Goal: Transaction & Acquisition: Obtain resource

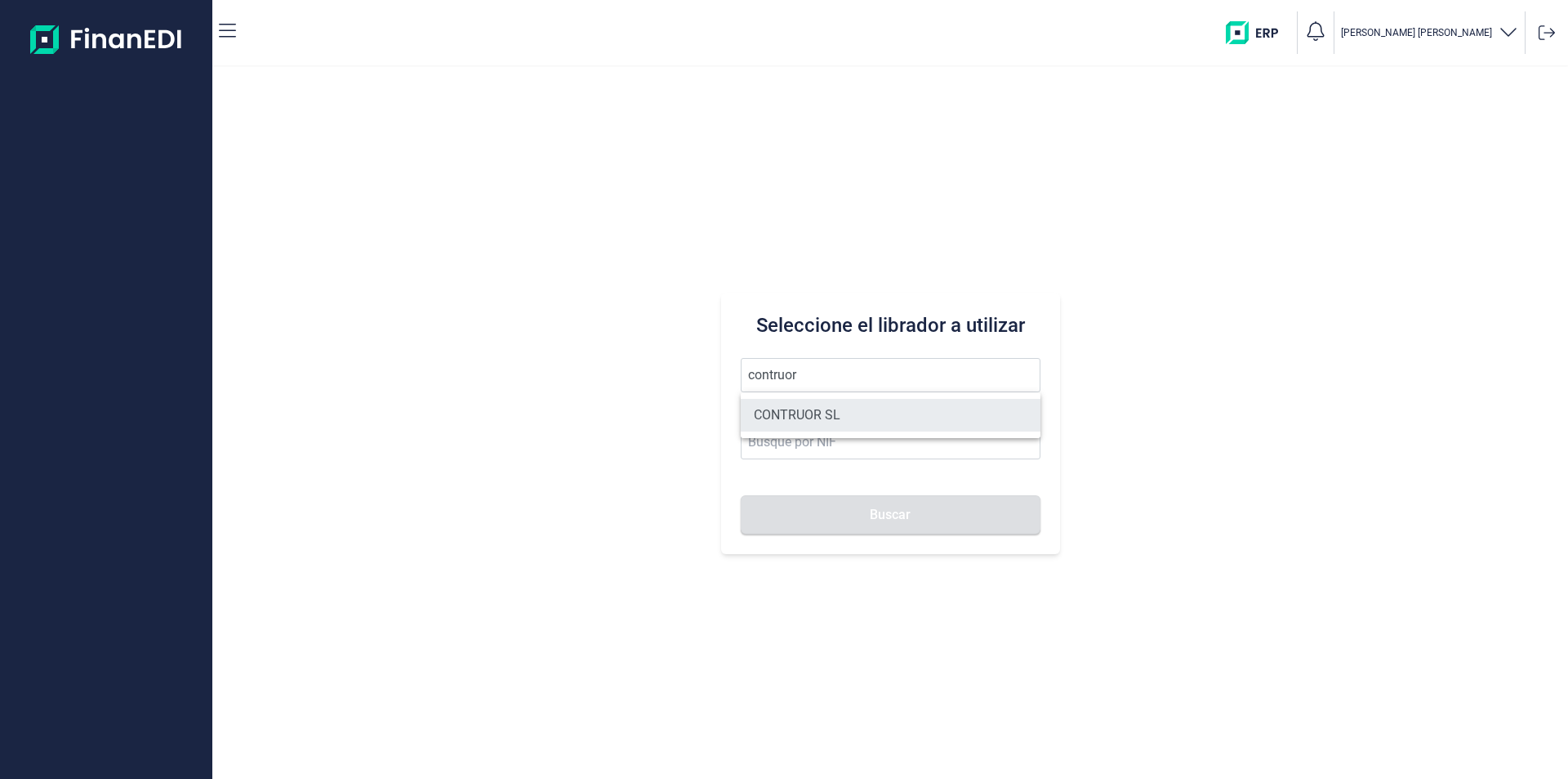
click at [811, 414] on li "CONTRUOR SL" at bounding box center [890, 415] width 300 height 33
type input "CONTRUOR SL"
type input "B02897700"
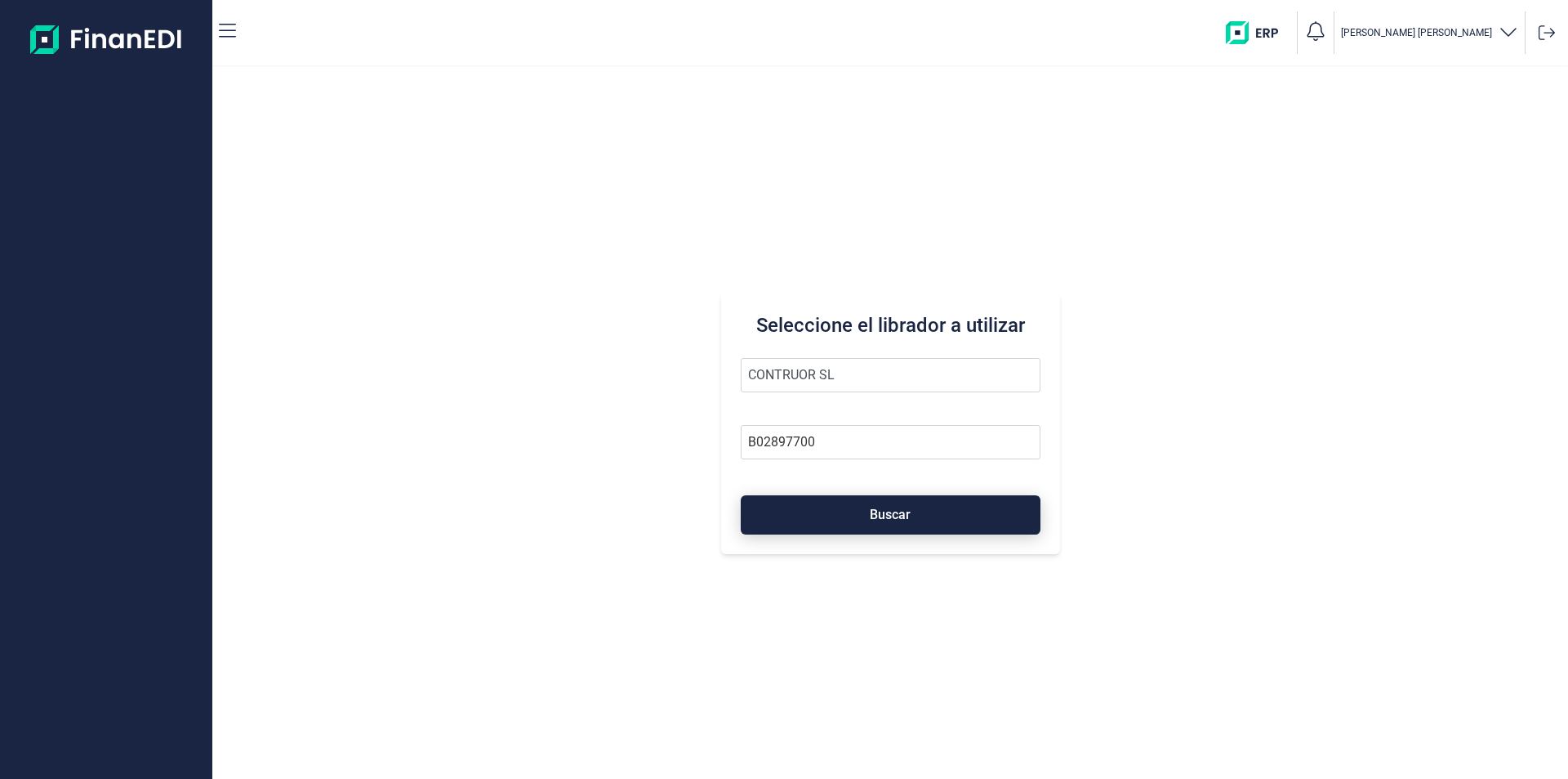
click at [837, 515] on button "Buscar" at bounding box center [890, 515] width 300 height 39
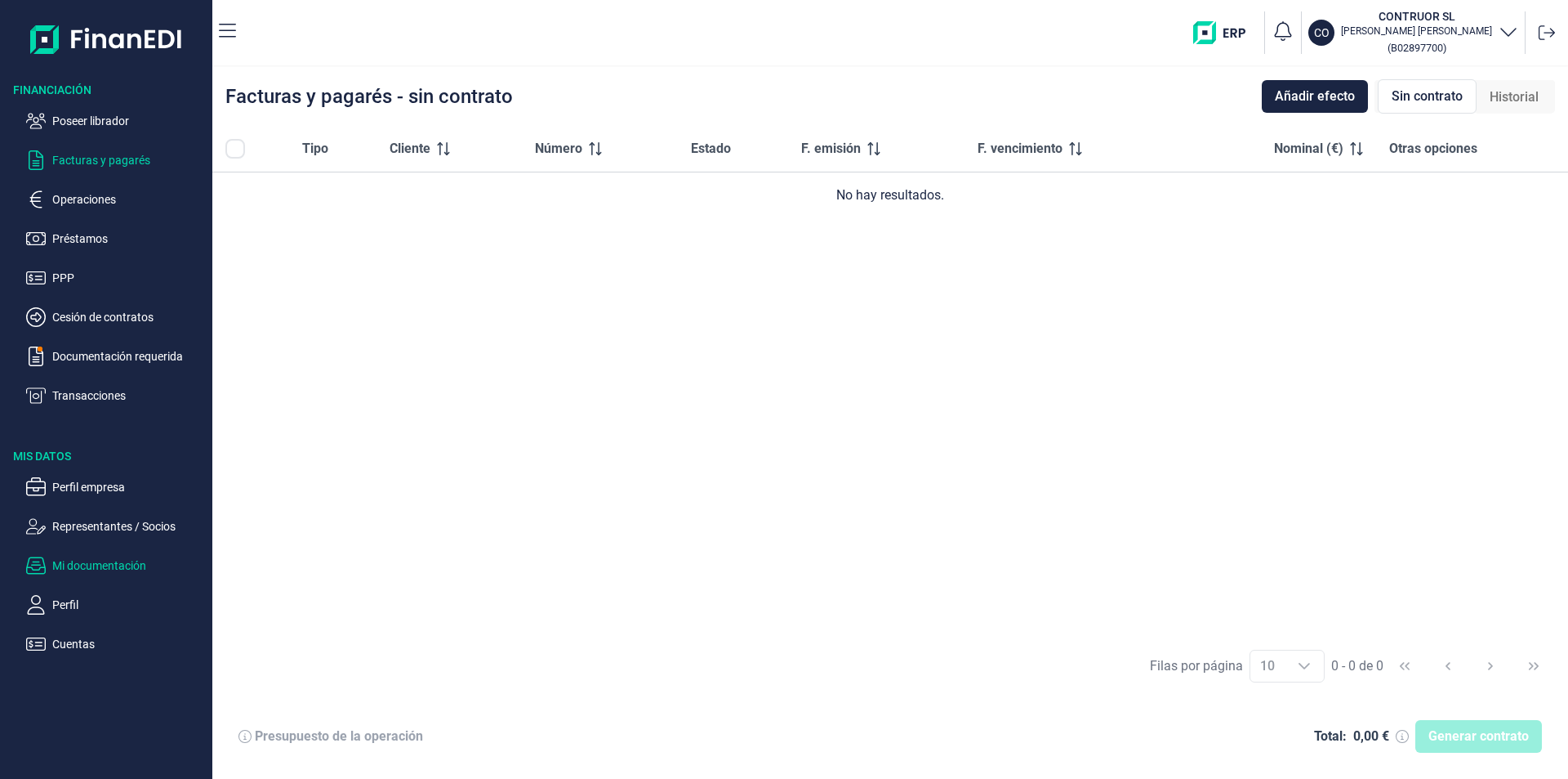
click at [114, 564] on p "Mi documentación" at bounding box center [129, 565] width 154 height 20
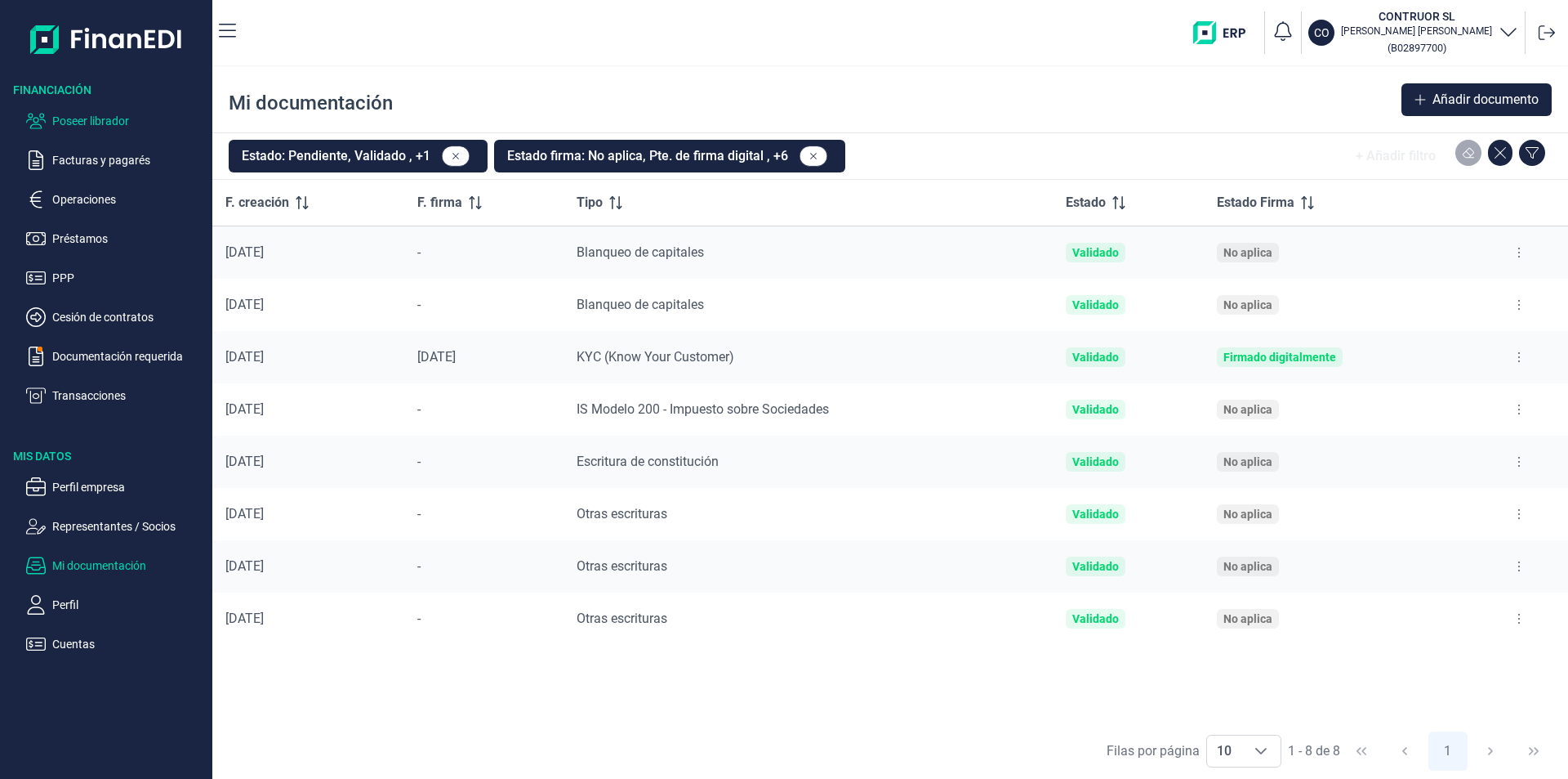
click at [104, 120] on p "Poseer librador" at bounding box center [129, 121] width 154 height 20
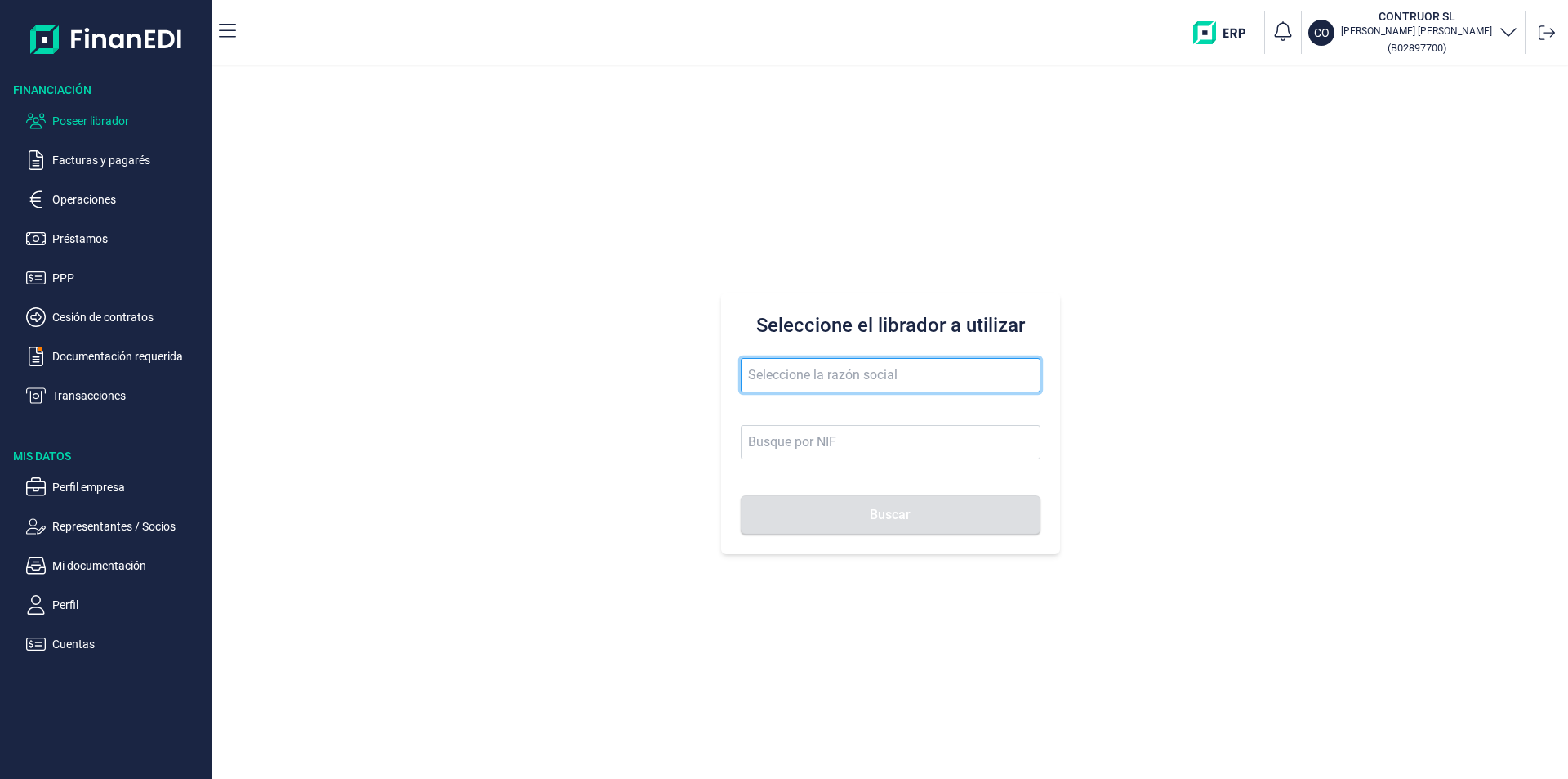
click at [764, 374] on input "text" at bounding box center [890, 375] width 300 height 34
click at [829, 377] on input "[PERSON_NAME] [PERSON_NAME] pere" at bounding box center [890, 375] width 300 height 34
click at [829, 377] on input "rius pere" at bounding box center [890, 375] width 300 height 34
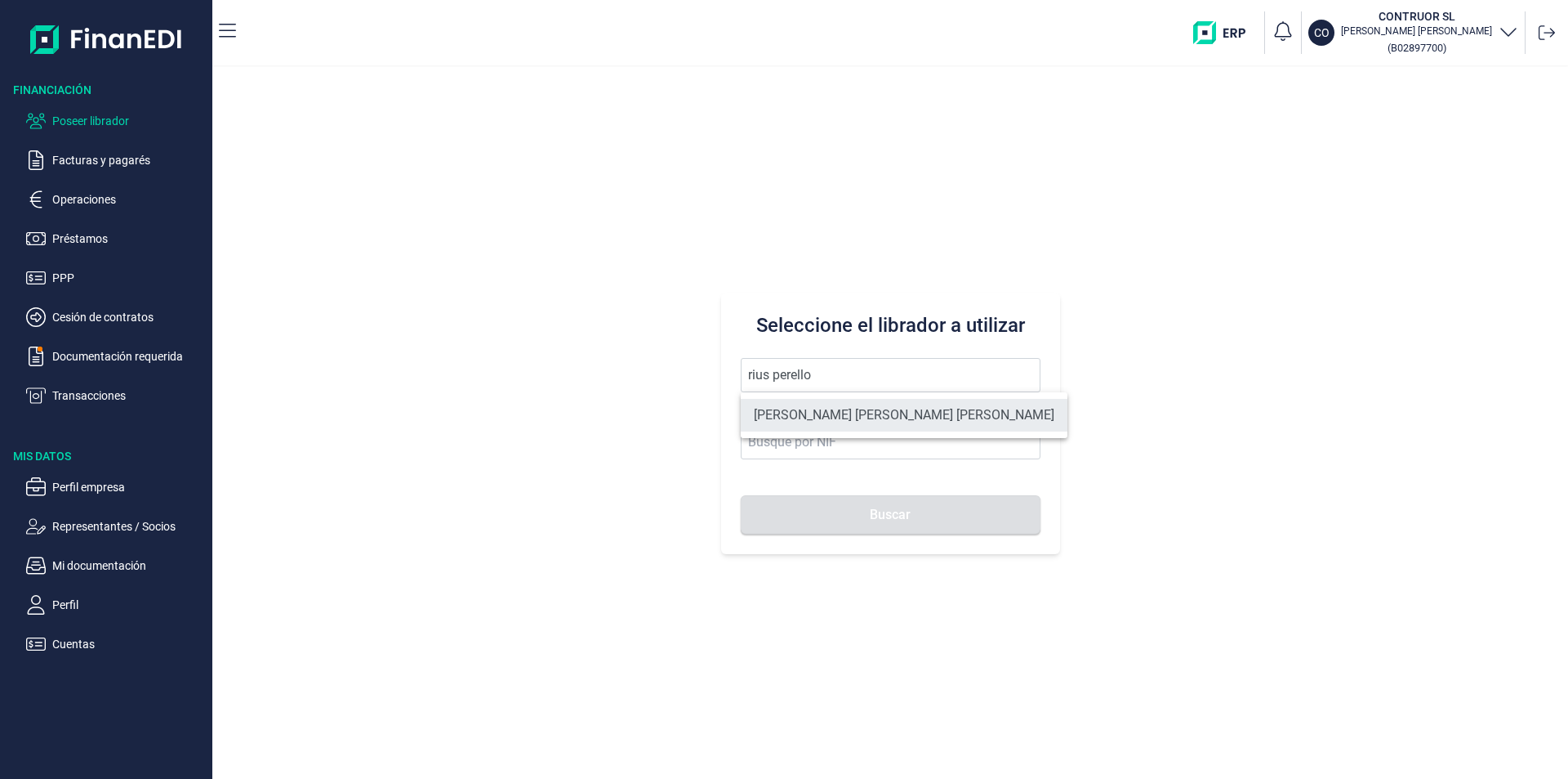
click at [861, 416] on li "[PERSON_NAME] [PERSON_NAME] [PERSON_NAME]" at bounding box center [904, 415] width 327 height 33
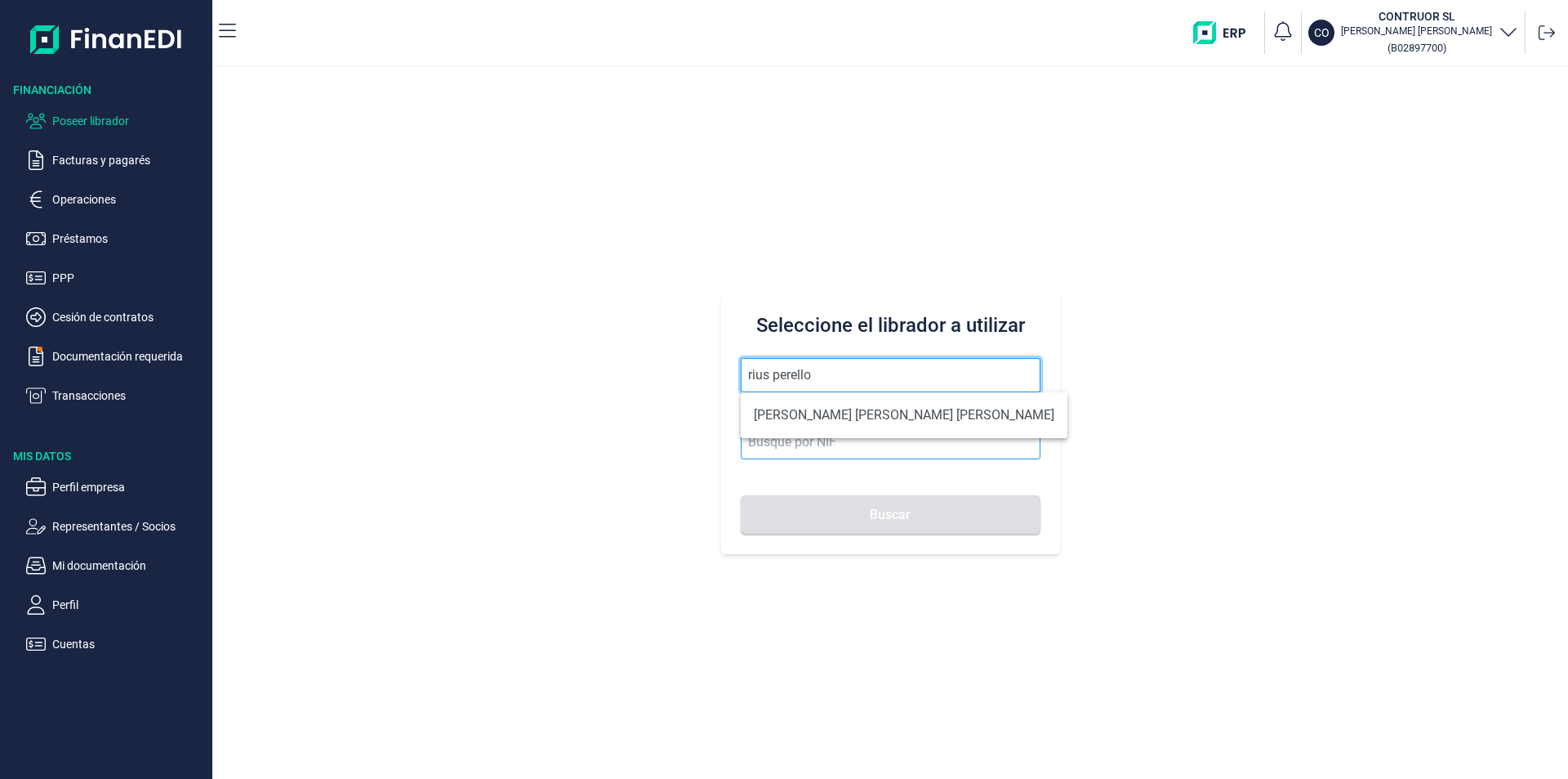
type input "[PERSON_NAME] [PERSON_NAME] [PERSON_NAME]"
type input "18964503Z"
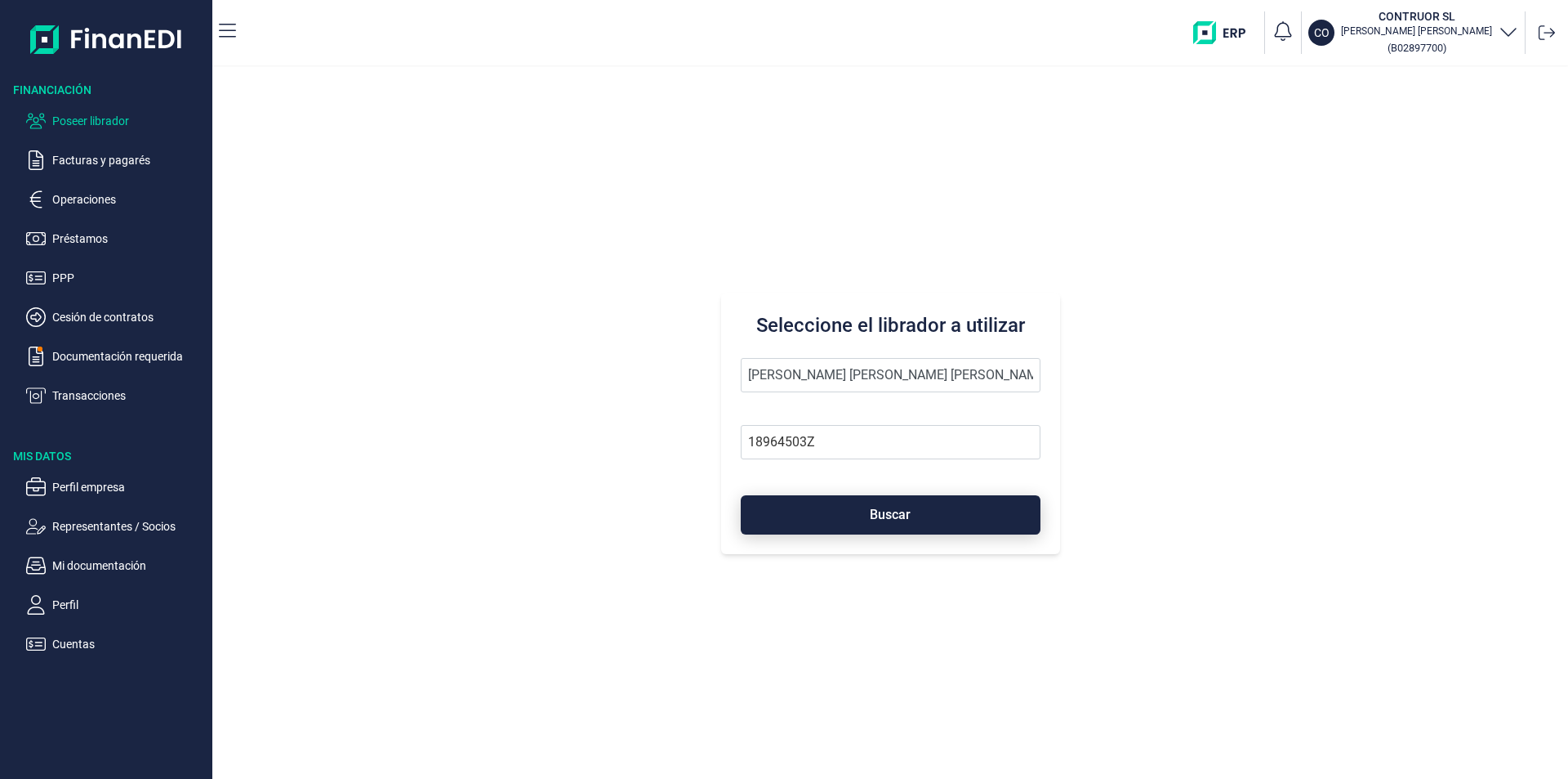
click at [856, 513] on button "Buscar" at bounding box center [890, 515] width 300 height 39
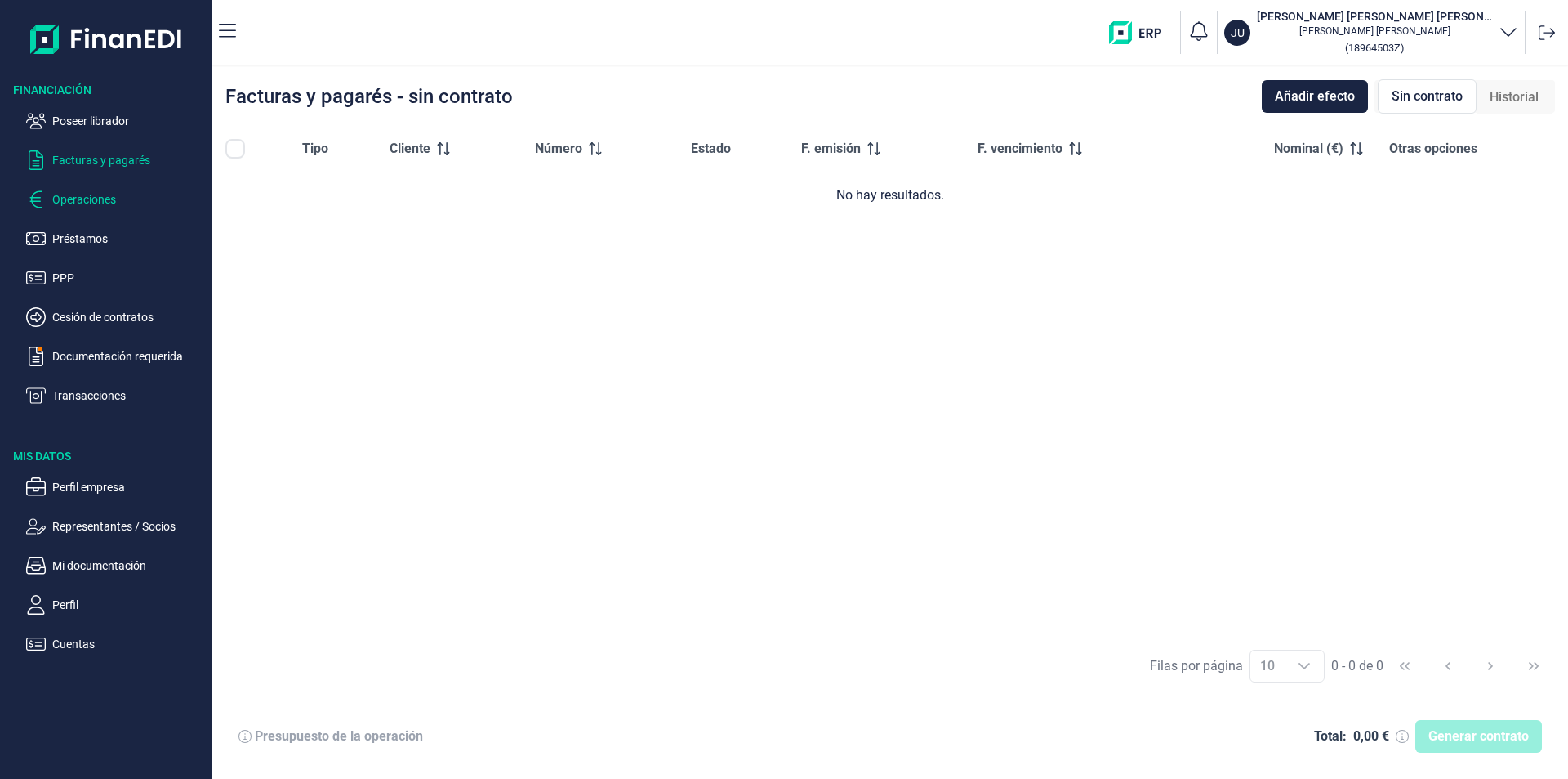
click at [93, 196] on p "Operaciones" at bounding box center [129, 199] width 154 height 20
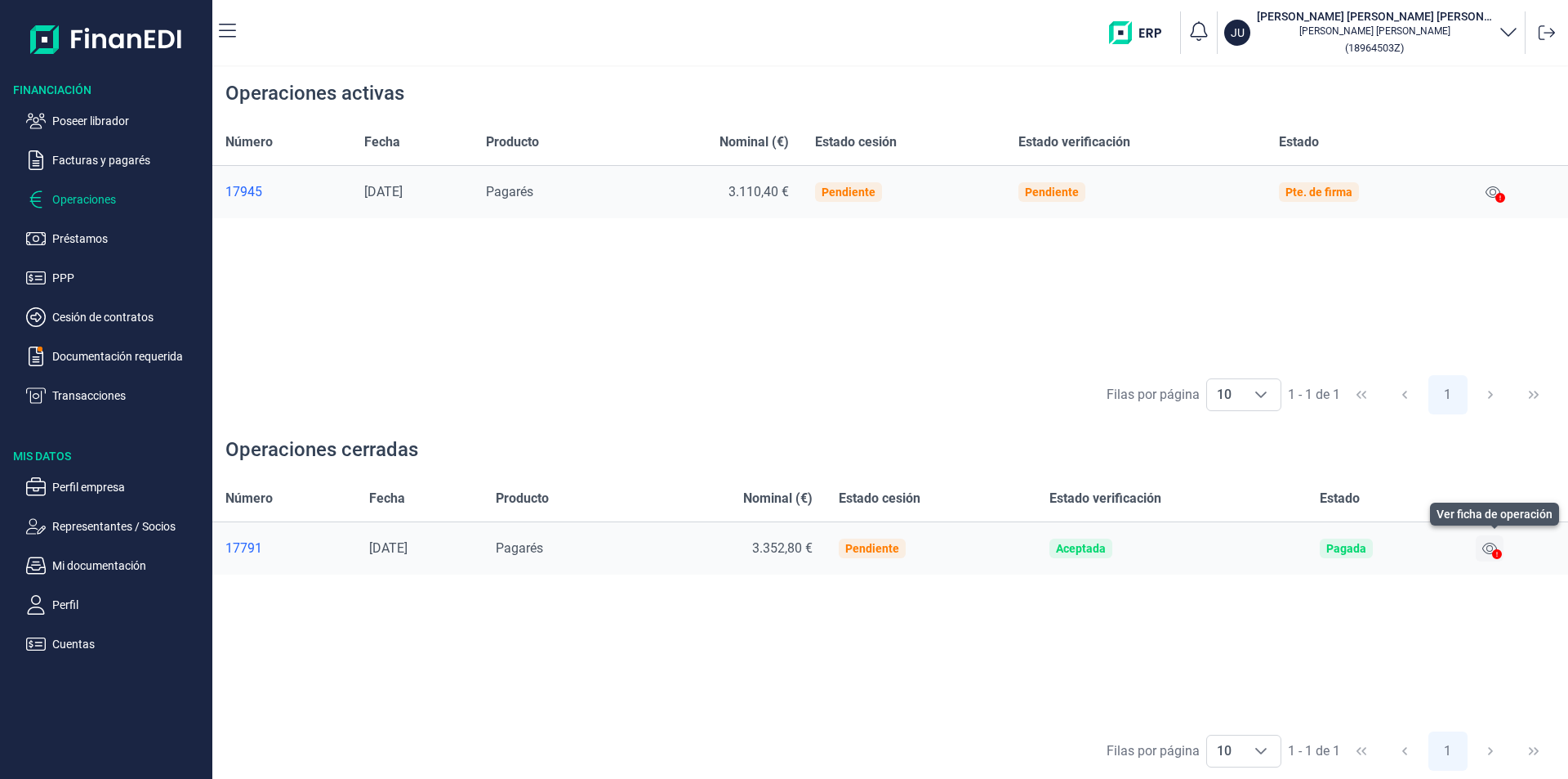
click at [1491, 547] on icon at bounding box center [1489, 548] width 14 height 12
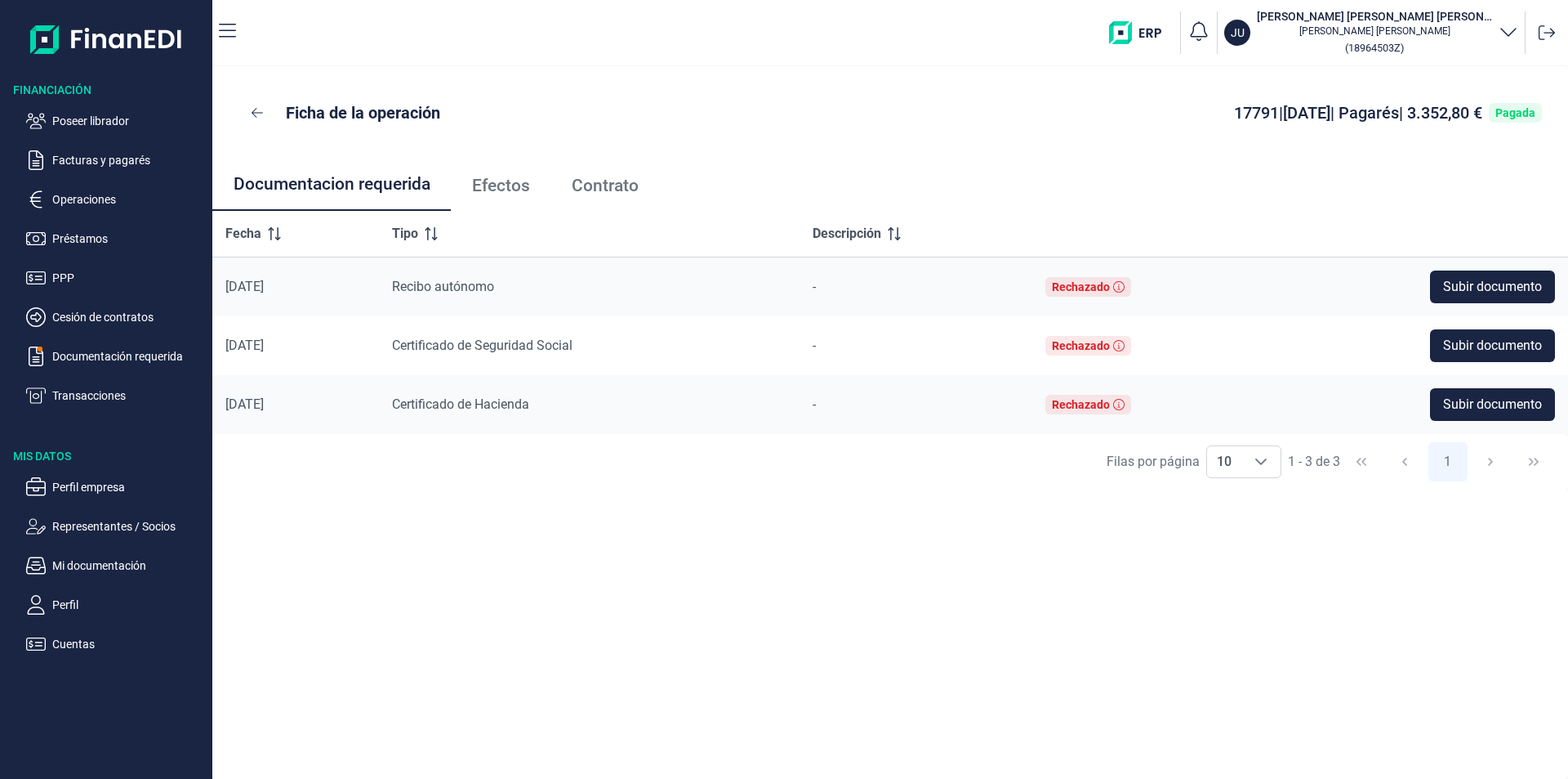
click at [522, 189] on span "Efectos" at bounding box center [501, 186] width 58 height 17
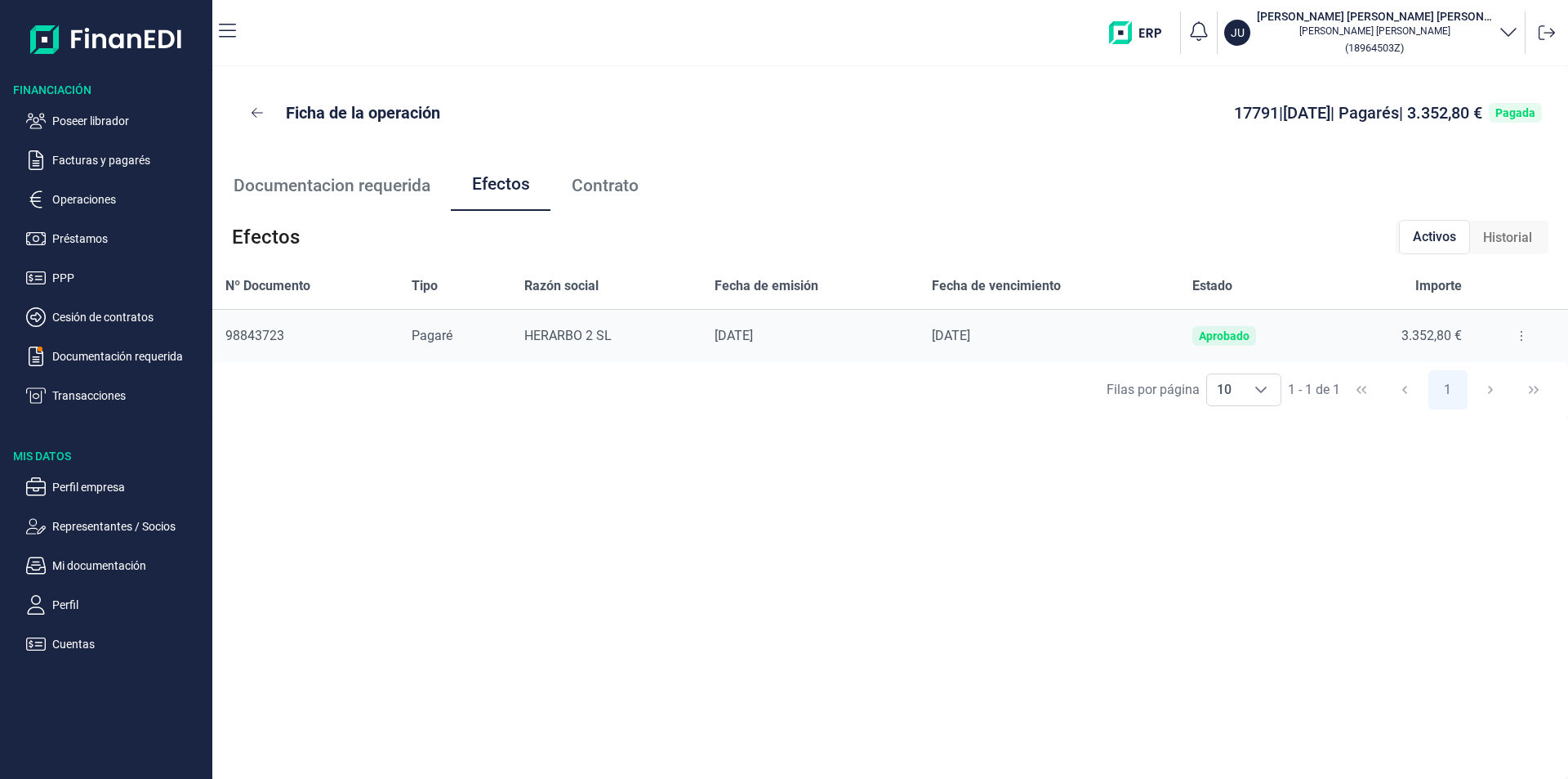
click at [1520, 333] on icon at bounding box center [1522, 335] width 4 height 13
click at [1479, 378] on span "Detalles efecto" at bounding box center [1467, 377] width 74 height 16
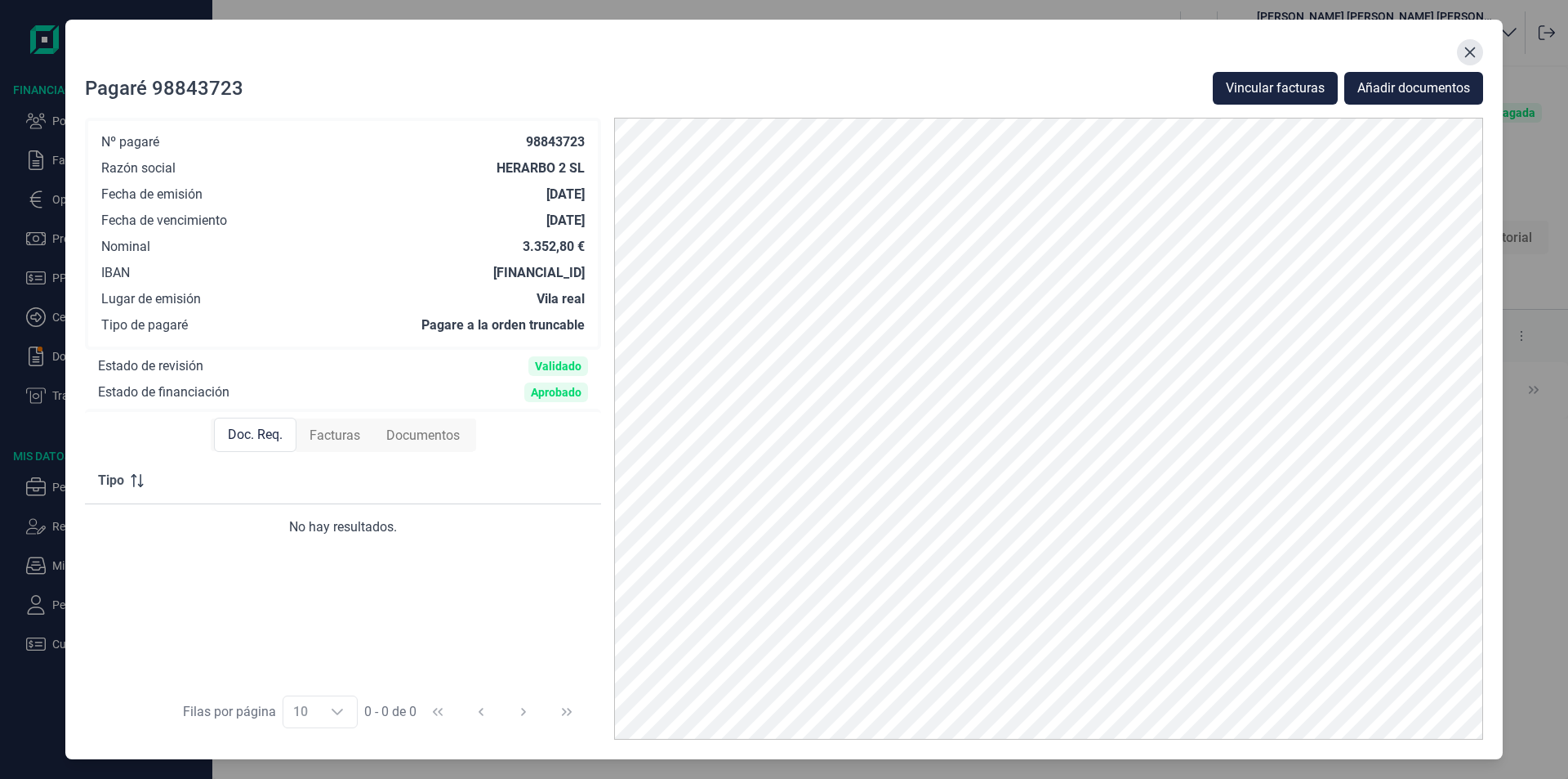
click at [1474, 53] on icon "Close" at bounding box center [1469, 53] width 13 height 13
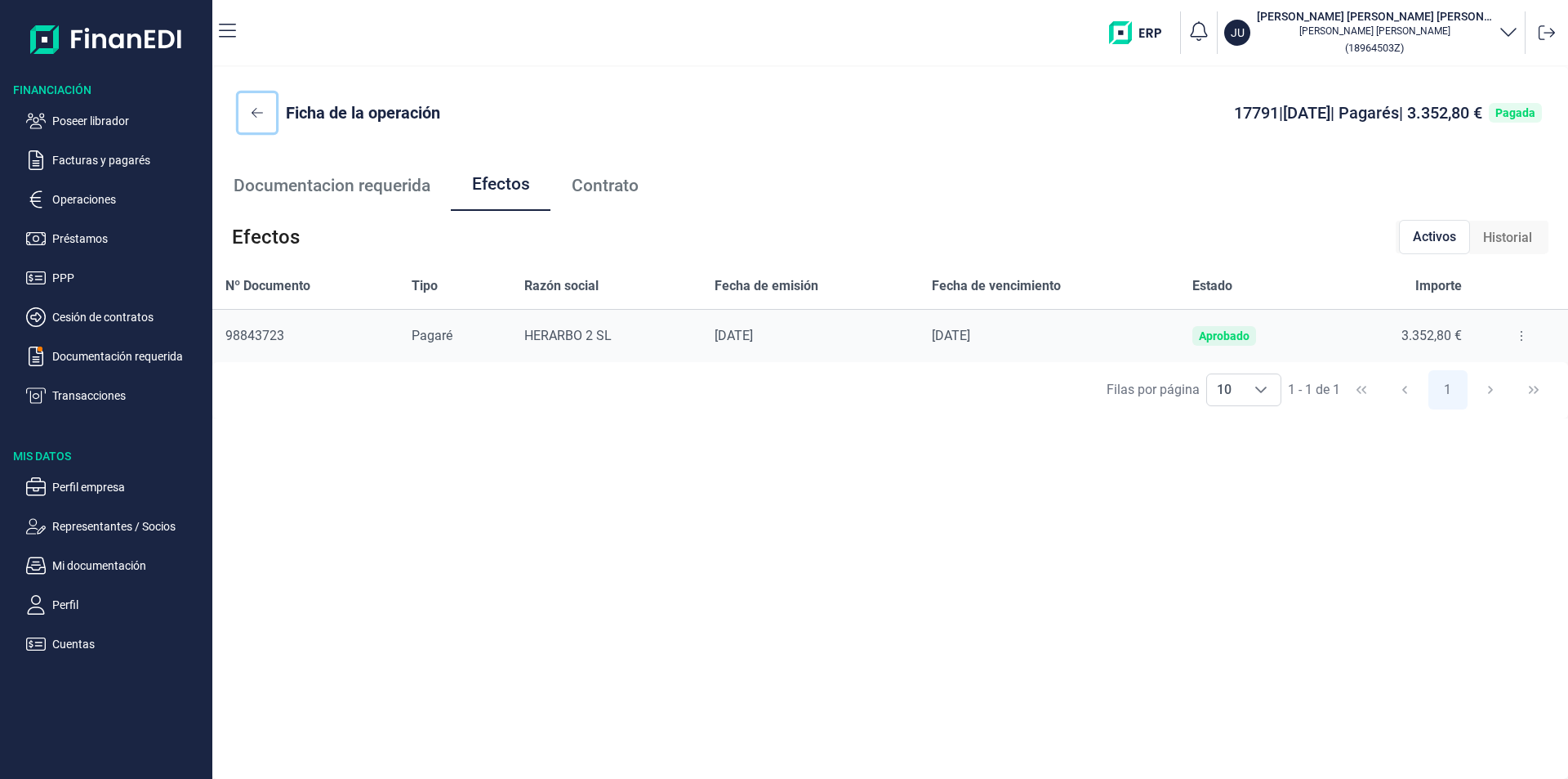
click at [257, 114] on icon at bounding box center [257, 112] width 12 height 13
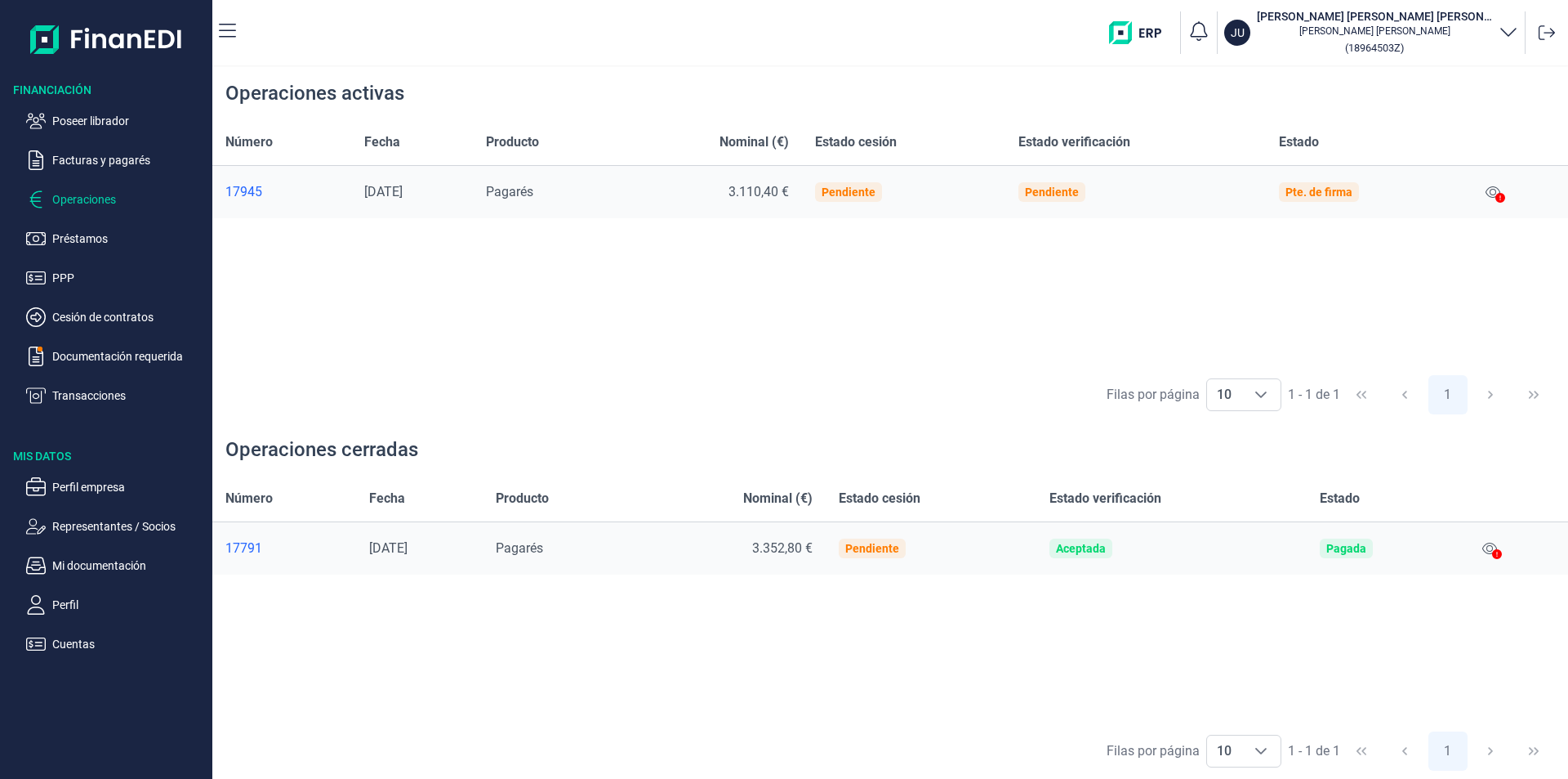
click at [1495, 547] on div at bounding box center [1496, 555] width 10 height 20
click at [1495, 547] on icon at bounding box center [1489, 548] width 14 height 13
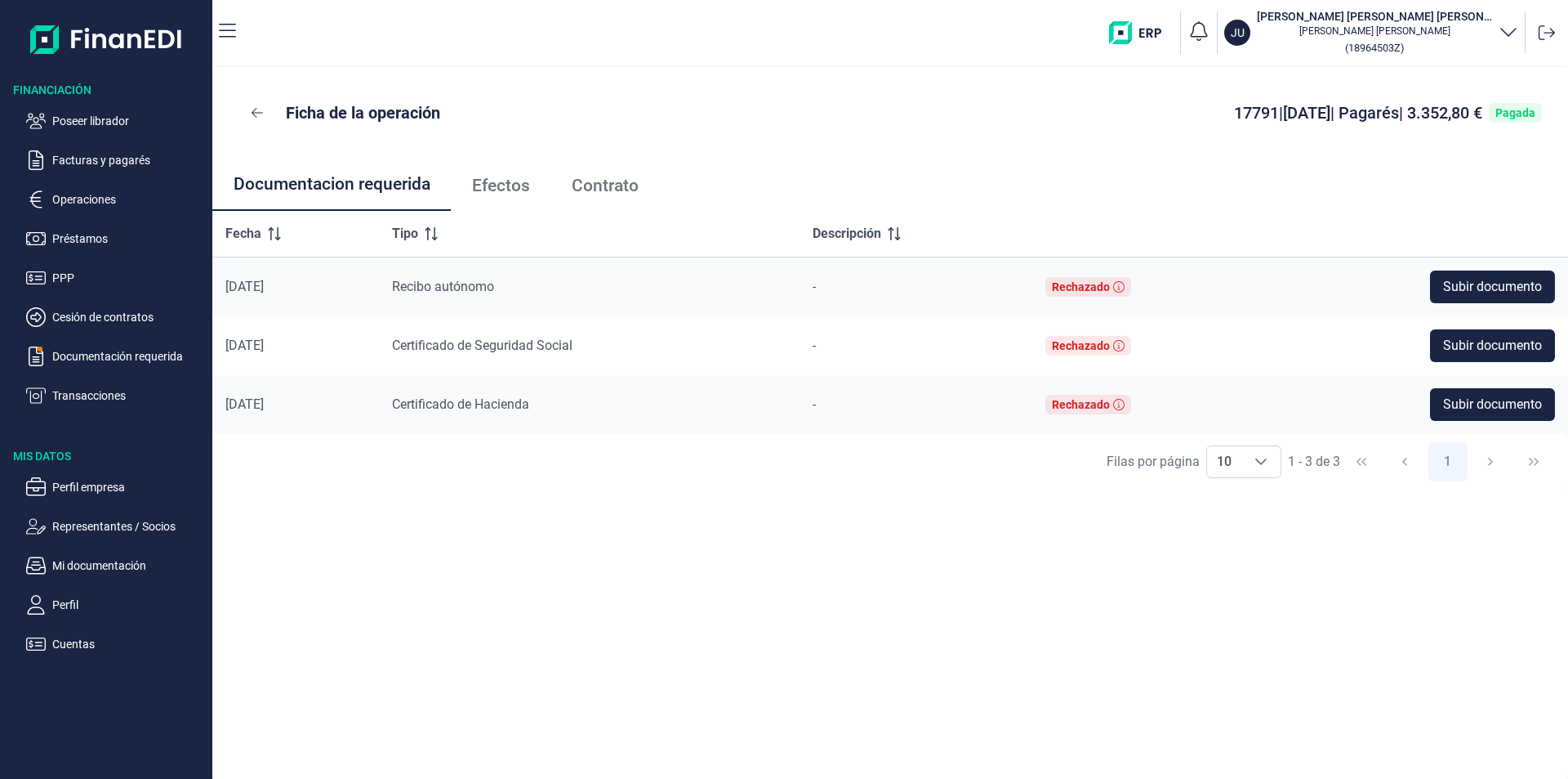
click at [501, 188] on span "Efectos" at bounding box center [501, 186] width 58 height 17
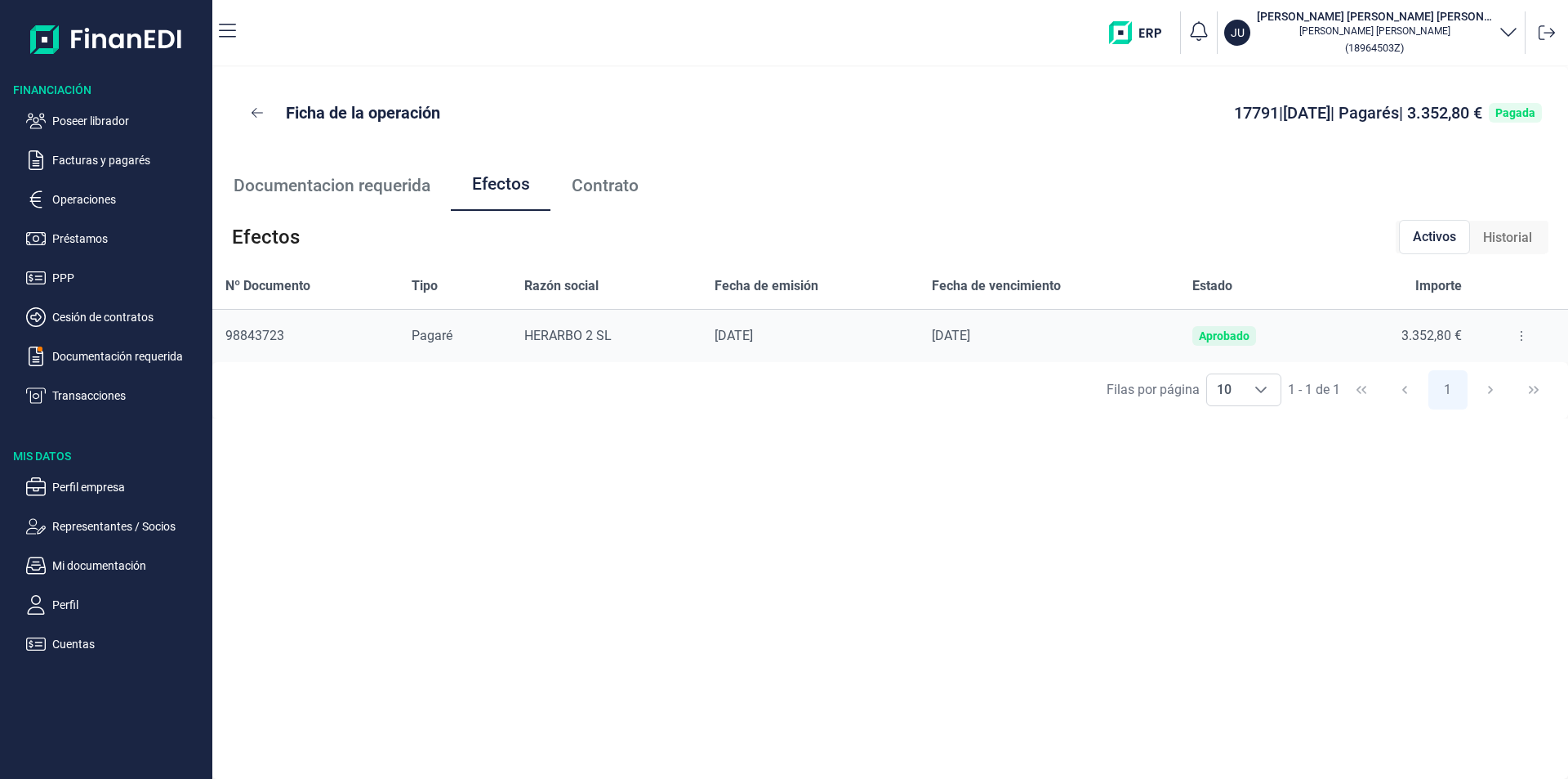
click at [1512, 331] on button at bounding box center [1521, 335] width 29 height 26
click at [1480, 375] on span "Detalles efecto" at bounding box center [1467, 377] width 74 height 16
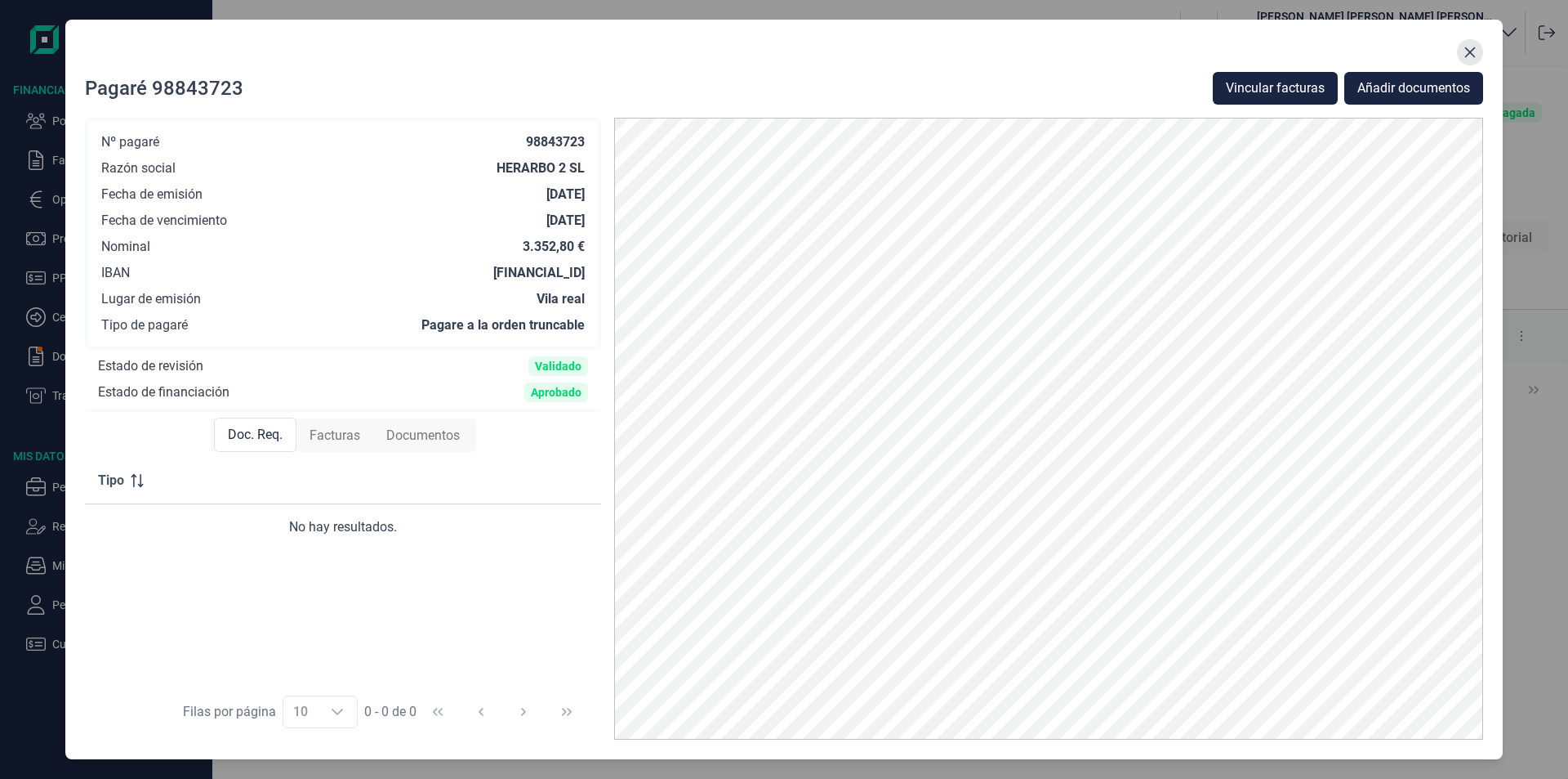
click at [1474, 55] on icon "Close" at bounding box center [1470, 53] width 11 height 11
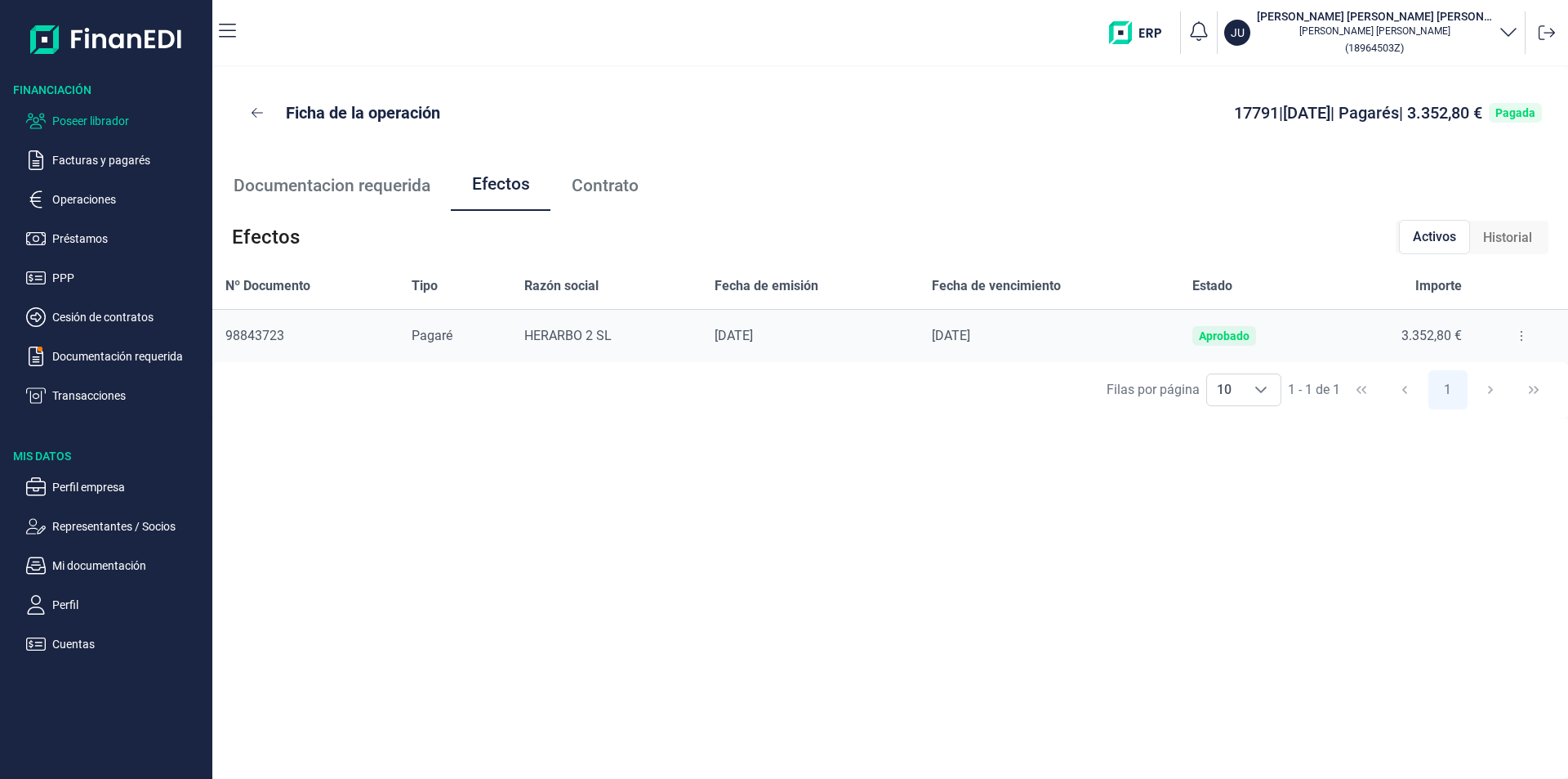
click at [113, 124] on p "Poseer librador" at bounding box center [129, 121] width 154 height 20
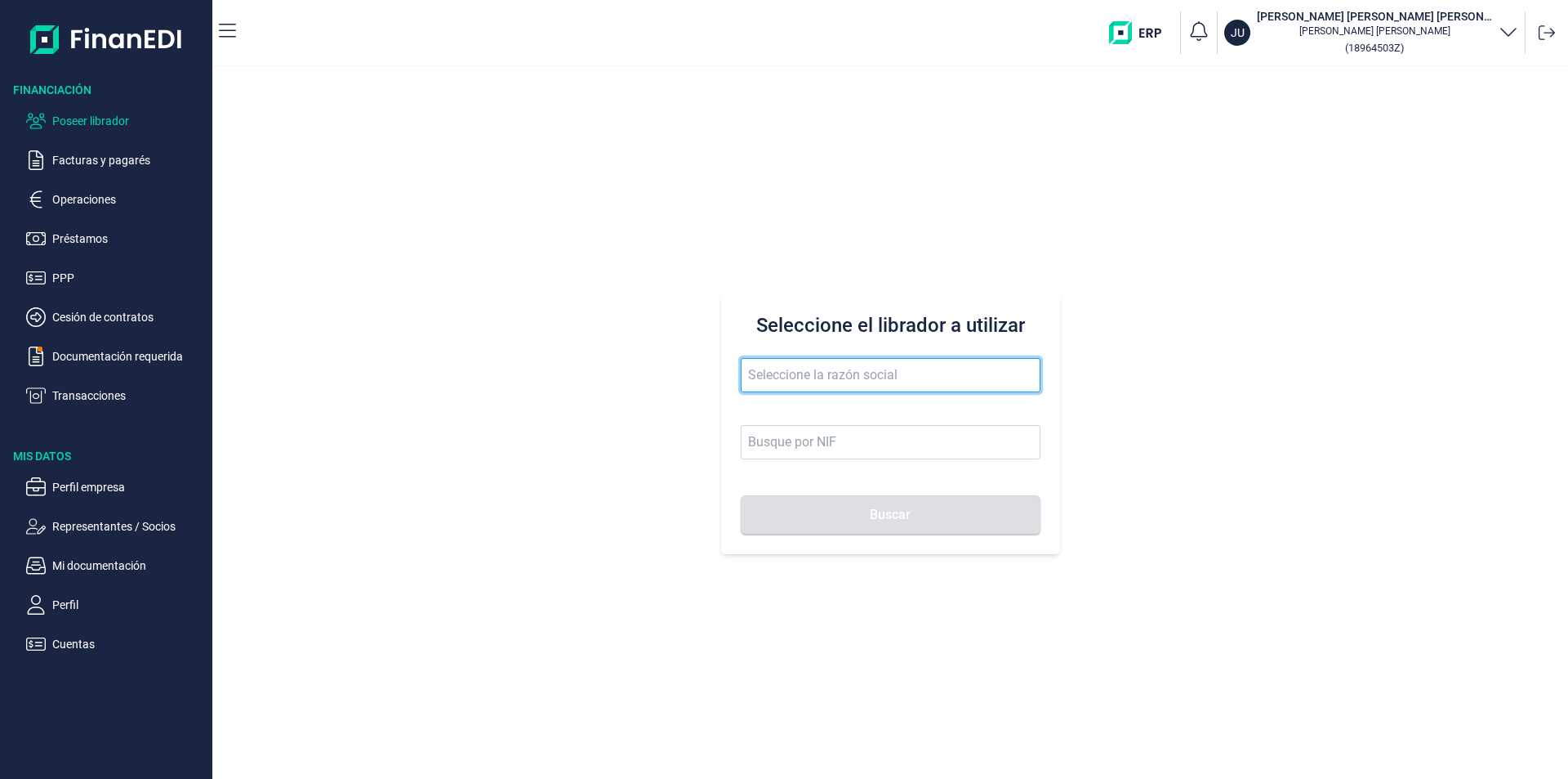
click at [798, 377] on input "text" at bounding box center [890, 375] width 300 height 34
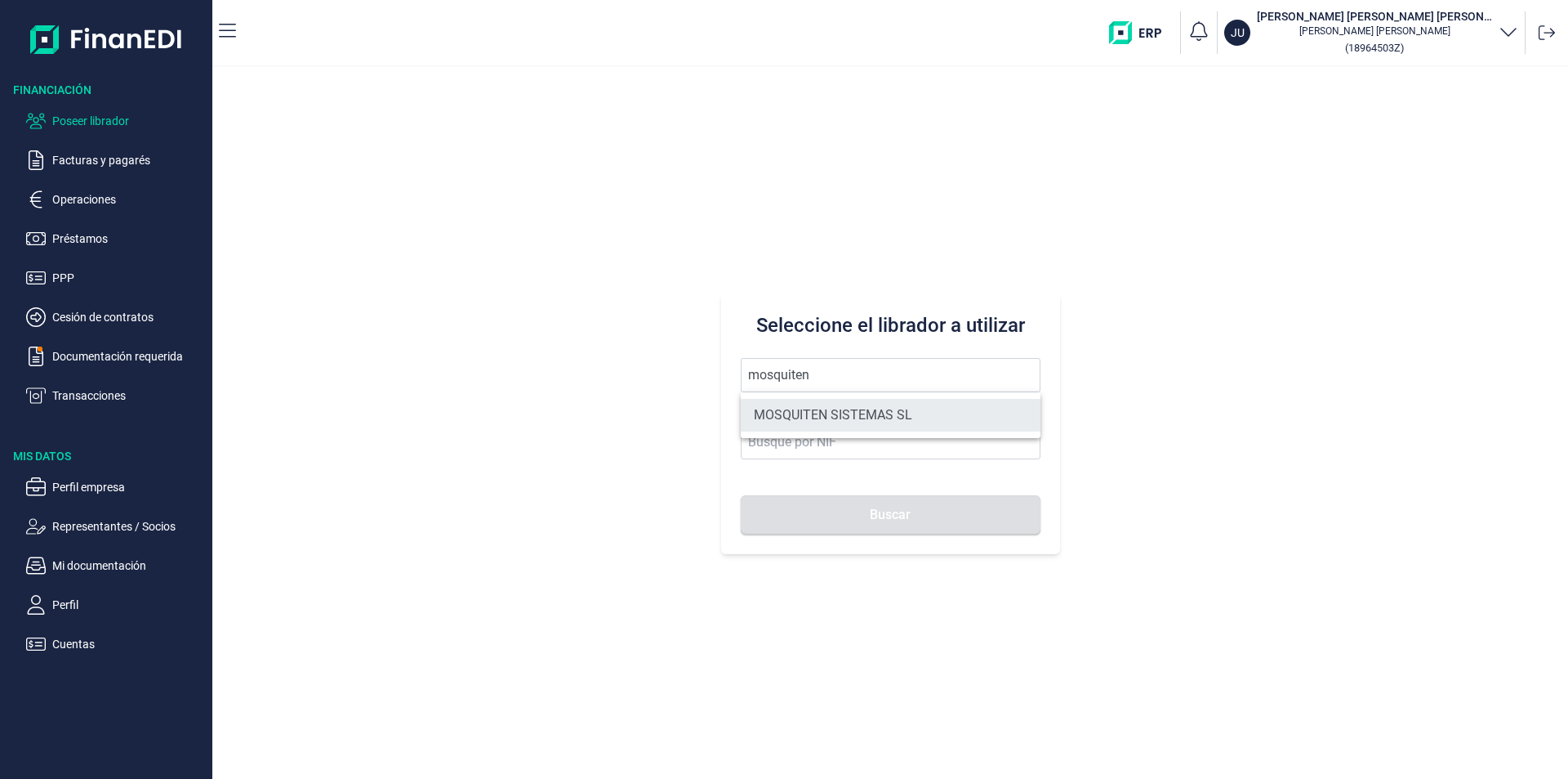
click at [800, 409] on li "MOSQUITEN SISTEMAS SL" at bounding box center [890, 415] width 300 height 33
type input "MOSQUITEN SISTEMAS SL"
type input "B90198250"
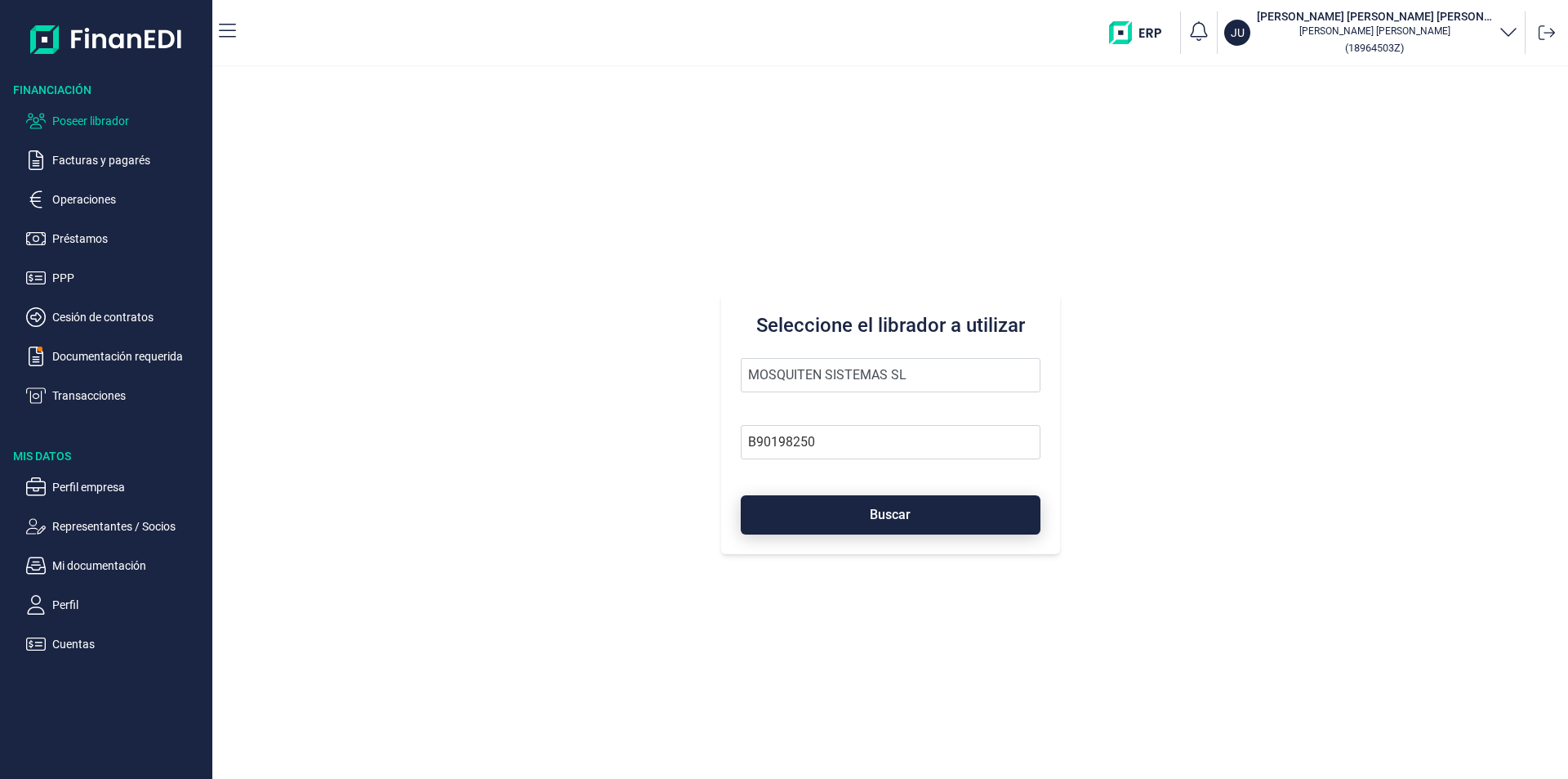
click at [825, 521] on button "Buscar" at bounding box center [890, 515] width 300 height 39
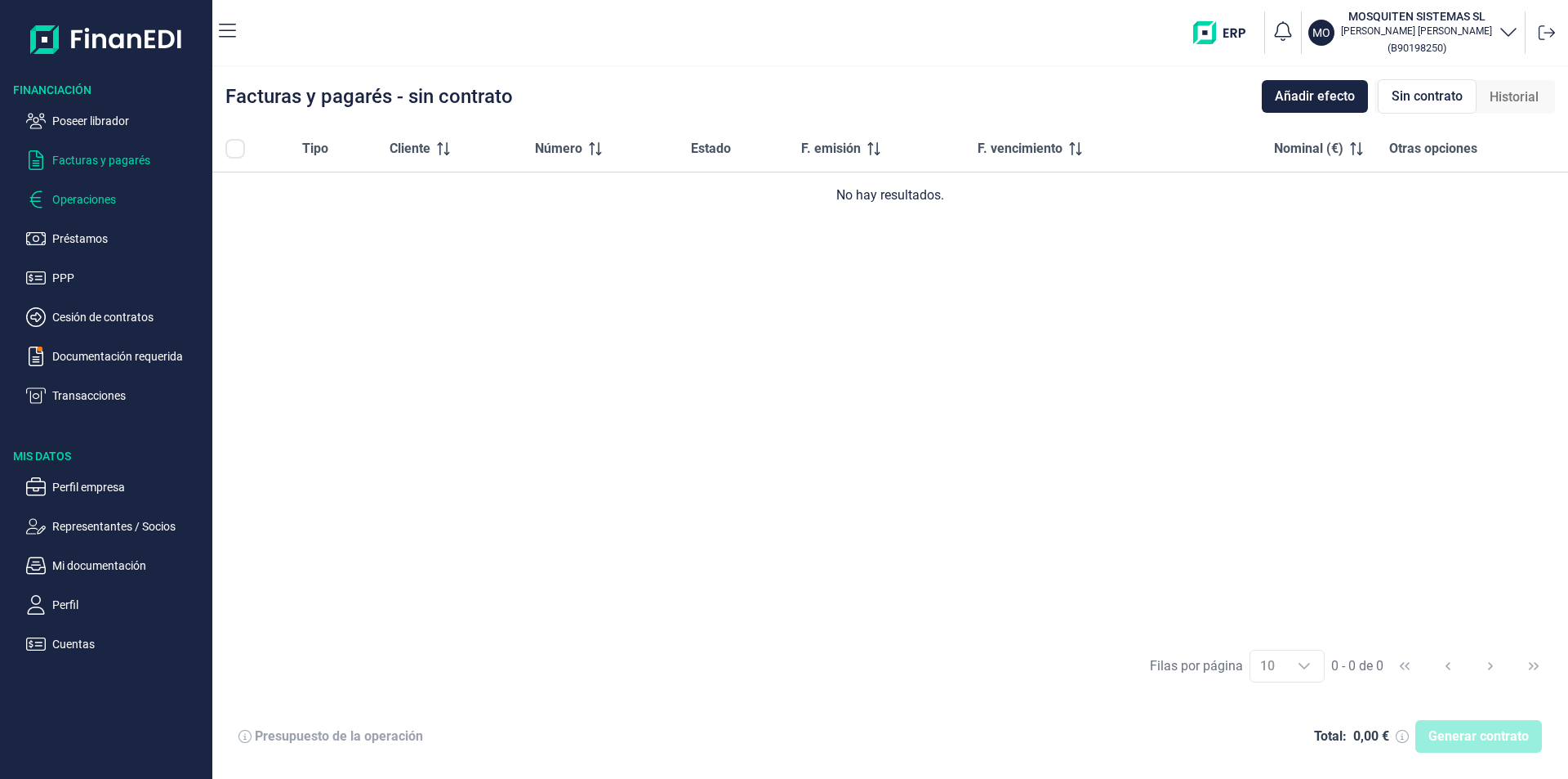
click at [79, 201] on p "Operaciones" at bounding box center [129, 199] width 154 height 20
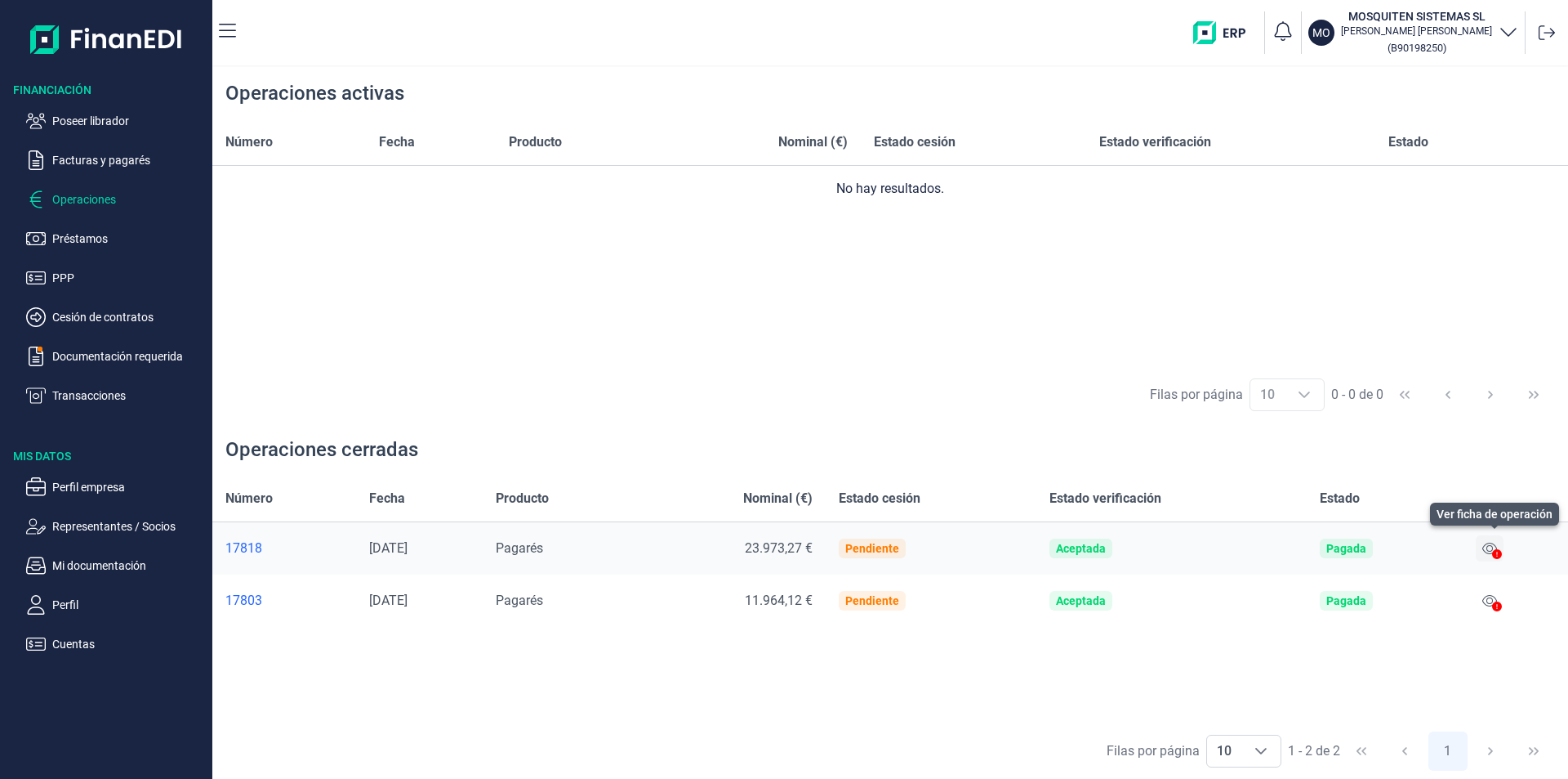
click at [1491, 546] on icon at bounding box center [1489, 548] width 14 height 12
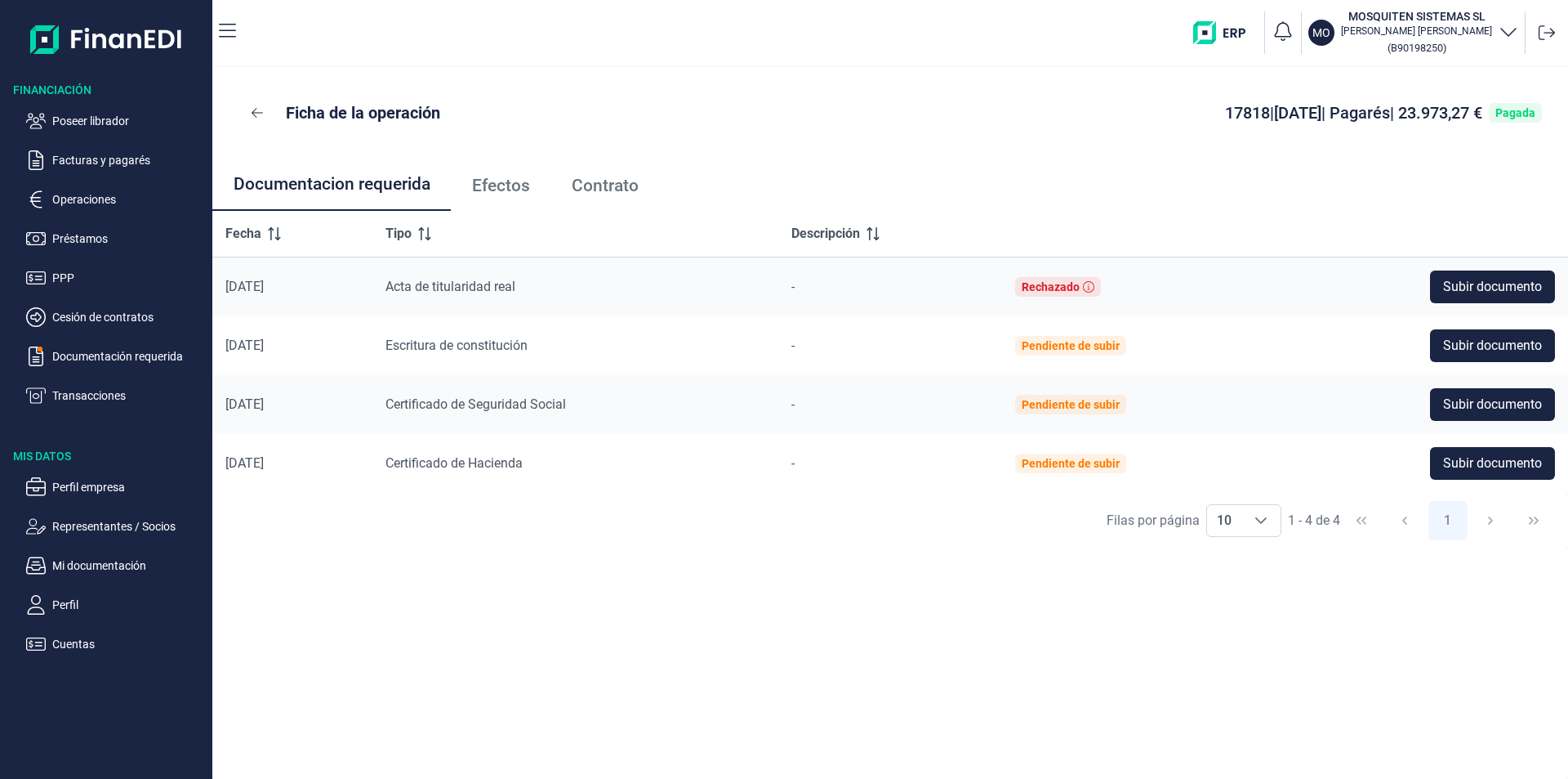
click at [512, 186] on span "Efectos" at bounding box center [501, 186] width 58 height 17
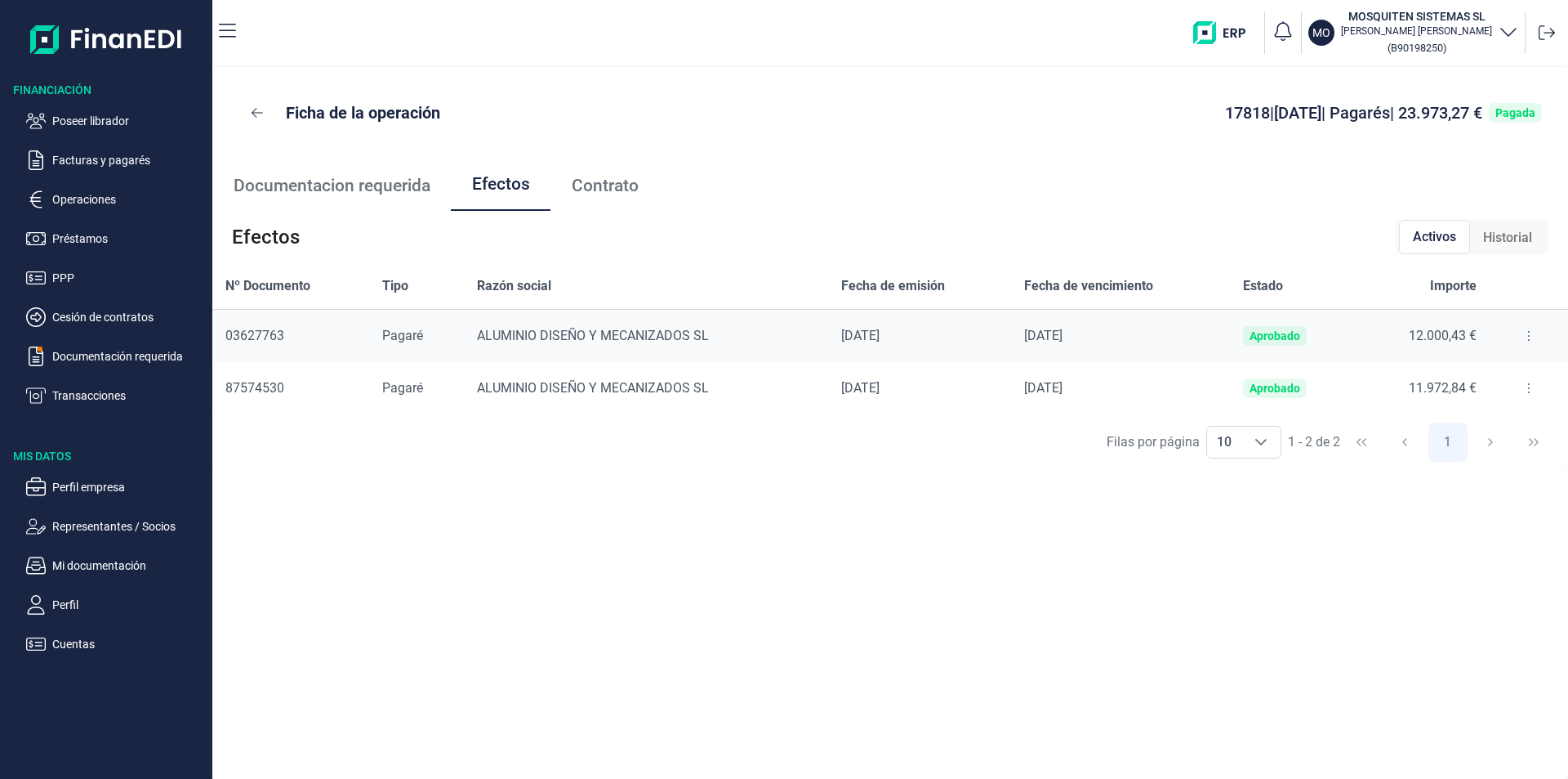
click at [1527, 337] on icon at bounding box center [1529, 335] width 4 height 13
click at [1475, 378] on span "Detalles efecto" at bounding box center [1474, 377] width 74 height 16
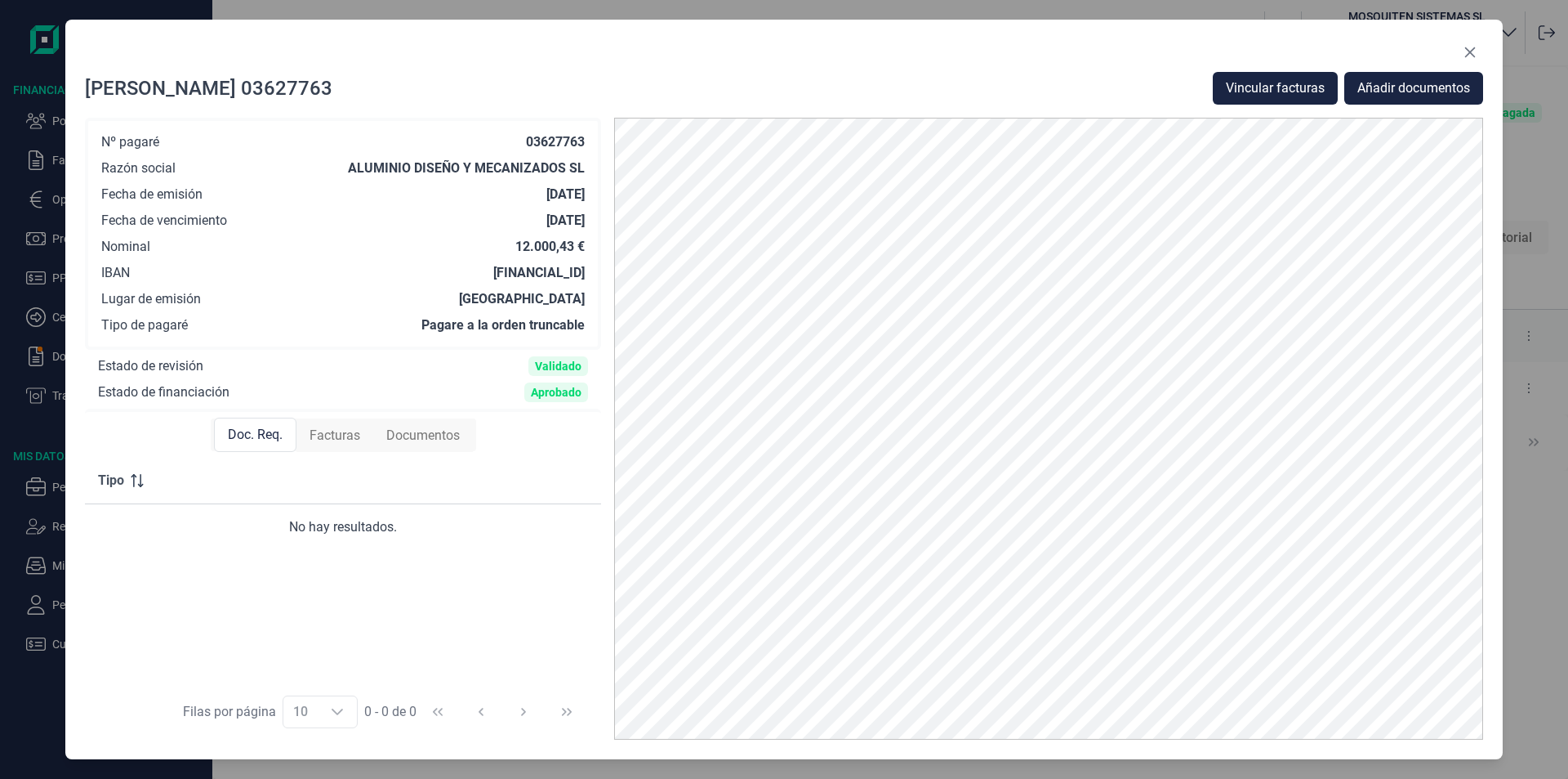
click at [347, 438] on span "Facturas" at bounding box center [335, 436] width 51 height 20
click at [570, 533] on icon at bounding box center [570, 530] width 14 height 12
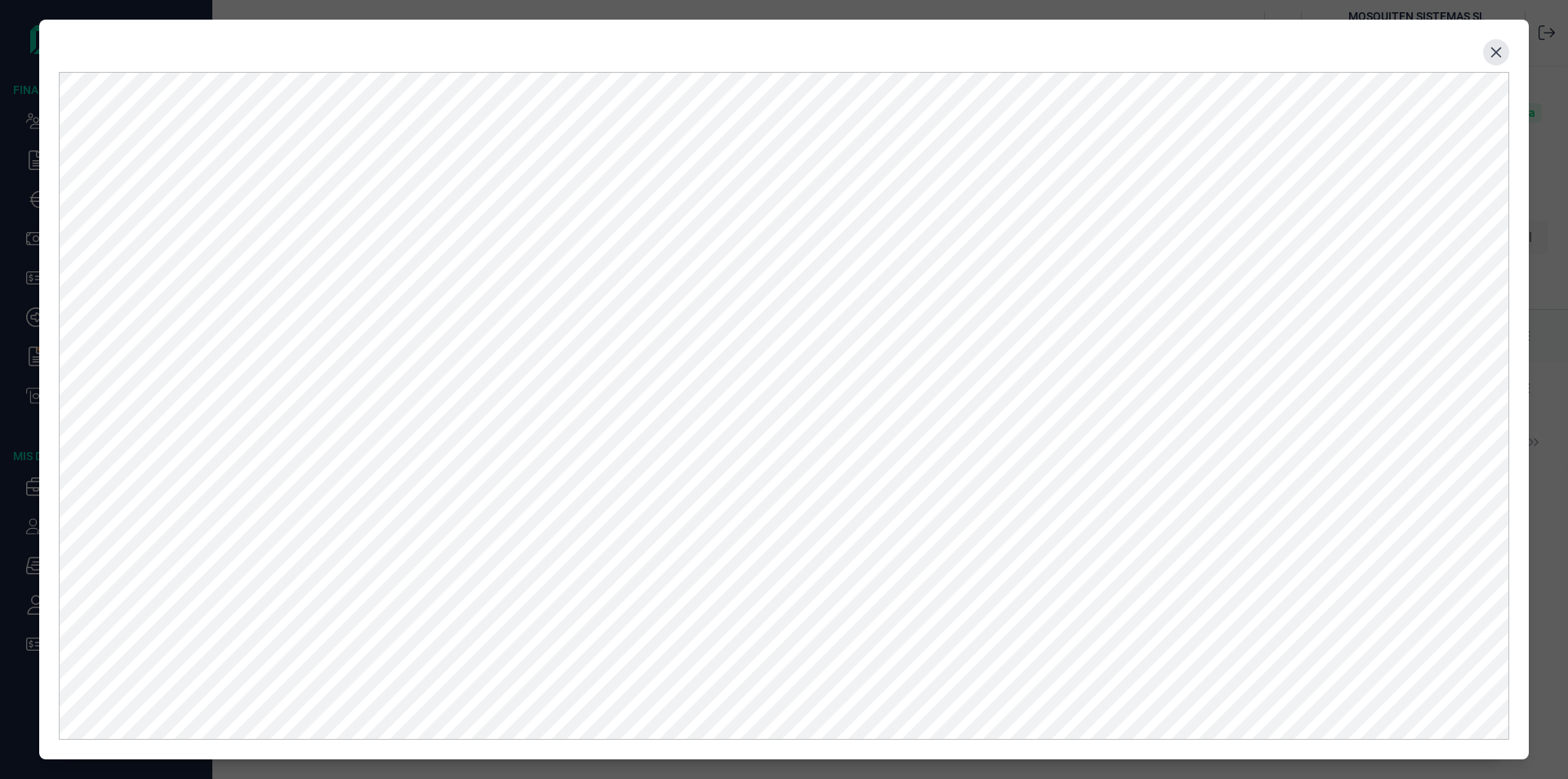
click at [1500, 53] on icon "Close" at bounding box center [1496, 53] width 13 height 13
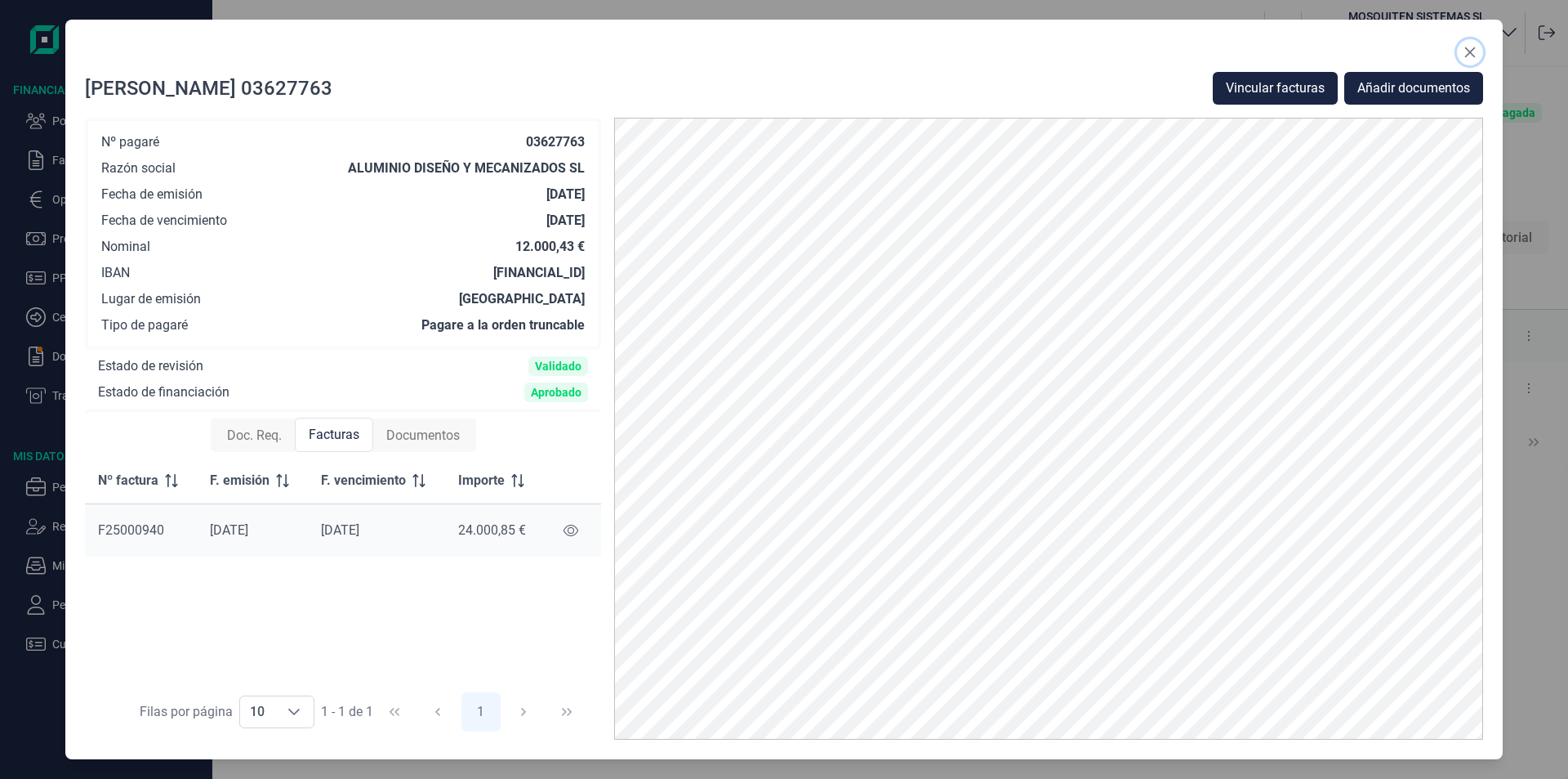
click at [1473, 52] on icon "Close" at bounding box center [1469, 53] width 13 height 13
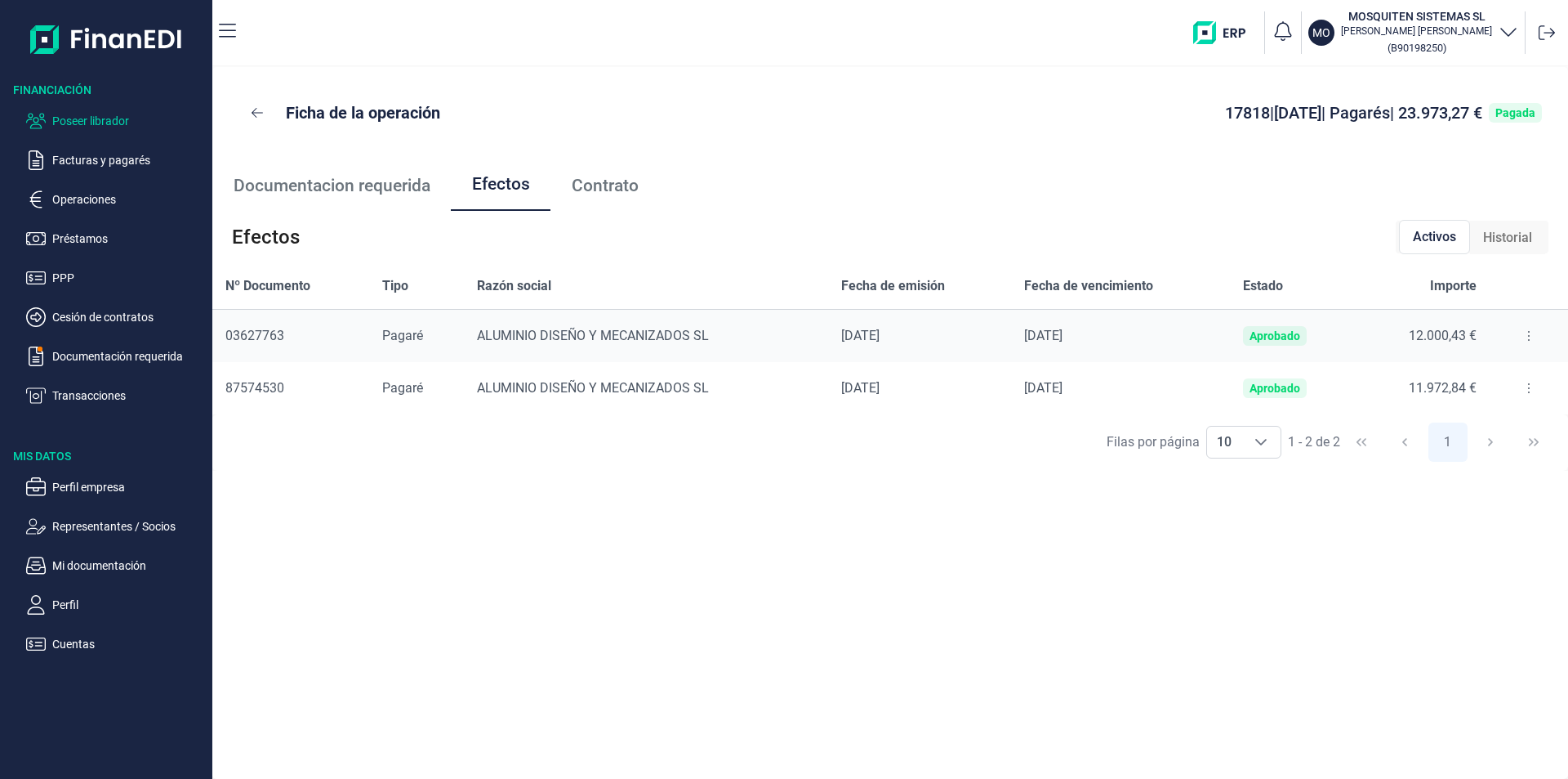
click at [113, 119] on p "Poseer librador" at bounding box center [129, 121] width 154 height 20
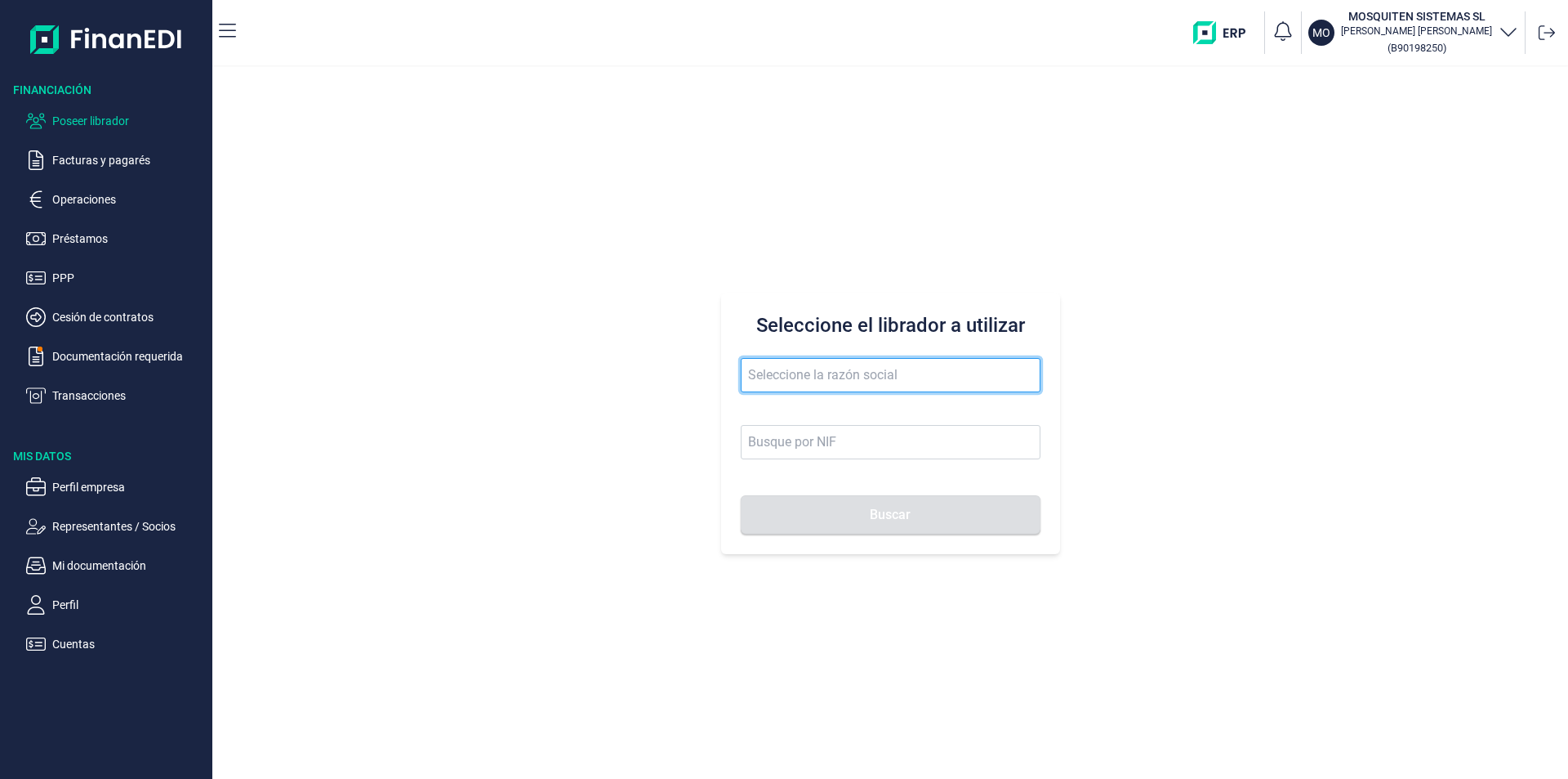
click at [775, 370] on input "text" at bounding box center [890, 375] width 300 height 34
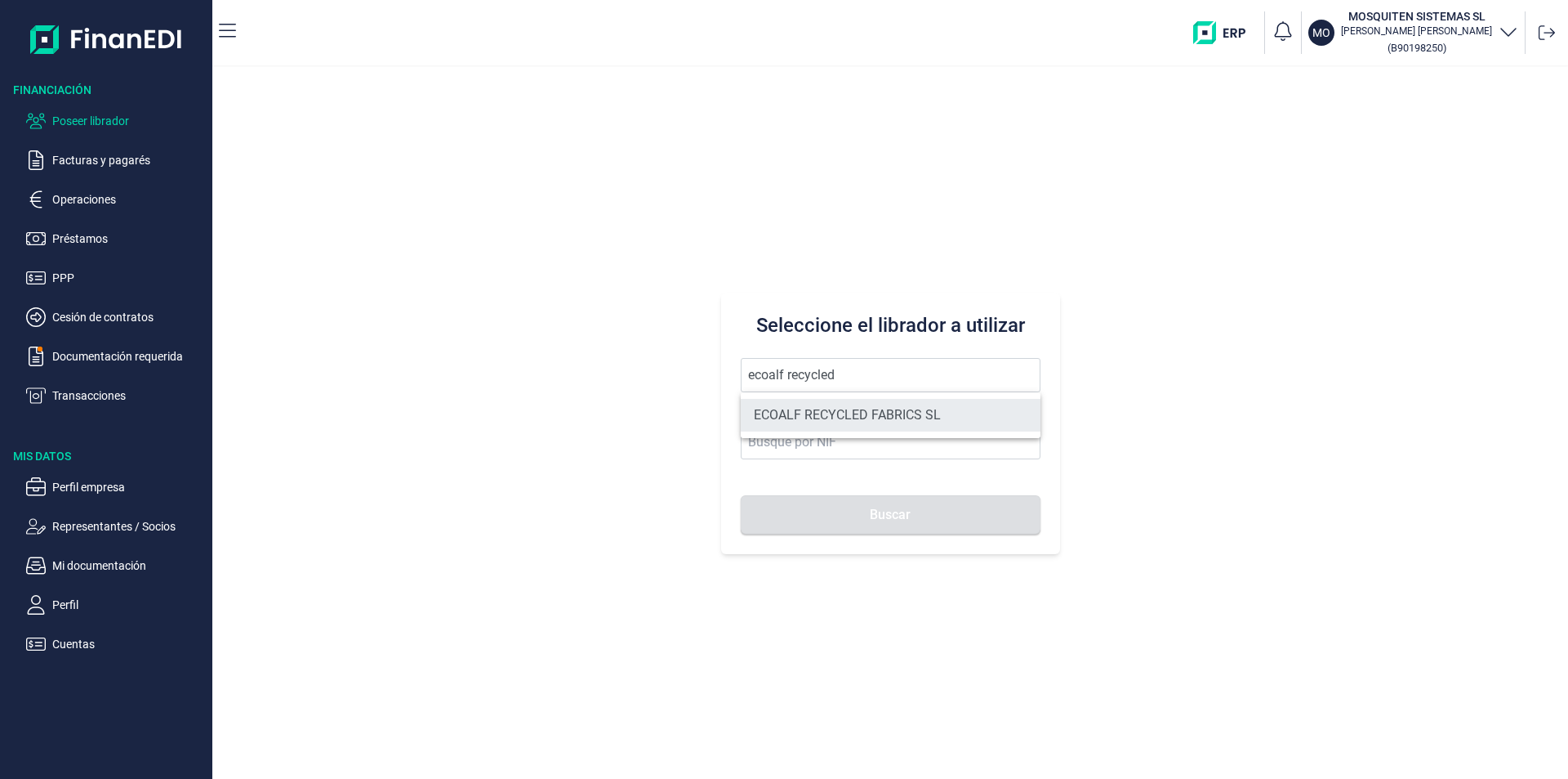
click at [863, 407] on li "ECOALF RECYCLED FABRICS SL" at bounding box center [890, 415] width 300 height 33
type input "ECOALF RECYCLED FABRICS SL"
type input "B85910610"
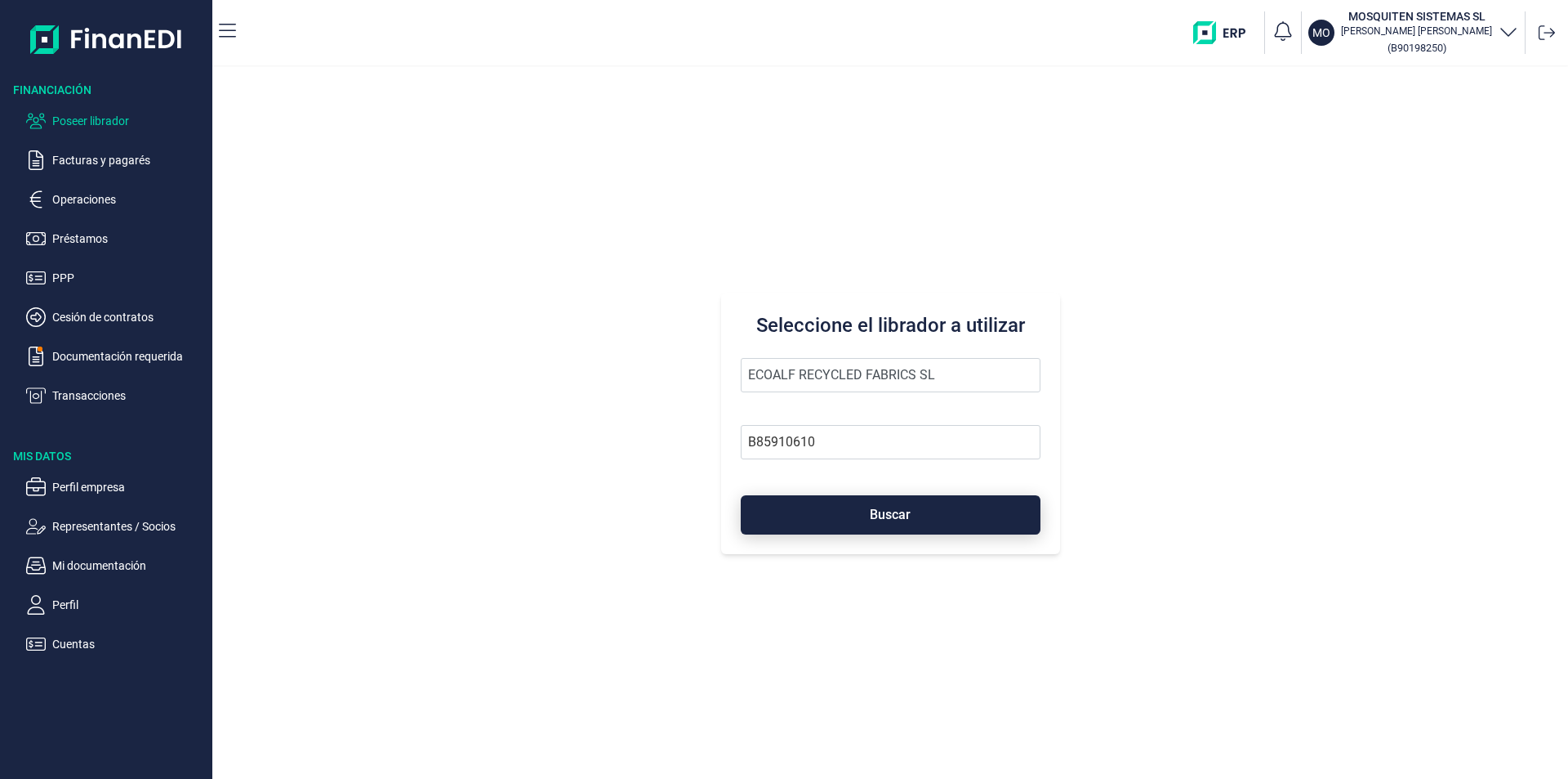
click at [856, 524] on button "Buscar" at bounding box center [890, 515] width 300 height 39
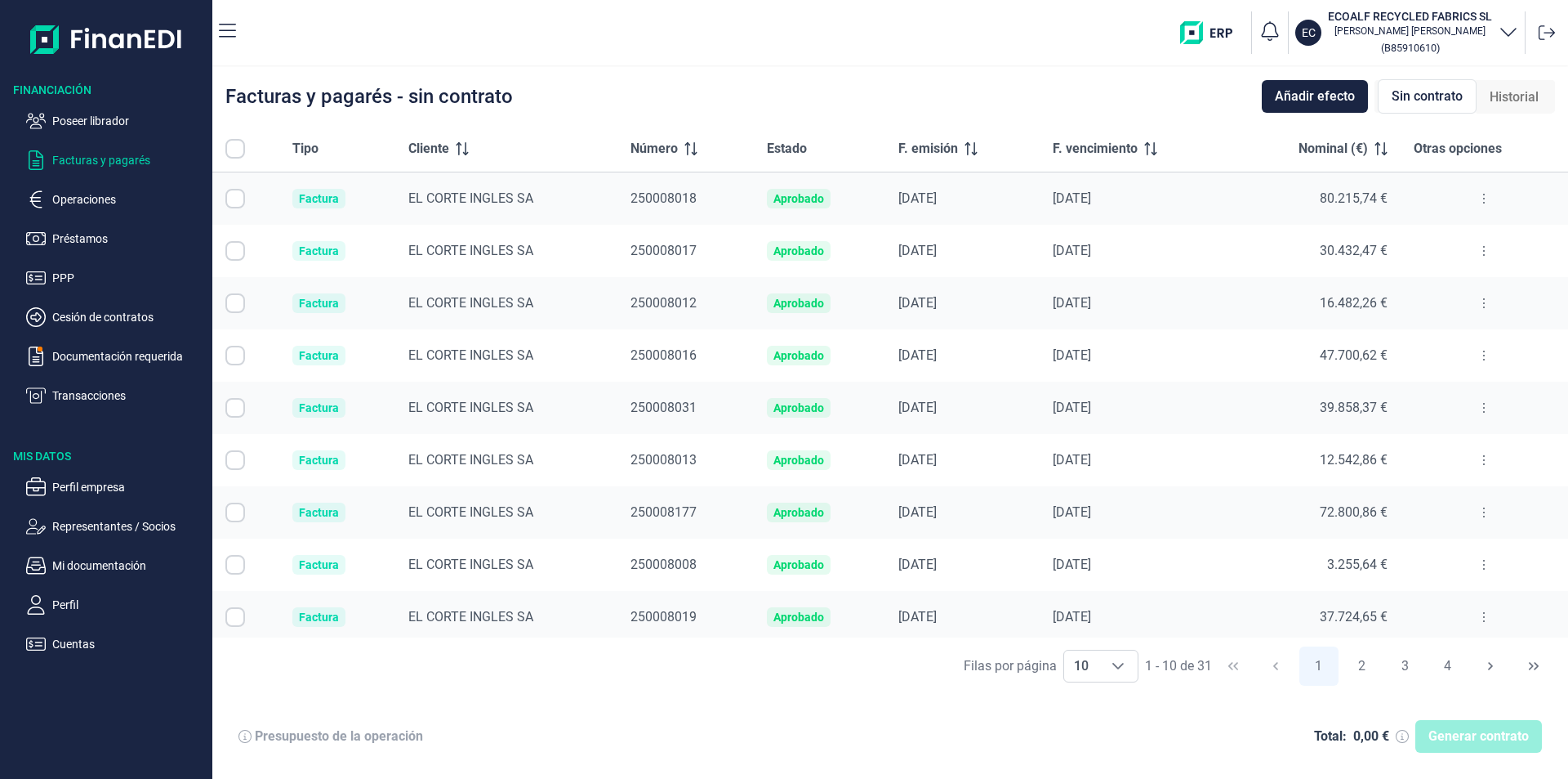
checkbox input "true"
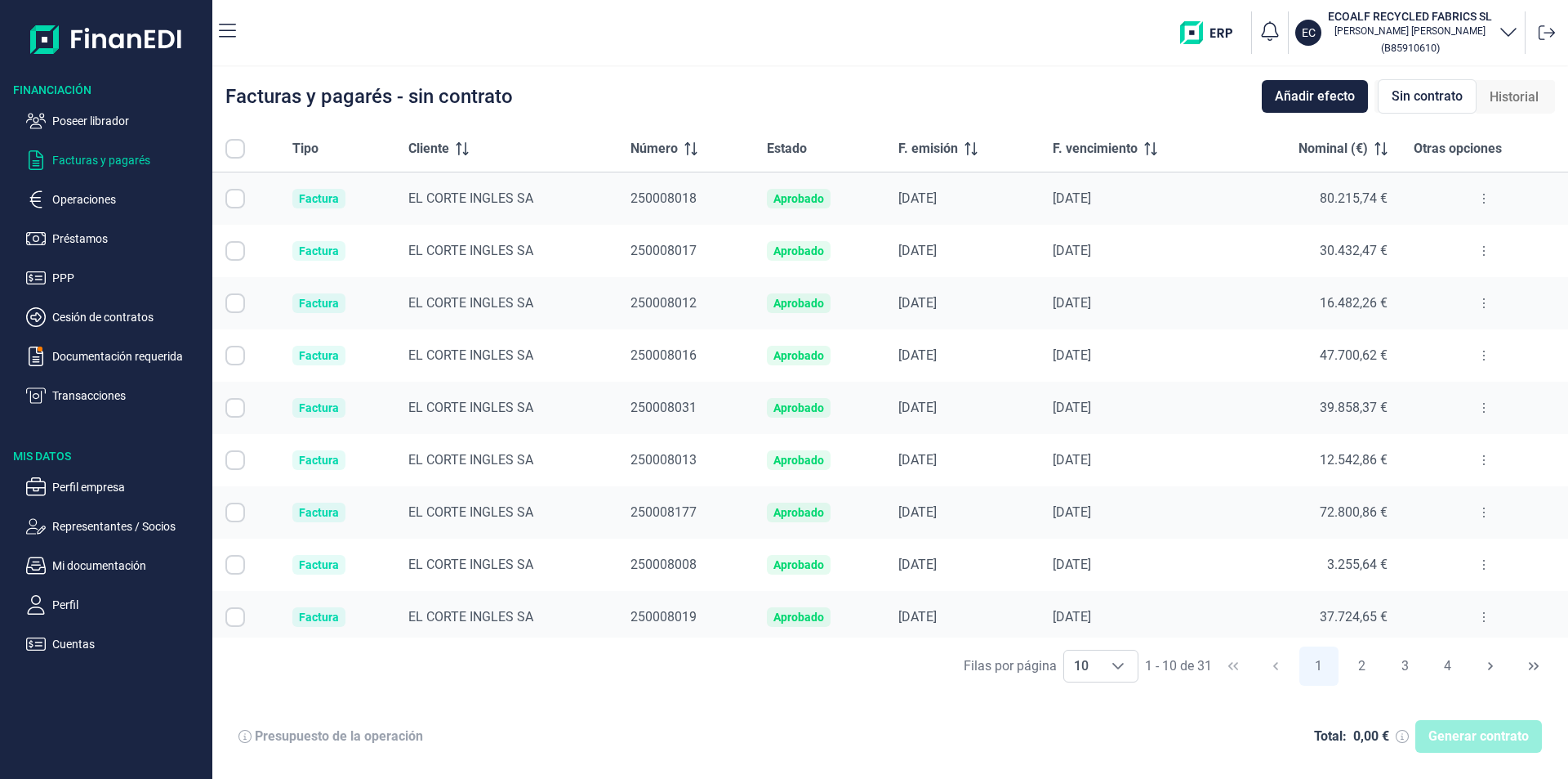
checkbox input "true"
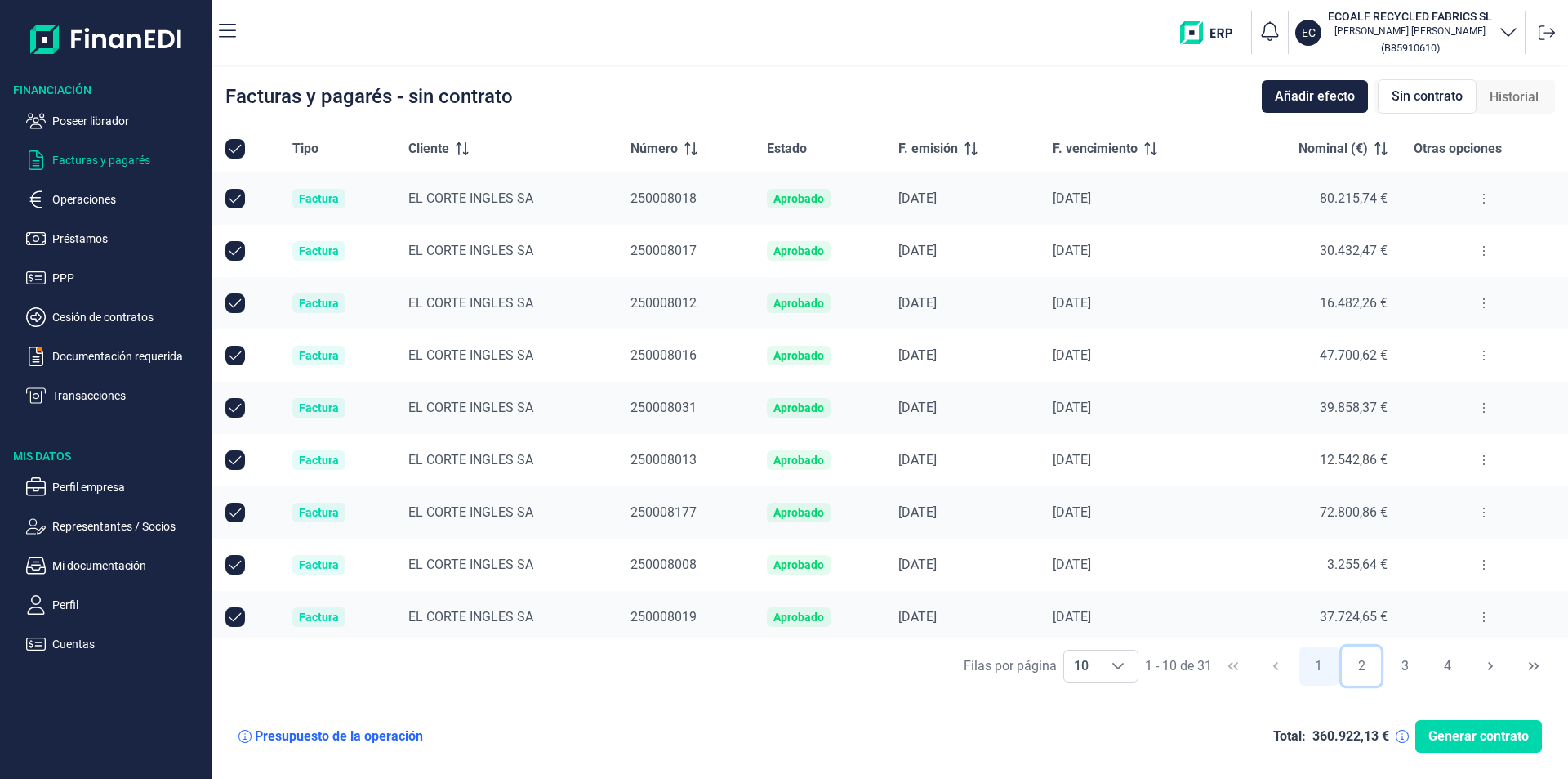
click at [1362, 664] on button "2" at bounding box center [1361, 665] width 39 height 39
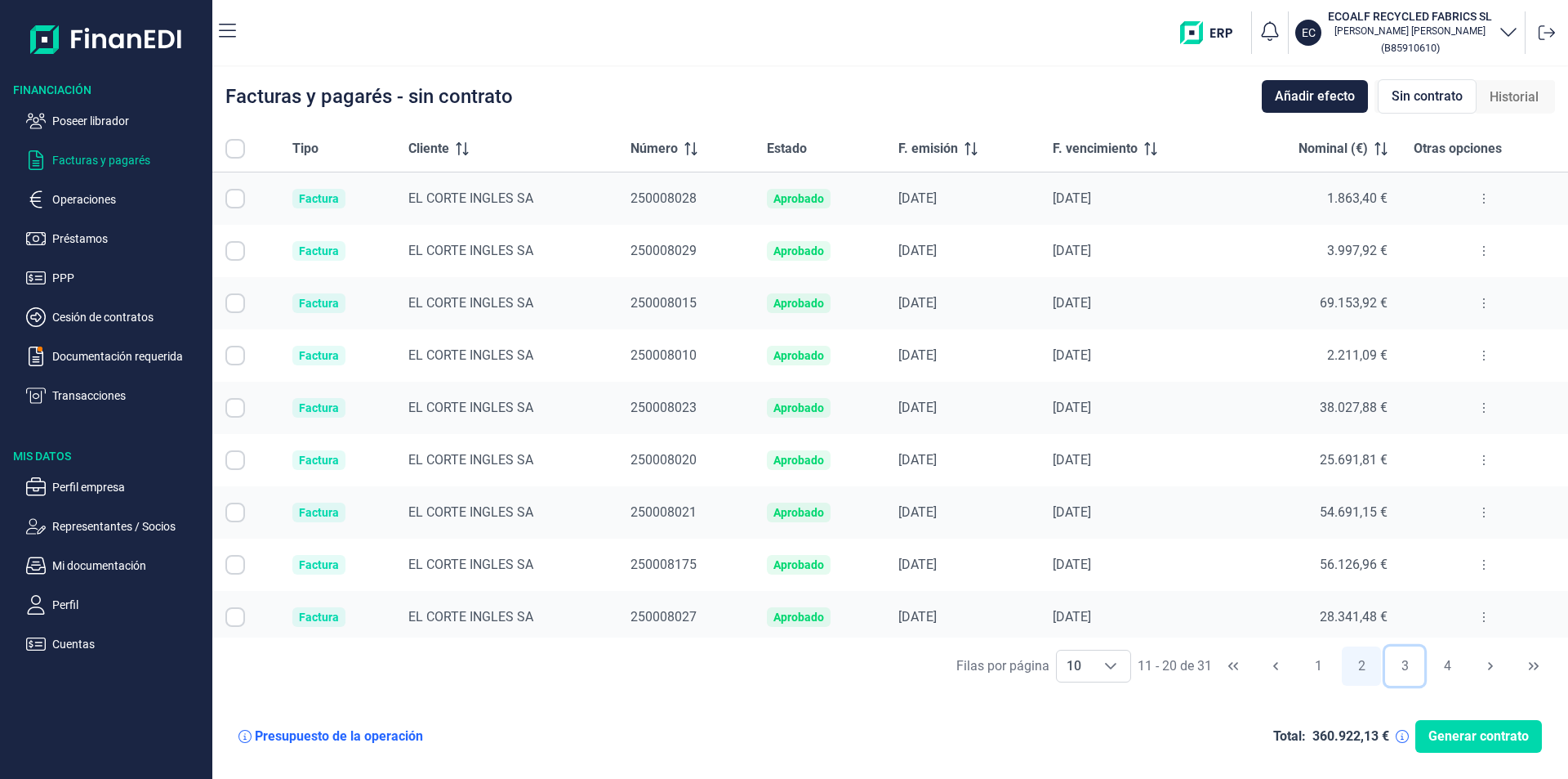
click at [1403, 662] on button "3" at bounding box center [1404, 665] width 39 height 39
click at [1449, 663] on button "4" at bounding box center [1447, 665] width 39 height 39
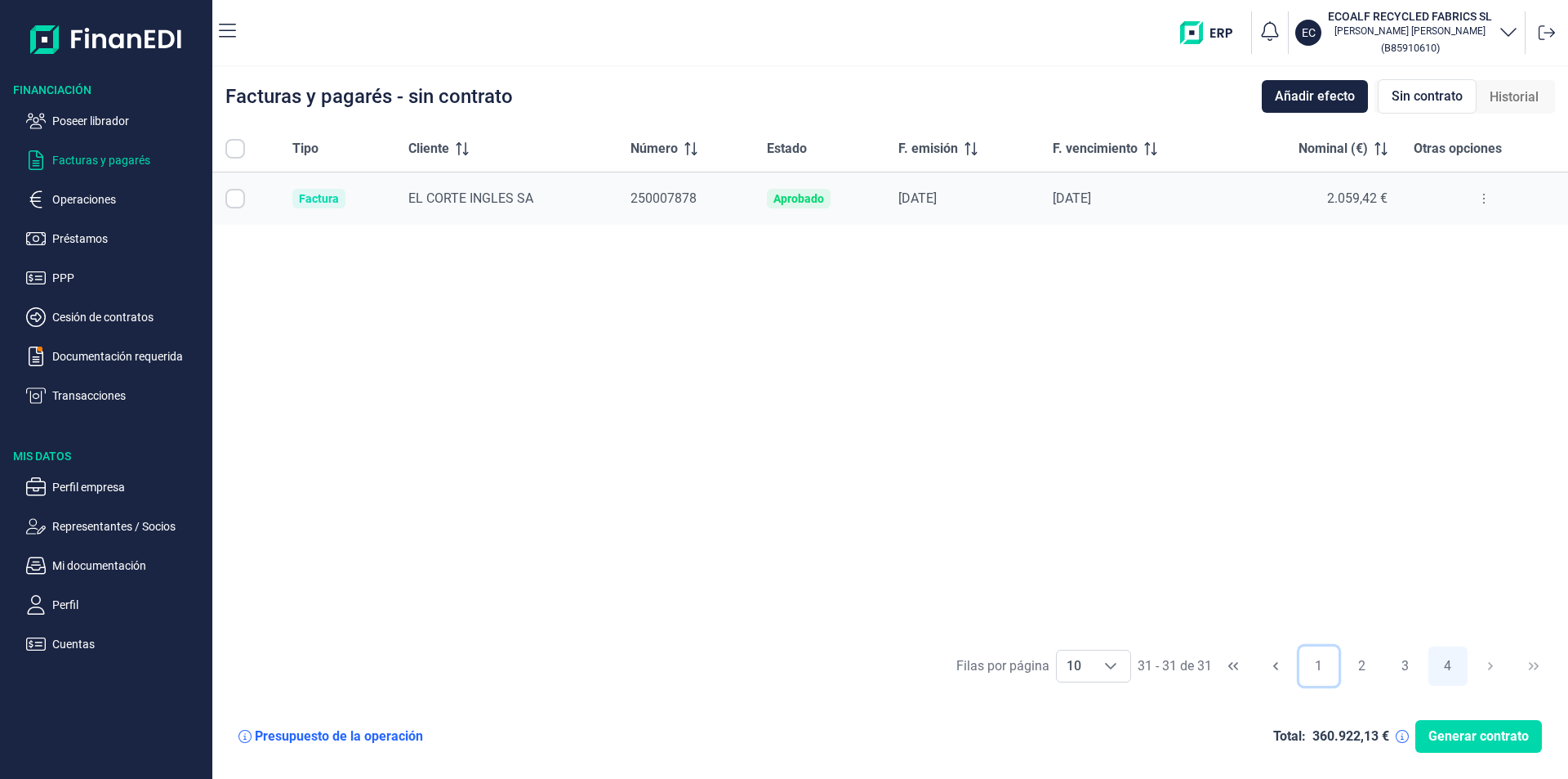
click at [1313, 663] on button "1" at bounding box center [1318, 665] width 39 height 39
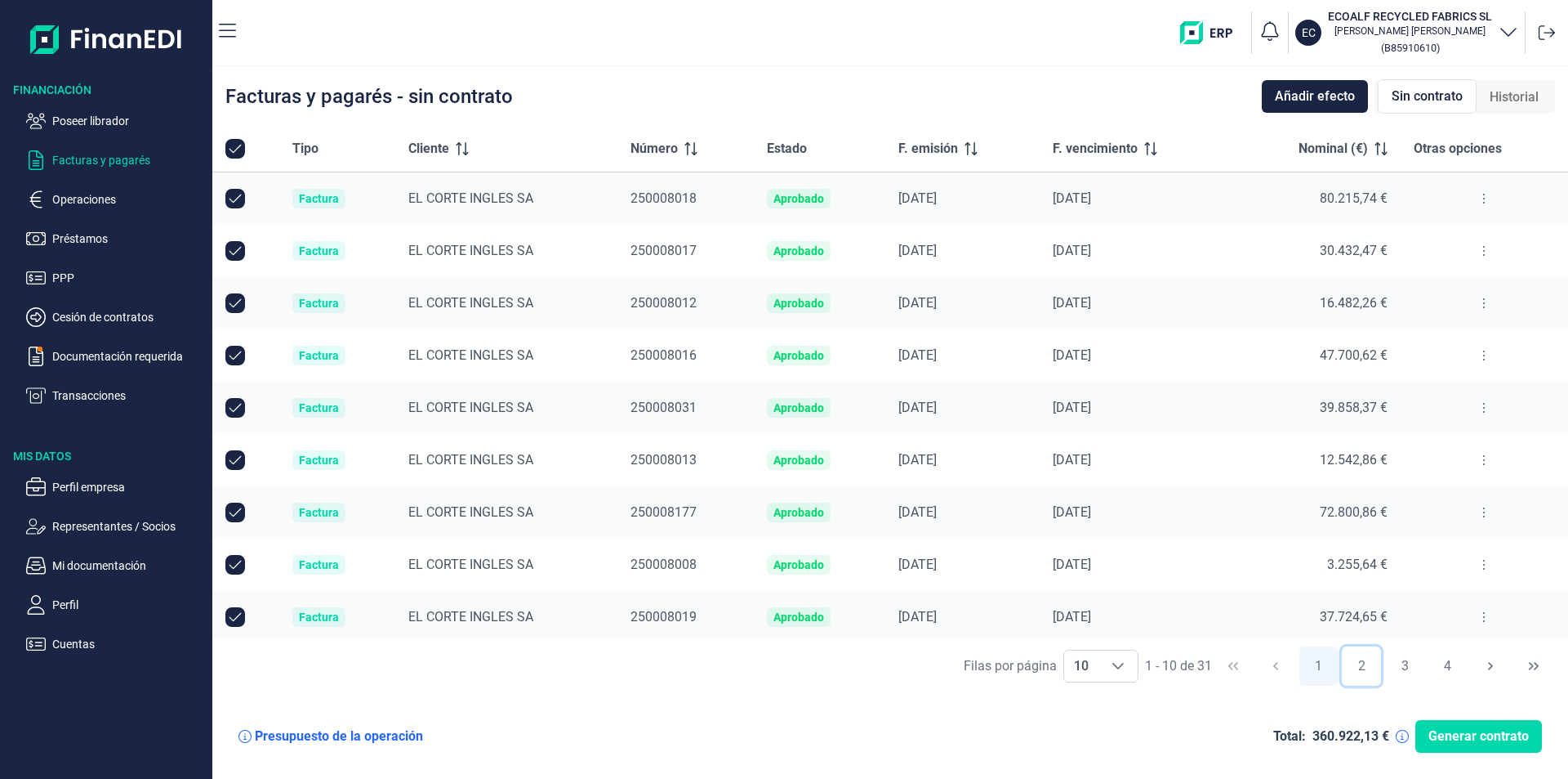
click at [1360, 663] on button "2" at bounding box center [1361, 665] width 39 height 39
click at [241, 148] on input "All items unselected" at bounding box center [235, 149] width 20 height 20
checkbox input "false"
checkbox input "true"
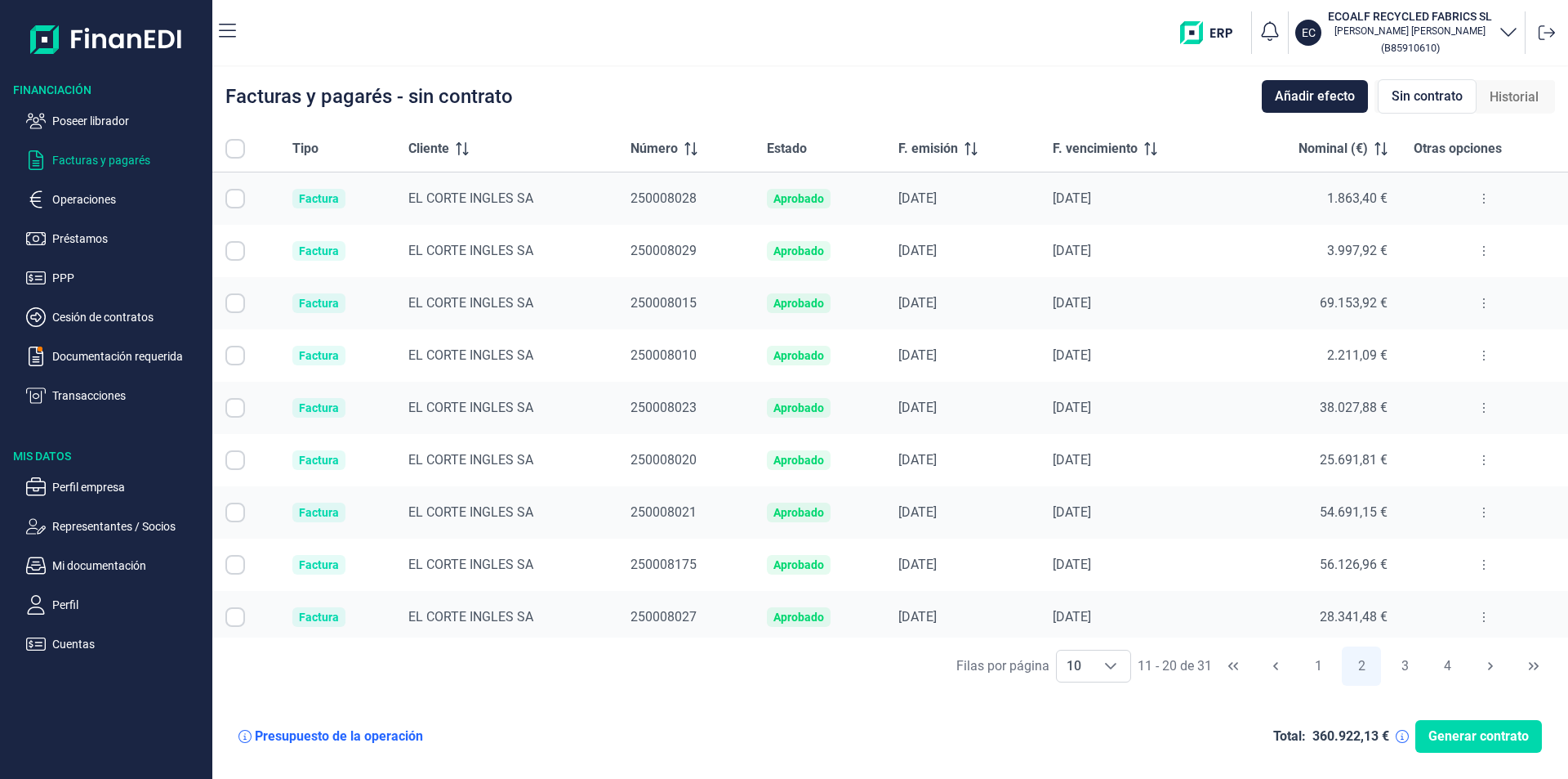
checkbox input "true"
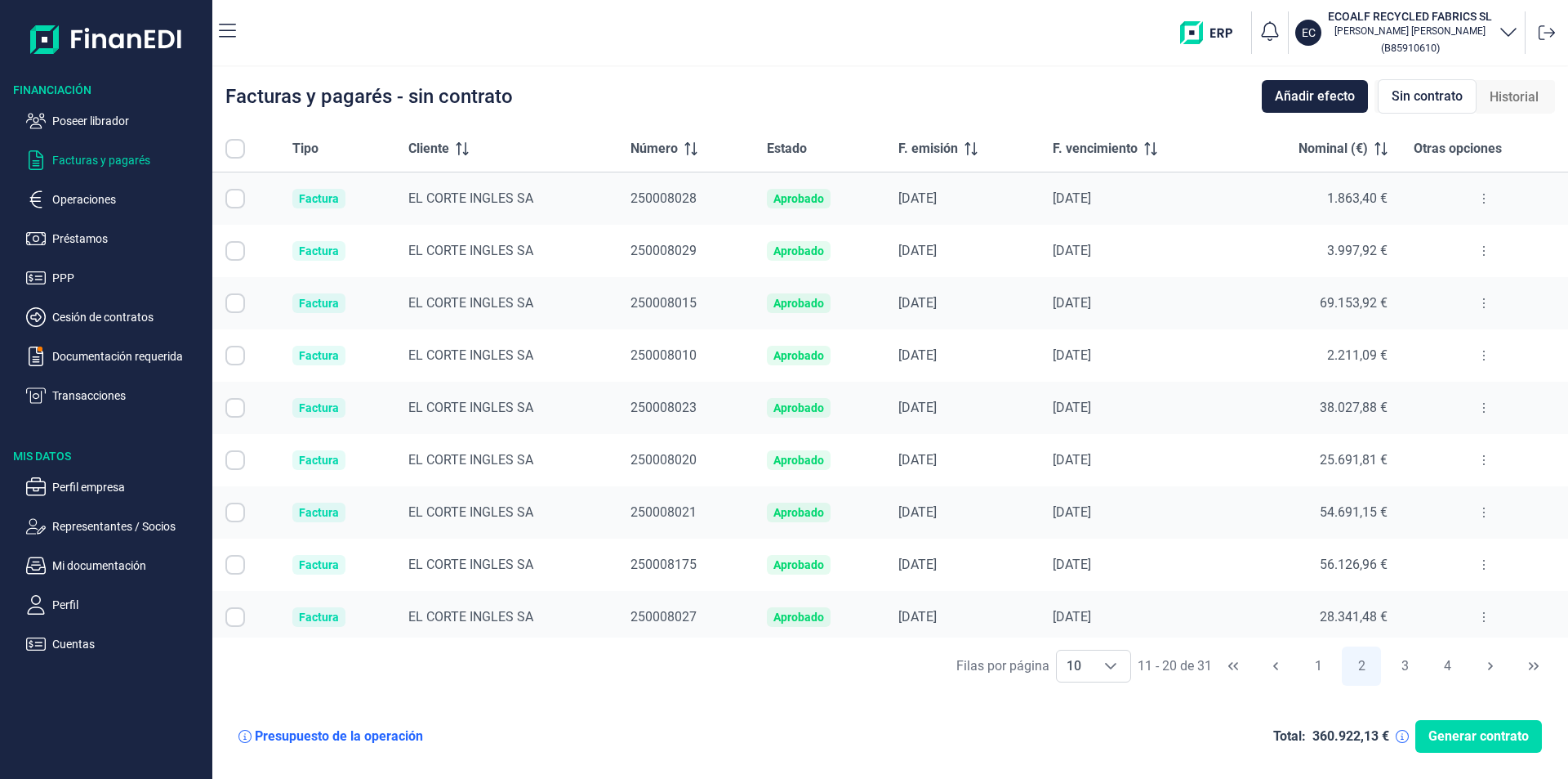
checkbox input "true"
click at [1401, 663] on button "3" at bounding box center [1404, 665] width 39 height 39
click at [238, 150] on input "All items unselected" at bounding box center [235, 149] width 20 height 20
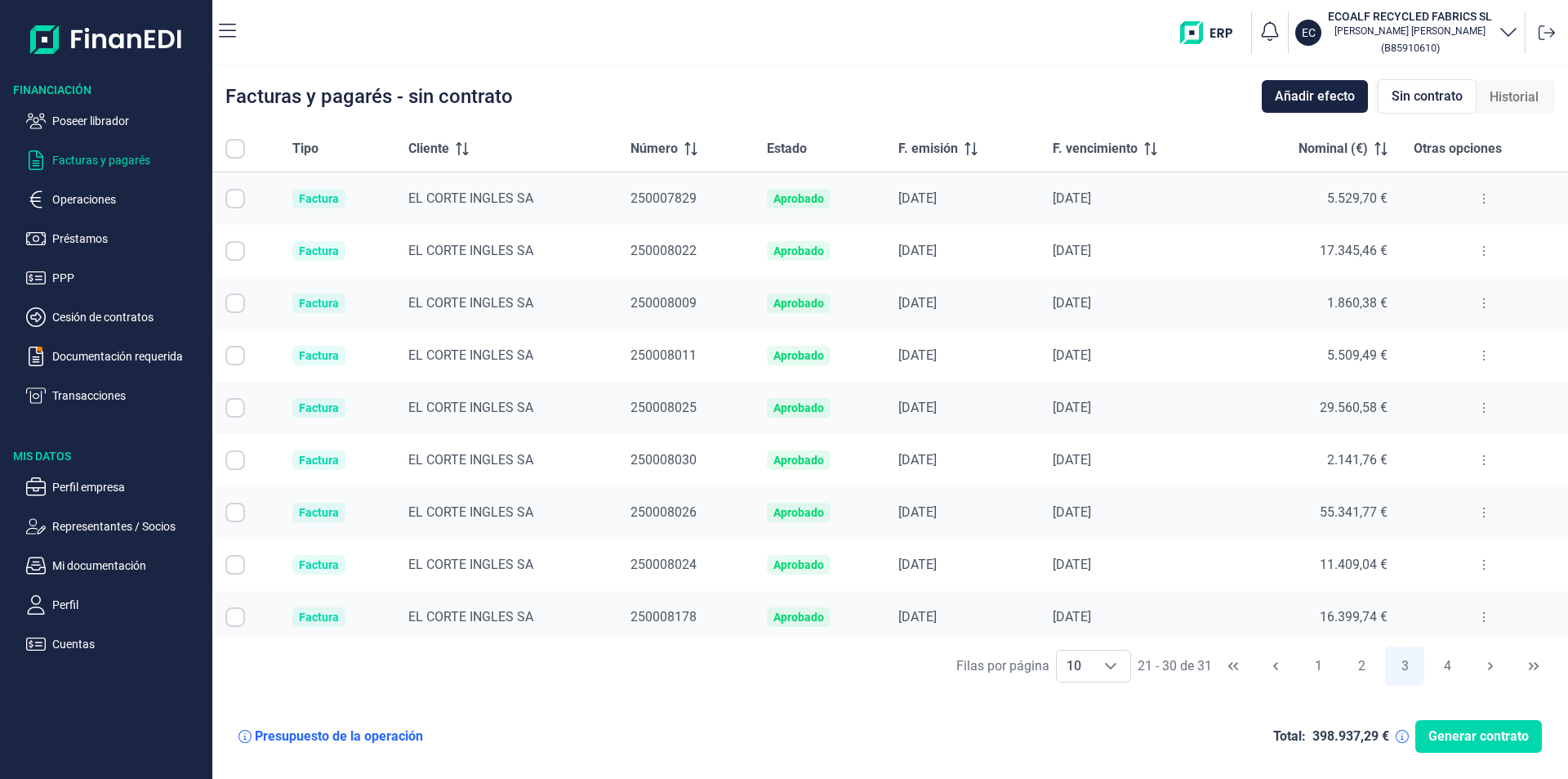
checkbox input "false"
checkbox input "true"
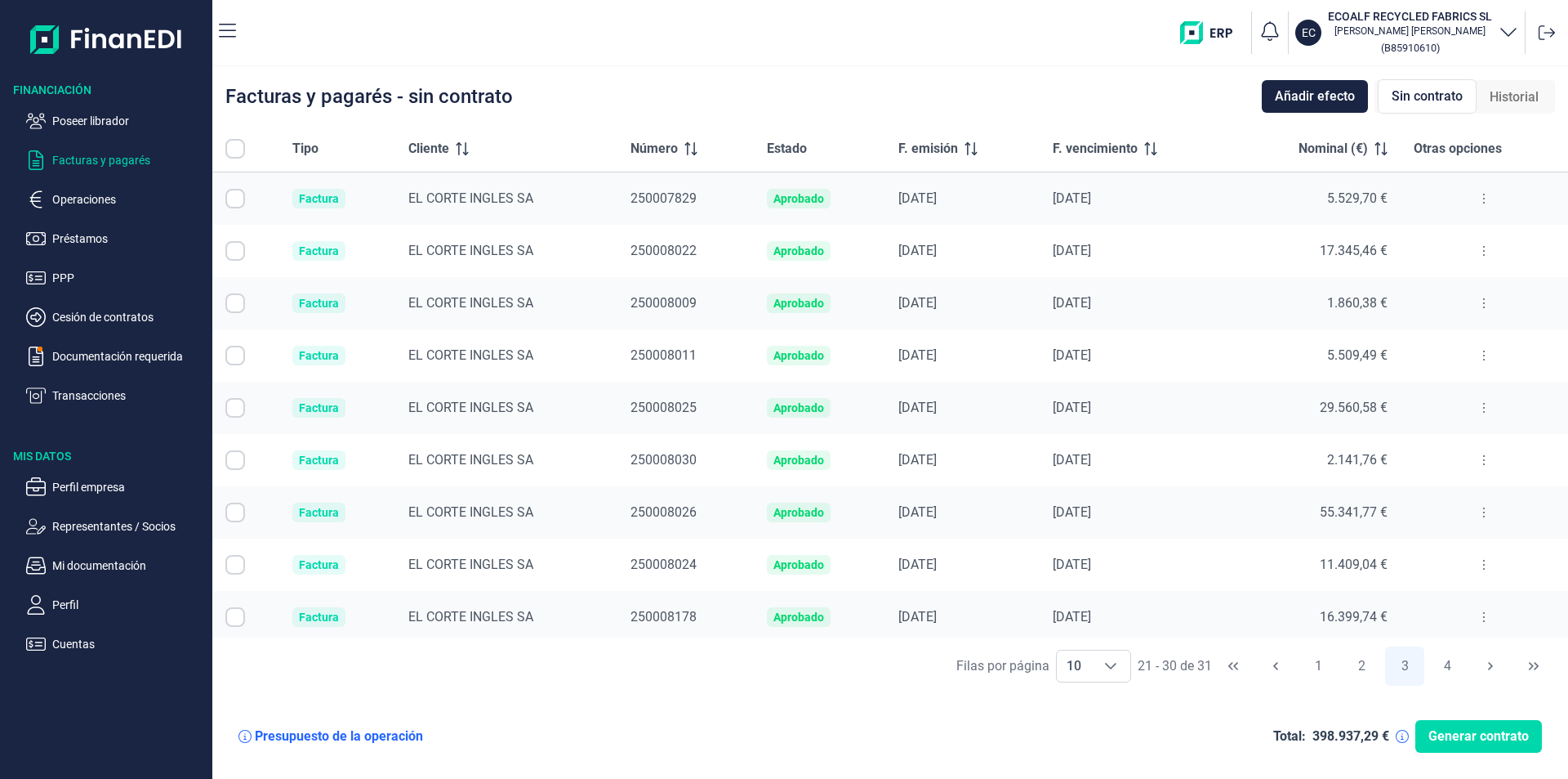
checkbox input "true"
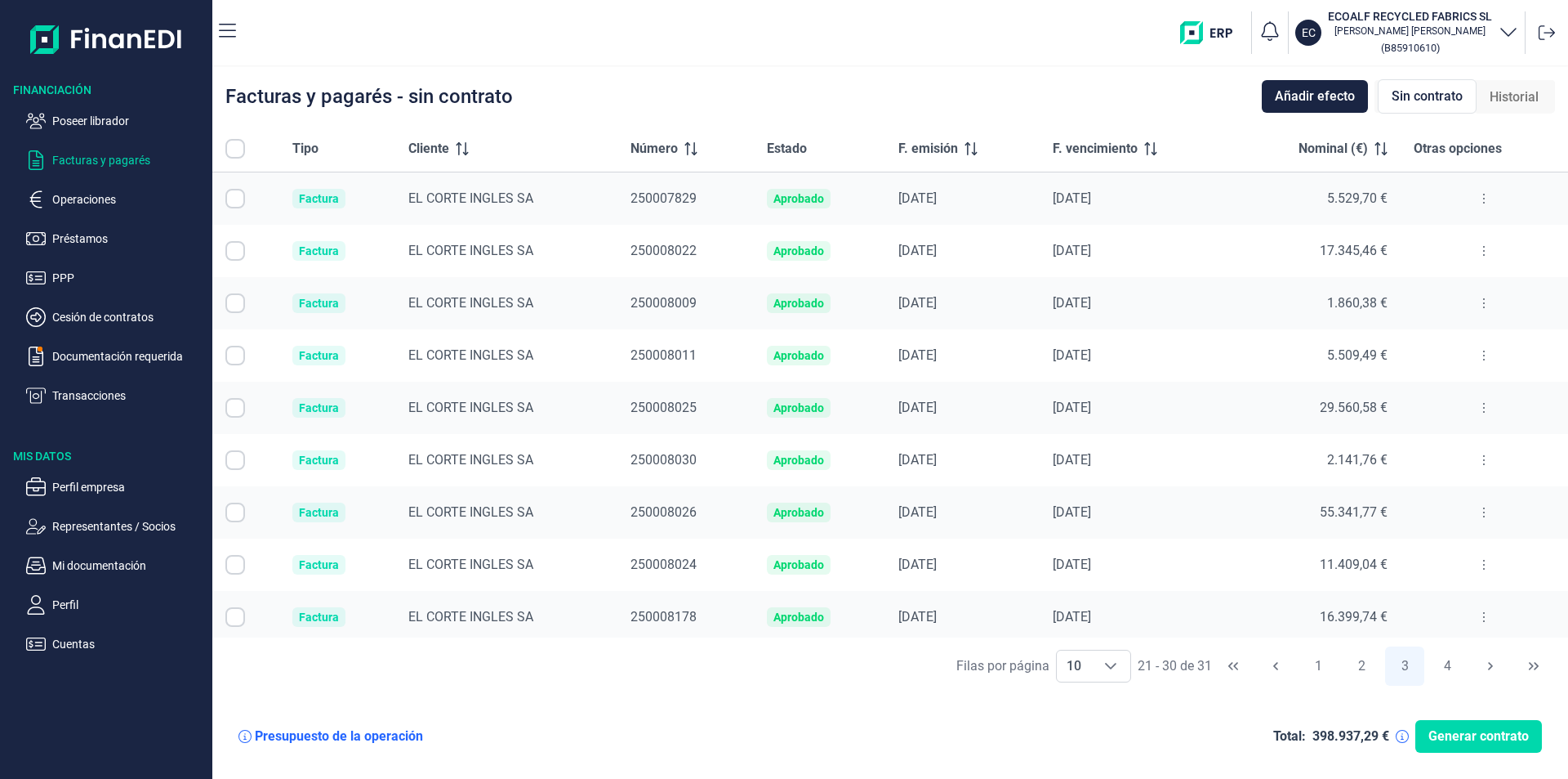
checkbox input "true"
click at [1448, 664] on button "4" at bounding box center [1447, 665] width 39 height 39
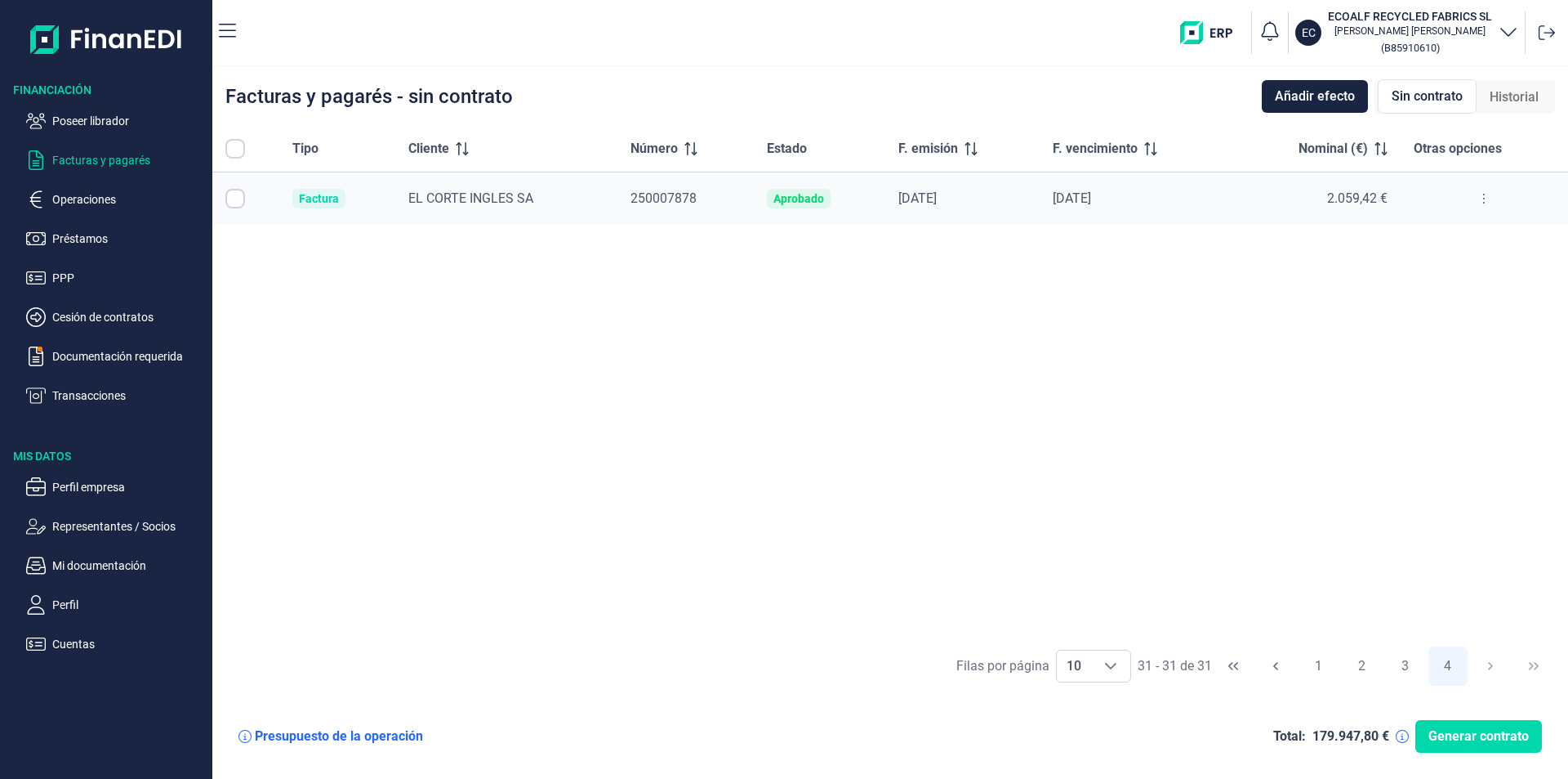
click at [236, 148] on input "All items unselected" at bounding box center [235, 149] width 20 height 20
checkbox input "false"
checkbox input "true"
click at [1401, 662] on button "3" at bounding box center [1404, 665] width 39 height 39
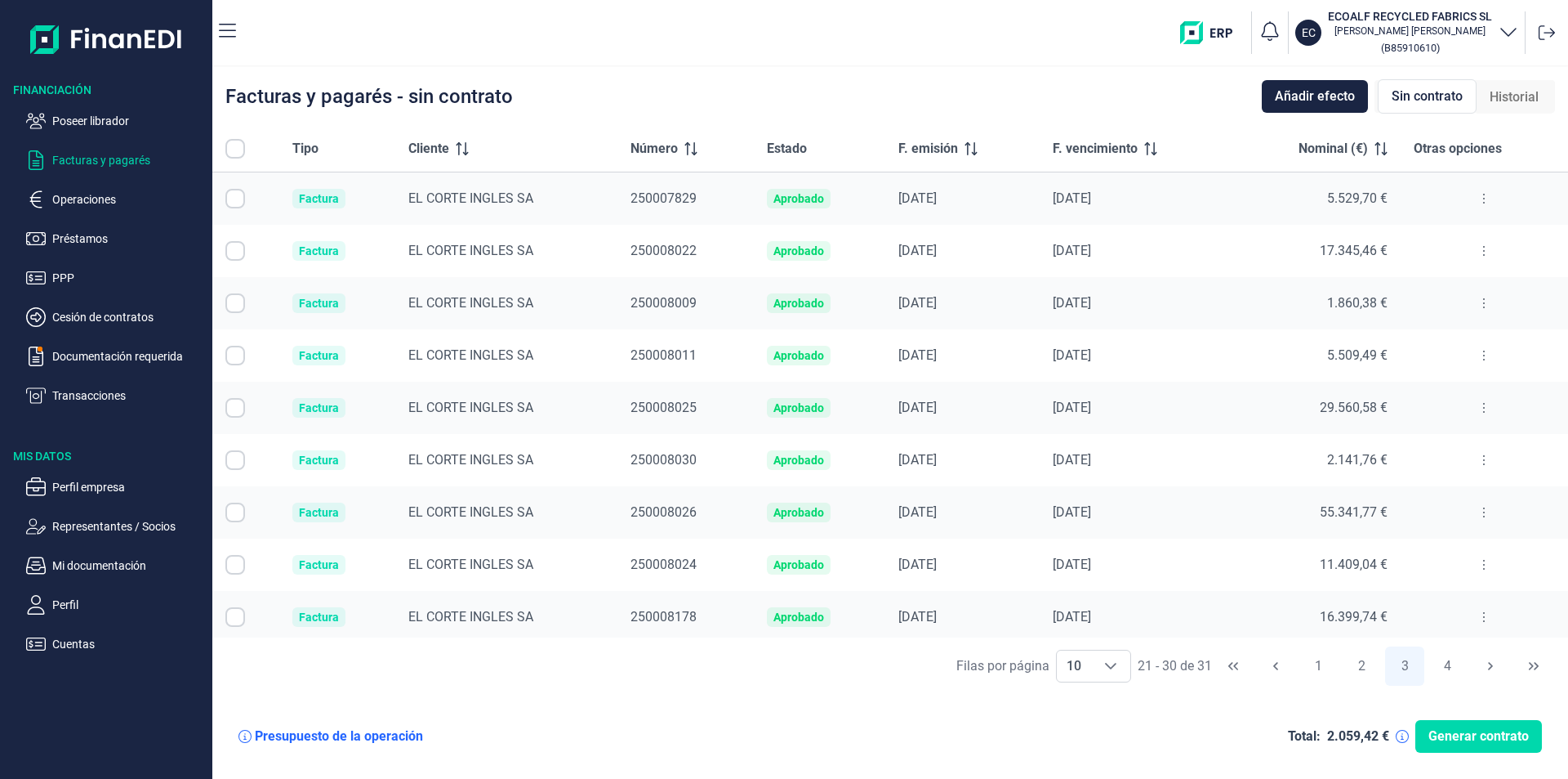
click at [240, 142] on input "All items unselected" at bounding box center [235, 149] width 20 height 20
checkbox input "false"
checkbox input "true"
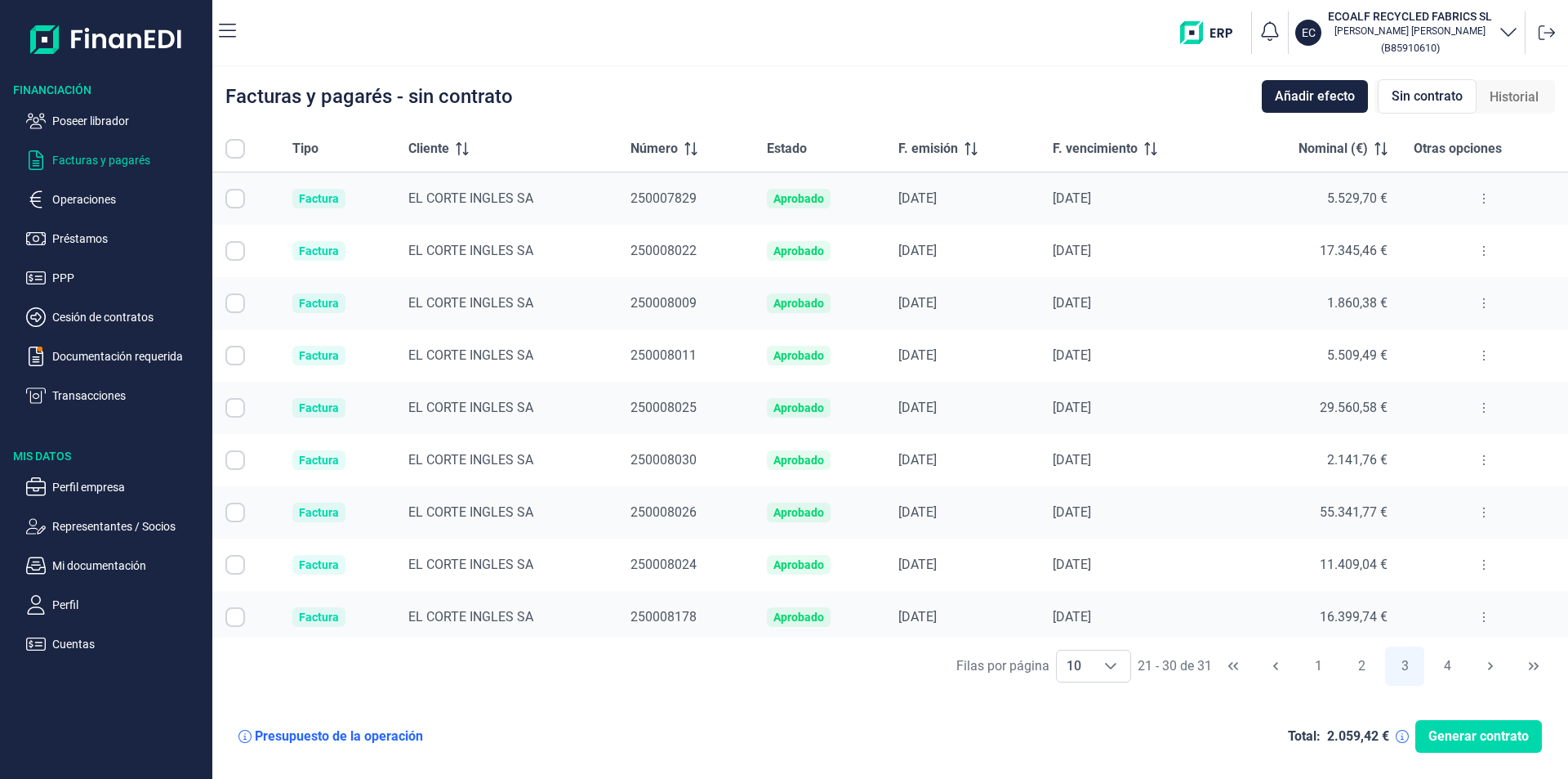
checkbox input "true"
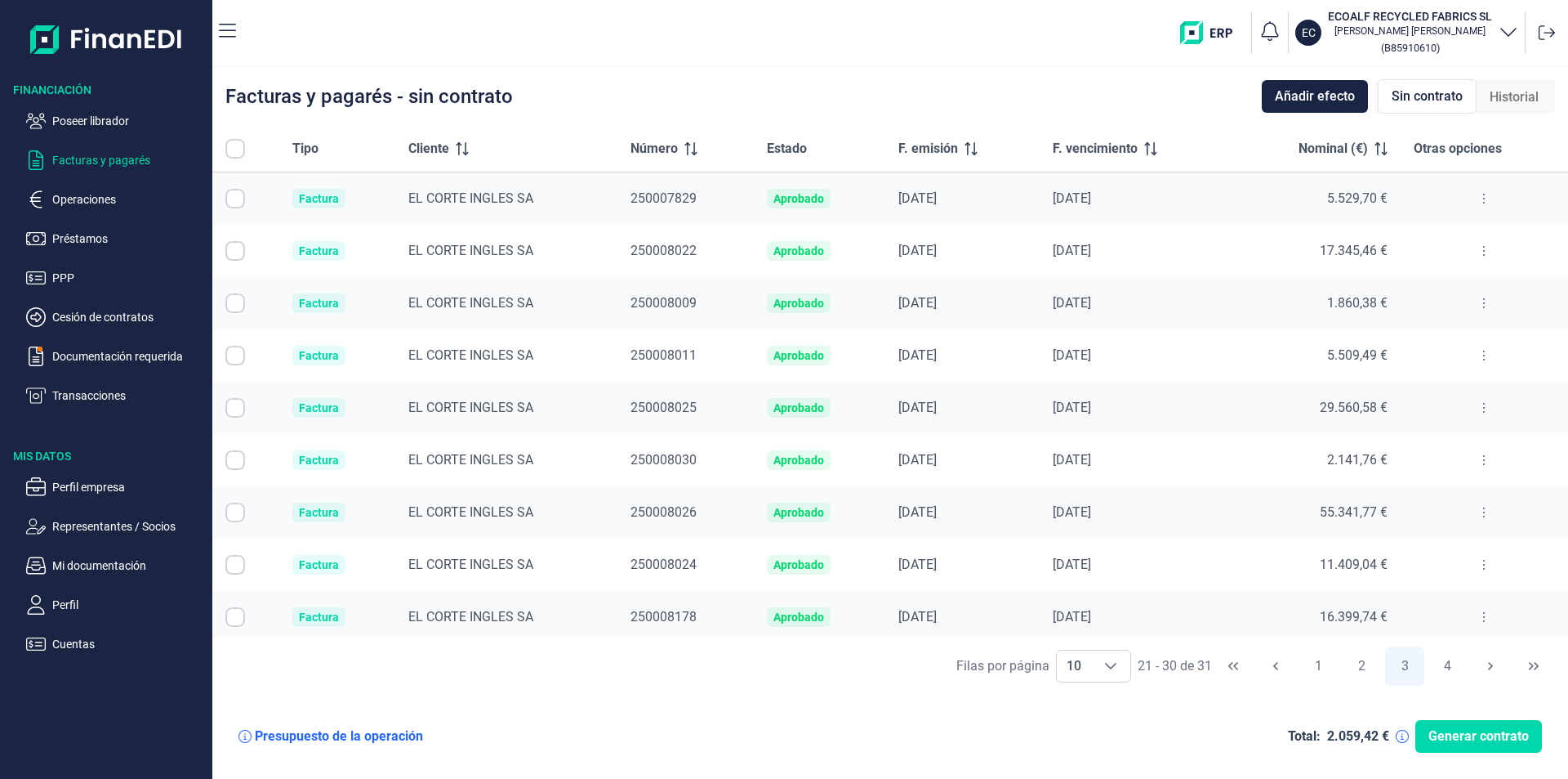
checkbox input "true"
click at [1364, 662] on button "2" at bounding box center [1361, 665] width 39 height 39
click at [239, 149] on input "All items unselected" at bounding box center [235, 149] width 20 height 20
checkbox input "false"
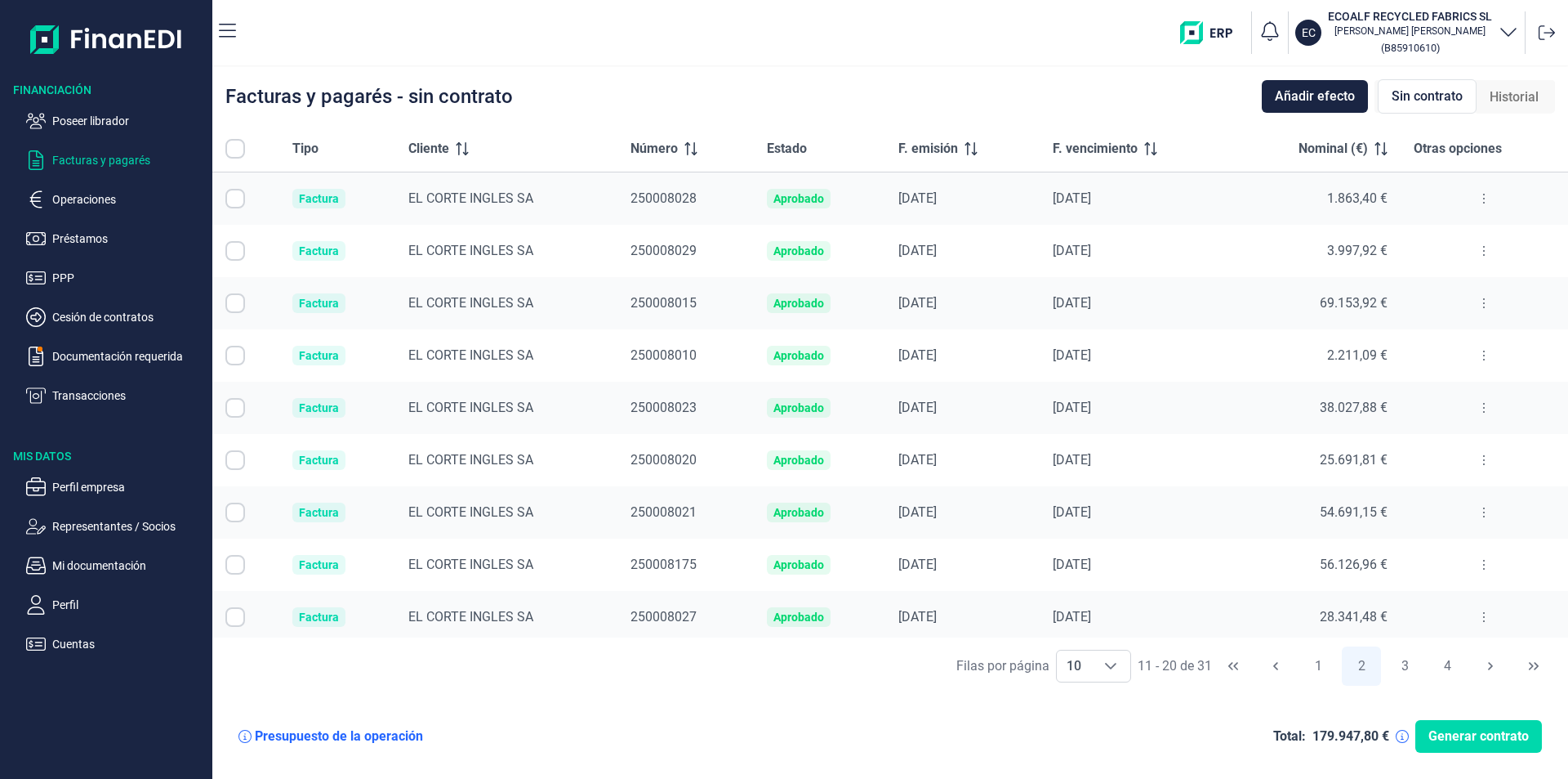
checkbox input "true"
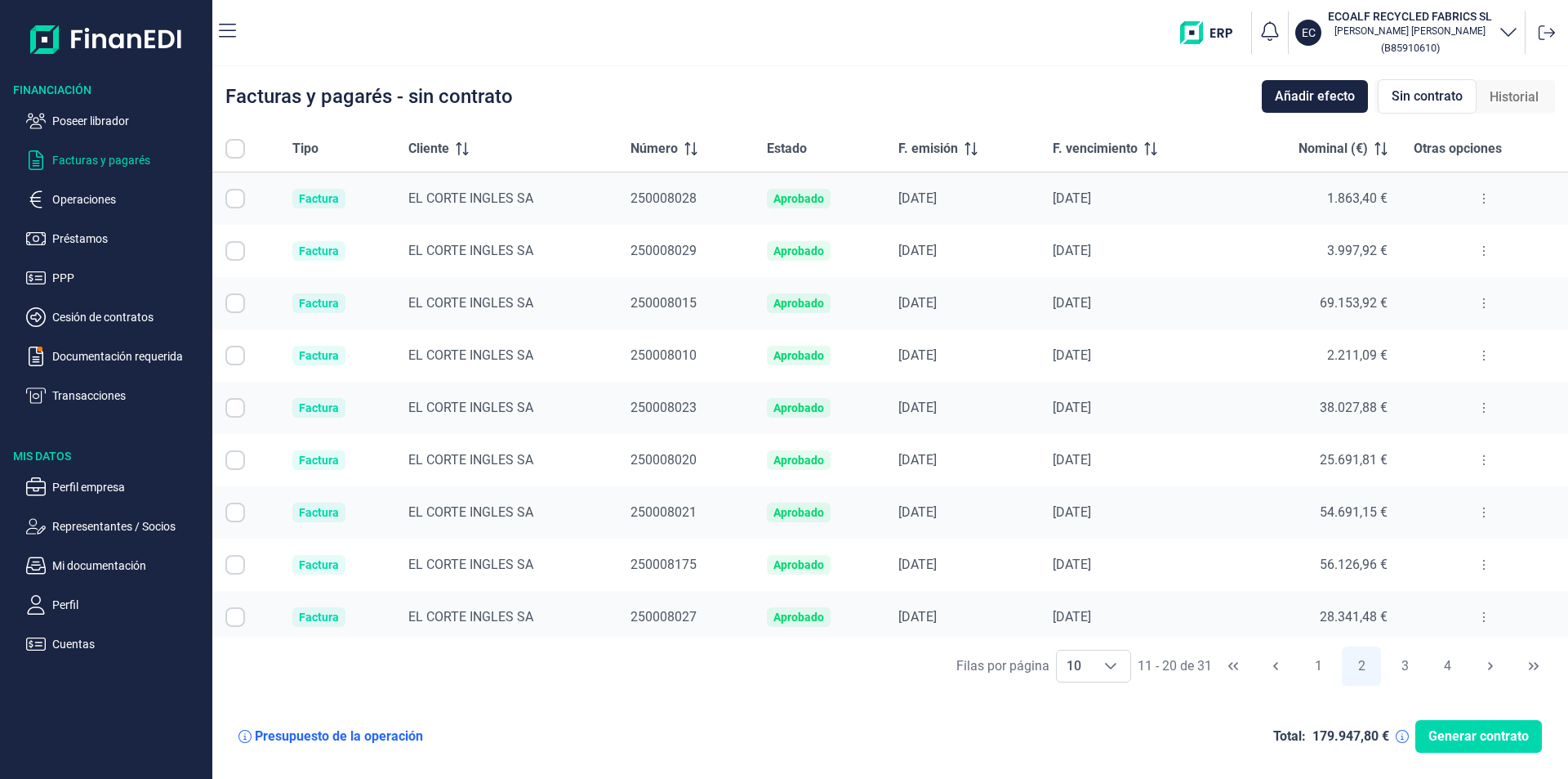
checkbox input "true"
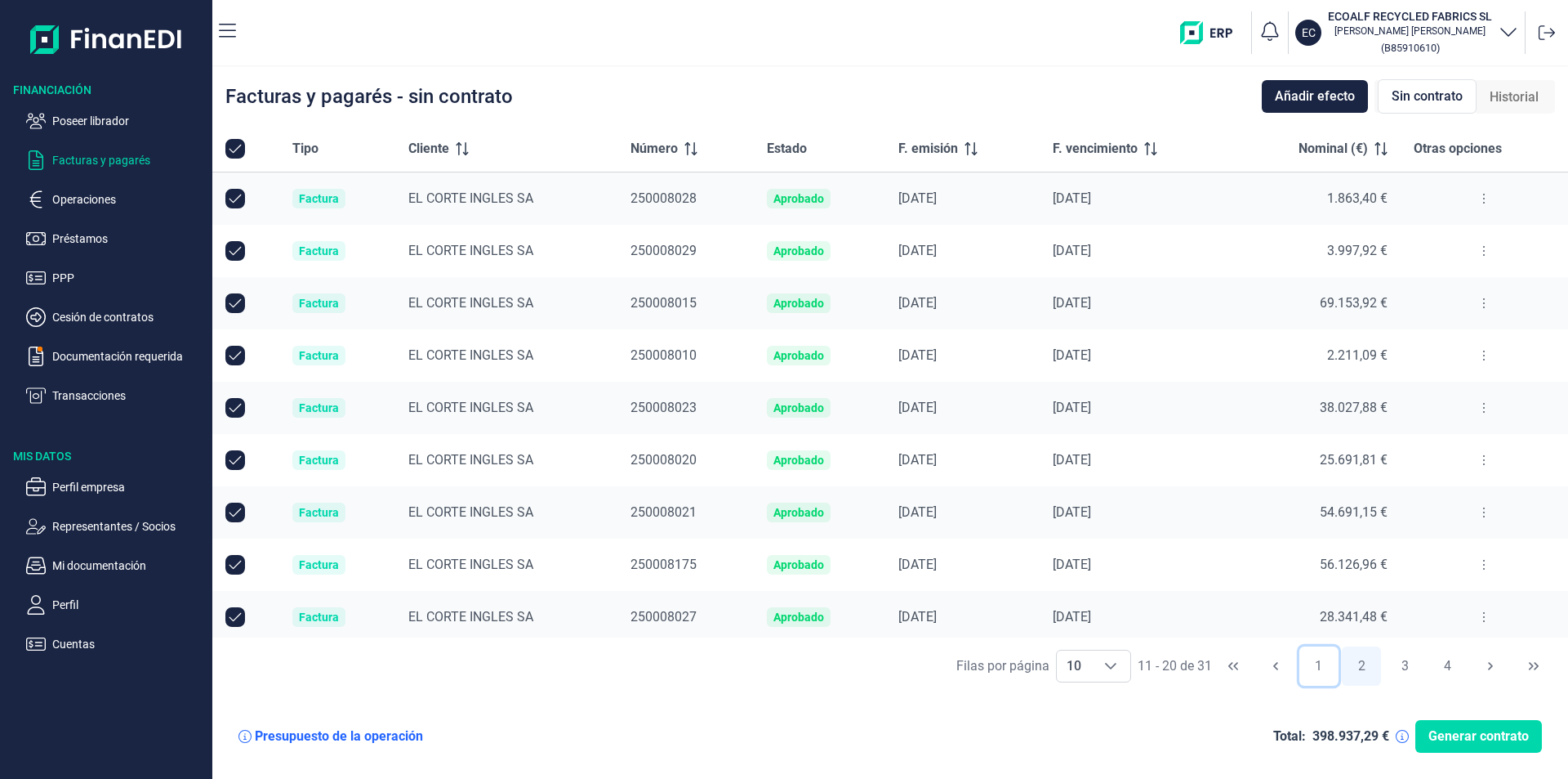
click at [1320, 668] on button "1" at bounding box center [1318, 665] width 39 height 39
click at [237, 143] on input "All items unselected" at bounding box center [235, 149] width 20 height 20
checkbox input "false"
checkbox input "true"
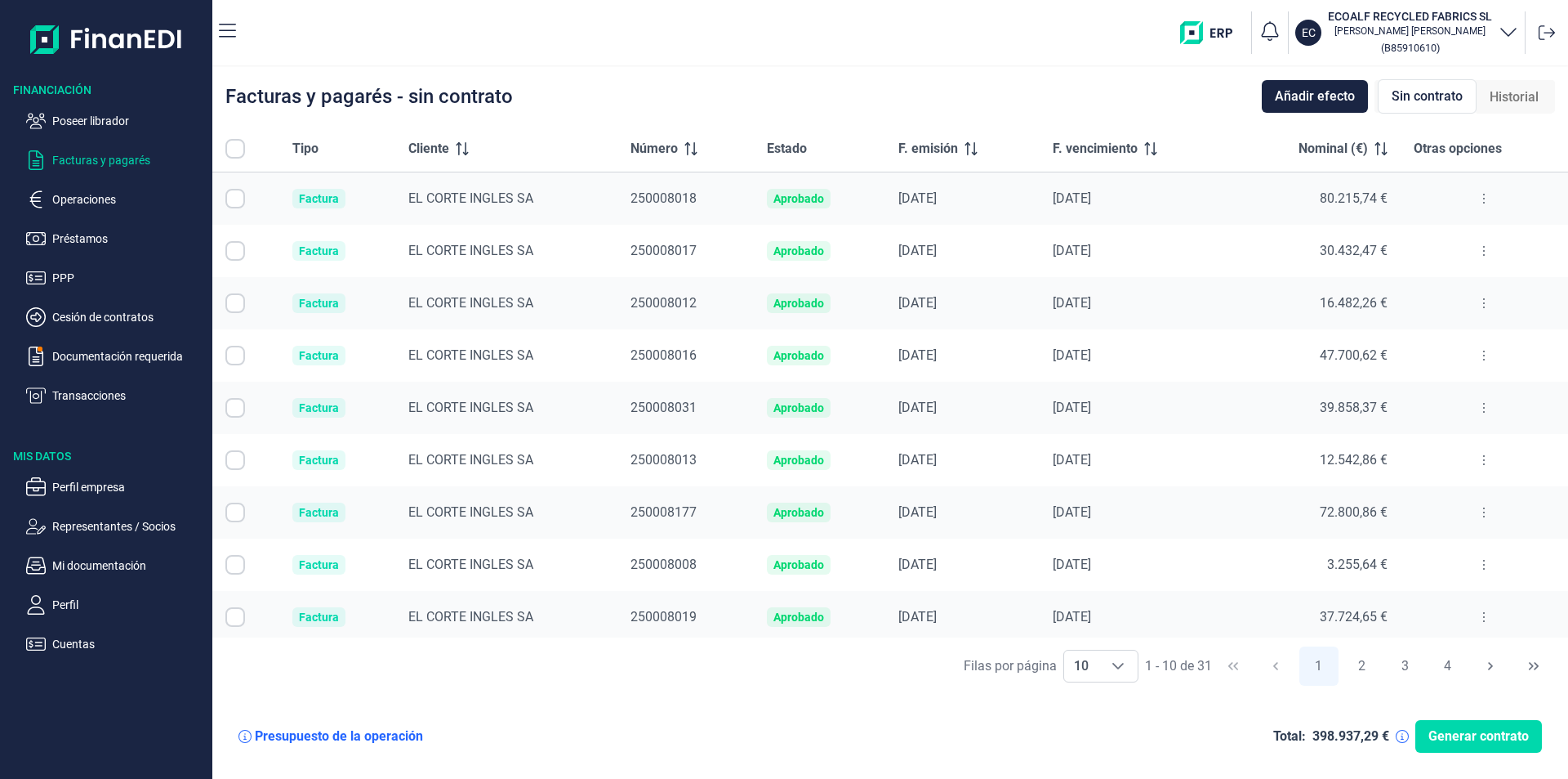
checkbox input "true"
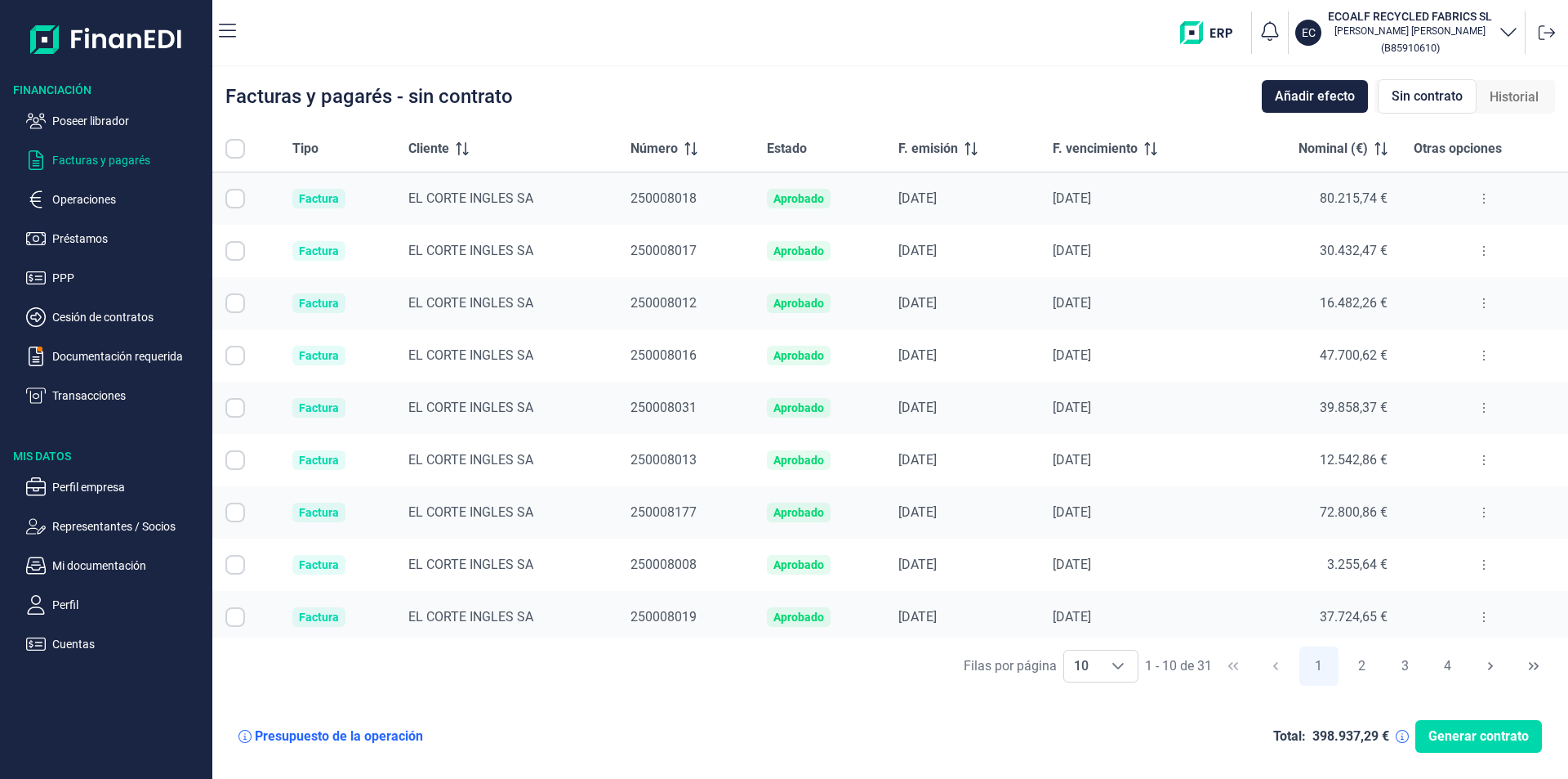
checkbox input "true"
click at [1452, 663] on button "4" at bounding box center [1447, 665] width 39 height 39
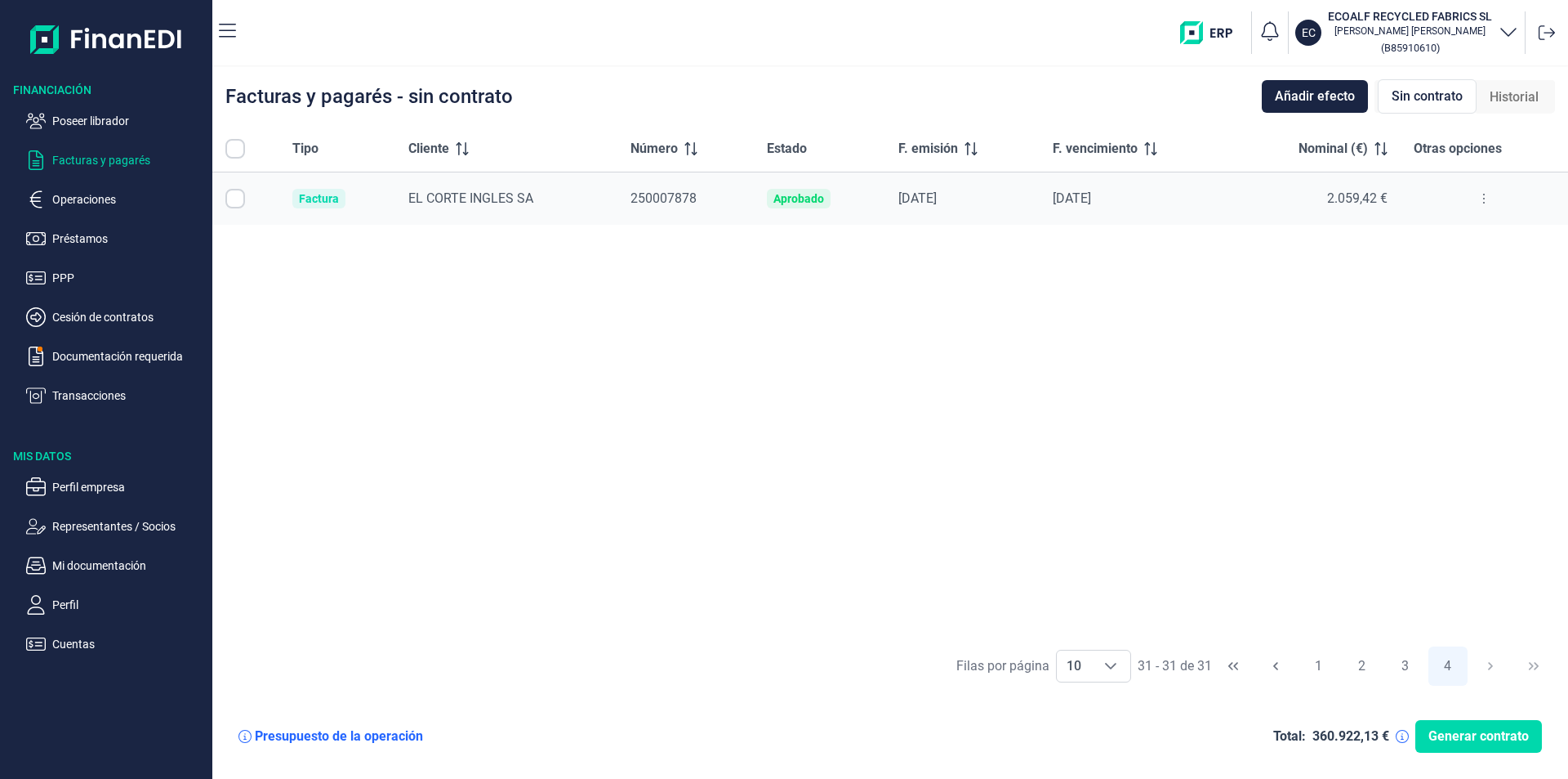
click at [244, 150] on input "All items unselected" at bounding box center [235, 149] width 20 height 20
checkbox input "false"
checkbox input "true"
click at [1115, 665] on icon "Choose" at bounding box center [1110, 666] width 13 height 13
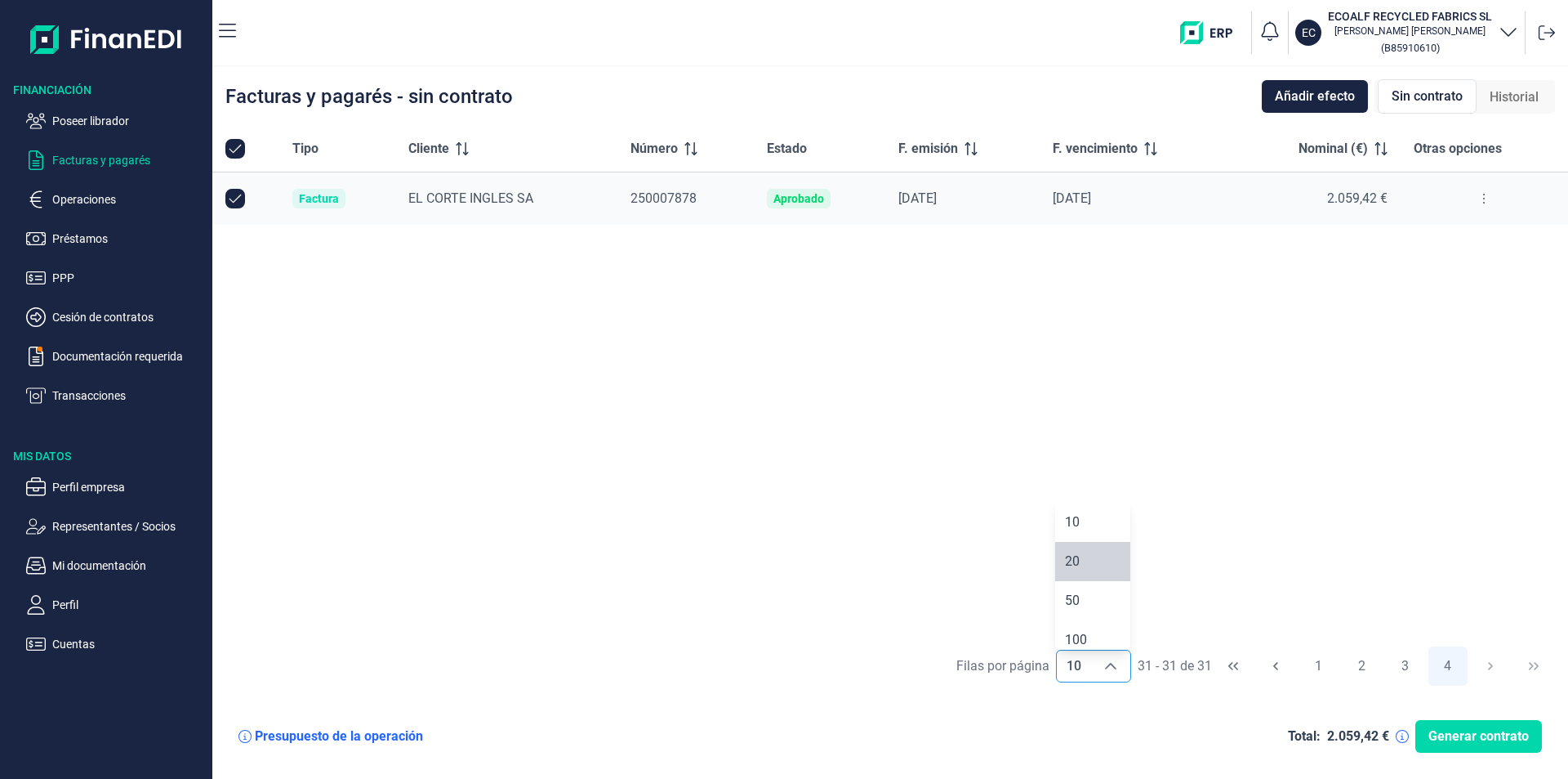
scroll to position [84, 0]
click at [1079, 631] on span "100" at bounding box center [1076, 629] width 22 height 15
type input "100"
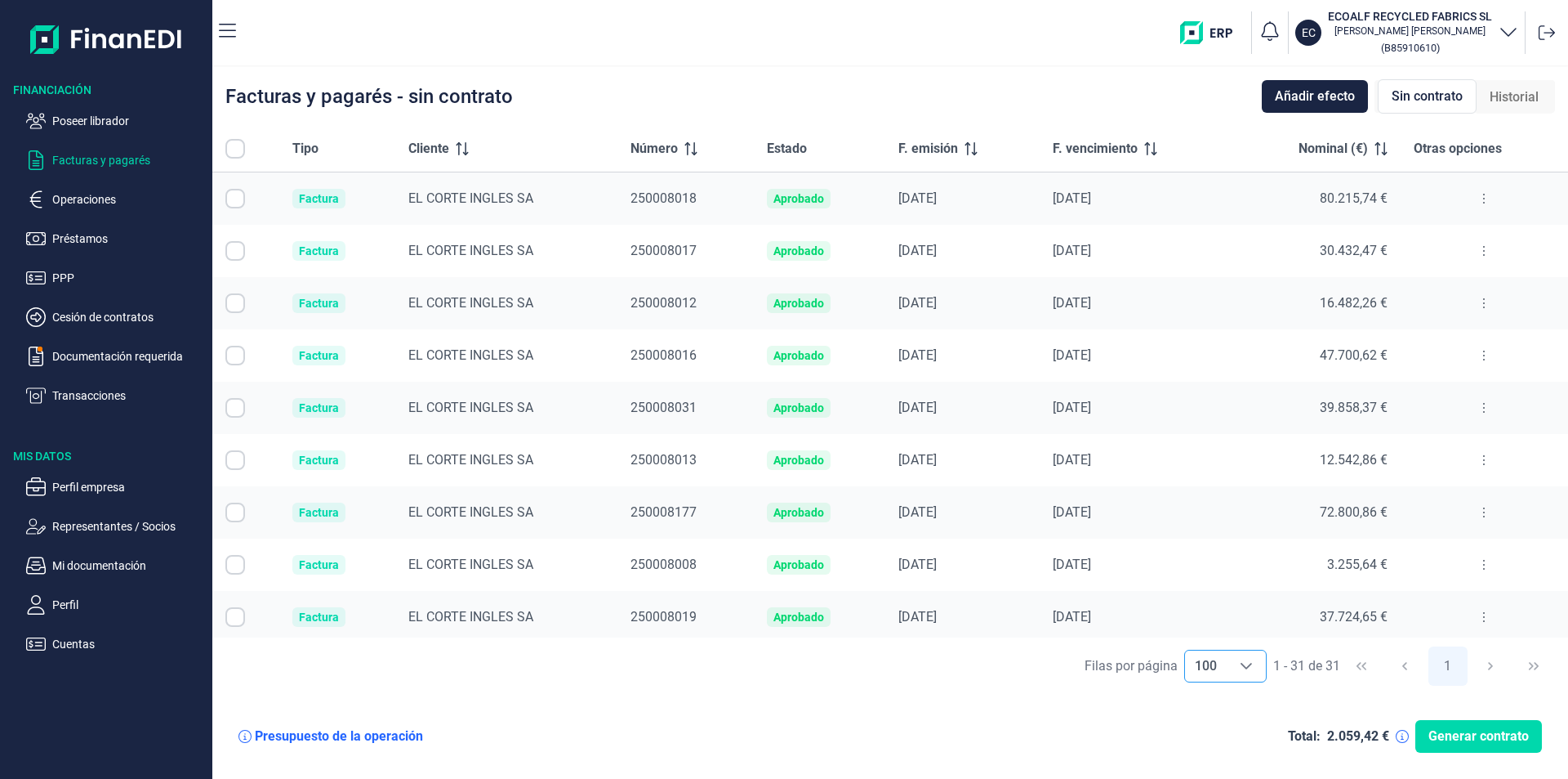
click at [232, 150] on input "All items unselected" at bounding box center [235, 149] width 20 height 20
checkbox input "false"
checkbox input "true"
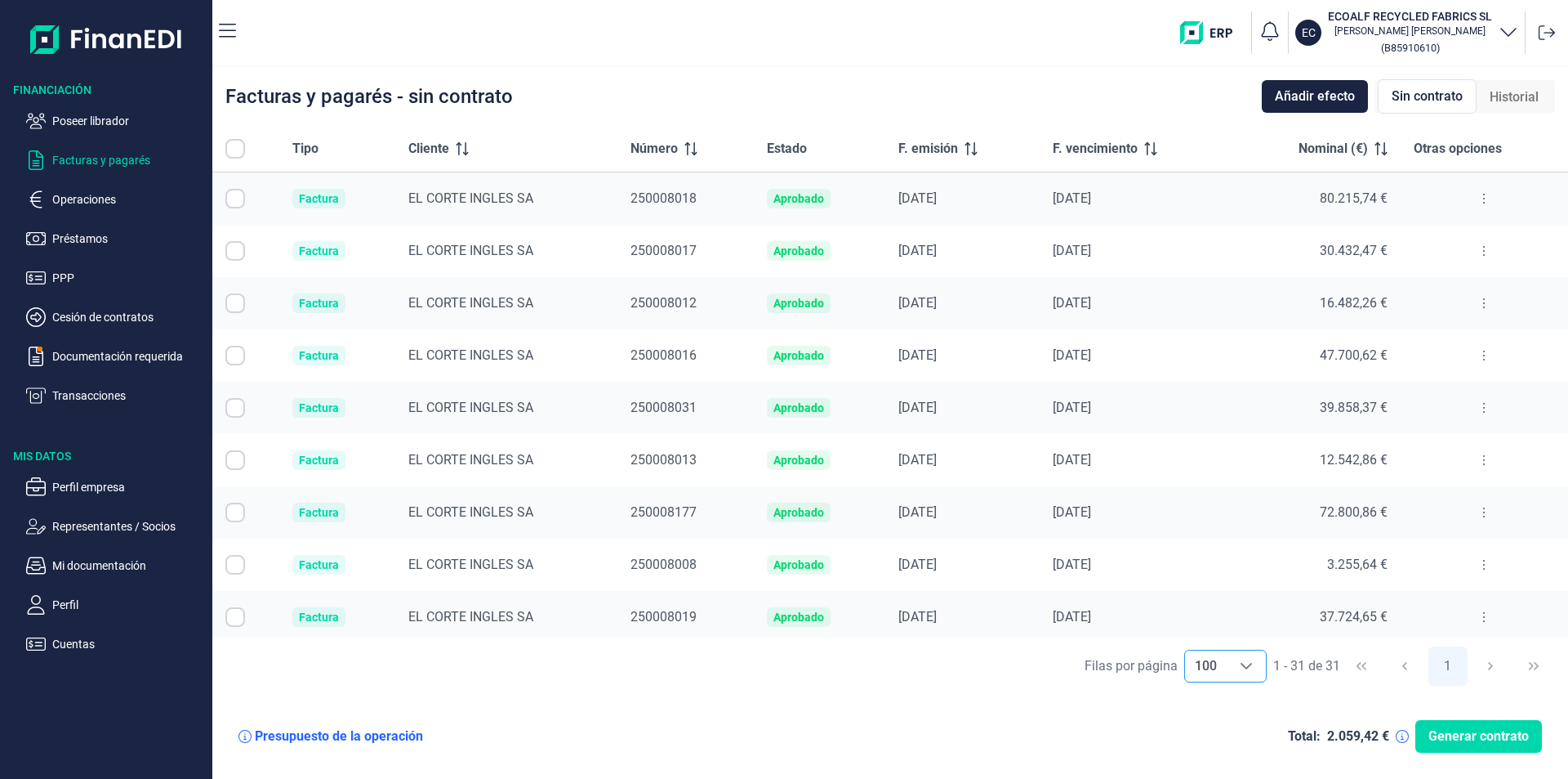
checkbox input "true"
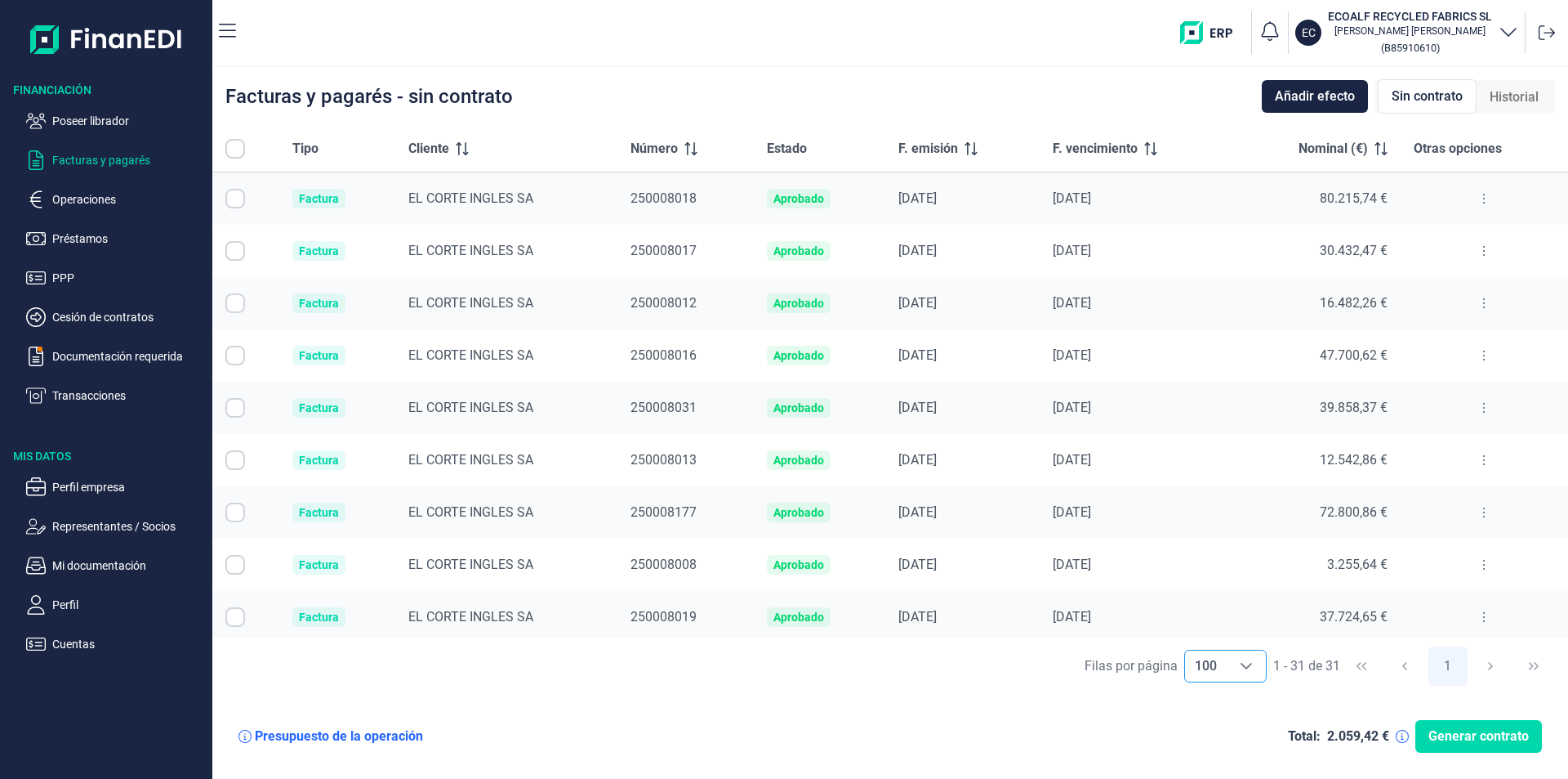
checkbox input "true"
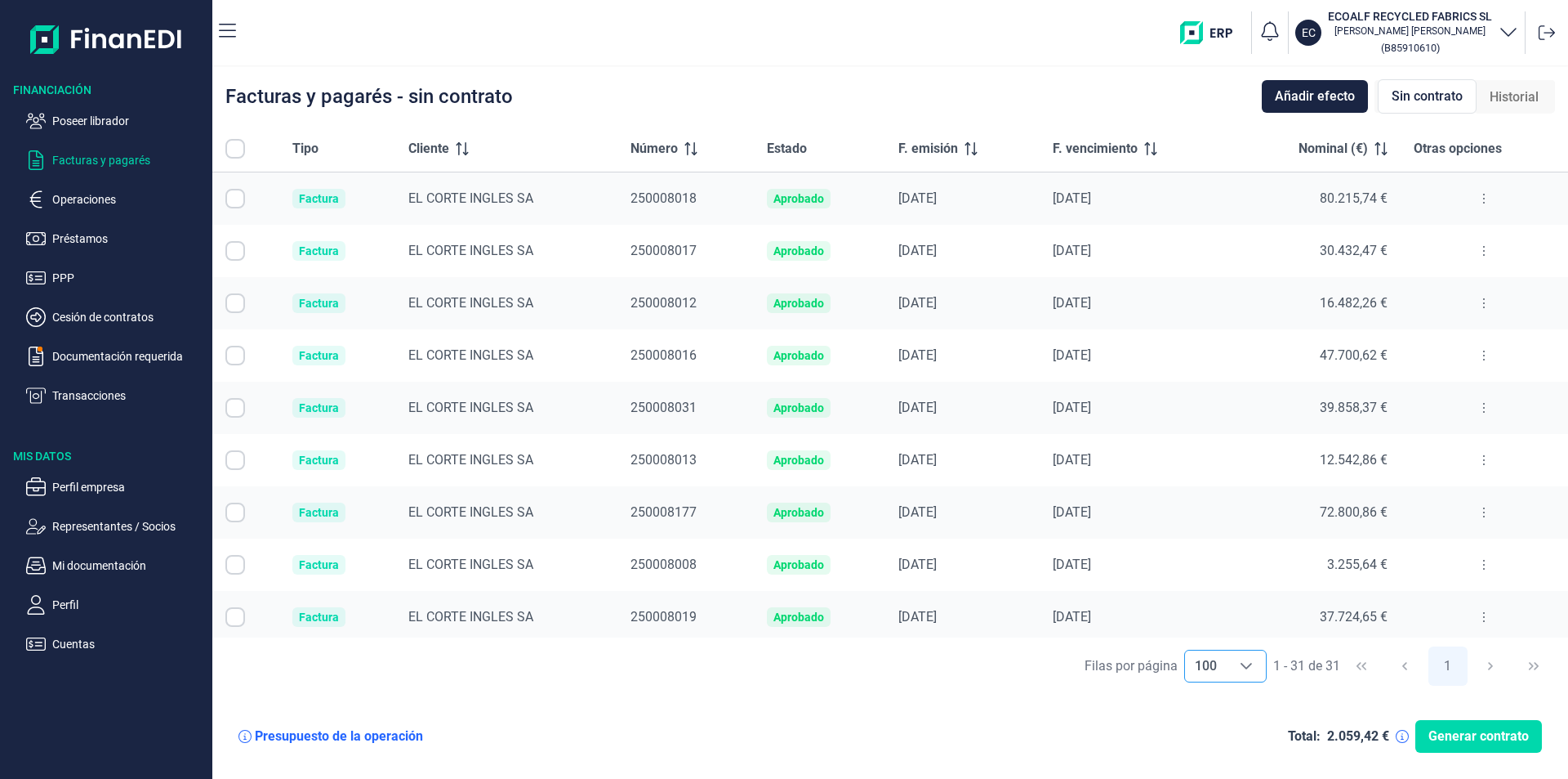
checkbox input "true"
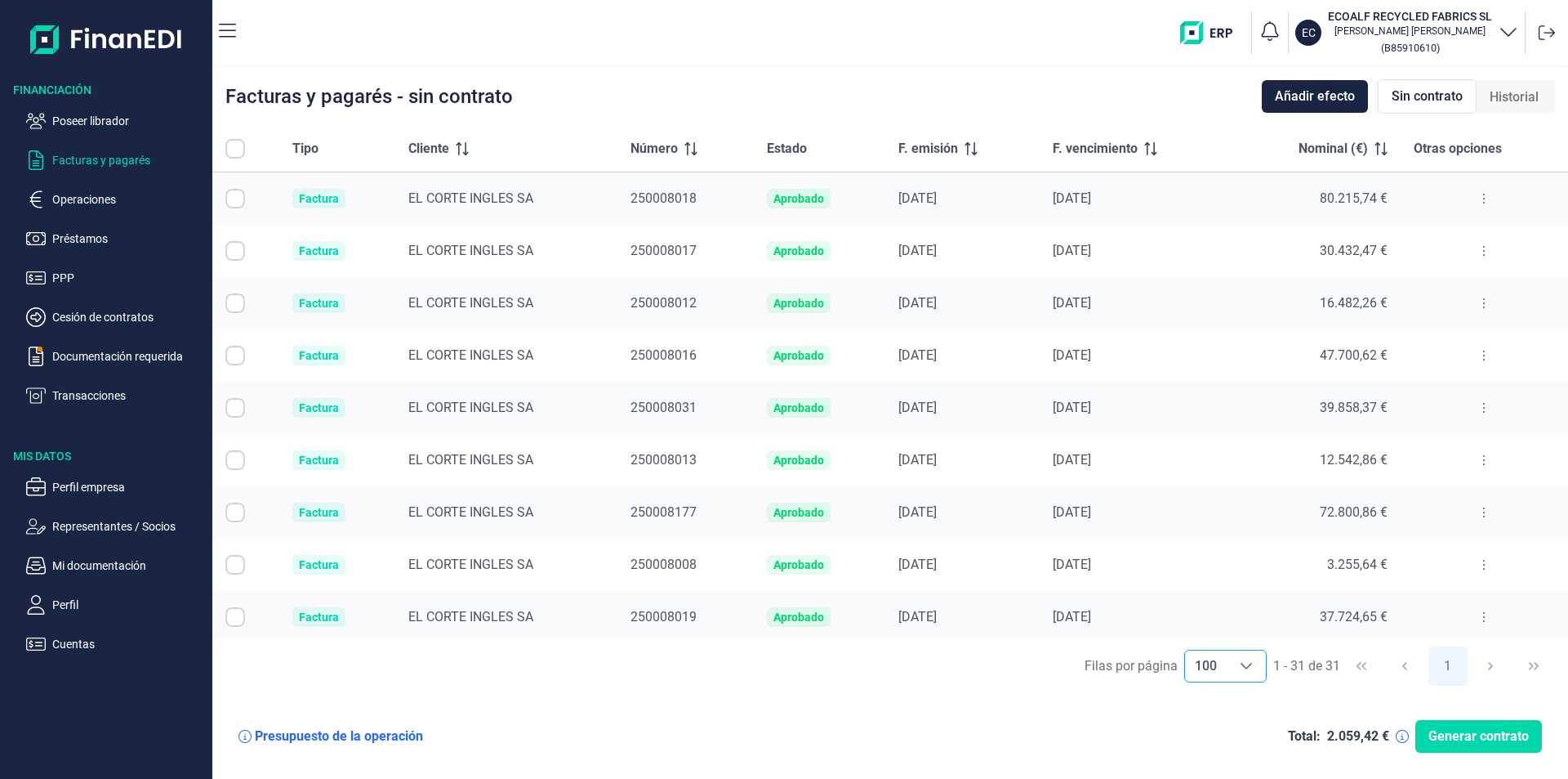
checkbox input "true"
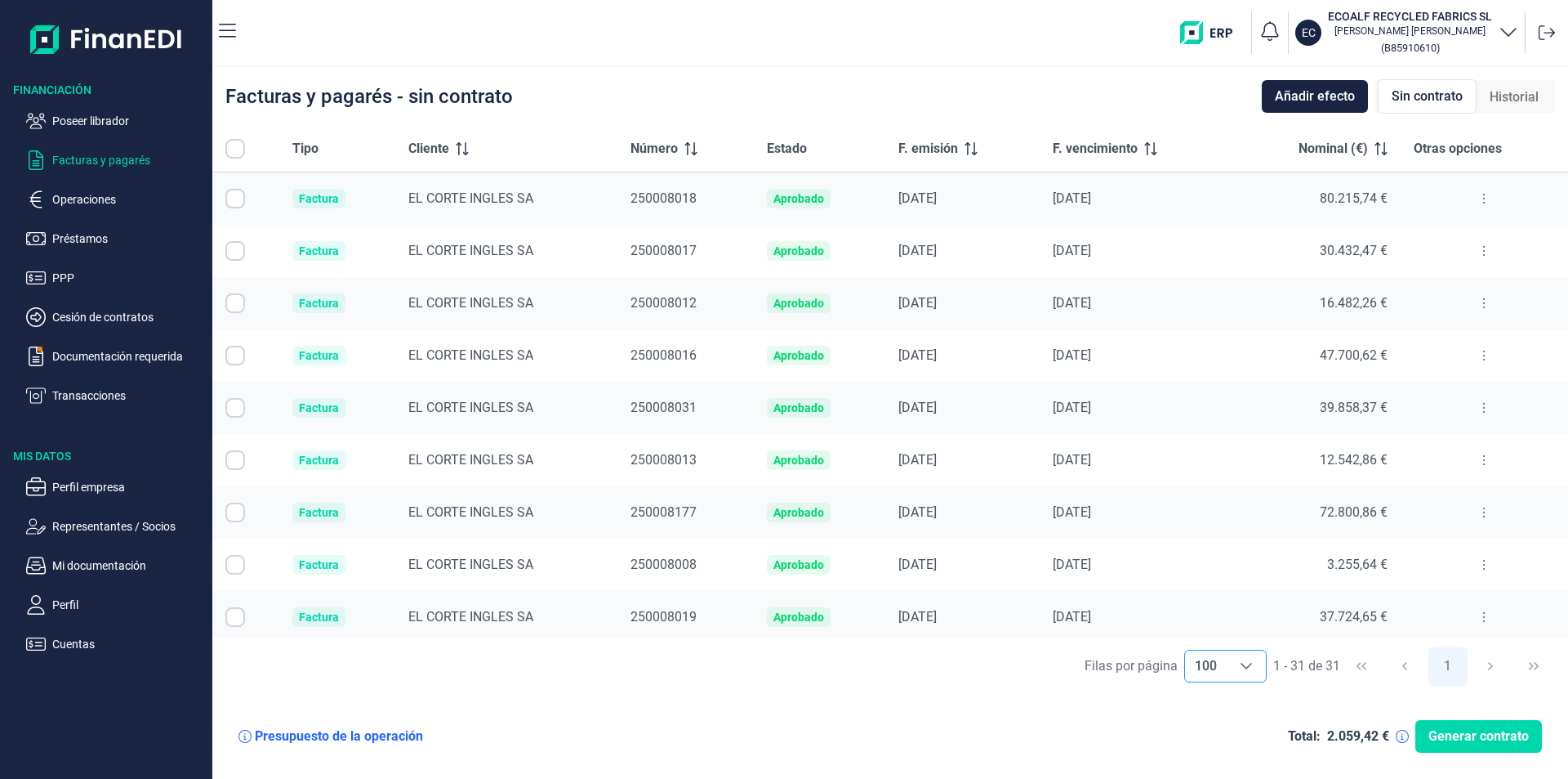
checkbox input "true"
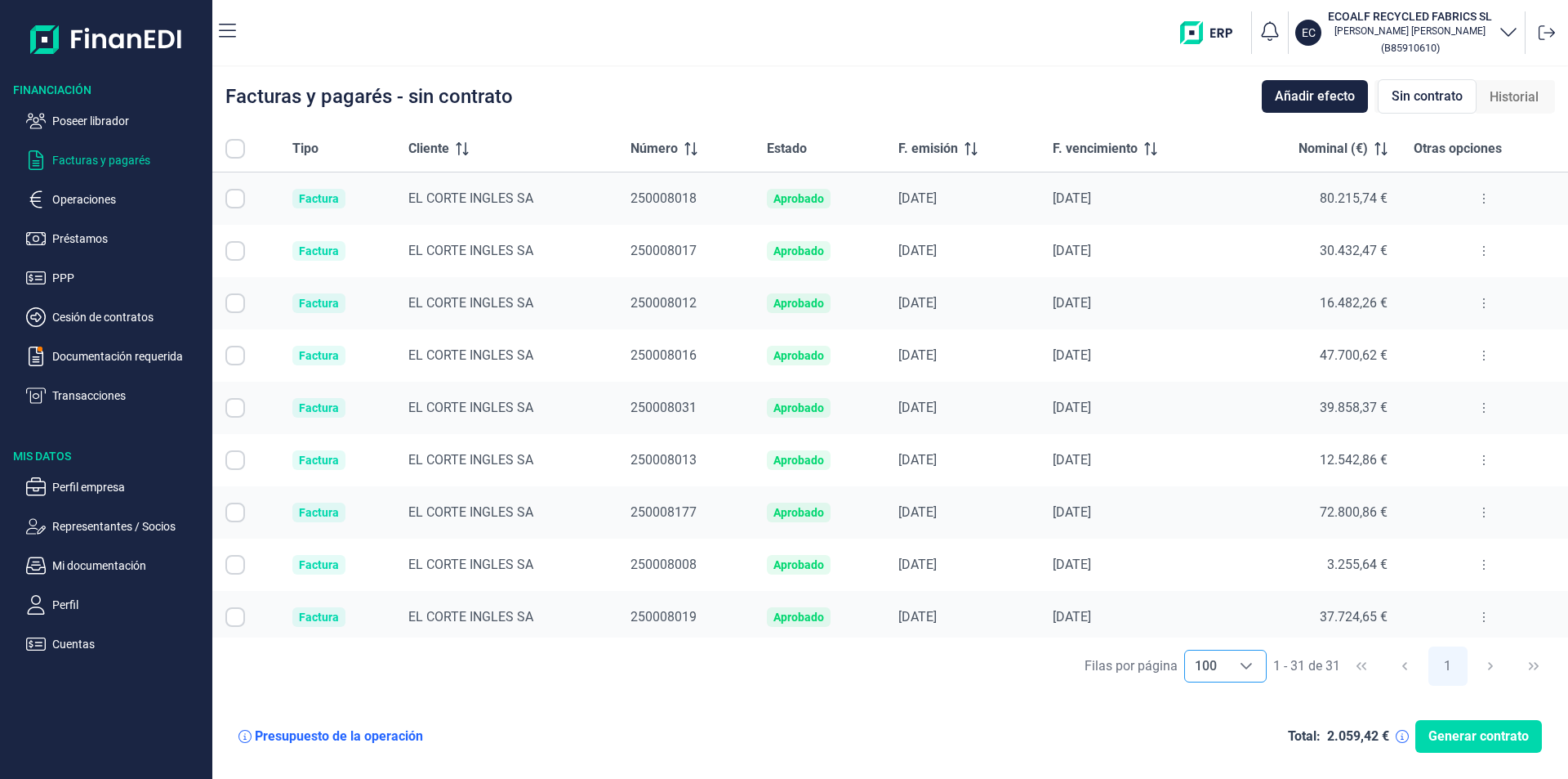
checkbox input "true"
click at [1248, 664] on icon "Choose" at bounding box center [1246, 665] width 12 height 6
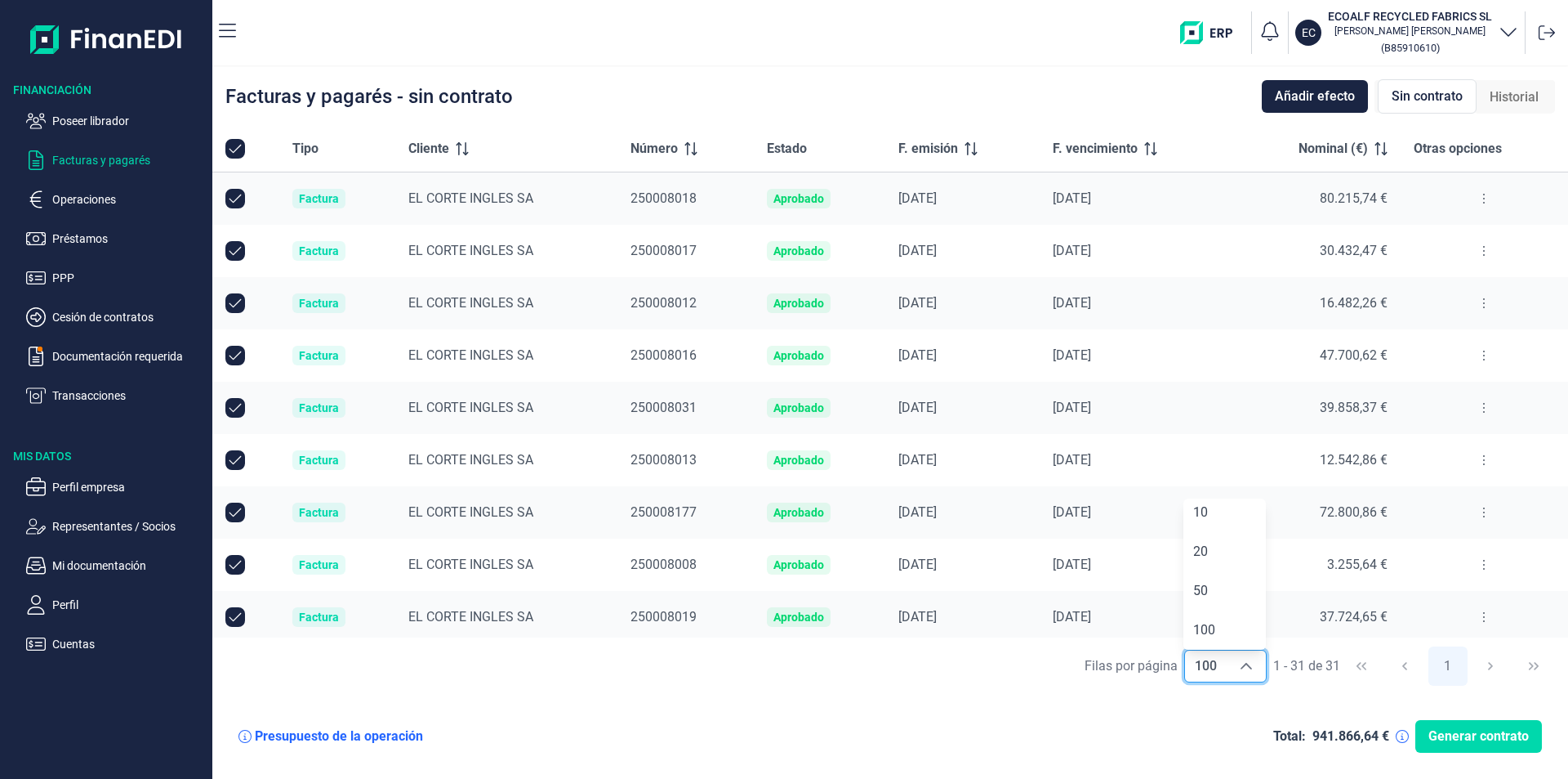
click at [1042, 721] on div "Presupuesto de la operación Total: 941.866,64 € Generar contrato" at bounding box center [890, 736] width 1329 height 59
click at [239, 147] on input "All items selected" at bounding box center [235, 149] width 20 height 20
checkbox input "true"
checkbox input "false"
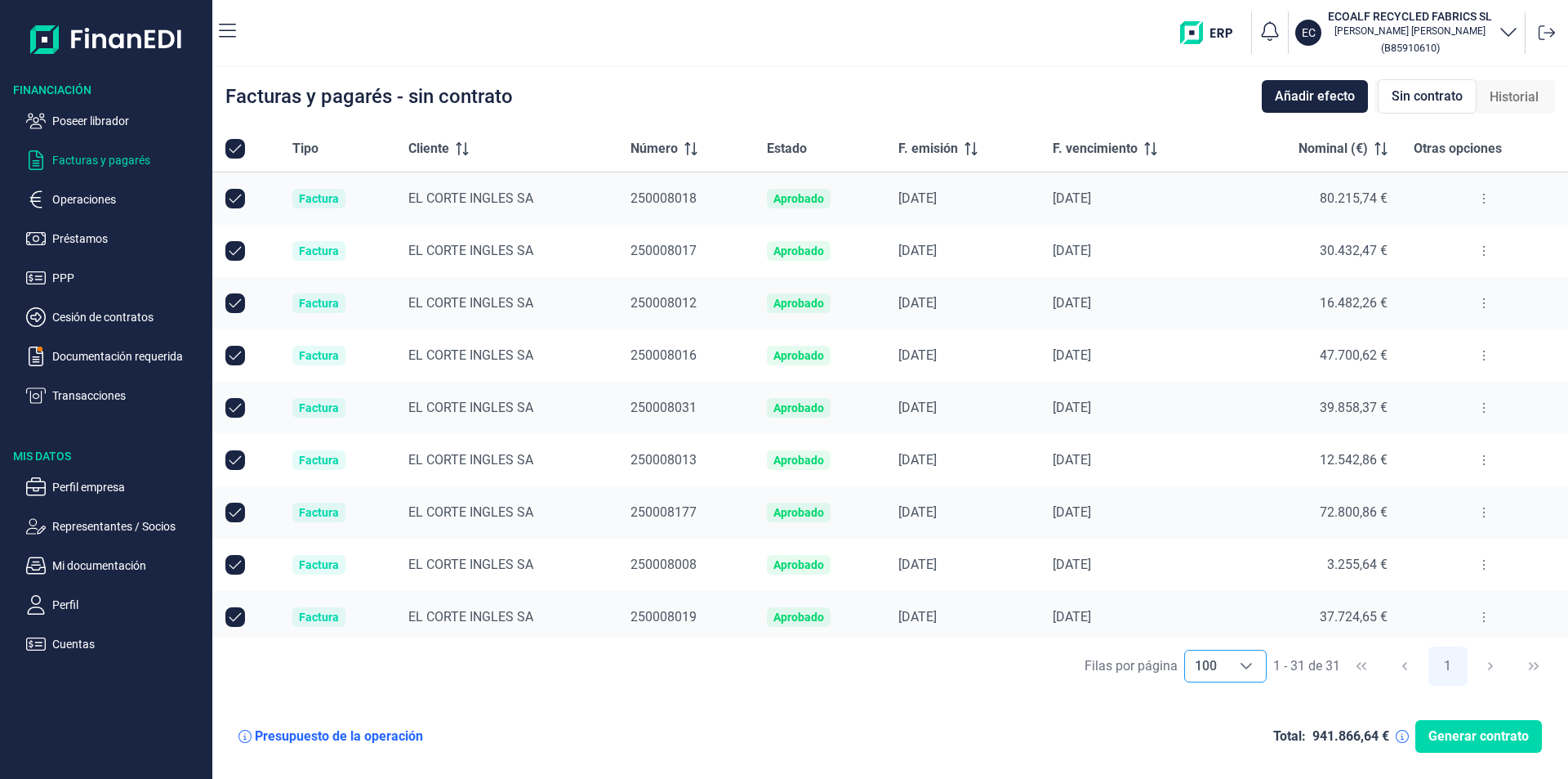
checkbox input "false"
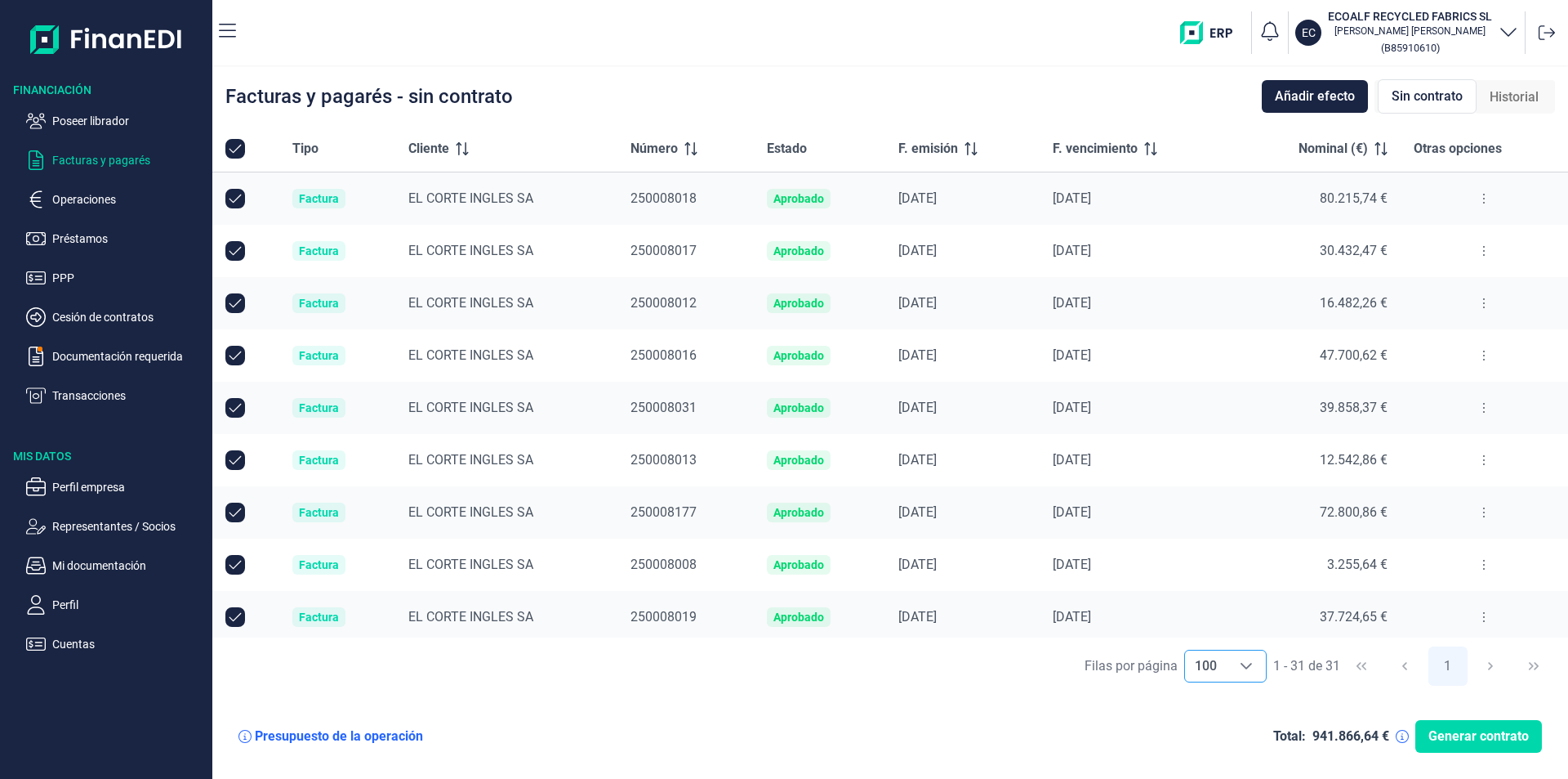
checkbox input "false"
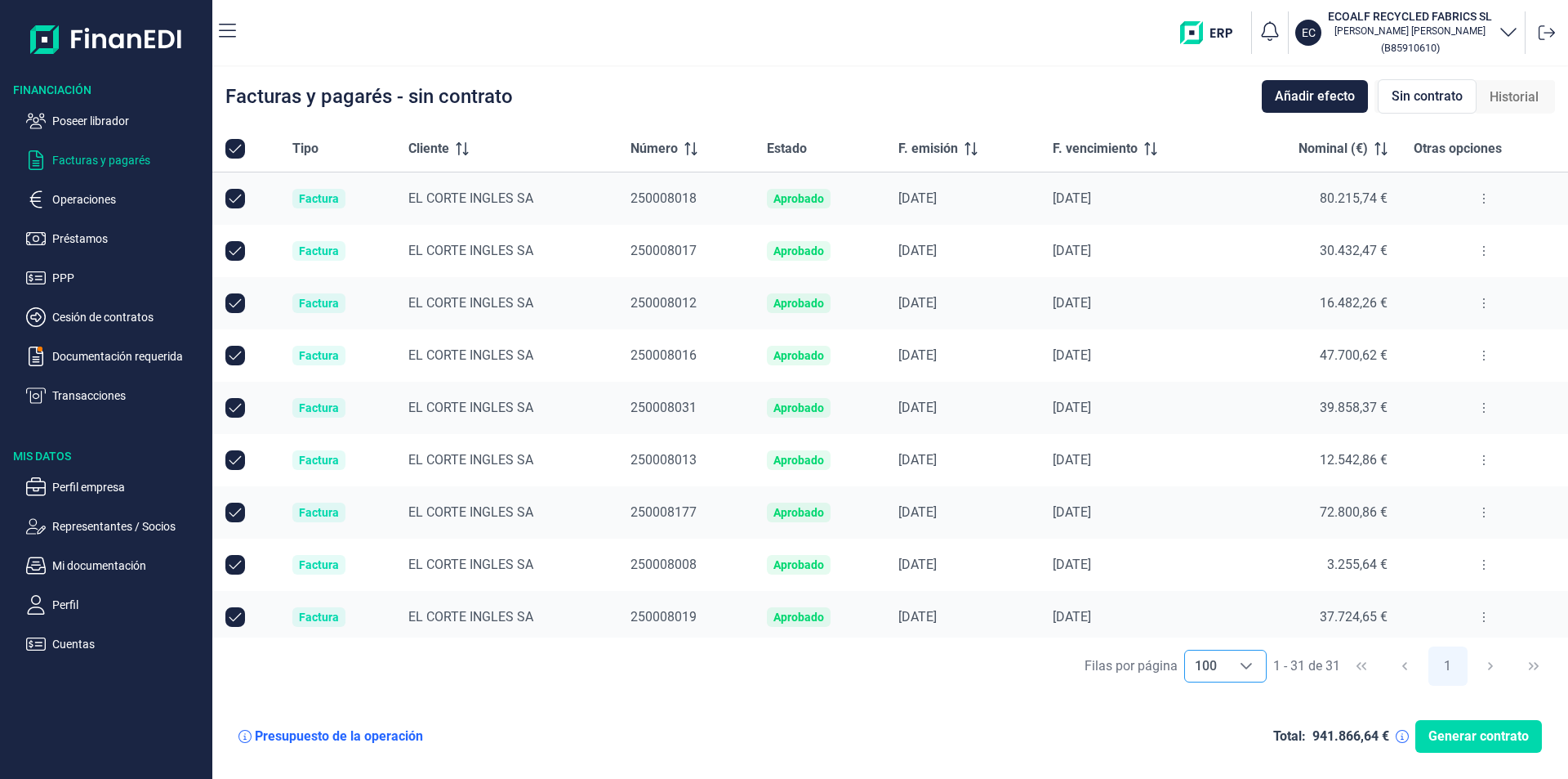
checkbox input "false"
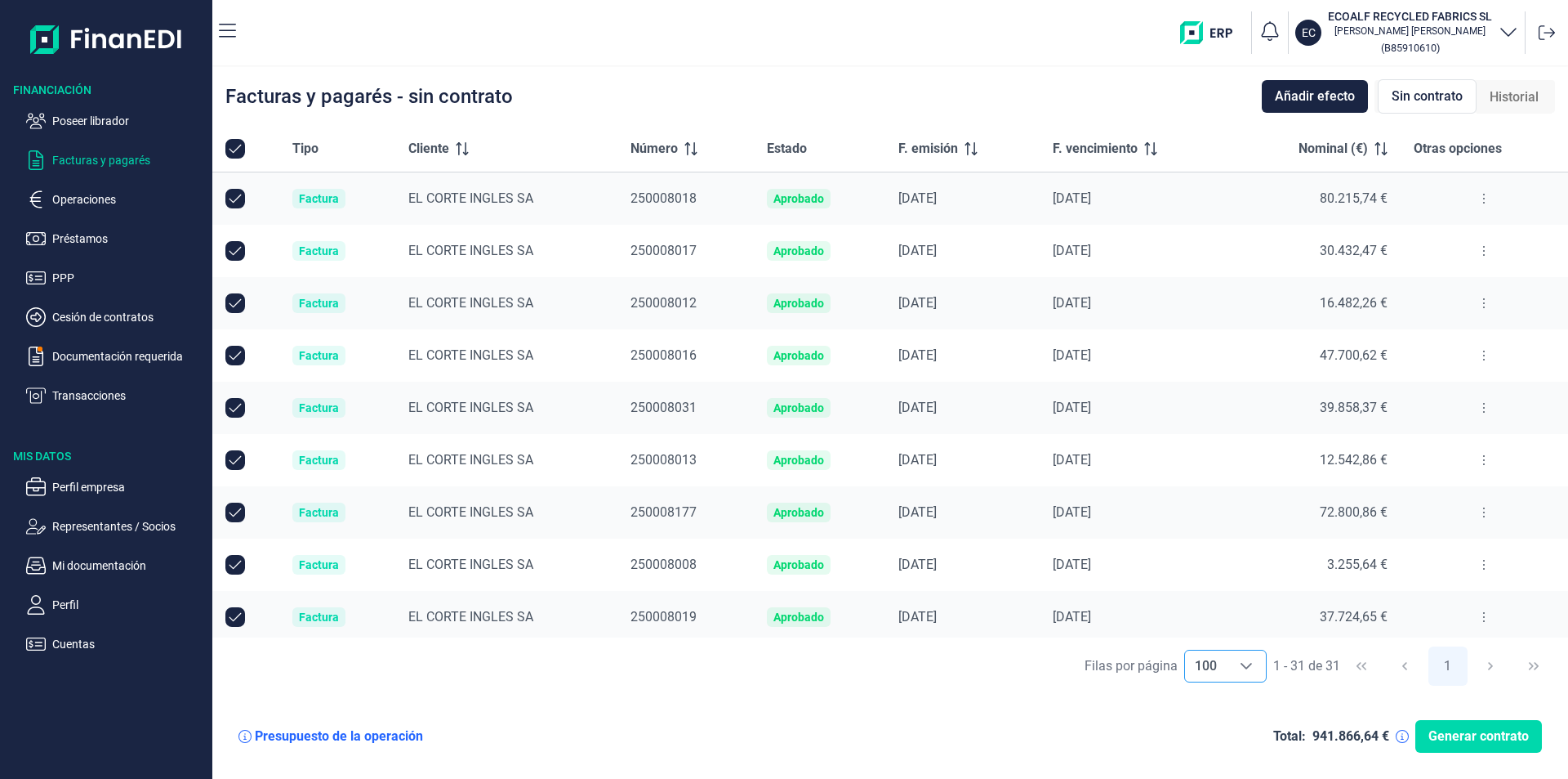
checkbox input "false"
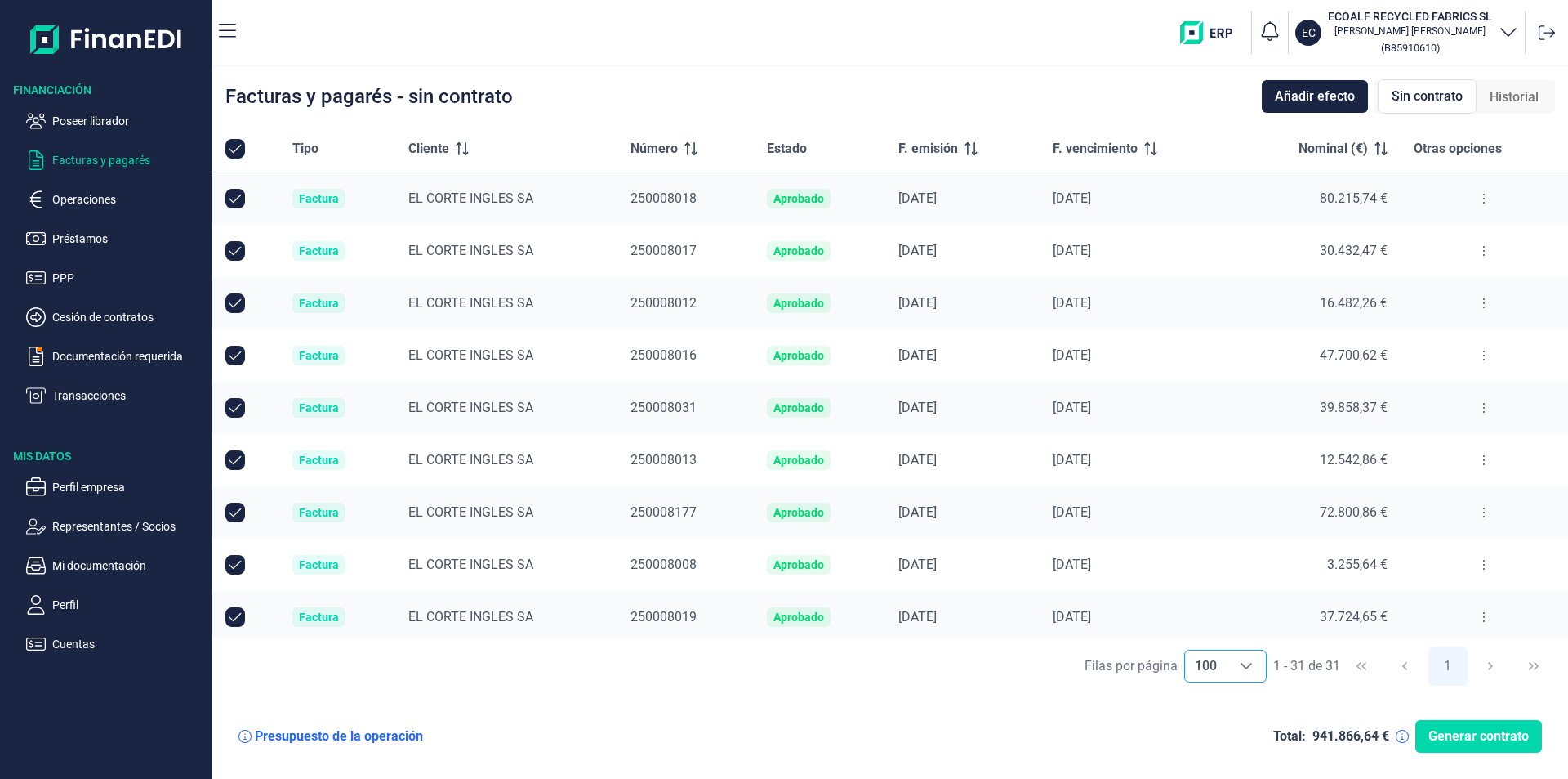
checkbox input "false"
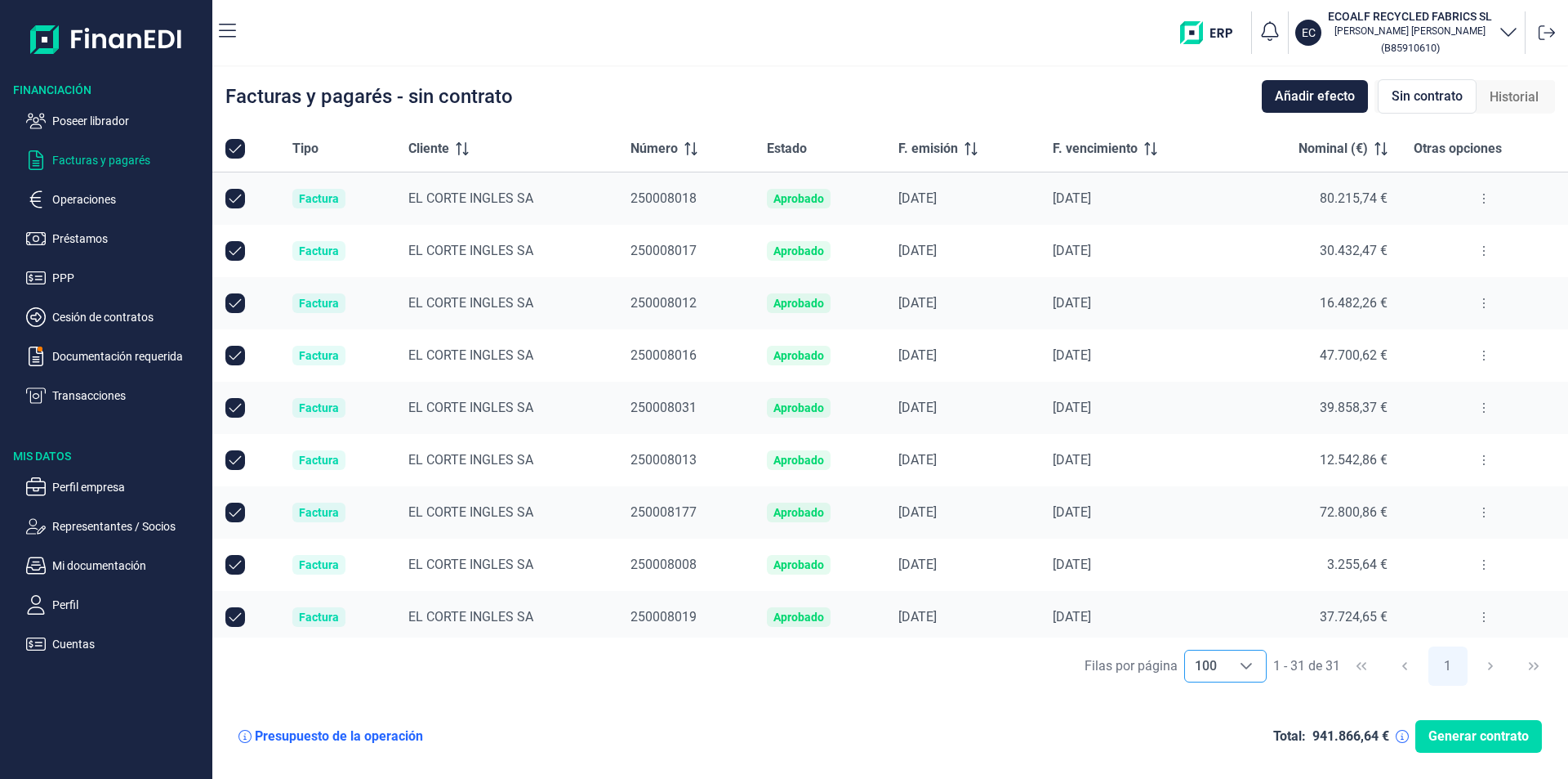
checkbox input "false"
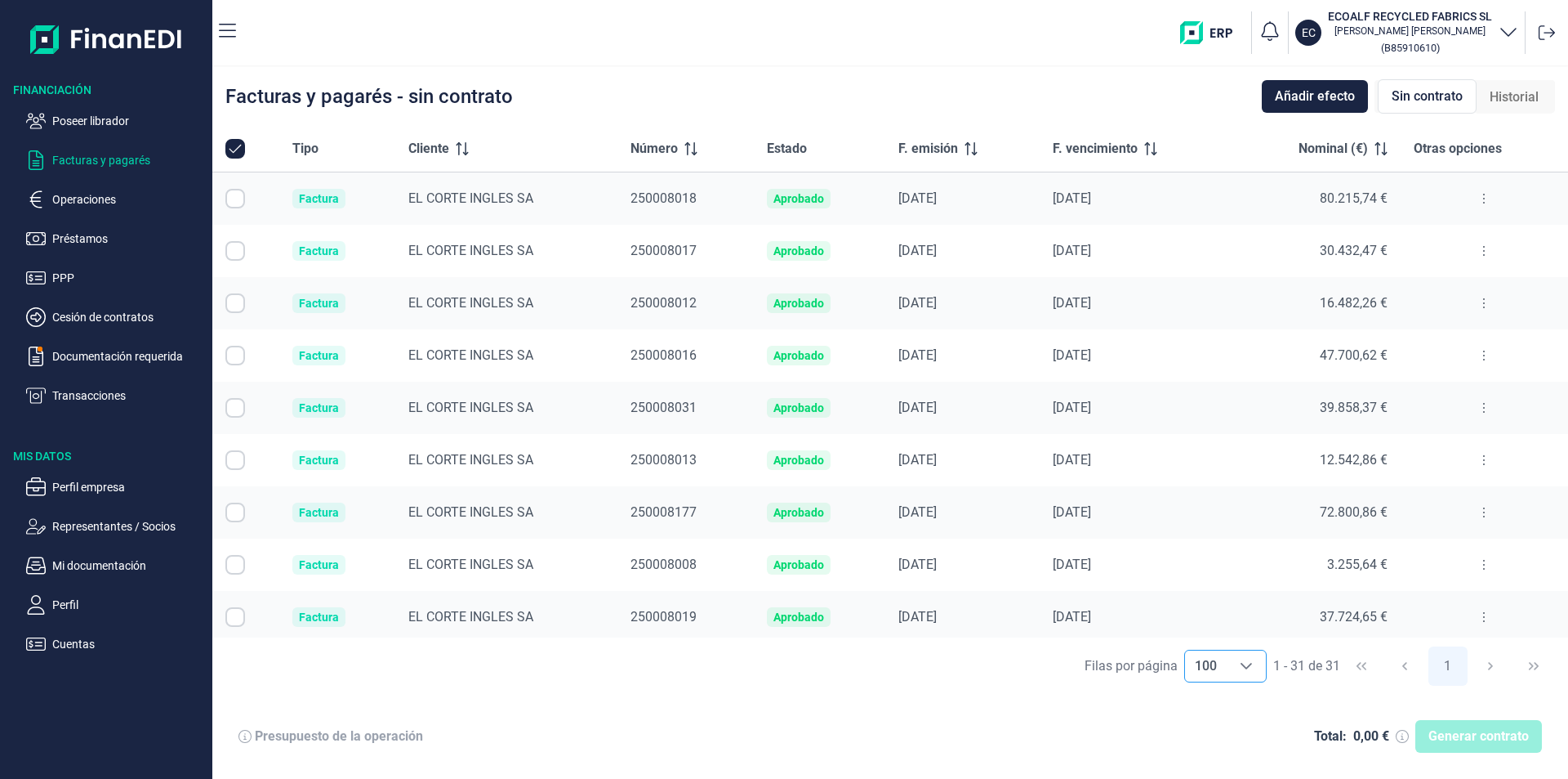
checkbox input "false"
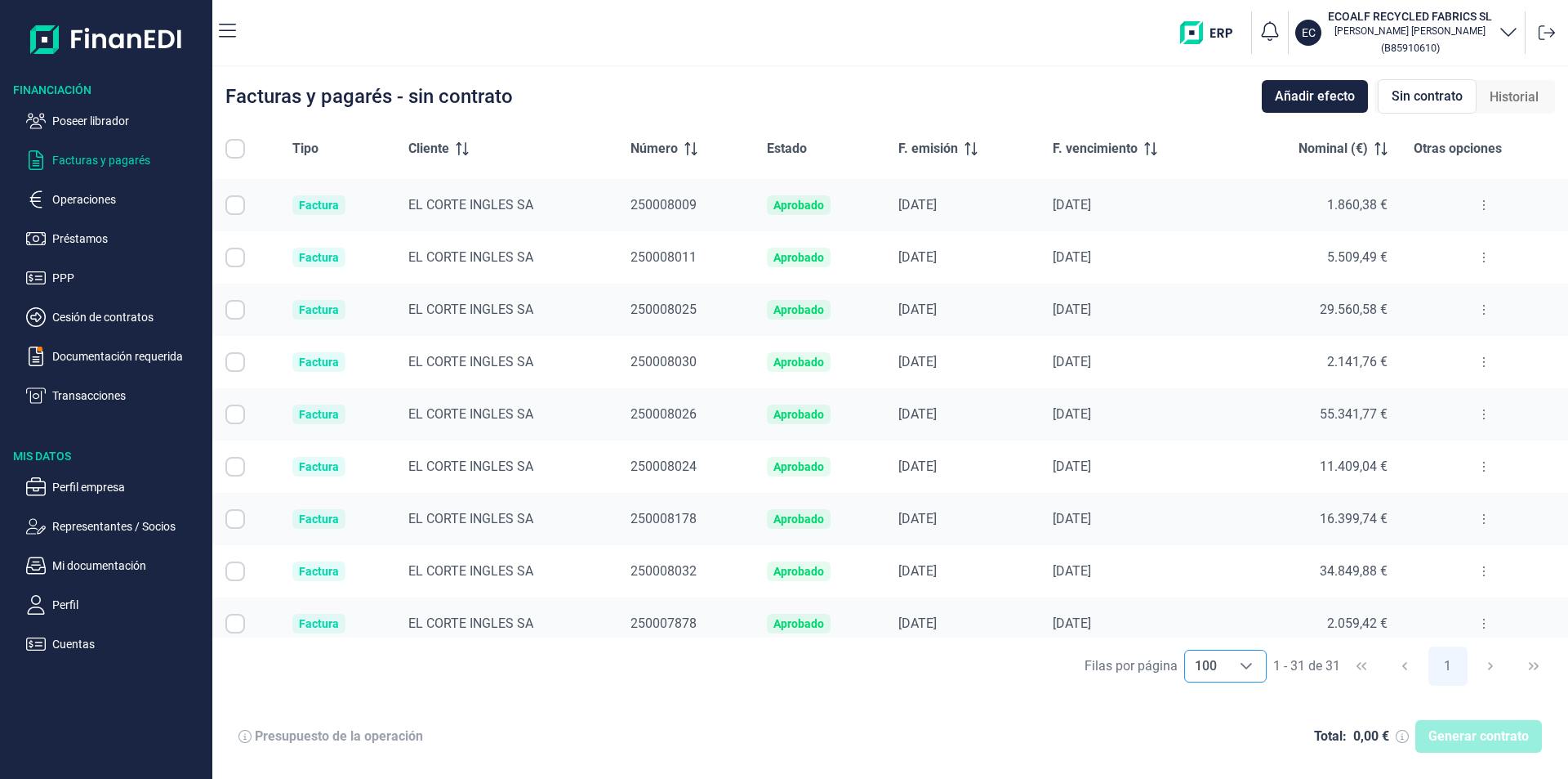
scroll to position [1156, 0]
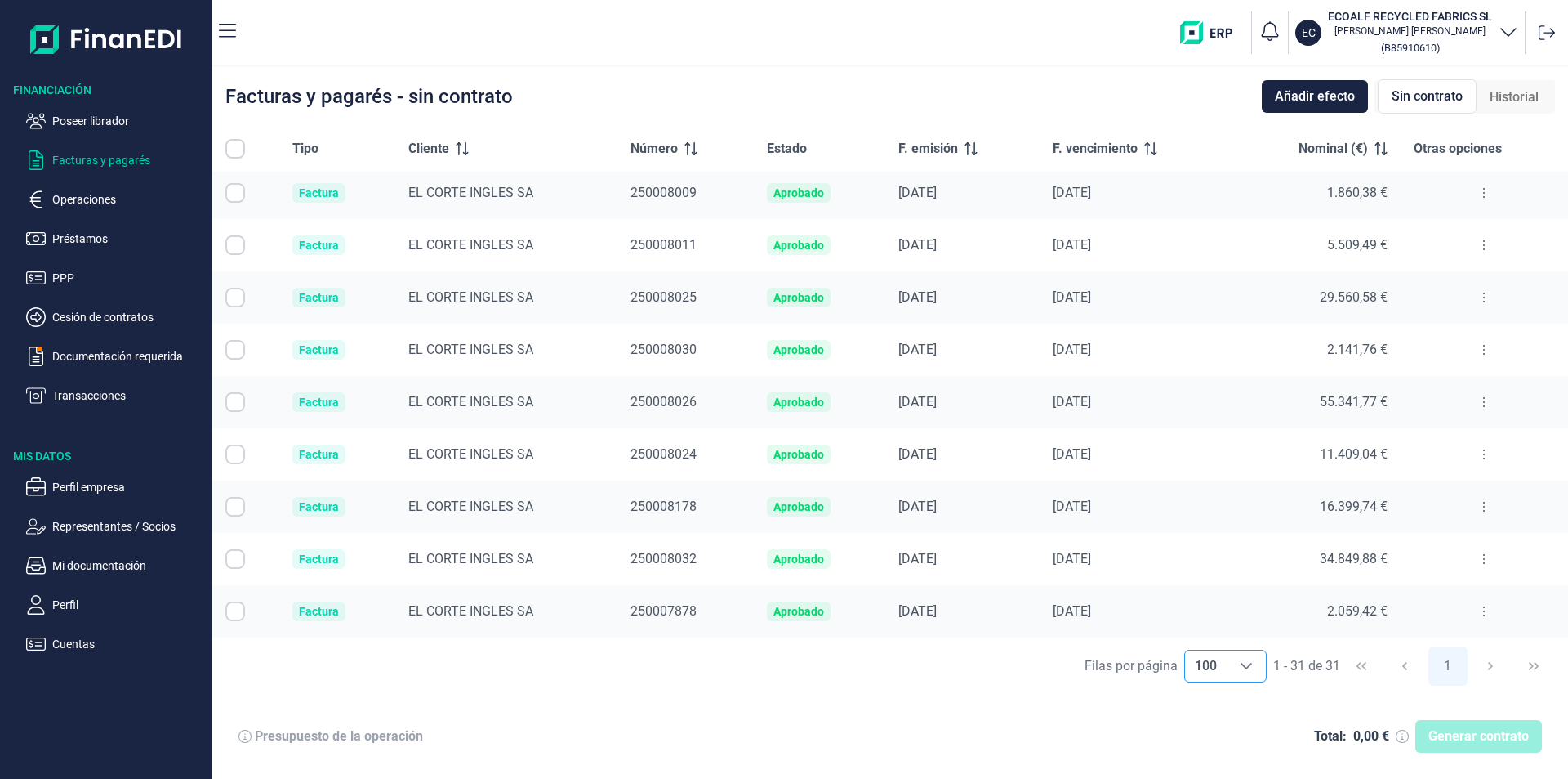
click at [240, 149] on input "Row Selected null" at bounding box center [235, 140] width 20 height 20
click at [236, 149] on input "Row Unselected null" at bounding box center [235, 140] width 20 height 20
click at [236, 147] on input "Row Selected null" at bounding box center [235, 140] width 20 height 20
click at [755, 660] on div "Filas por página 100 100 100 1 - 31 de 31 1" at bounding box center [890, 666] width 1355 height 56
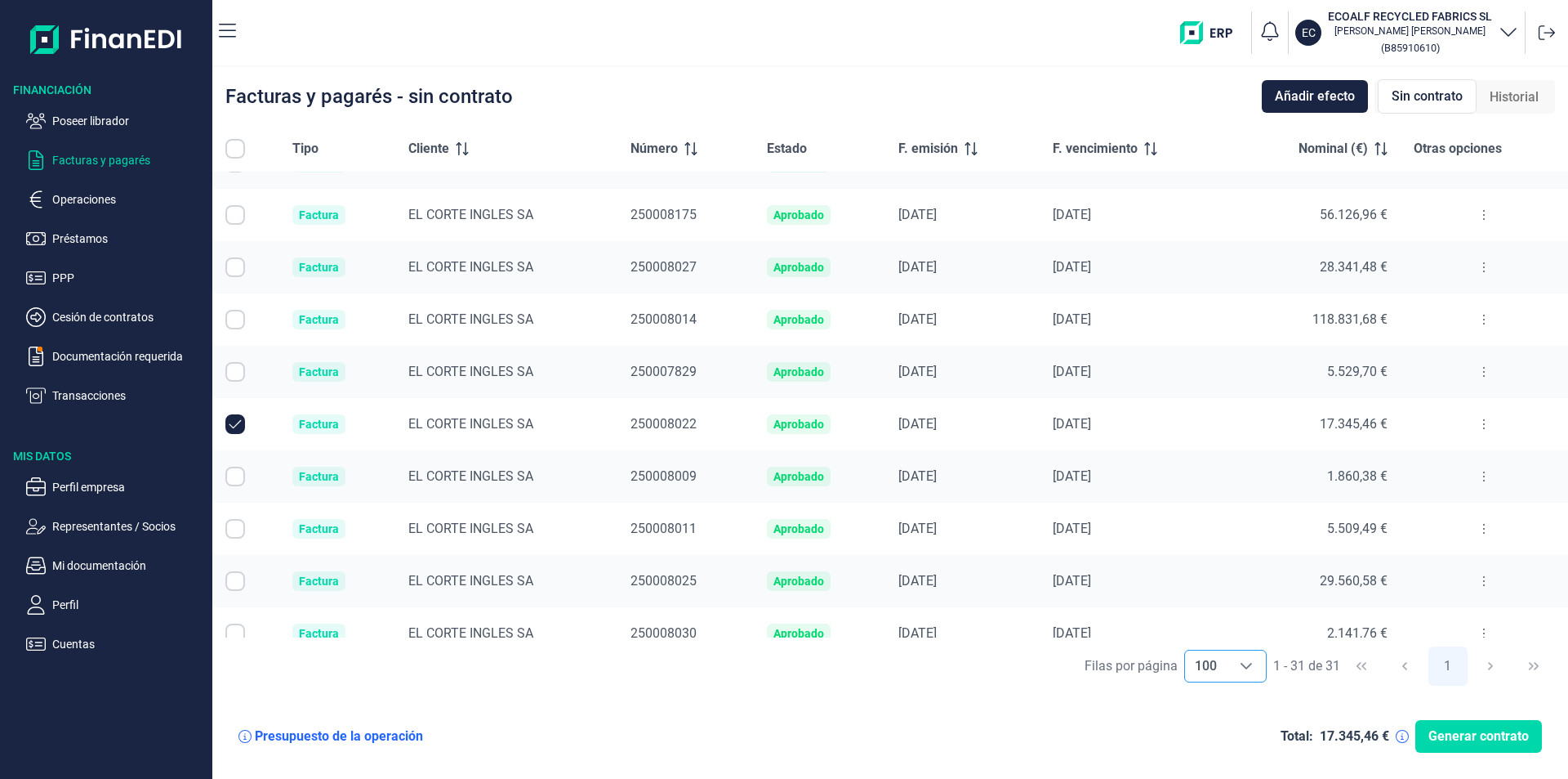
scroll to position [911, 0]
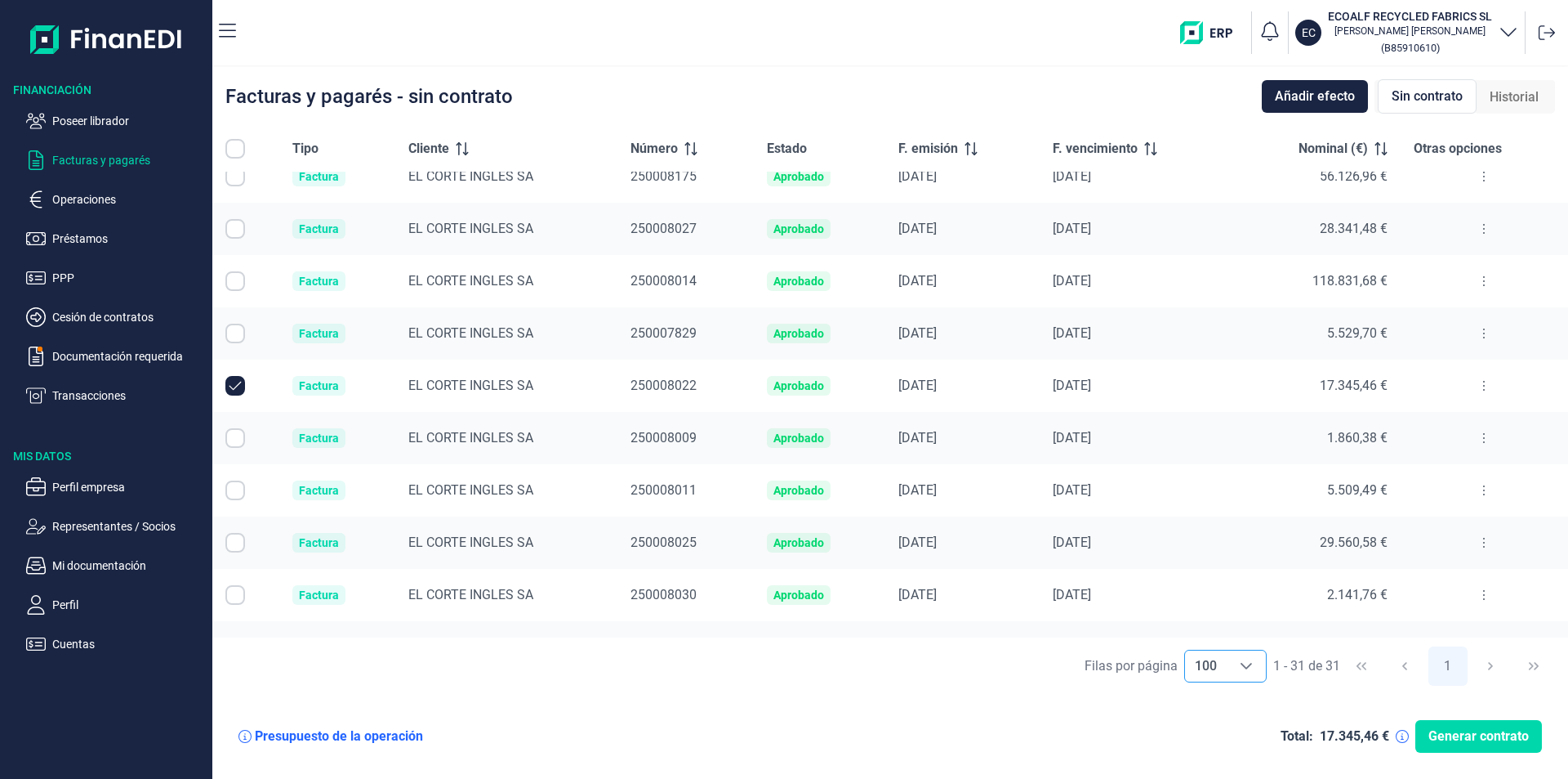
click at [240, 385] on input "Row Unselected null" at bounding box center [235, 386] width 20 height 20
checkbox input "false"
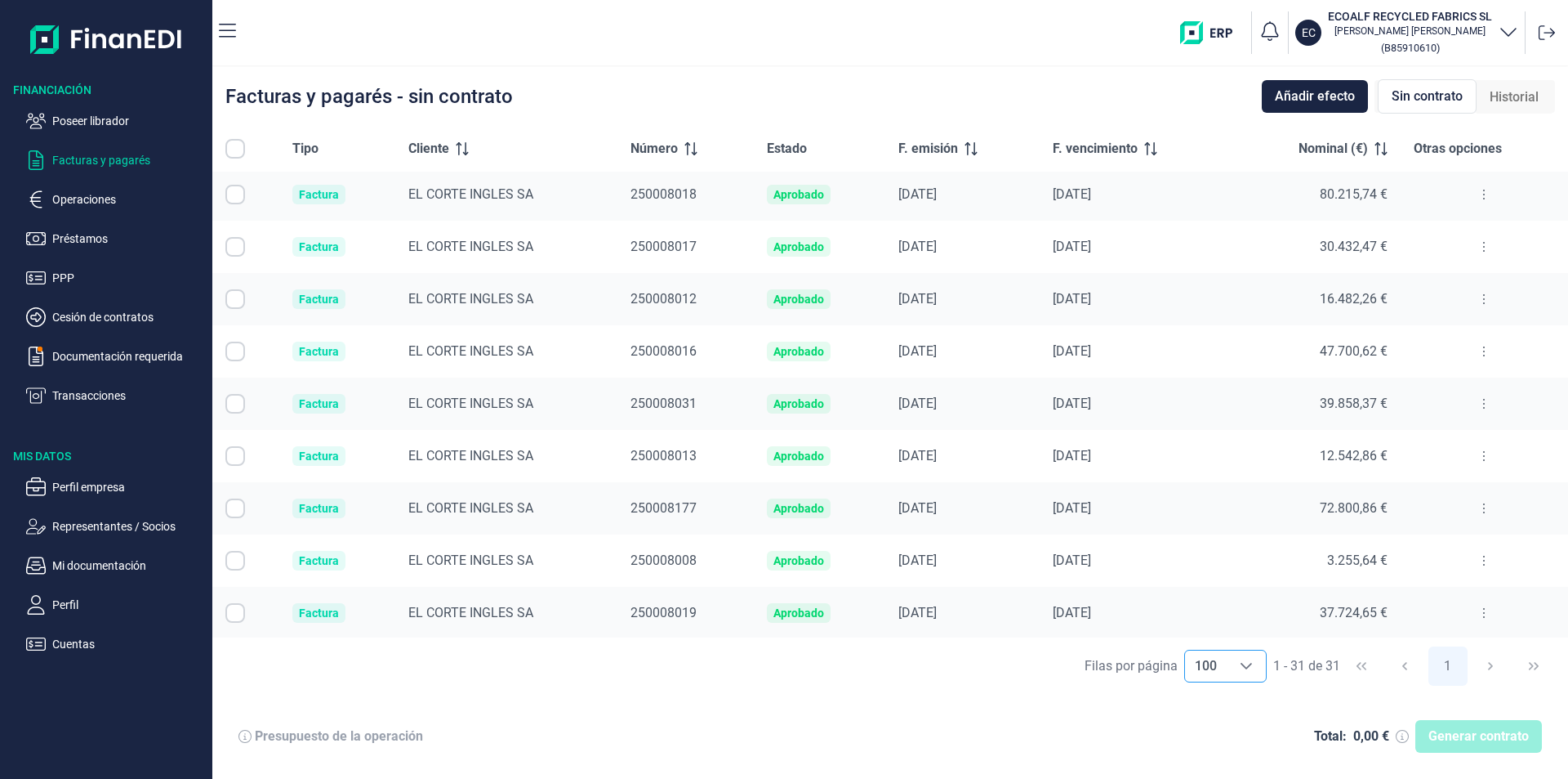
scroll to position [0, 0]
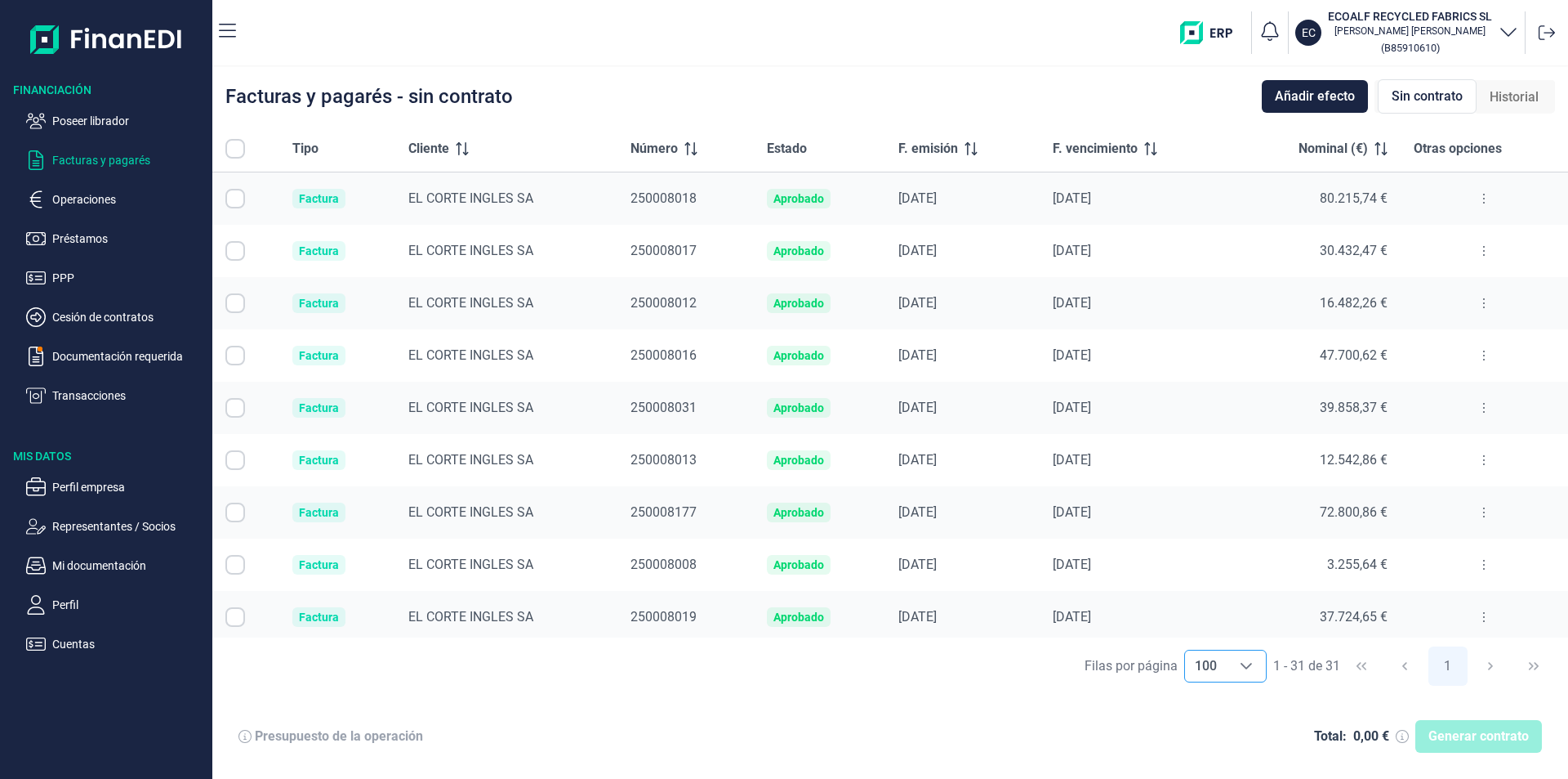
click at [234, 150] on input "All items unselected" at bounding box center [235, 149] width 20 height 20
checkbox input "false"
checkbox input "true"
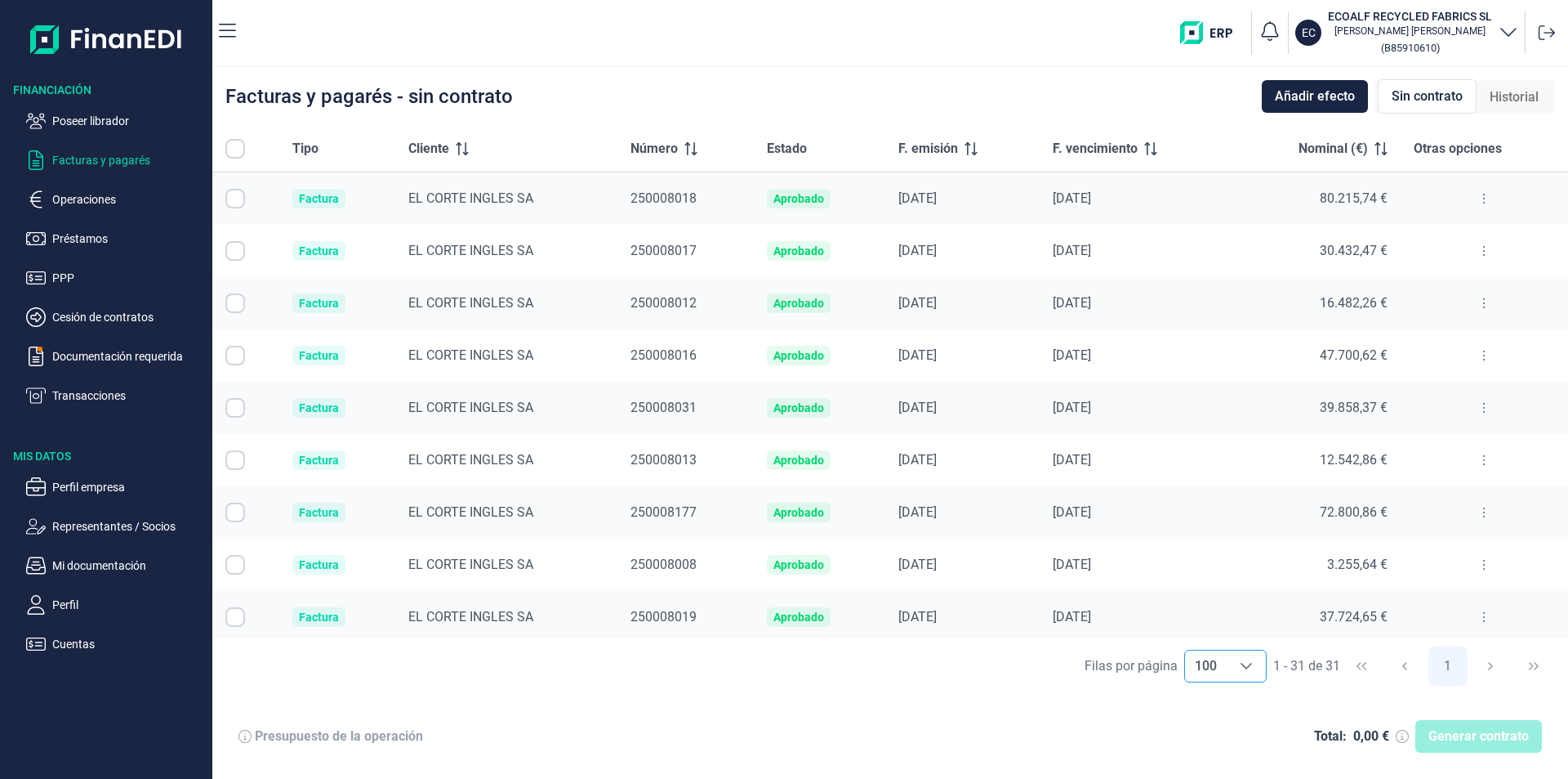
checkbox input "true"
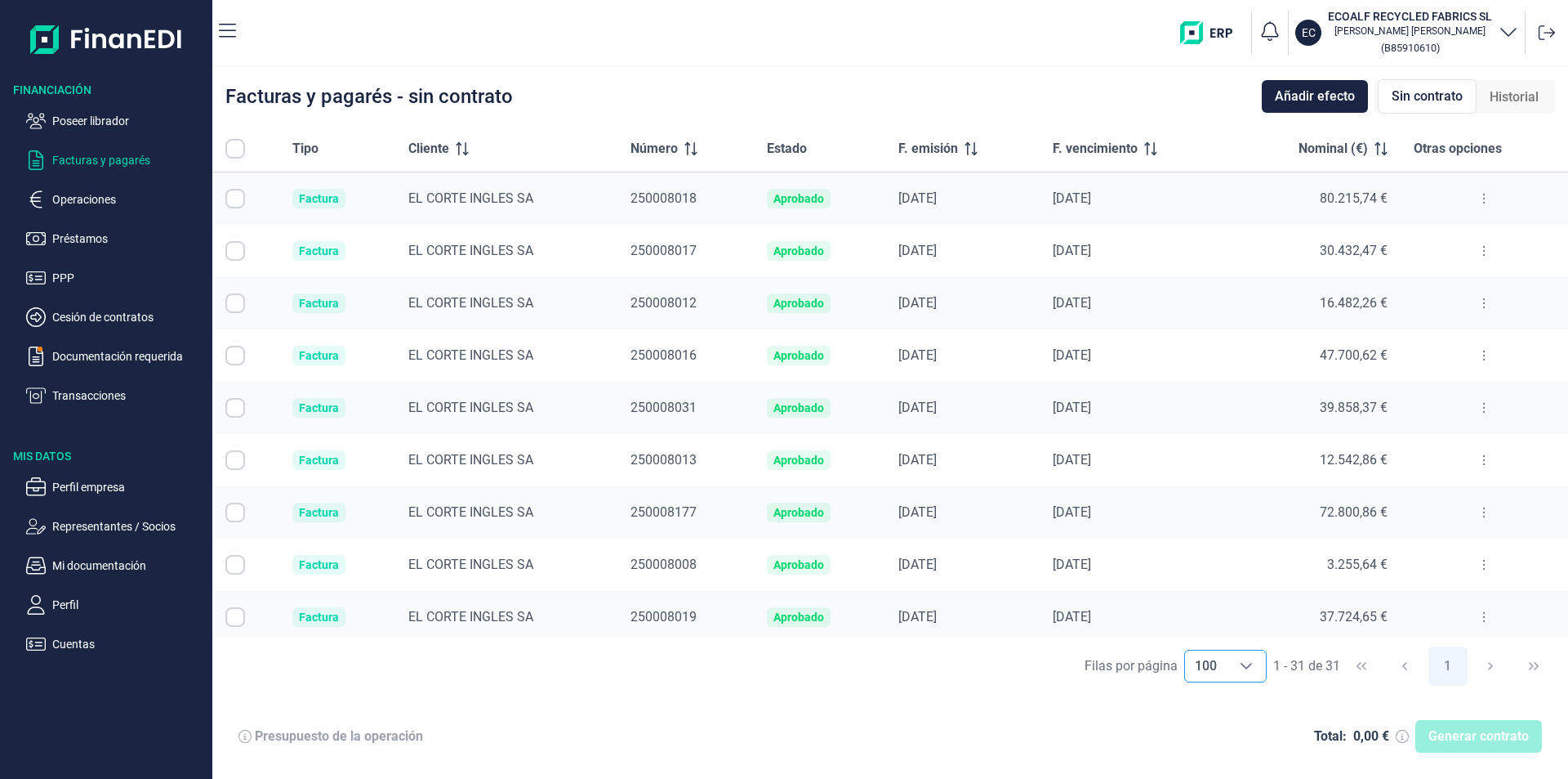
checkbox input "true"
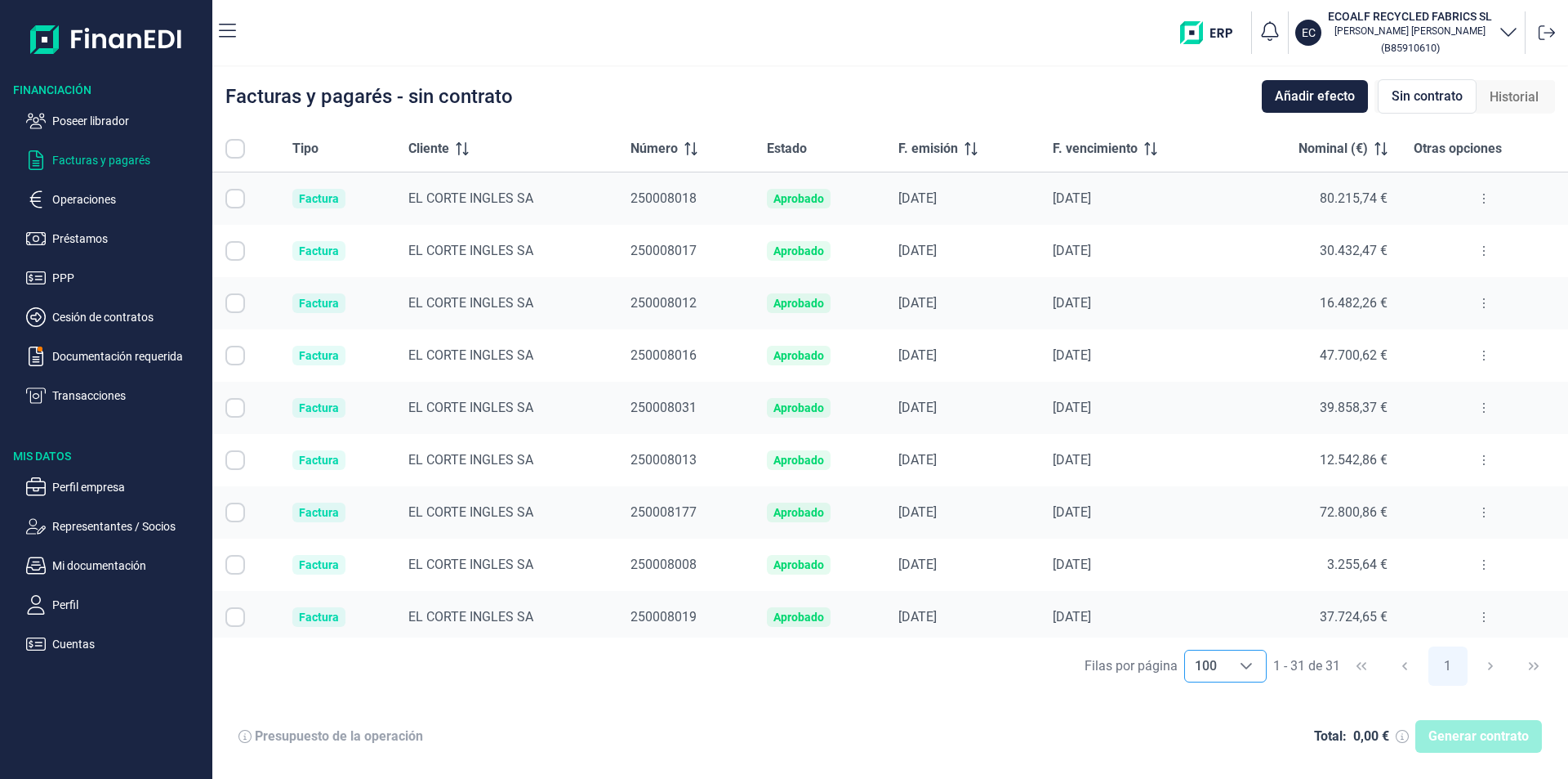
checkbox input "true"
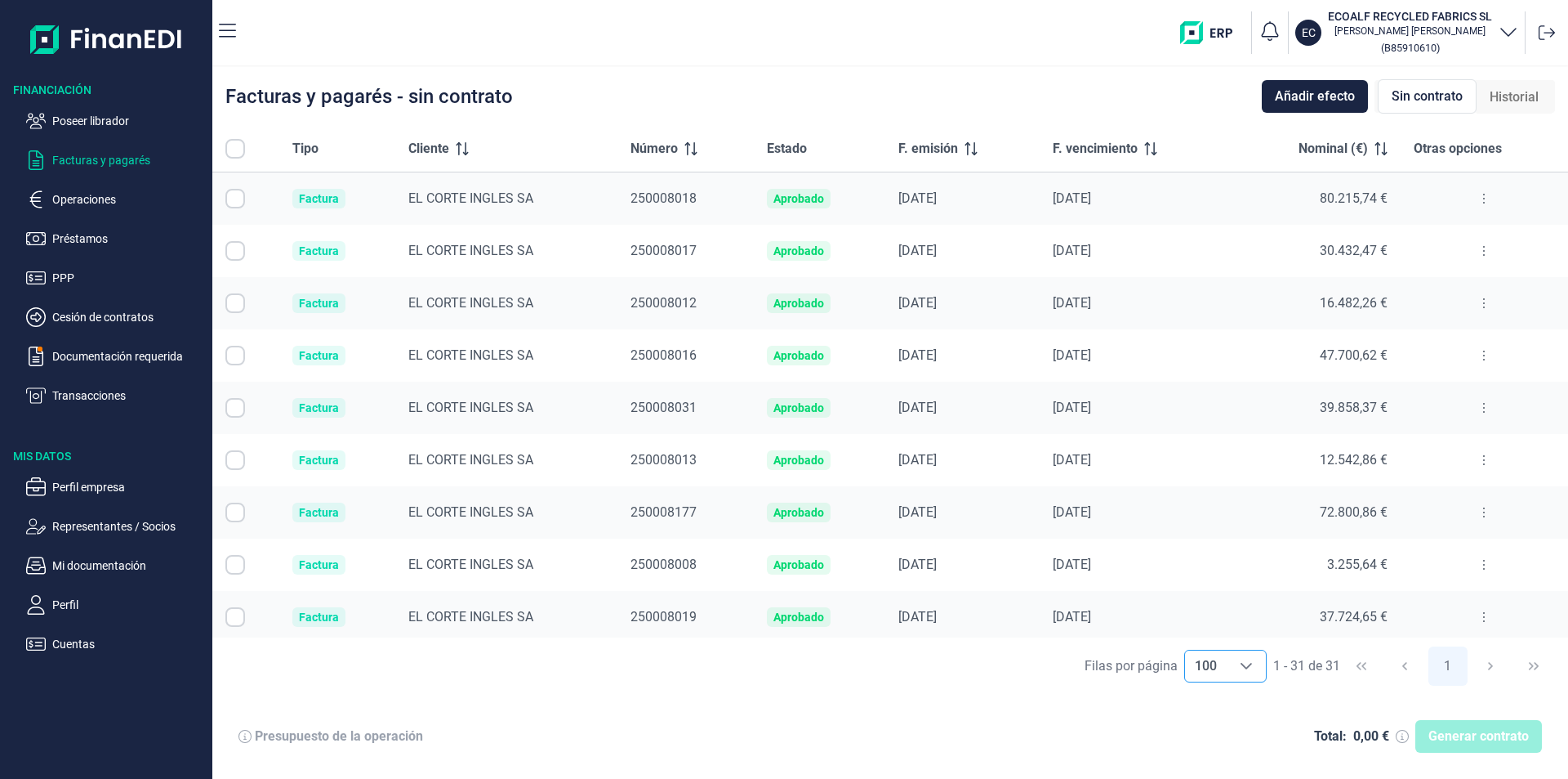
checkbox input "true"
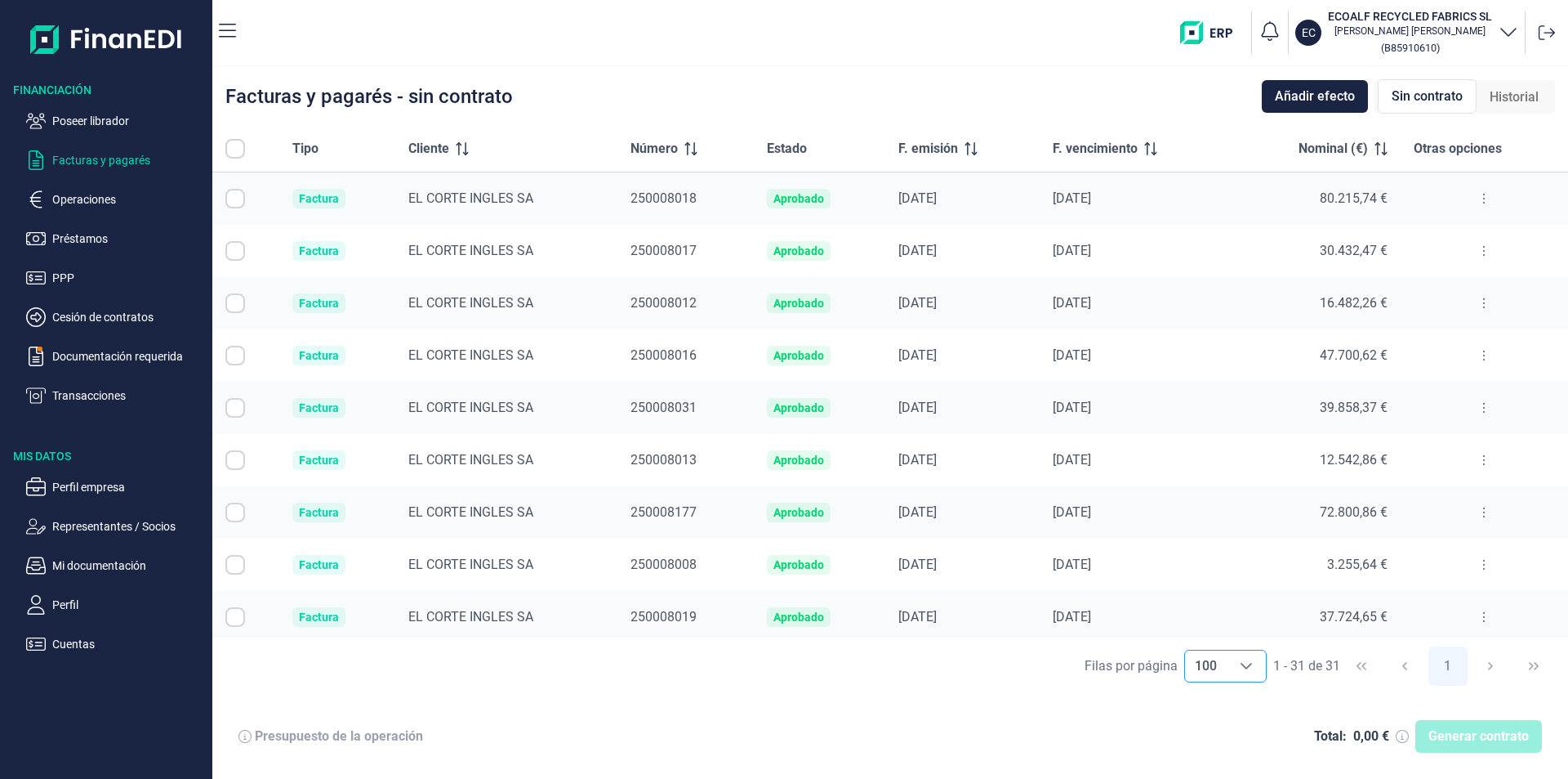
checkbox input "true"
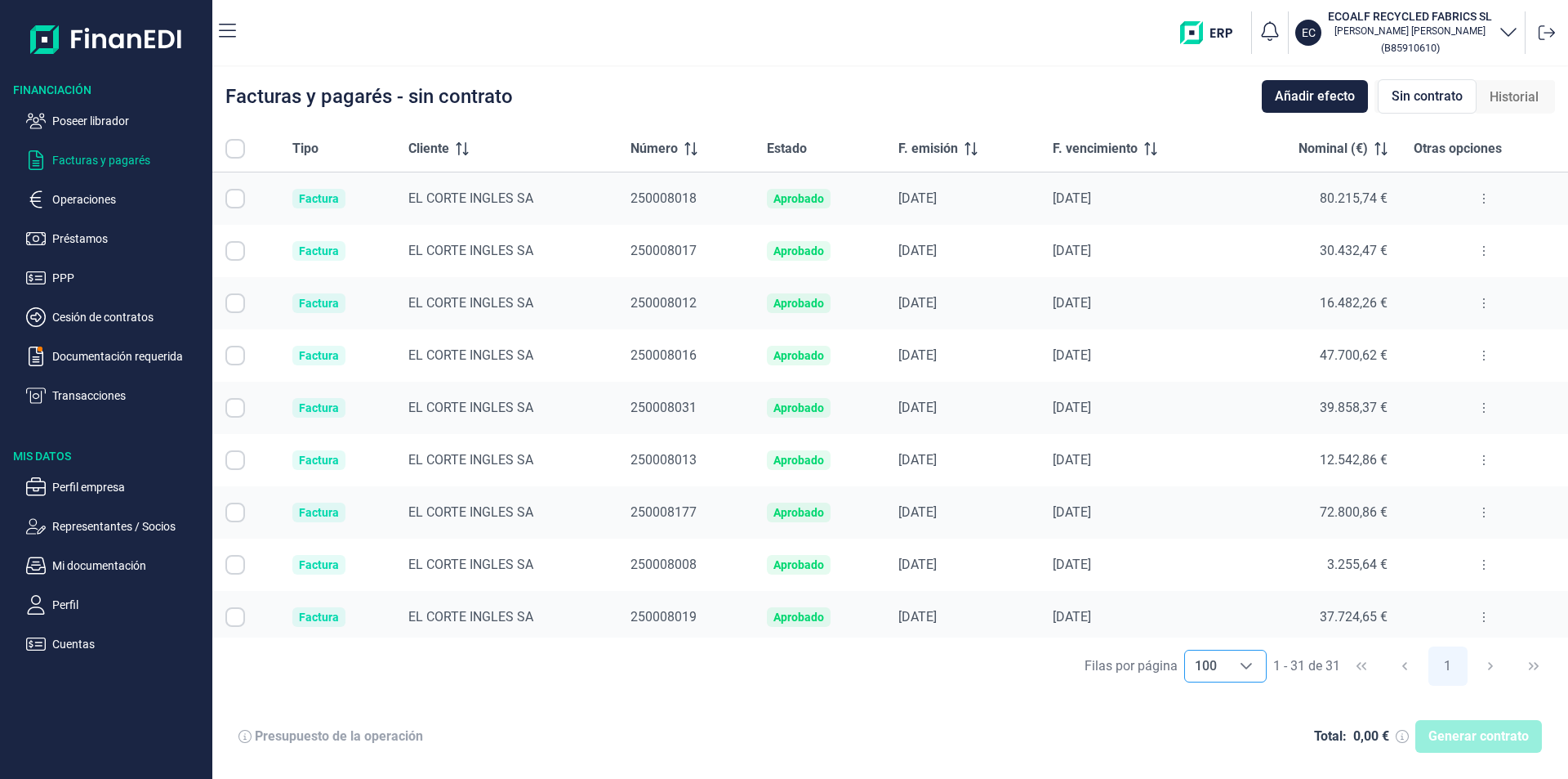
checkbox input "true"
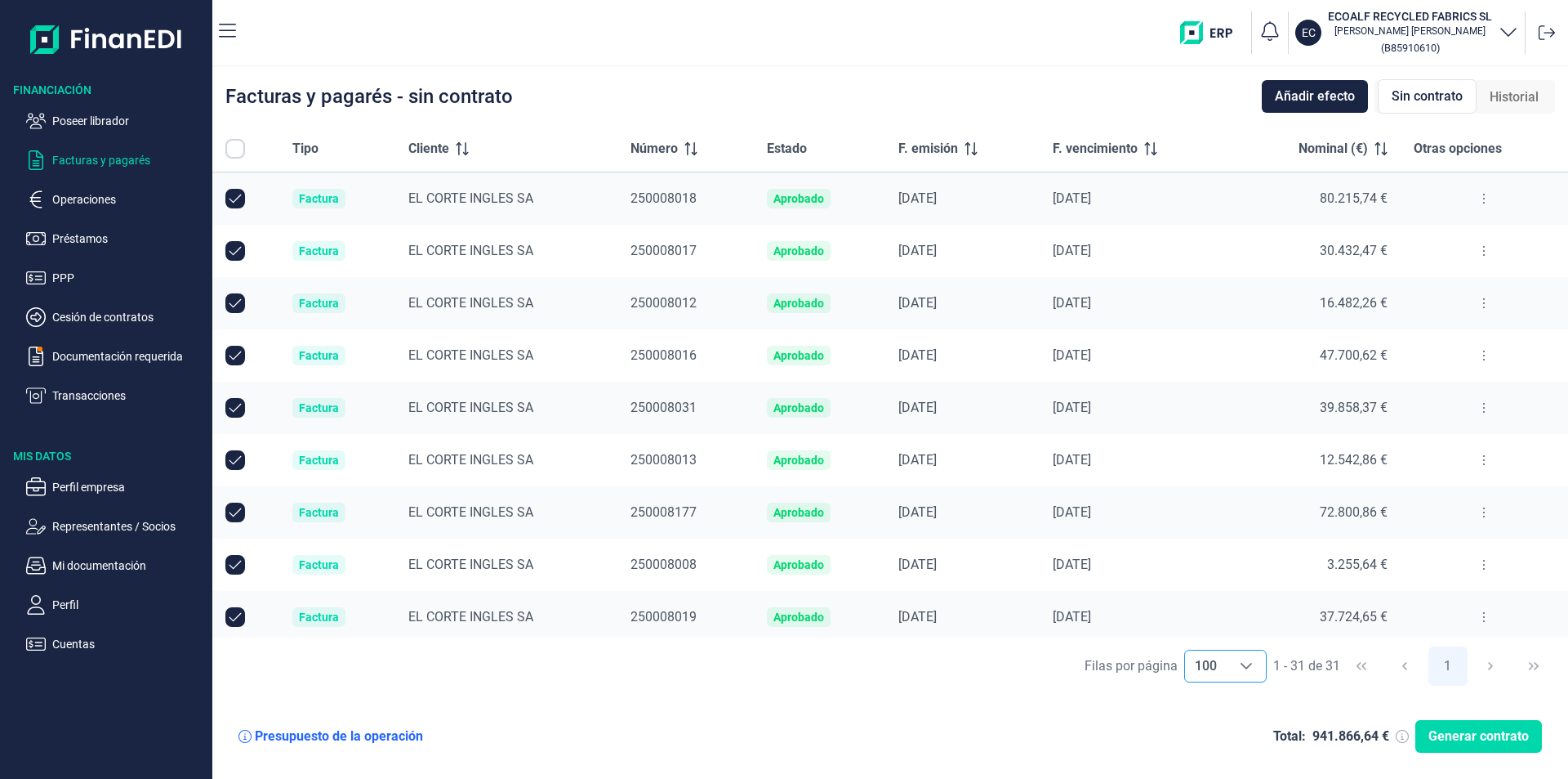
checkbox input "true"
click at [81, 120] on p "Poseer librador" at bounding box center [129, 121] width 154 height 20
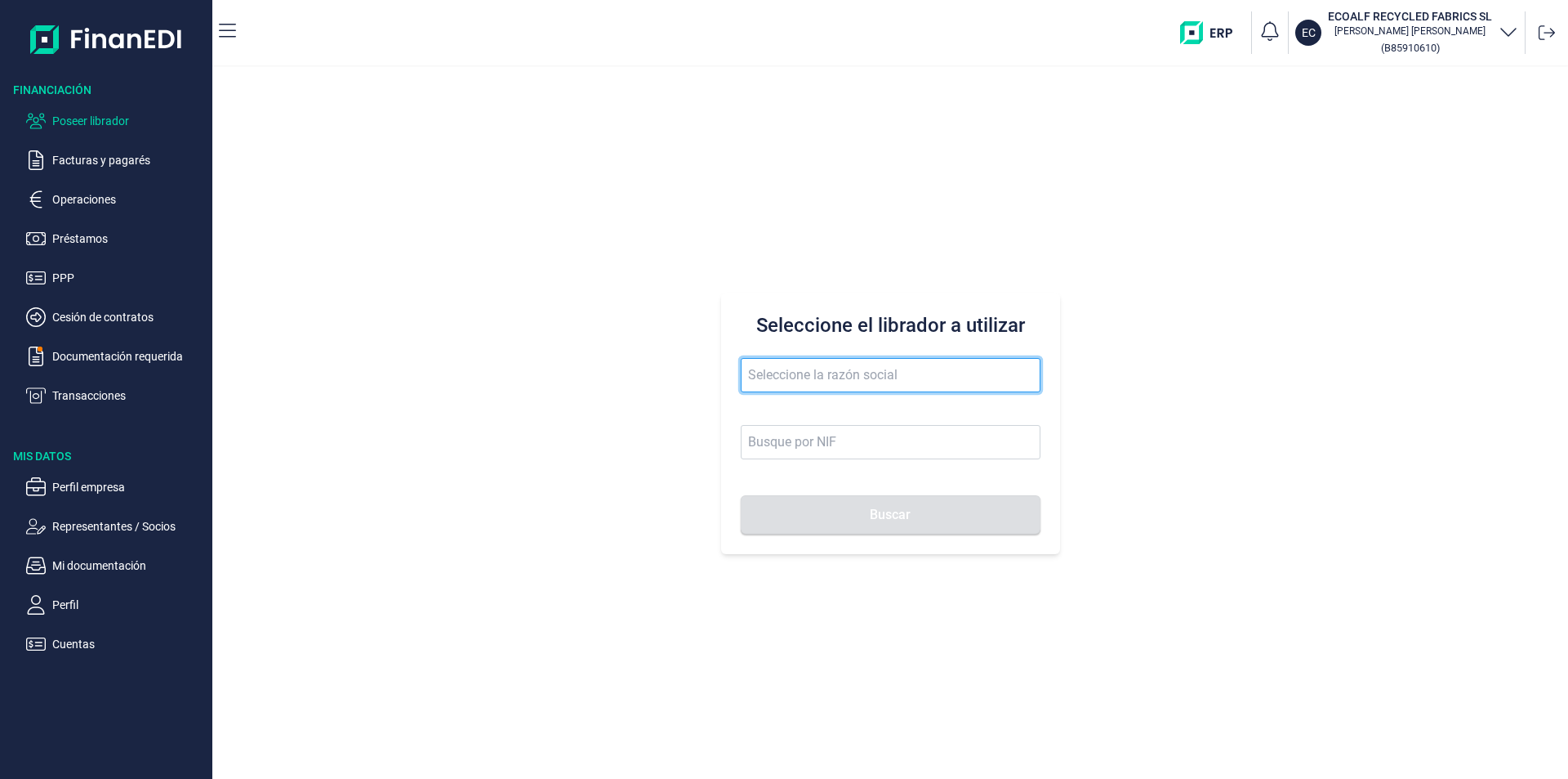
click at [766, 373] on input "text" at bounding box center [890, 375] width 300 height 34
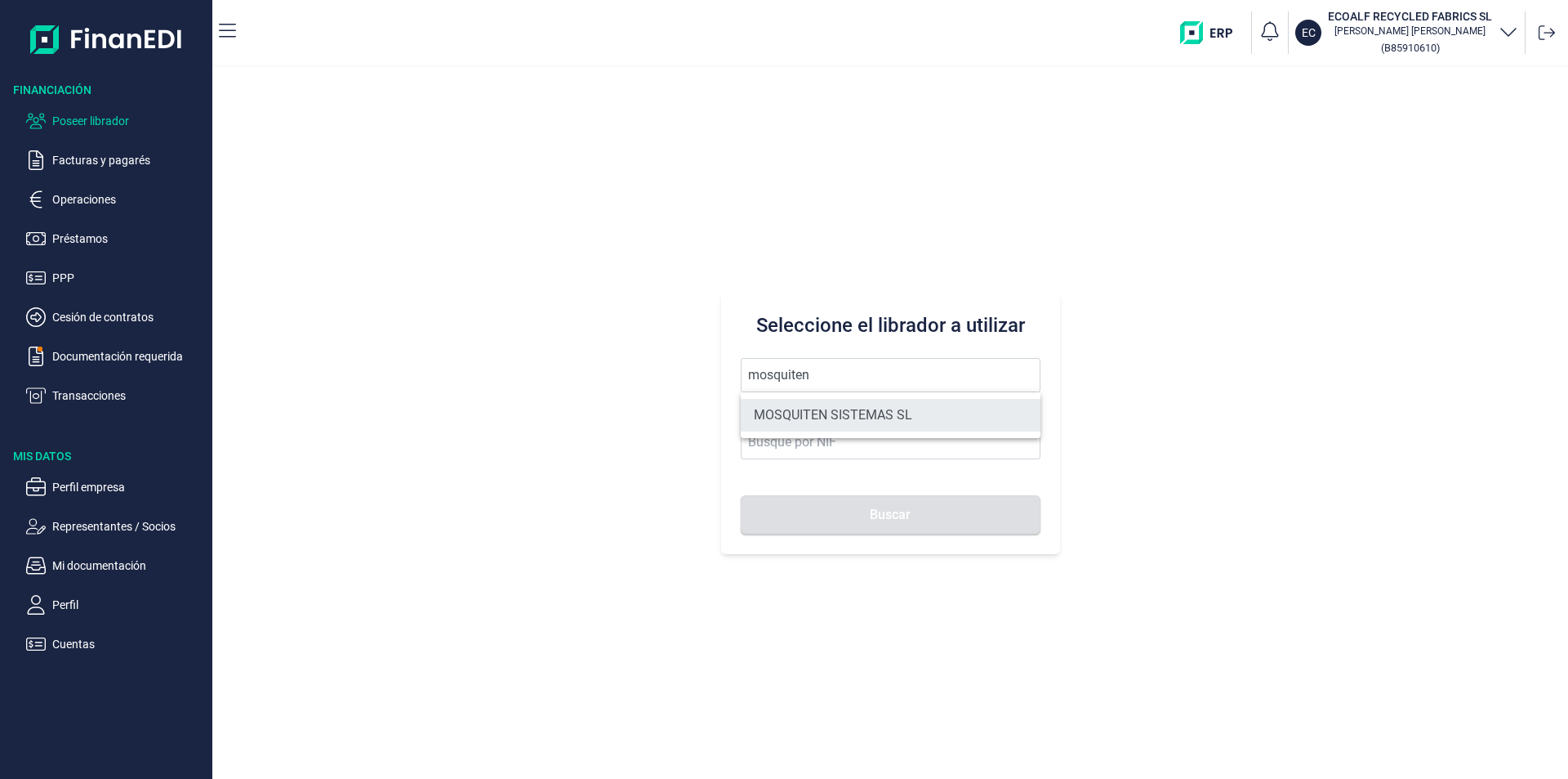
click at [810, 409] on li "MOSQUITEN SISTEMAS SL" at bounding box center [890, 415] width 300 height 33
type input "MOSQUITEN SISTEMAS SL"
type input "B90198250"
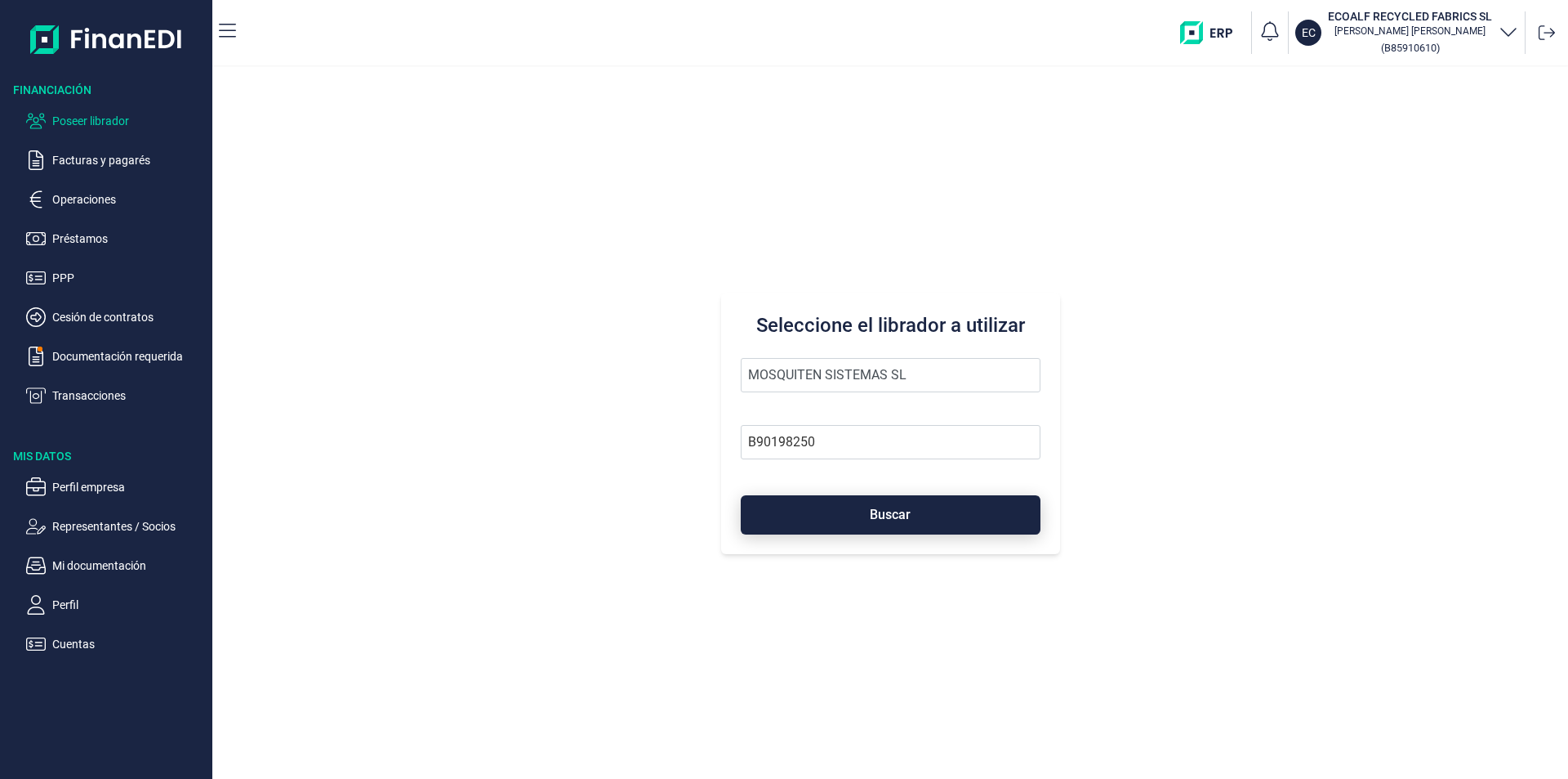
click at [848, 517] on button "Buscar" at bounding box center [890, 515] width 300 height 39
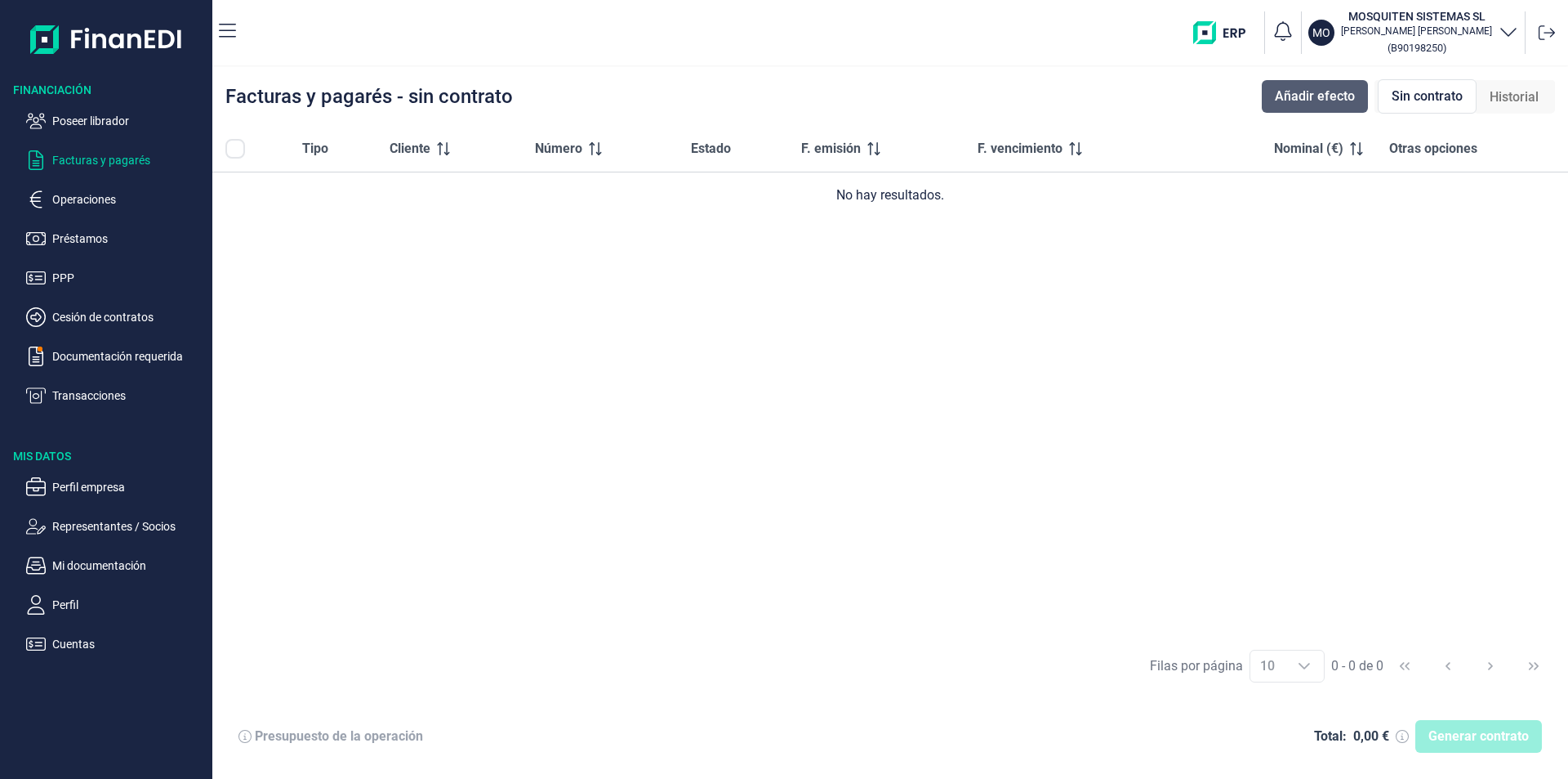
click at [1333, 102] on span "Añadir efecto" at bounding box center [1315, 97] width 80 height 20
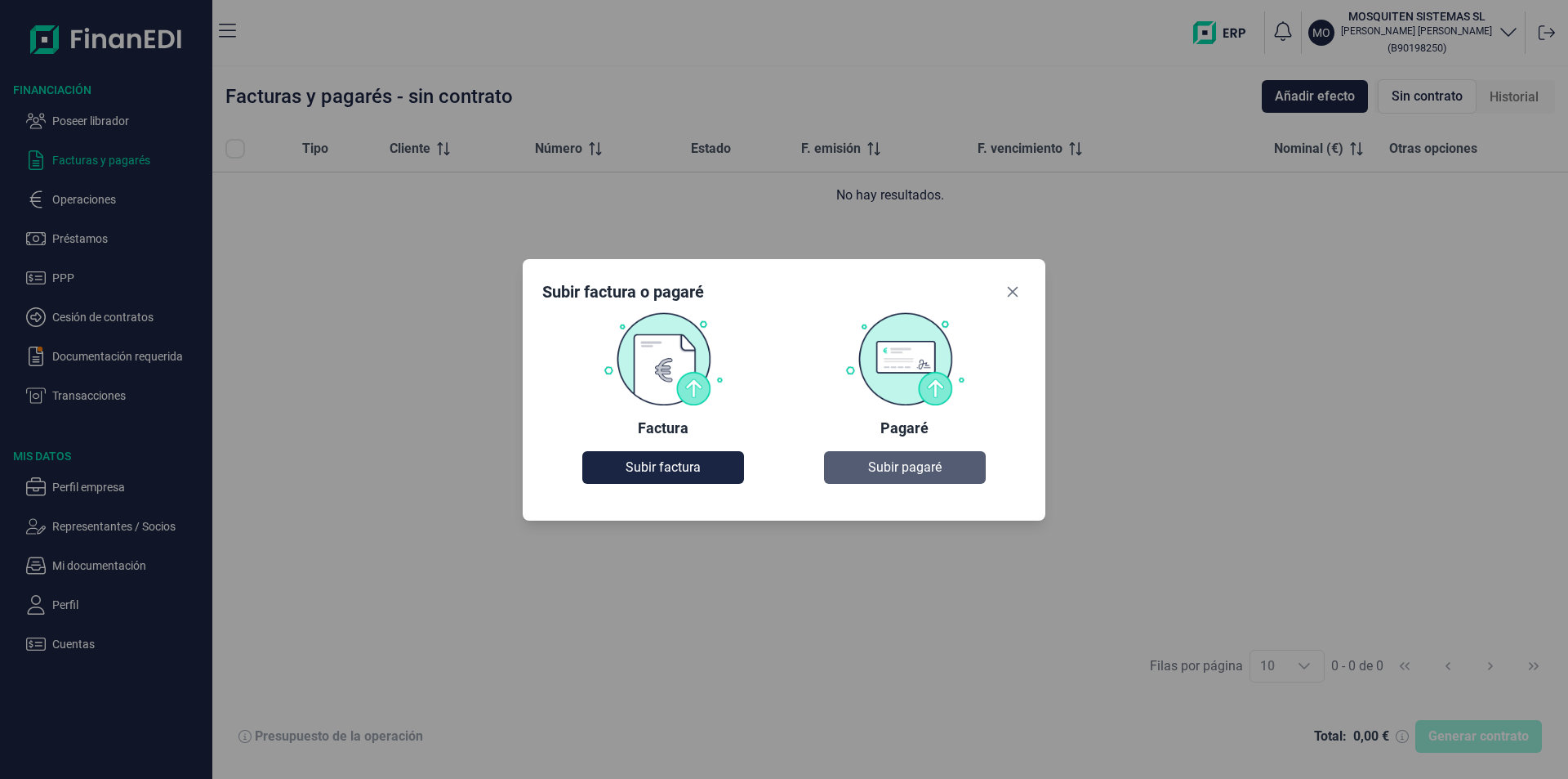
click at [870, 463] on span "Subir pagaré" at bounding box center [904, 467] width 73 height 20
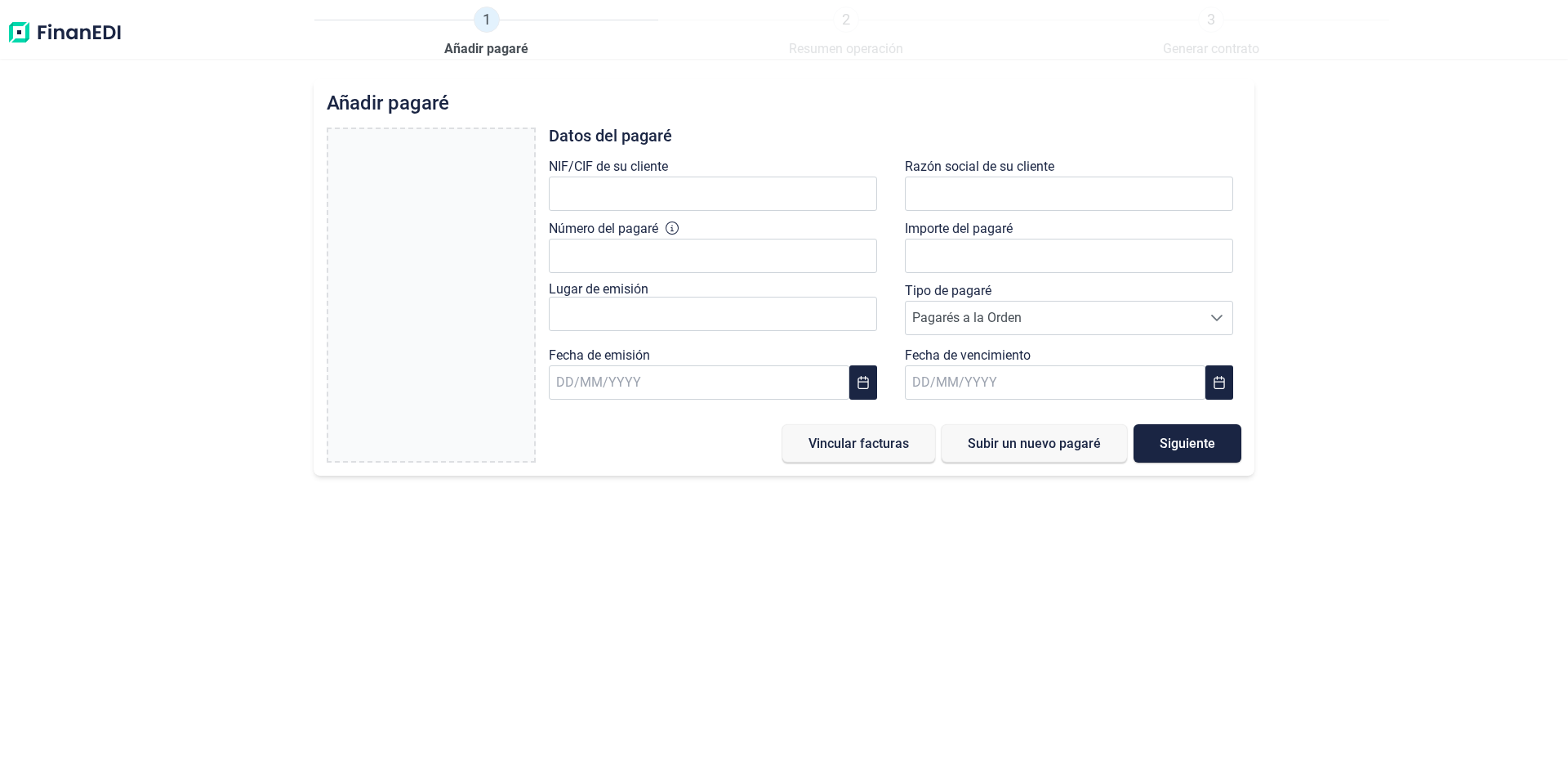
type input "0,00 €"
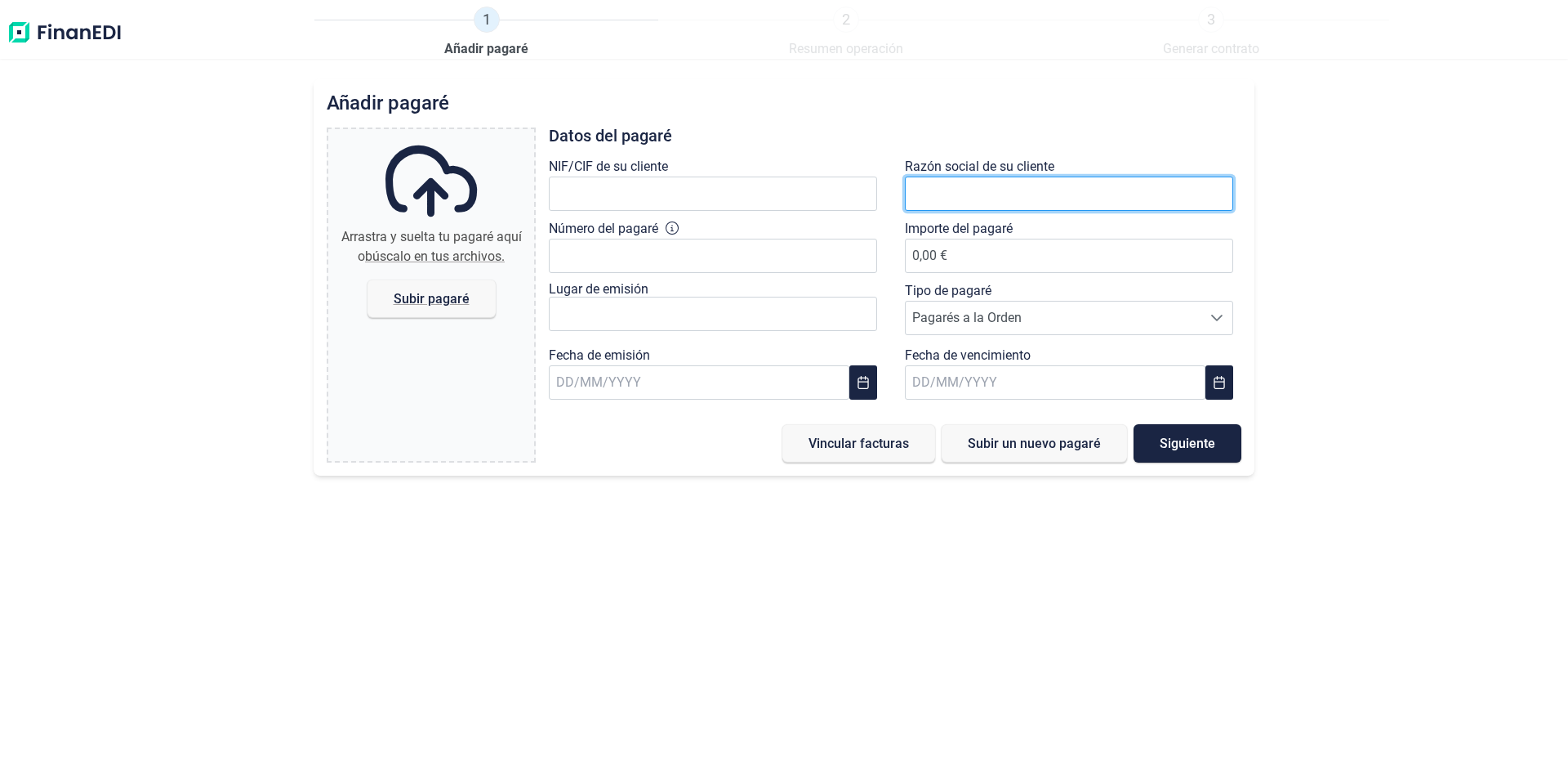
click at [919, 193] on input "text" at bounding box center [1068, 194] width 329 height 34
type input "ALUMINIO DISEÑO Y MECAN"
click at [1007, 192] on input "ALUMINIO DISEÑO Y MECAN" at bounding box center [1068, 194] width 329 height 34
drag, startPoint x: 1098, startPoint y: 188, endPoint x: 904, endPoint y: 188, distance: 194.0
click at [904, 188] on div "Razón social de su cliente ALUMINIO DISEÑO Y MECAN" at bounding box center [1073, 188] width 356 height 63
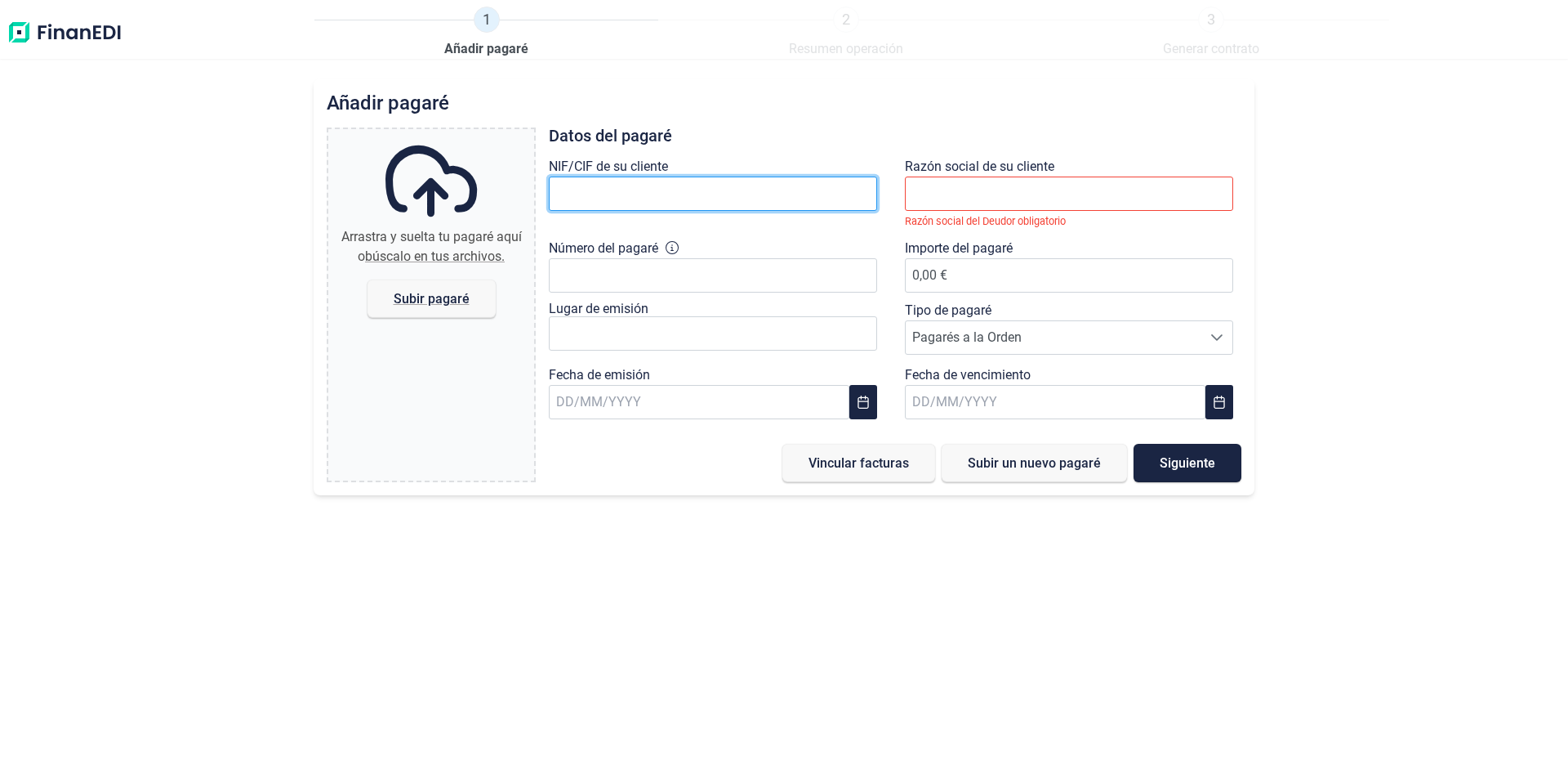
click at [594, 194] on input "text" at bounding box center [712, 194] width 329 height 34
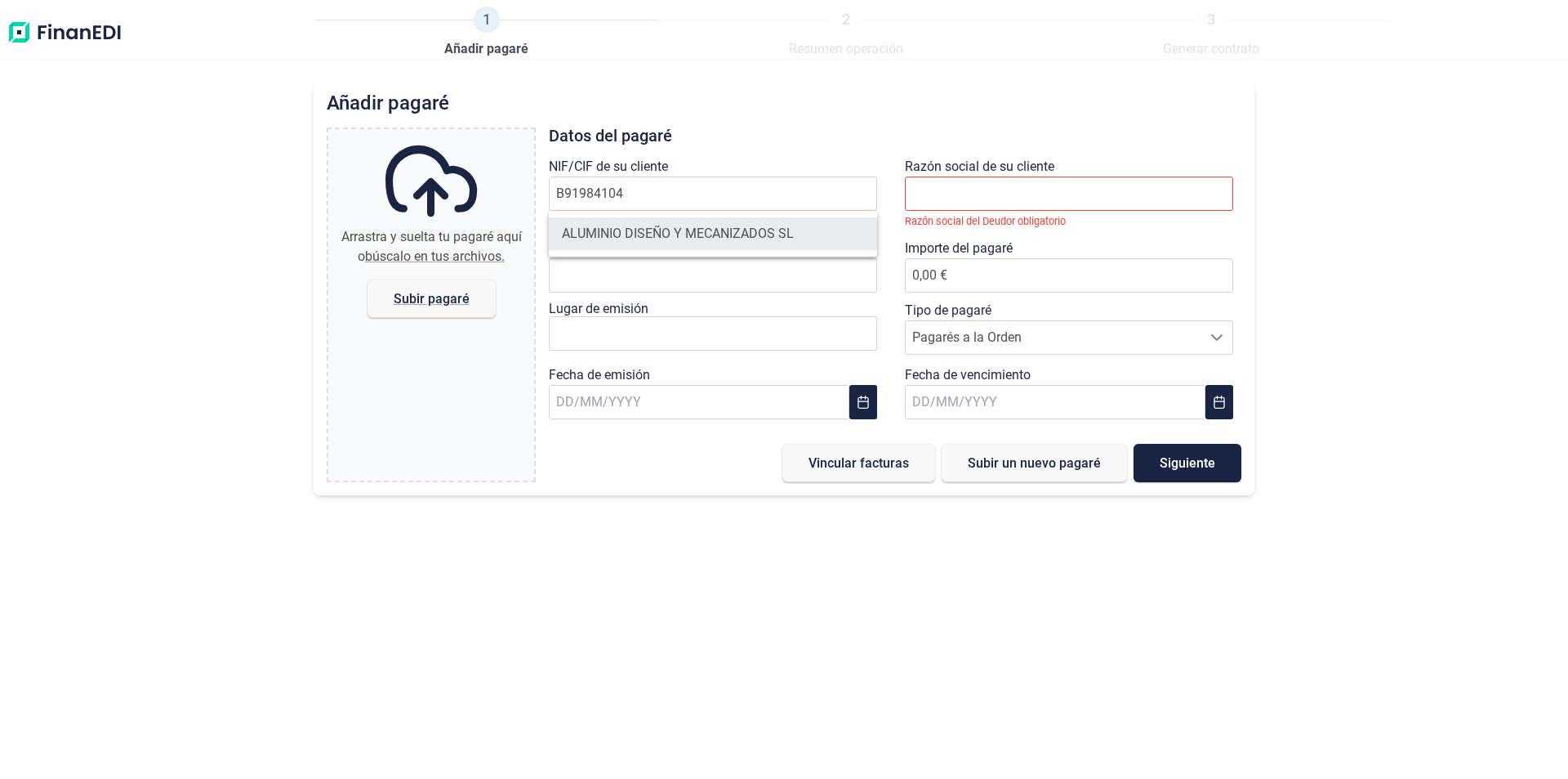
click at [658, 229] on li "ALUMINIO DISEÑO Y MECANIZADOS SL" at bounding box center [712, 234] width 329 height 33
type input "B91984104"
type input "ALUMINIO DISEÑO Y MECANIZADOS SL"
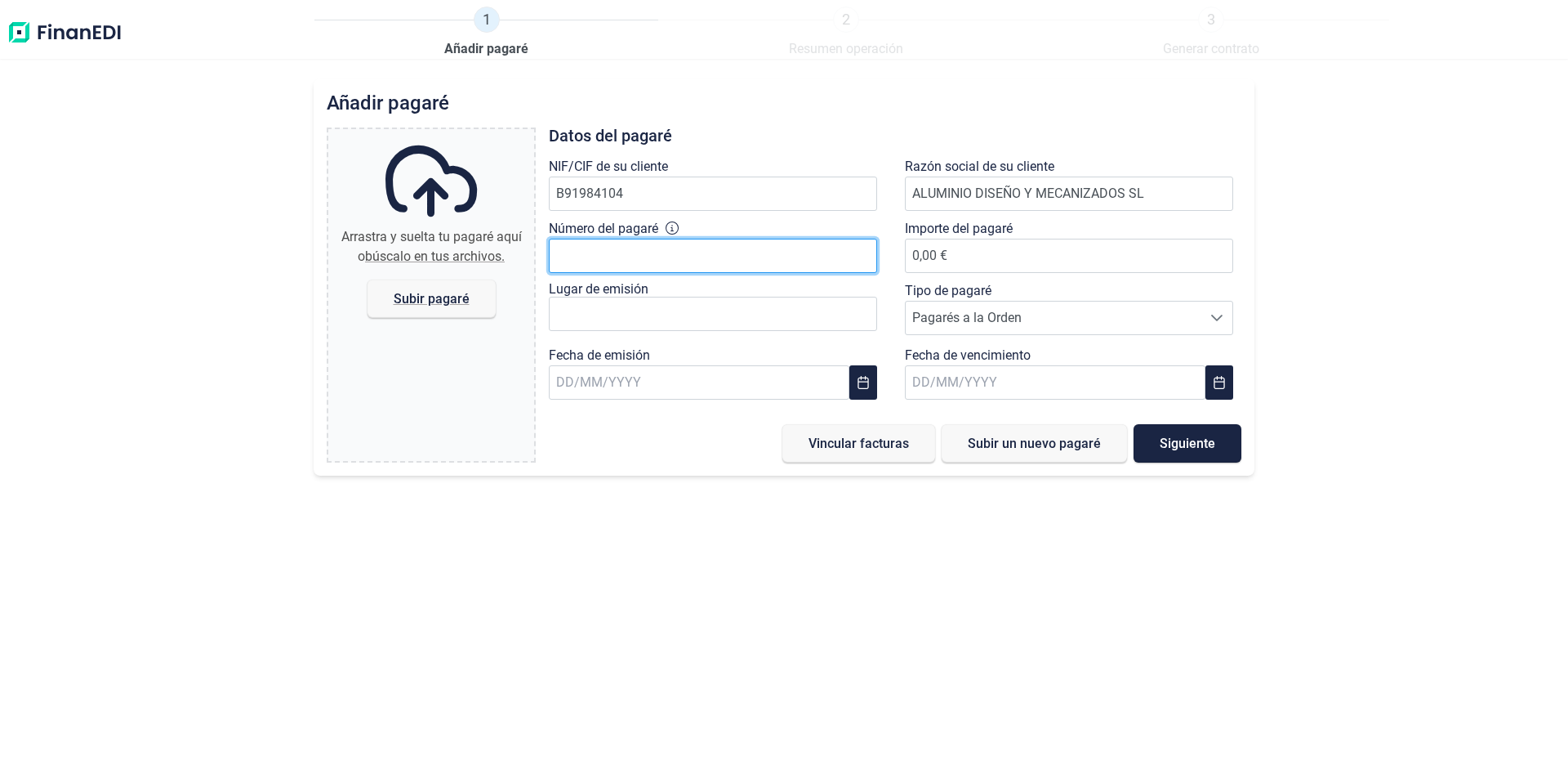
drag, startPoint x: 593, startPoint y: 260, endPoint x: 569, endPoint y: 259, distance: 24.0
click at [593, 259] on input "Número del pagaré" at bounding box center [712, 255] width 329 height 34
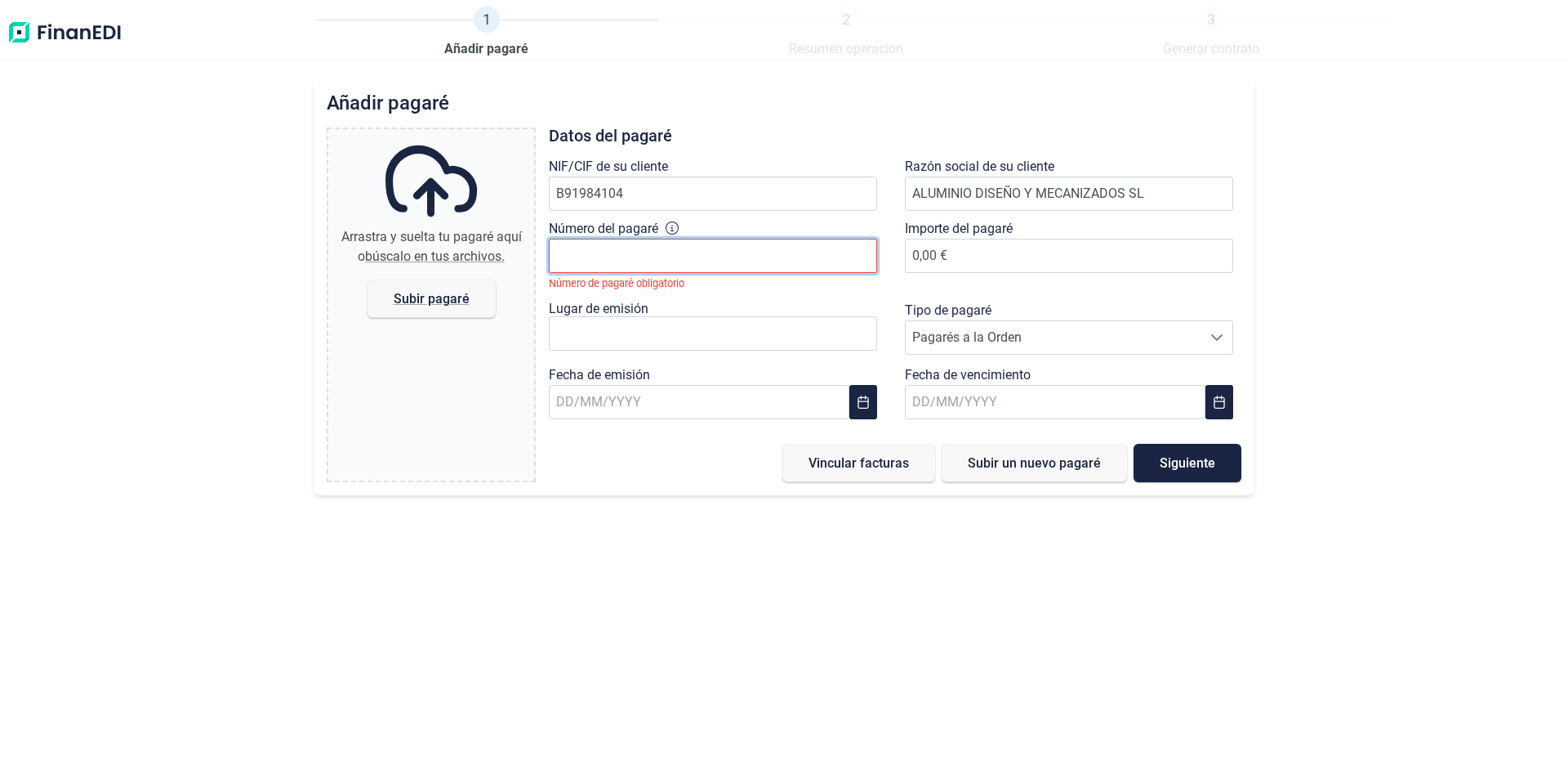
click at [598, 256] on input "Número del pagaré" at bounding box center [712, 255] width 329 height 34
type input "91171620"
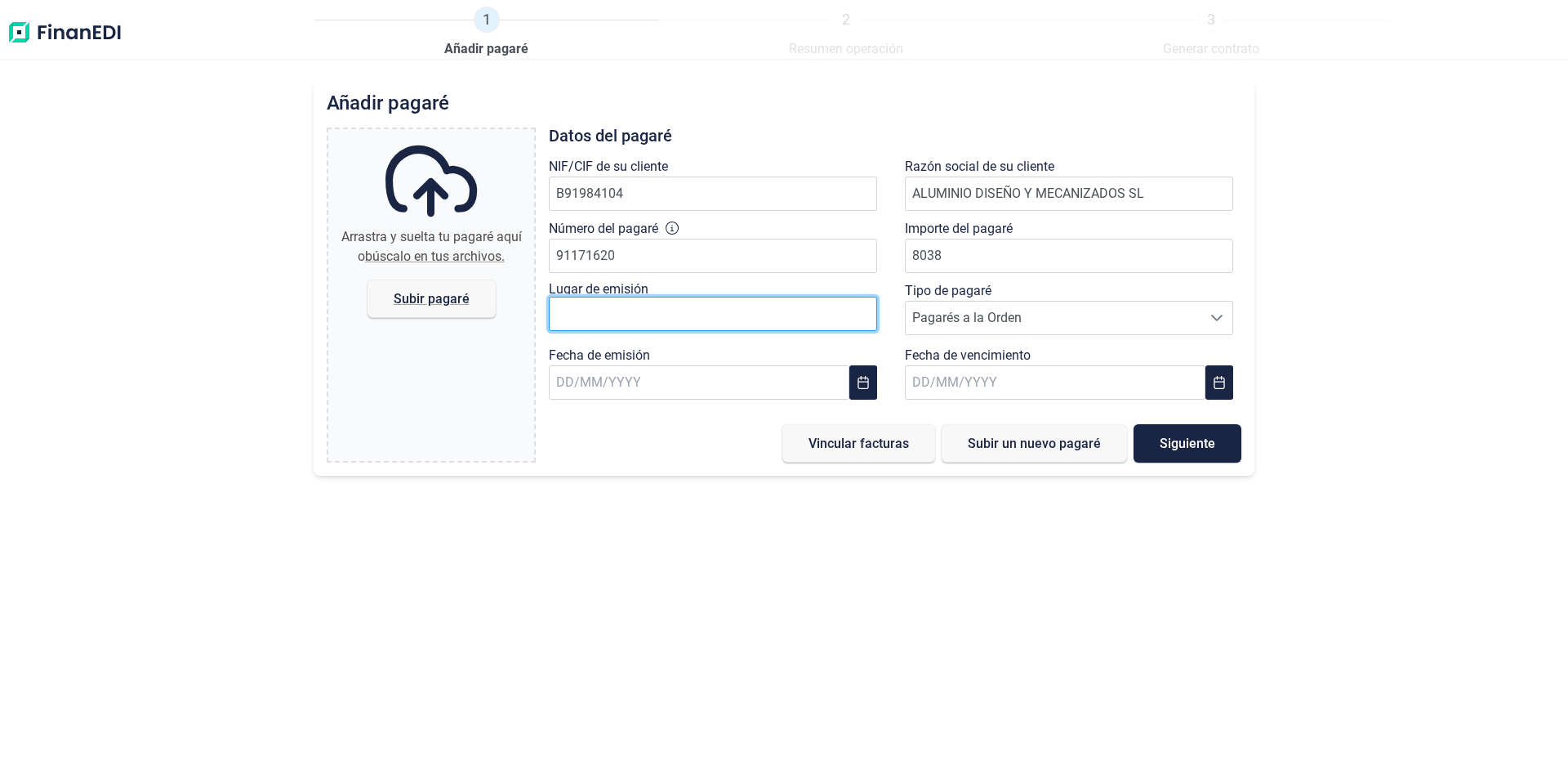
type input "8.038,00 €"
click at [588, 313] on input "text" at bounding box center [712, 313] width 329 height 34
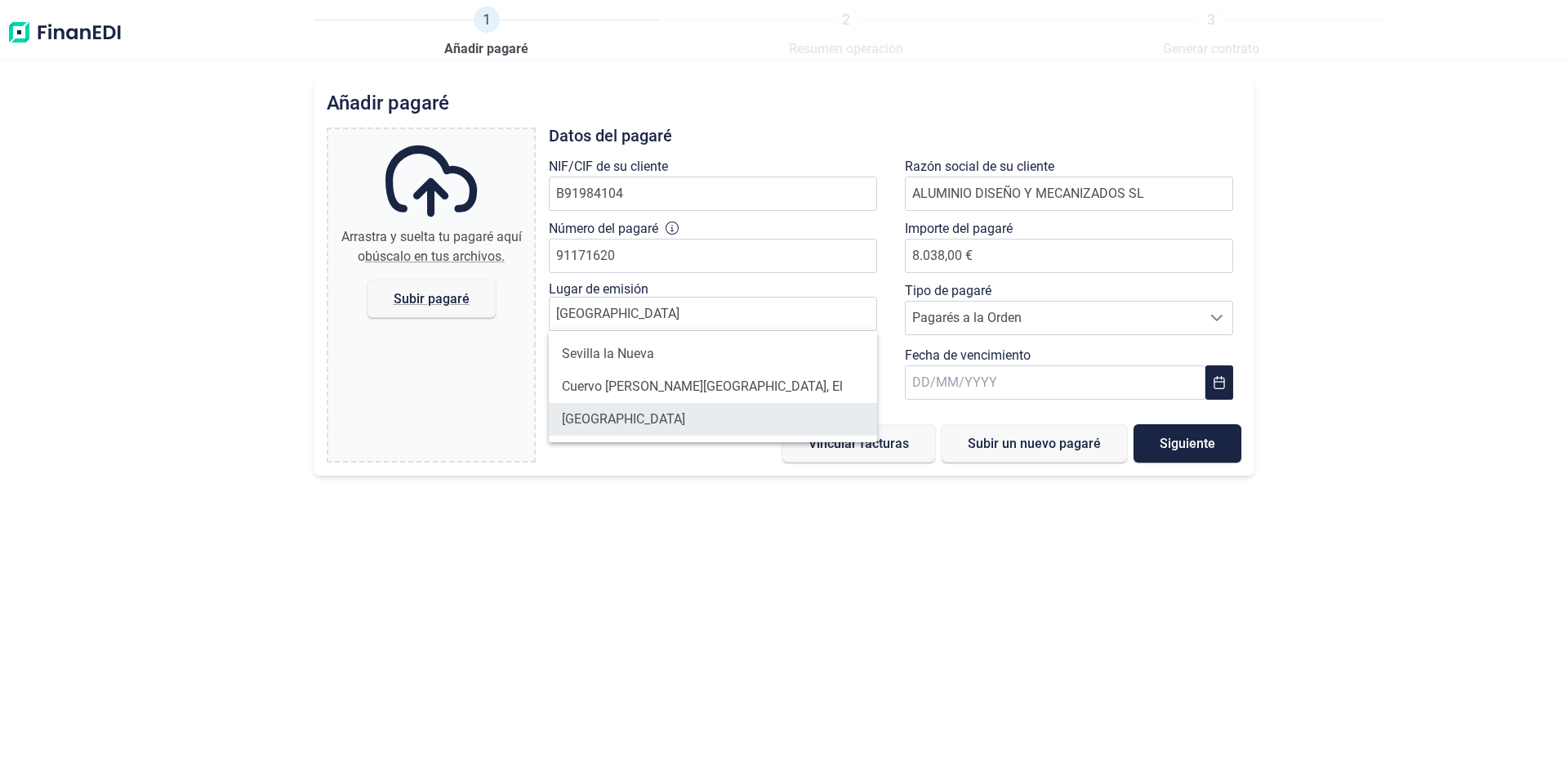
click at [597, 418] on li "[GEOGRAPHIC_DATA]" at bounding box center [712, 419] width 329 height 33
type input "[GEOGRAPHIC_DATA]"
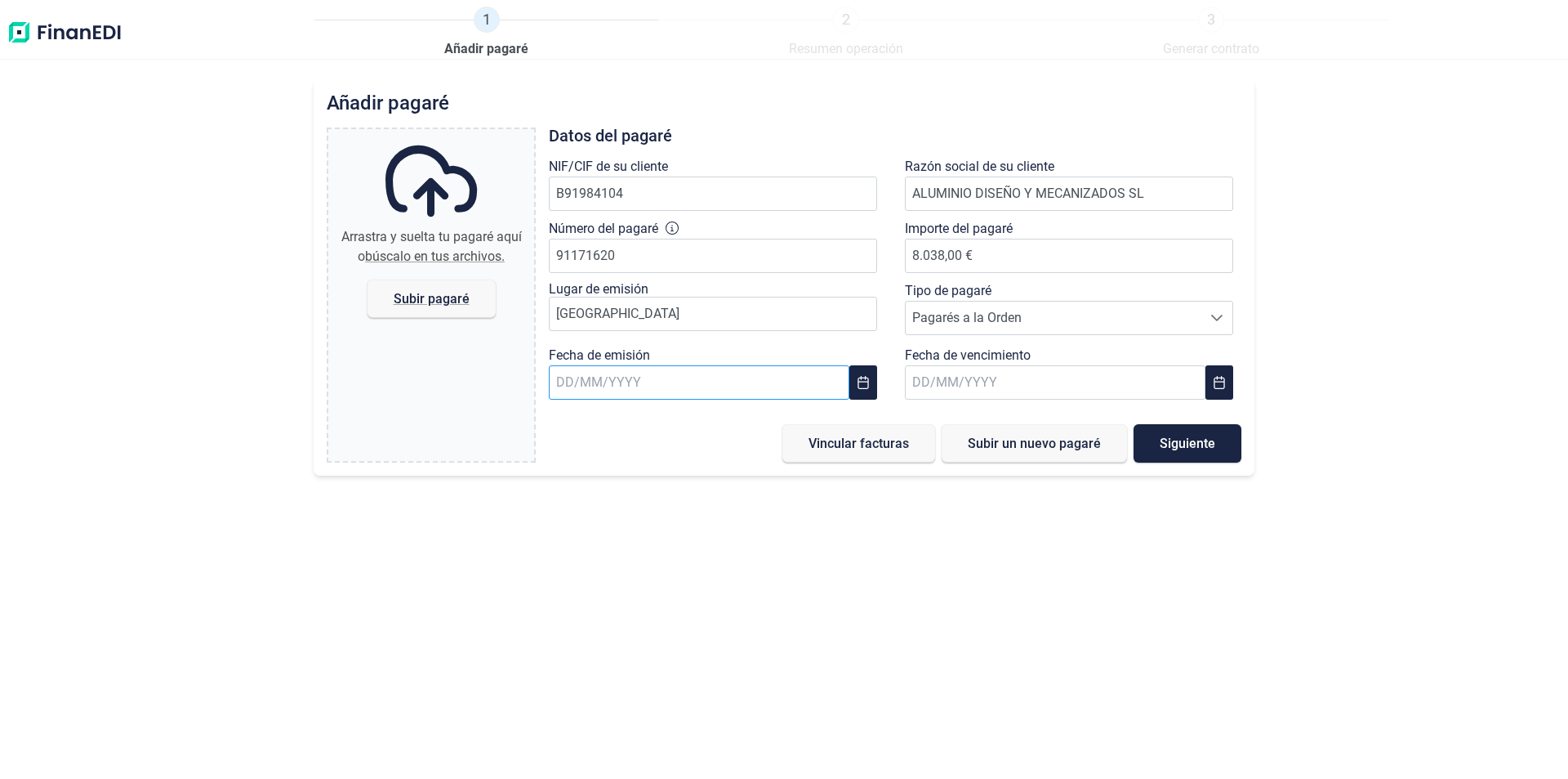
click at [579, 384] on input "text" at bounding box center [699, 382] width 301 height 34
click at [764, 646] on span "26" at bounding box center [761, 645] width 33 height 33
type input "[DATE]"
click at [929, 385] on input "text" at bounding box center [1055, 382] width 301 height 34
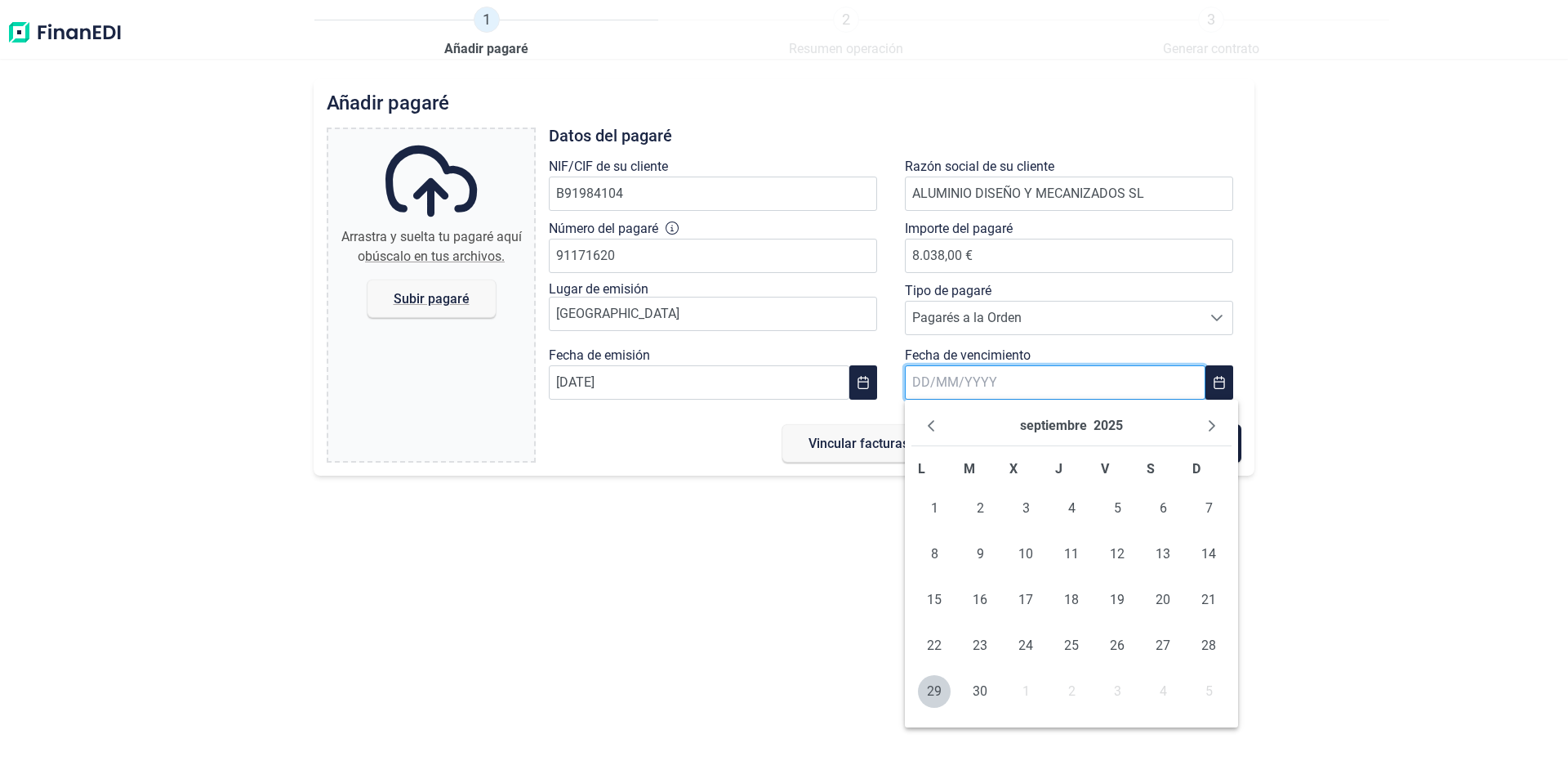
click at [916, 382] on input "text" at bounding box center [1055, 382] width 301 height 34
type input "[DATE]"
click at [1017, 378] on input "[DATE]" at bounding box center [1055, 382] width 301 height 34
click at [1345, 316] on div "Añadir [PERSON_NAME] y suelta tu [PERSON_NAME] aquí o búscalo en tus archivos. …" at bounding box center [784, 428] width 1568 height 700
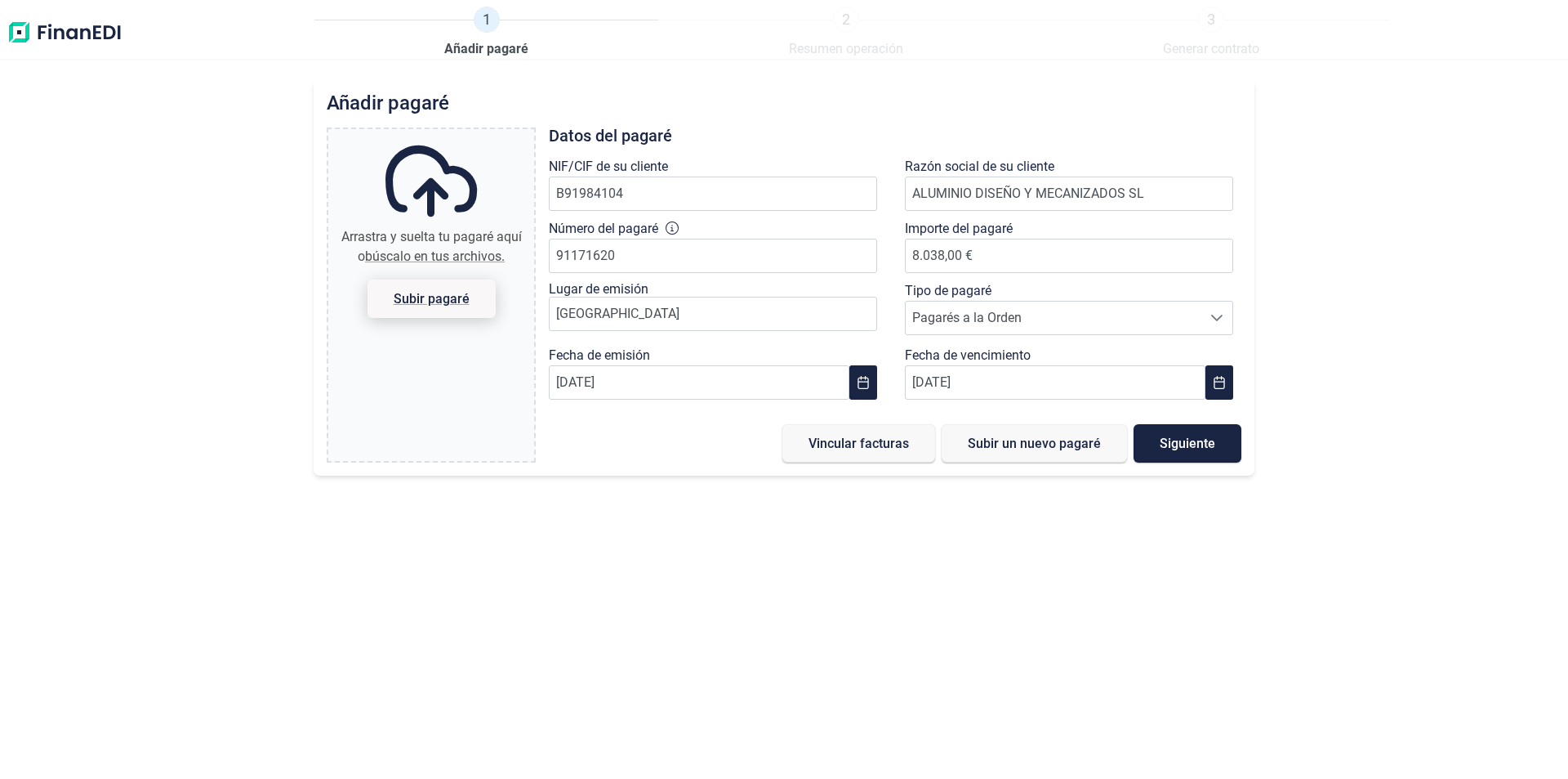
click at [454, 302] on span "Subir pagaré" at bounding box center [432, 299] width 76 height 13
click at [454, 134] on input "Arrastra y suelta tu pagaré aquí o búscalo en tus archivos. Subir pagaré" at bounding box center [431, 131] width 206 height 5
type input "C:\fakepath\IMG_8663.jpg"
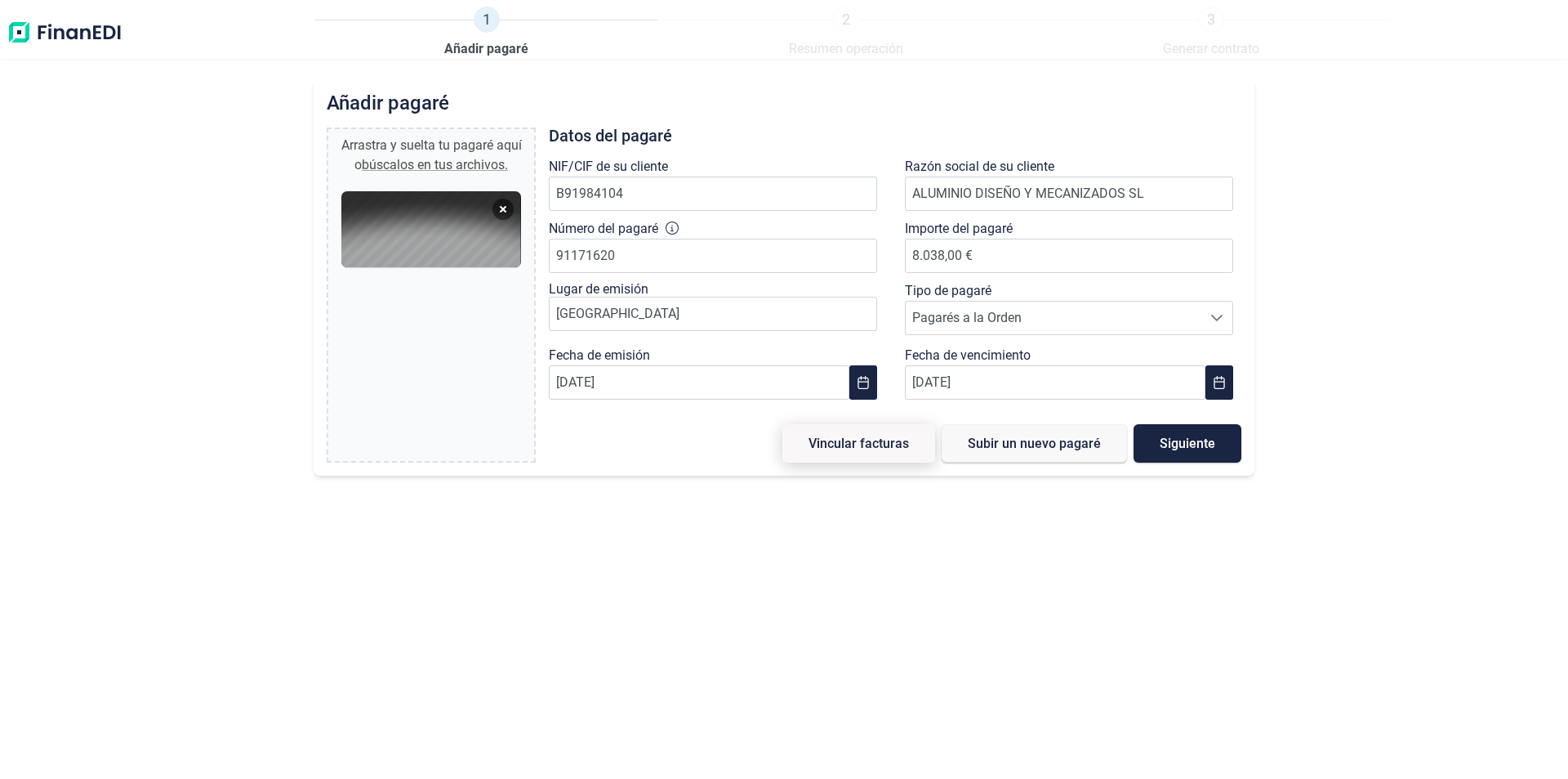
click at [859, 447] on span "Vincular facturas" at bounding box center [858, 444] width 100 height 13
type input "0,00 €"
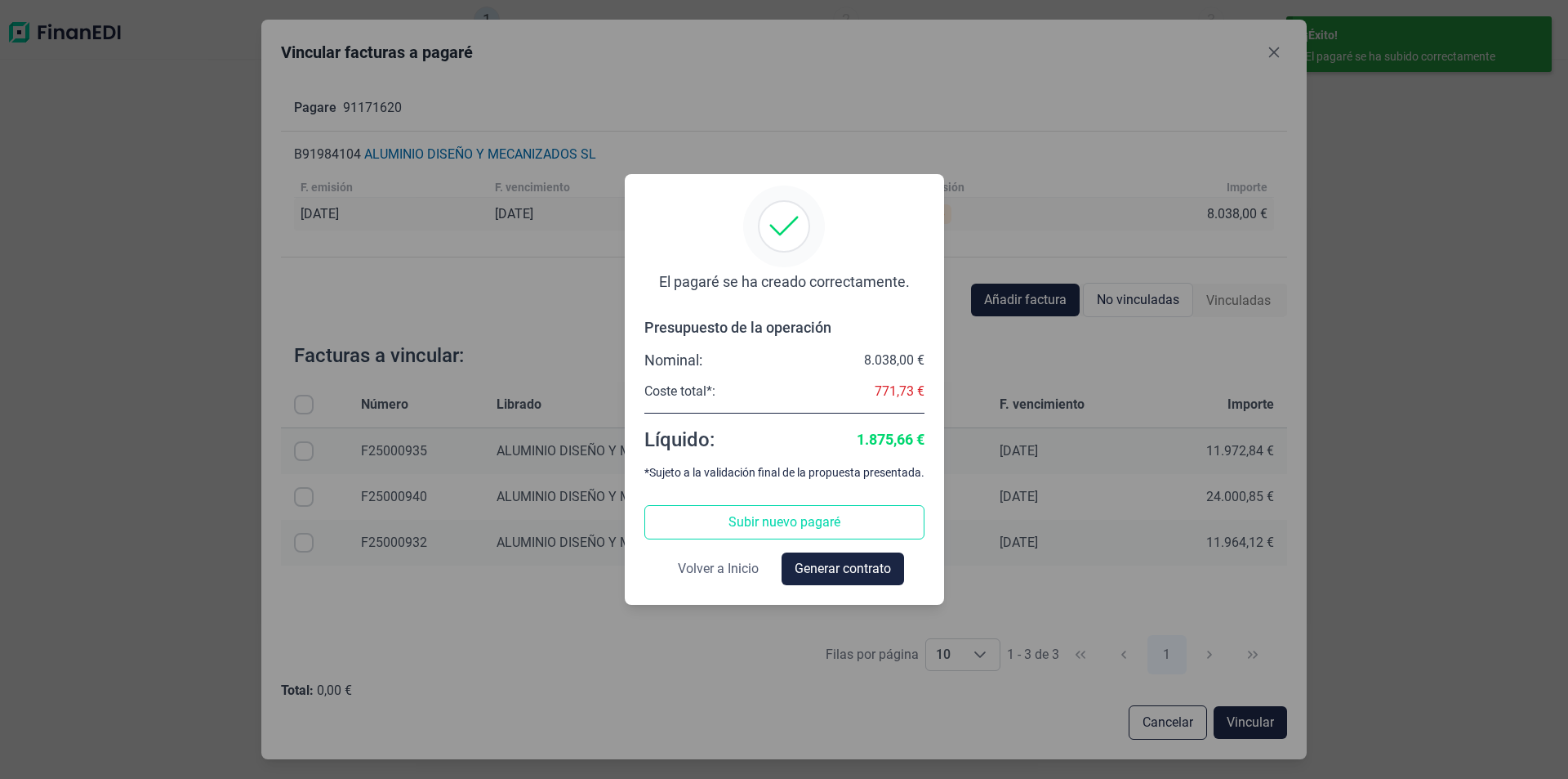
click at [732, 570] on span "Volver a Inicio" at bounding box center [718, 569] width 81 height 20
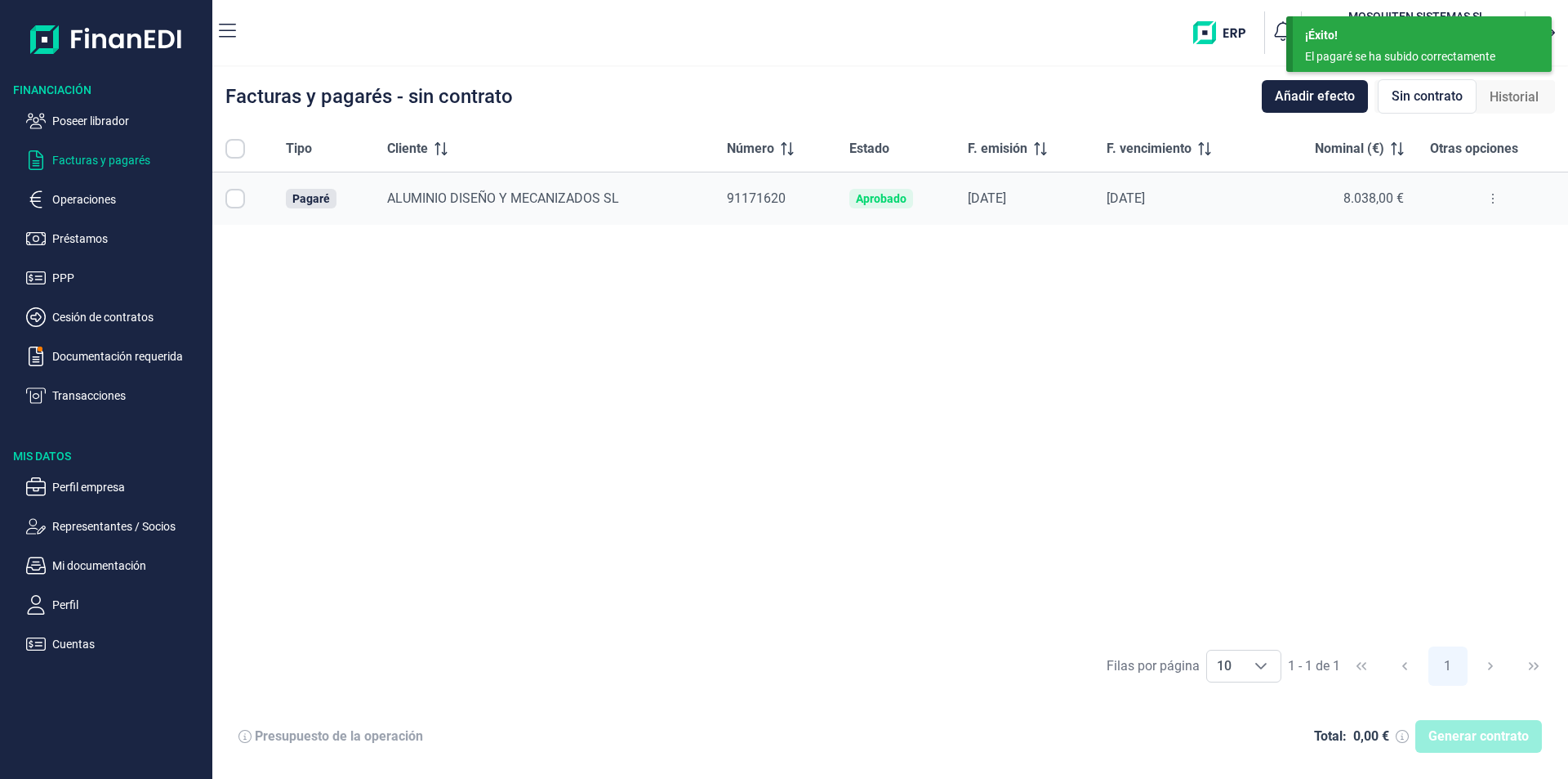
checkbox input "true"
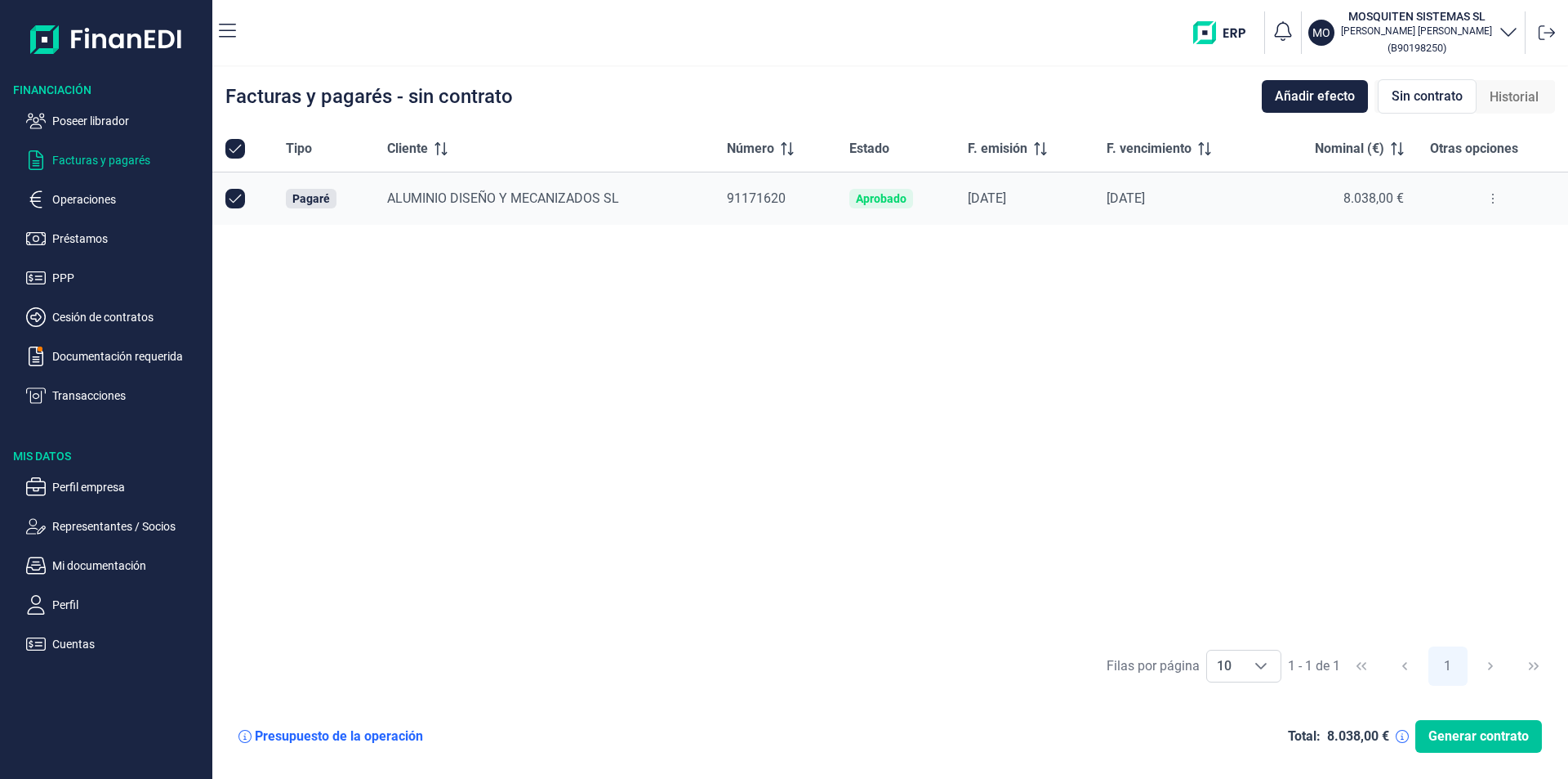
click at [1469, 737] on span "Generar contrato" at bounding box center [1477, 736] width 100 height 20
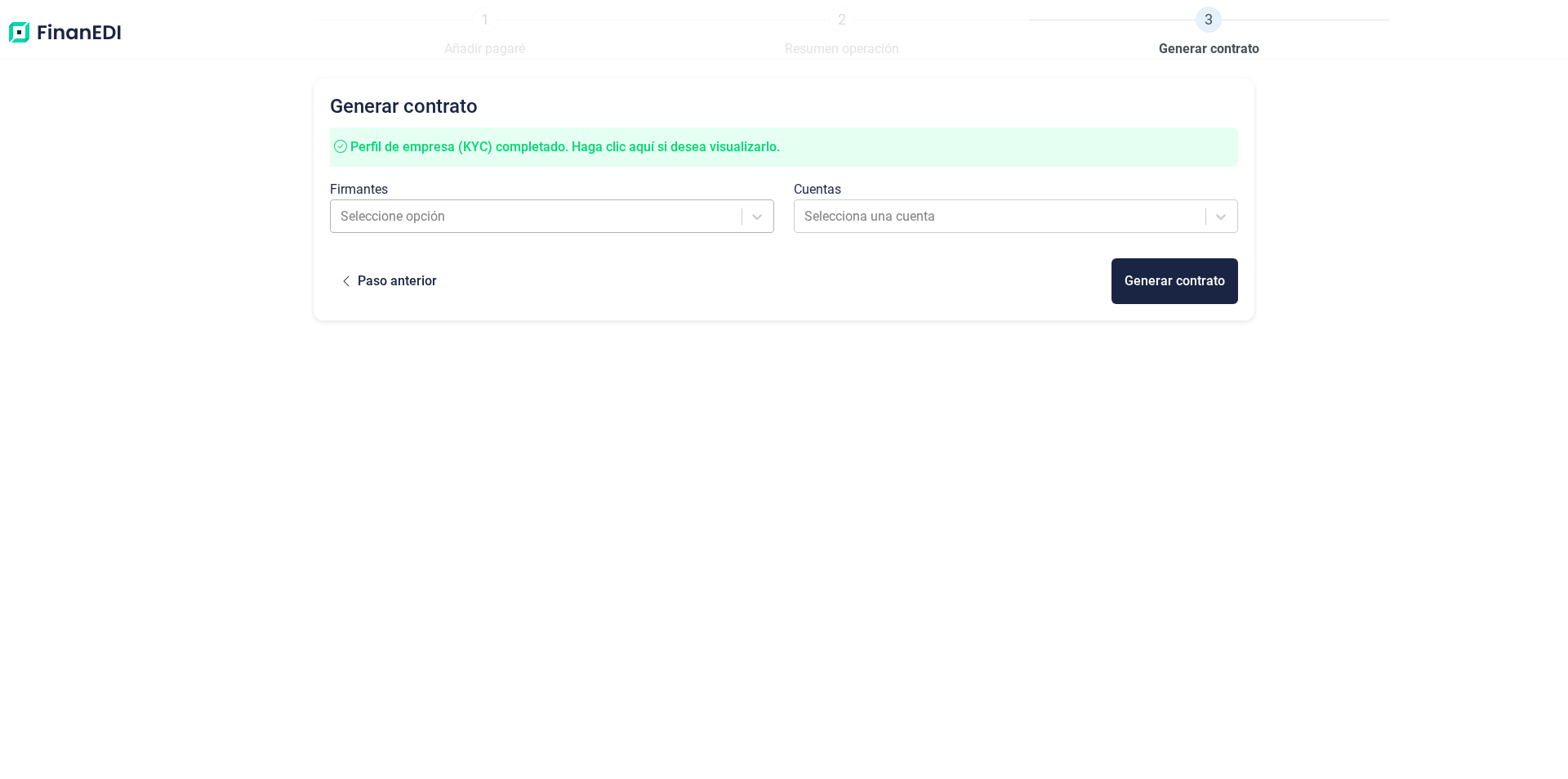
click at [567, 214] on div at bounding box center [537, 216] width 394 height 23
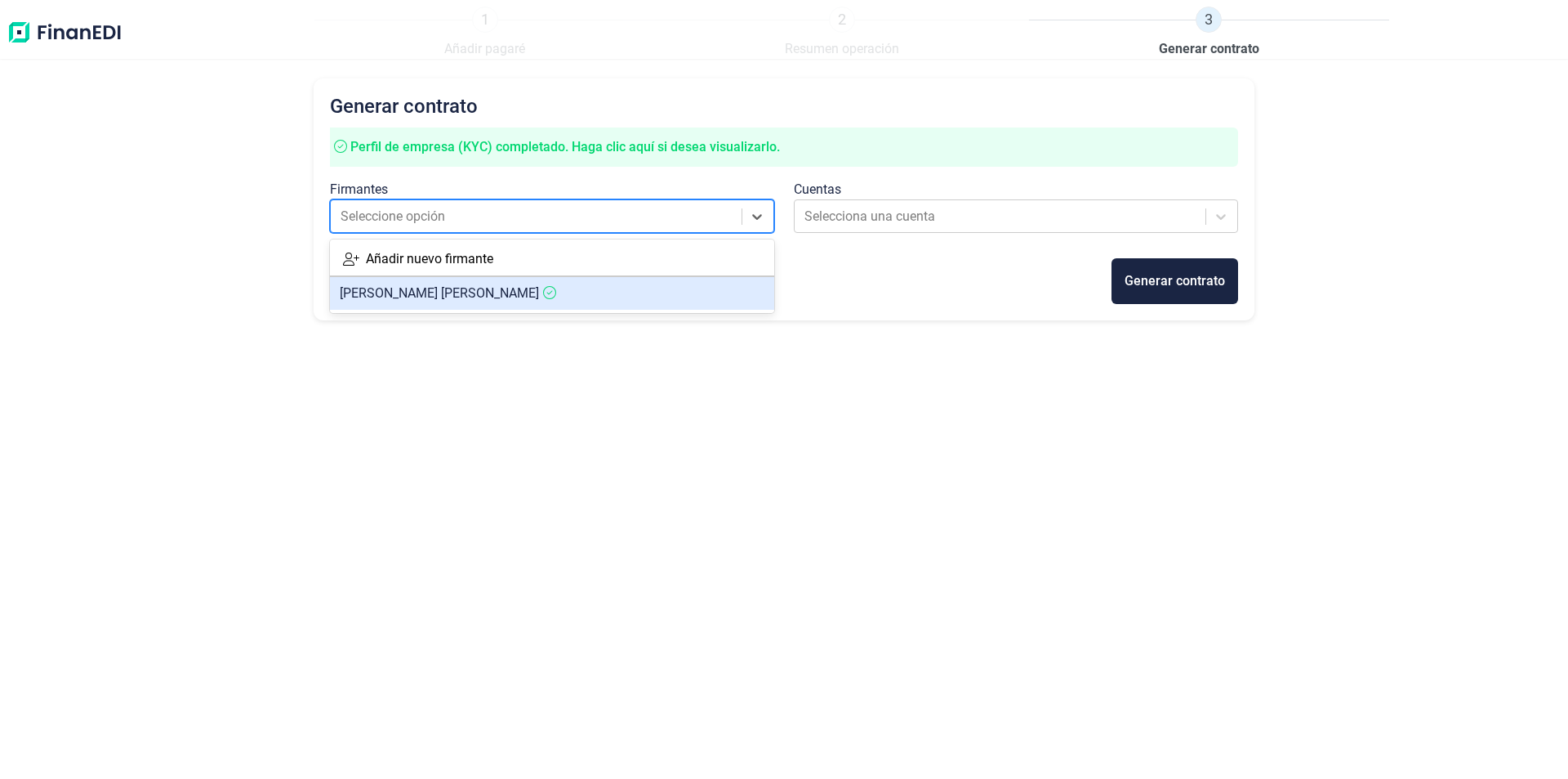
click at [488, 294] on span "[PERSON_NAME]" at bounding box center [439, 293] width 199 height 15
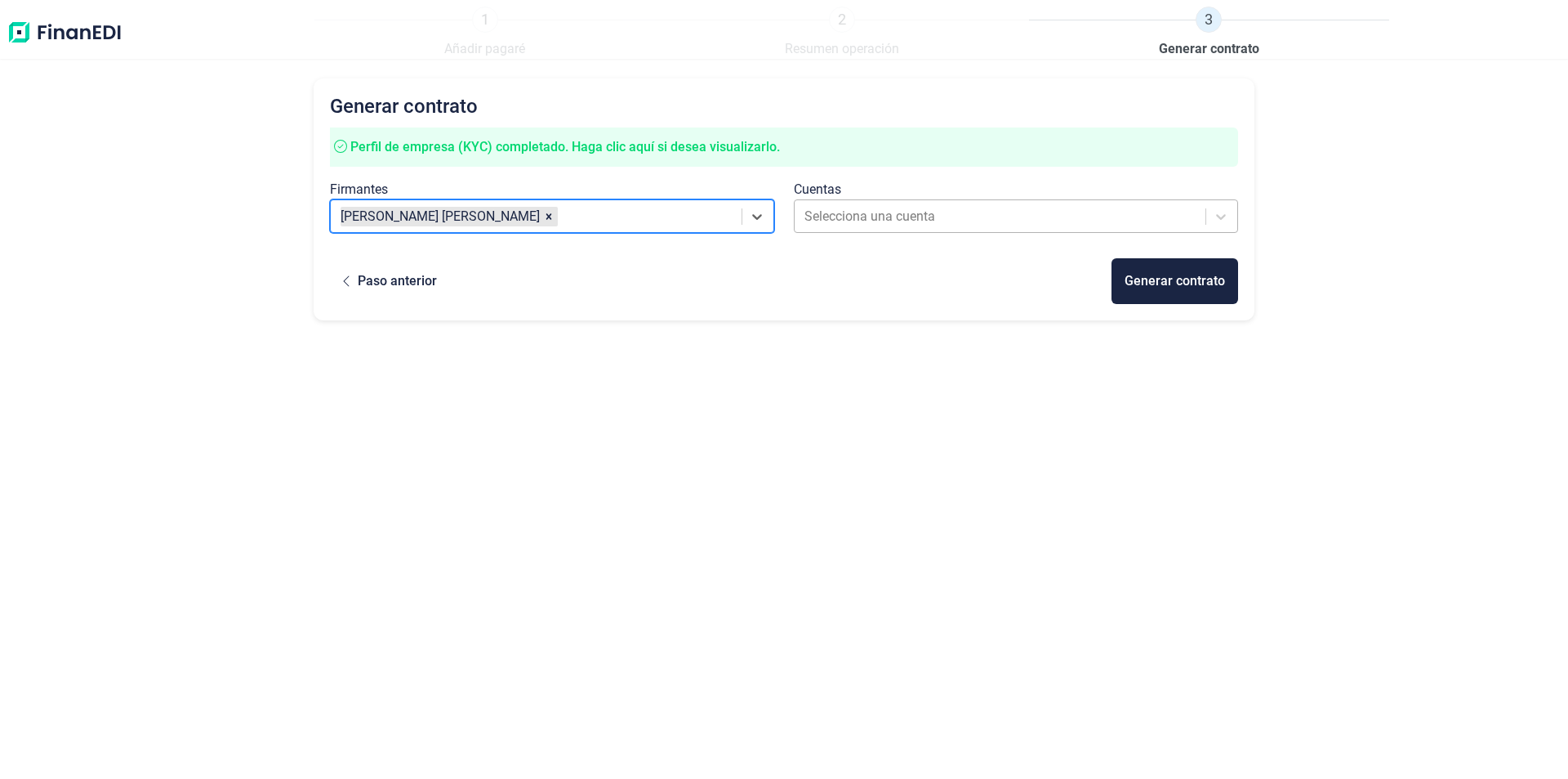
click at [837, 218] on div at bounding box center [1000, 216] width 394 height 23
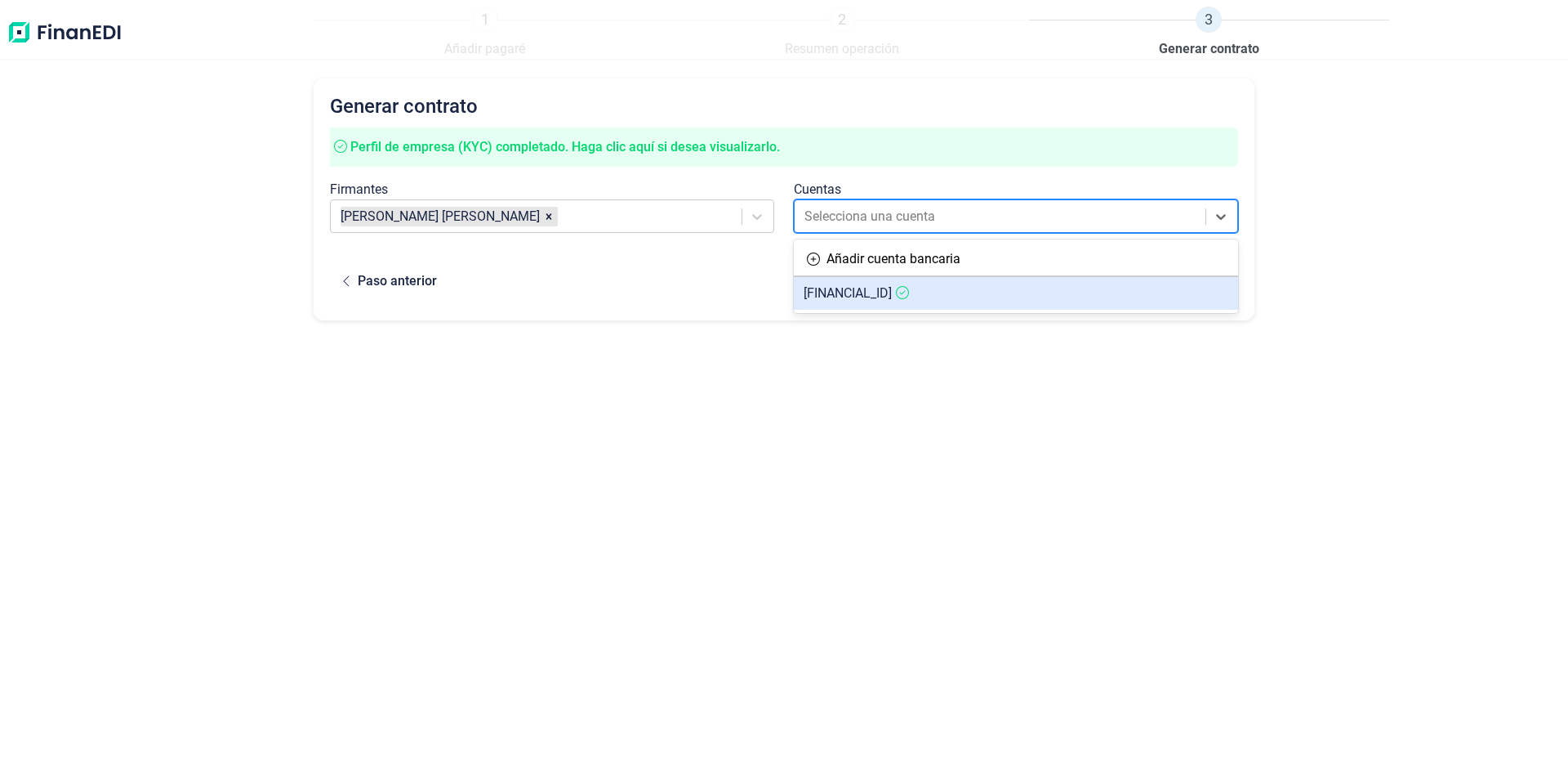
click at [837, 287] on span "[FINANCIAL_ID]" at bounding box center [847, 293] width 88 height 15
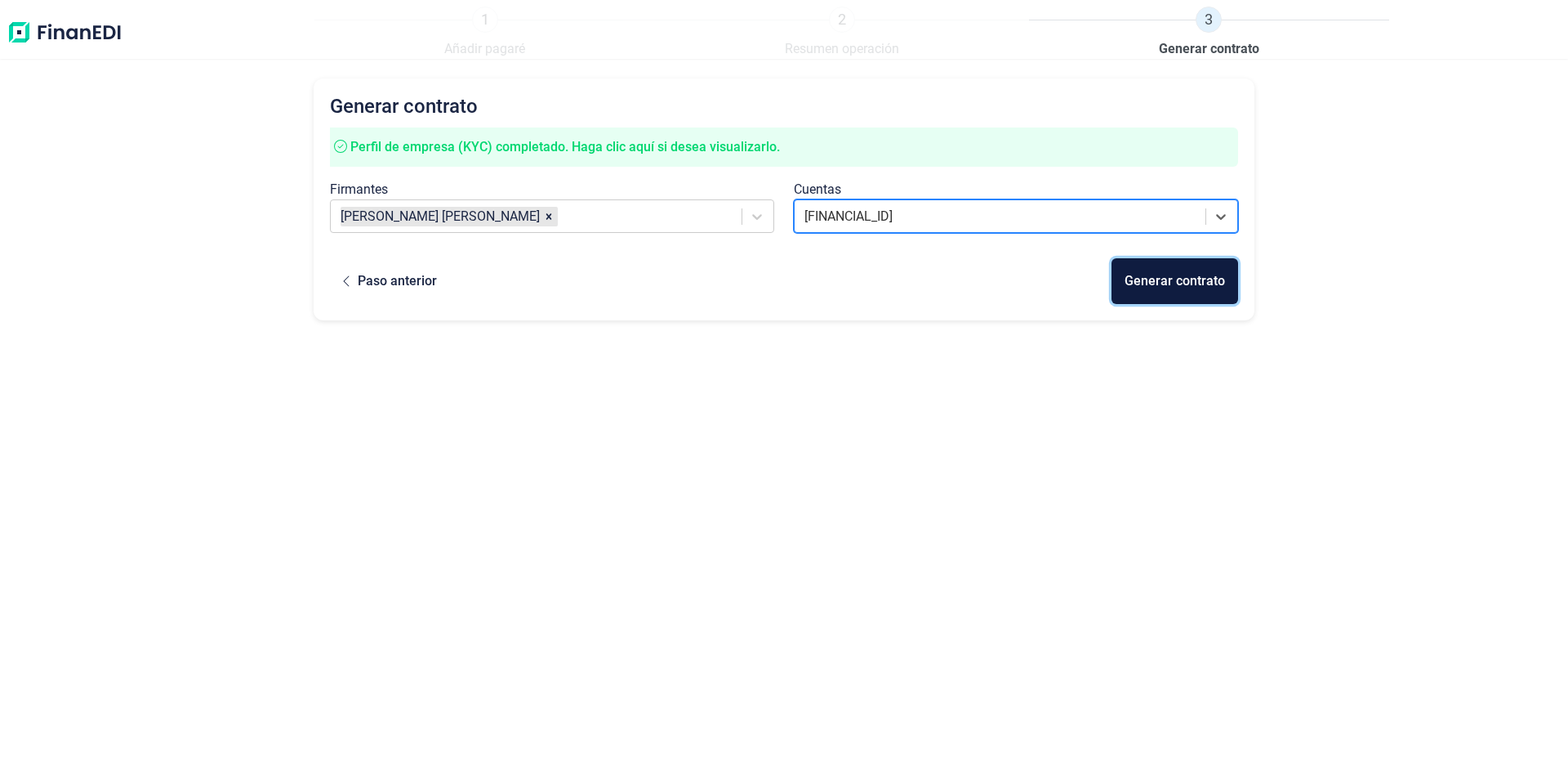
click at [1153, 282] on div "Generar contrato" at bounding box center [1174, 281] width 100 height 20
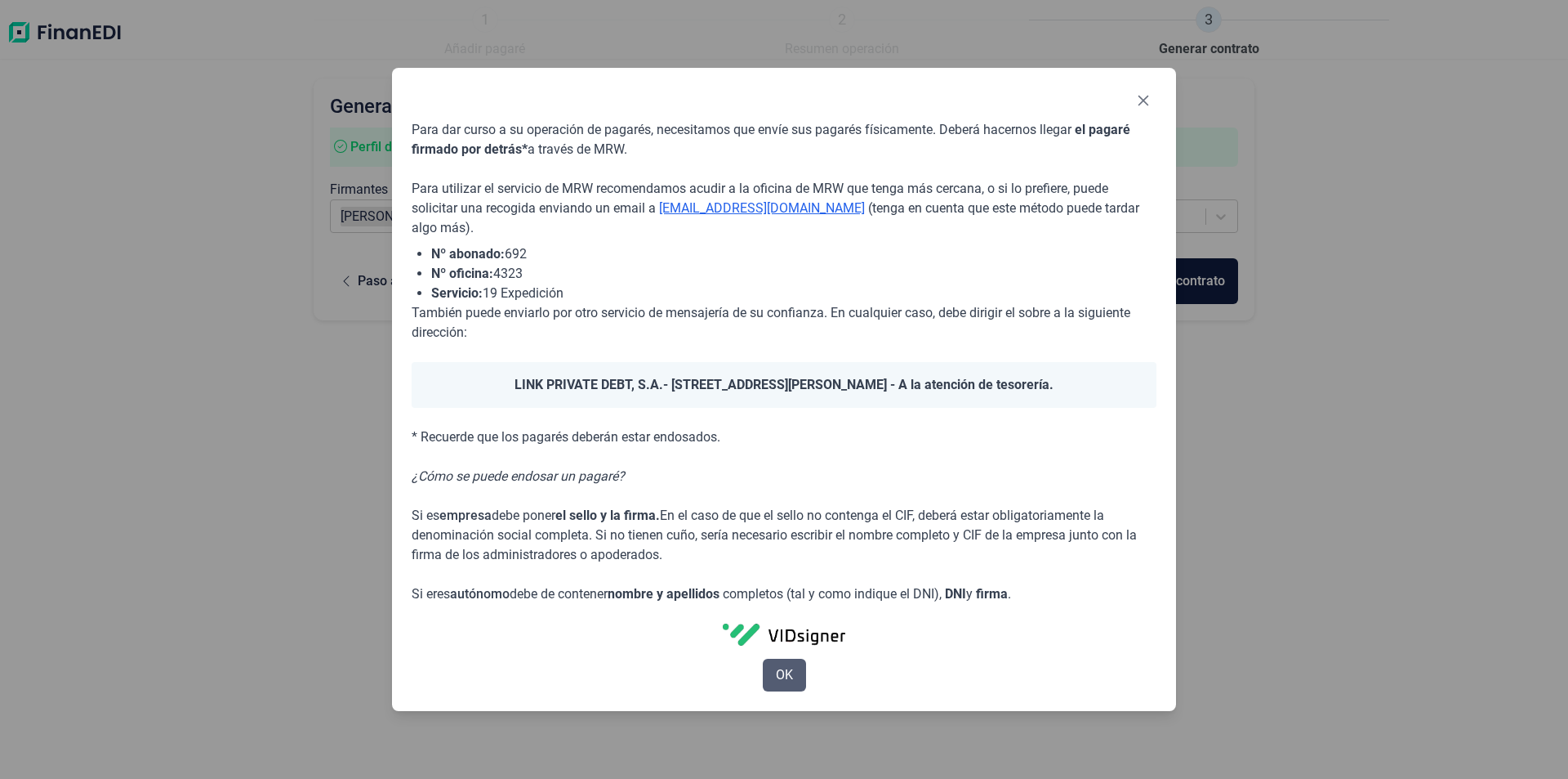
click at [790, 681] on span "OK" at bounding box center [784, 675] width 17 height 20
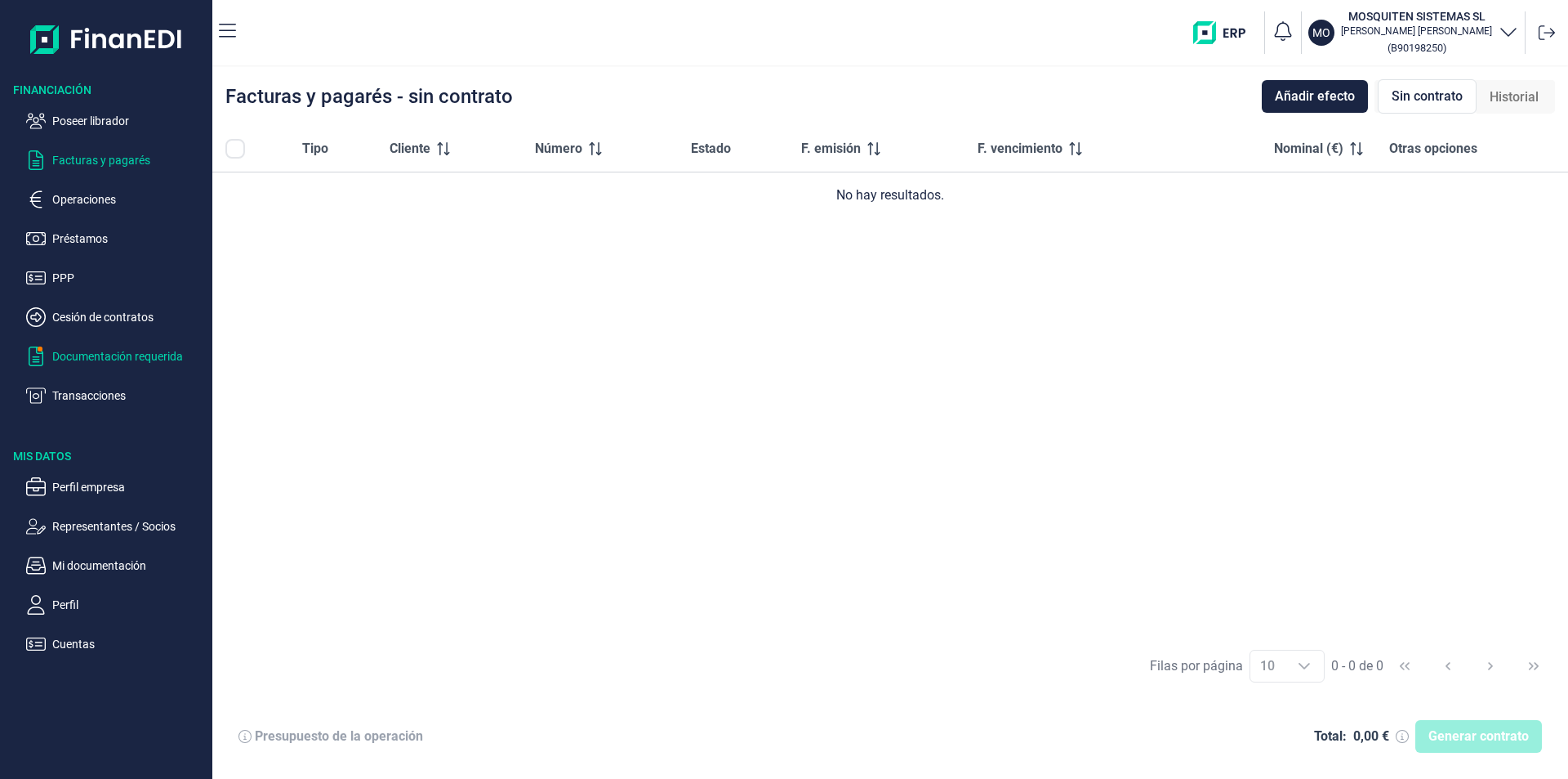
click at [110, 358] on p "Documentación requerida" at bounding box center [129, 356] width 154 height 20
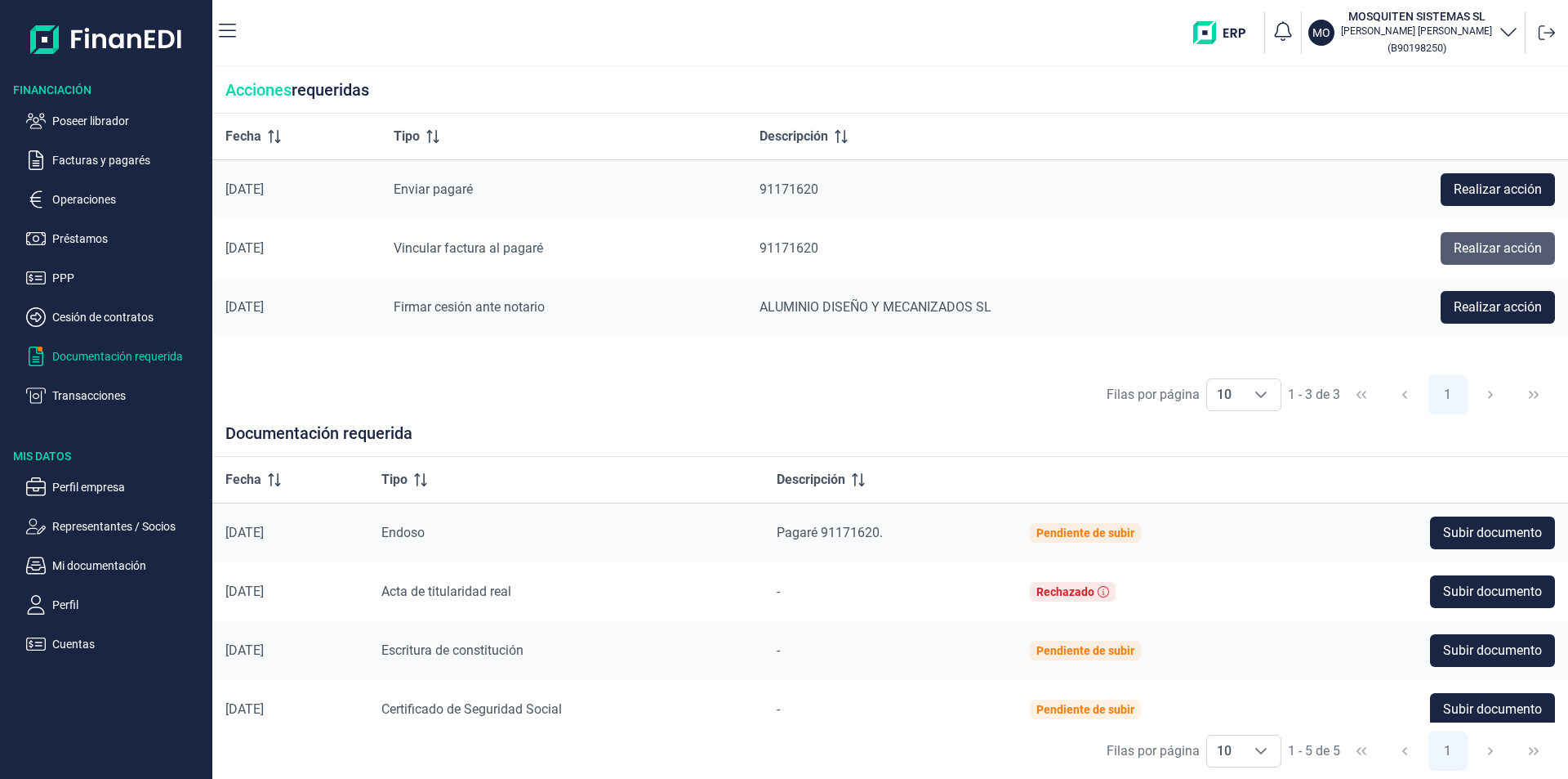
click at [1480, 246] on span "Realizar acción" at bounding box center [1496, 248] width 88 height 20
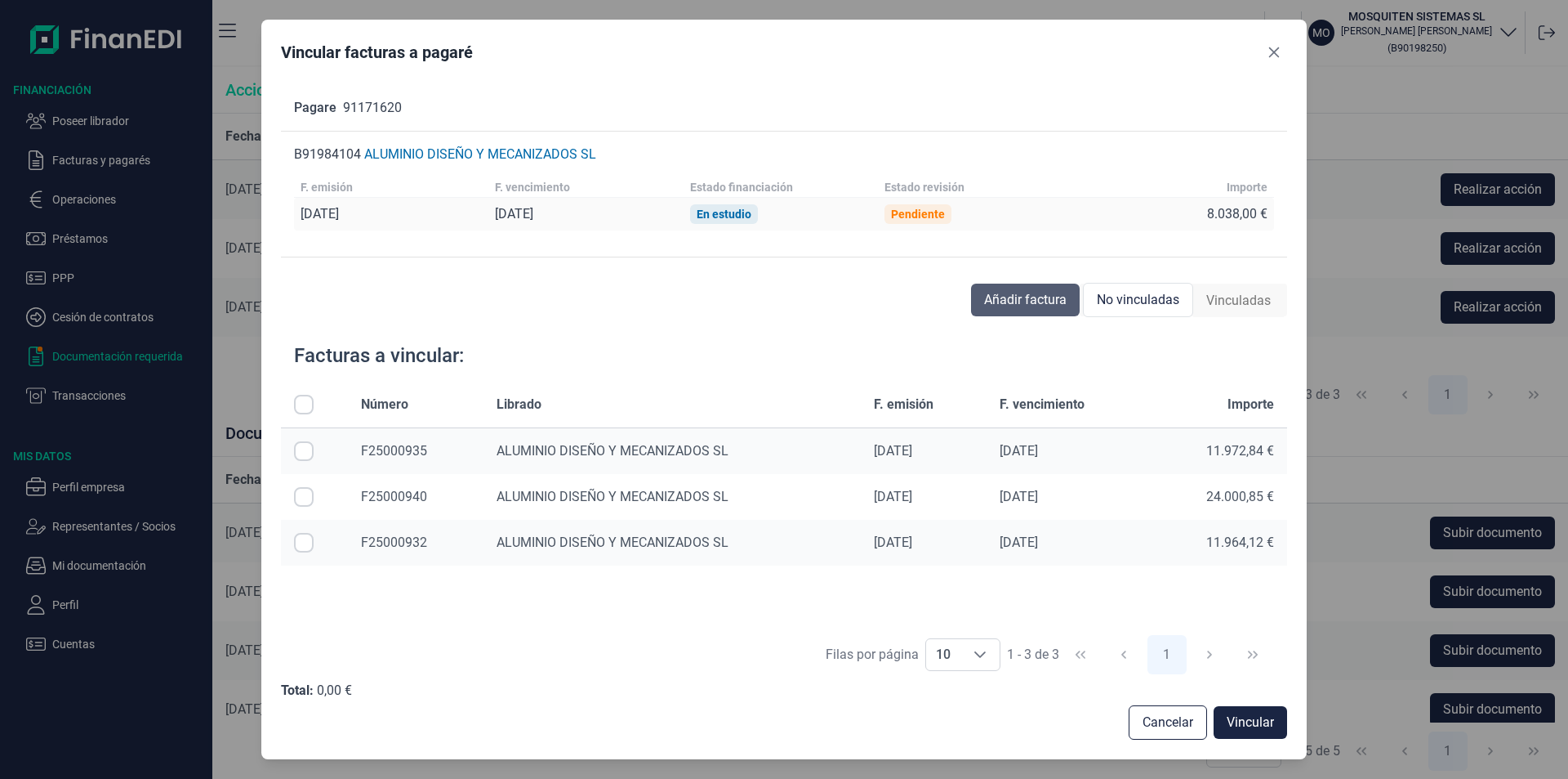
click at [1012, 297] on span "Añadir factura" at bounding box center [1025, 300] width 82 height 20
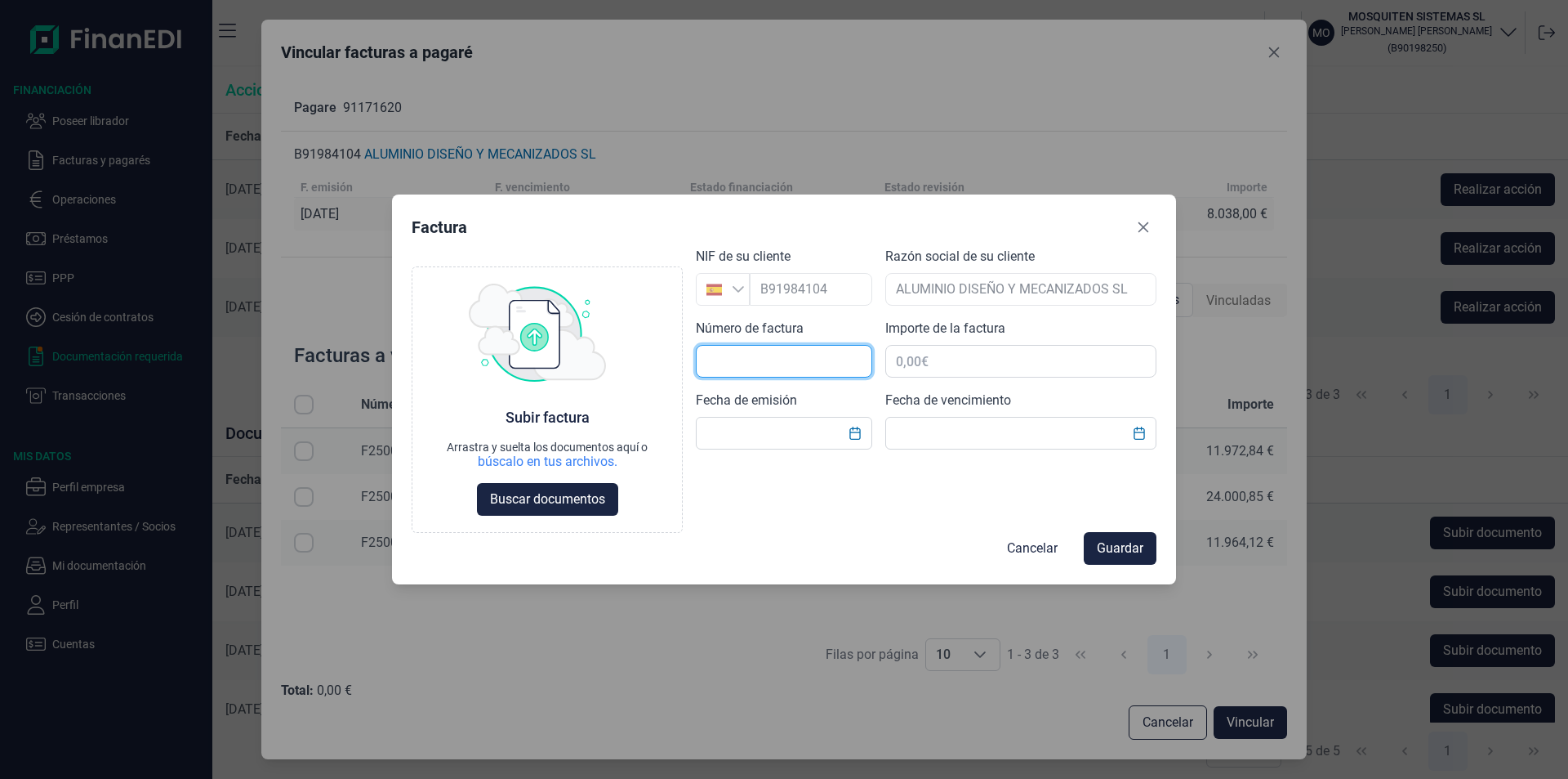
click at [703, 362] on input "text" at bounding box center [783, 361] width 177 height 33
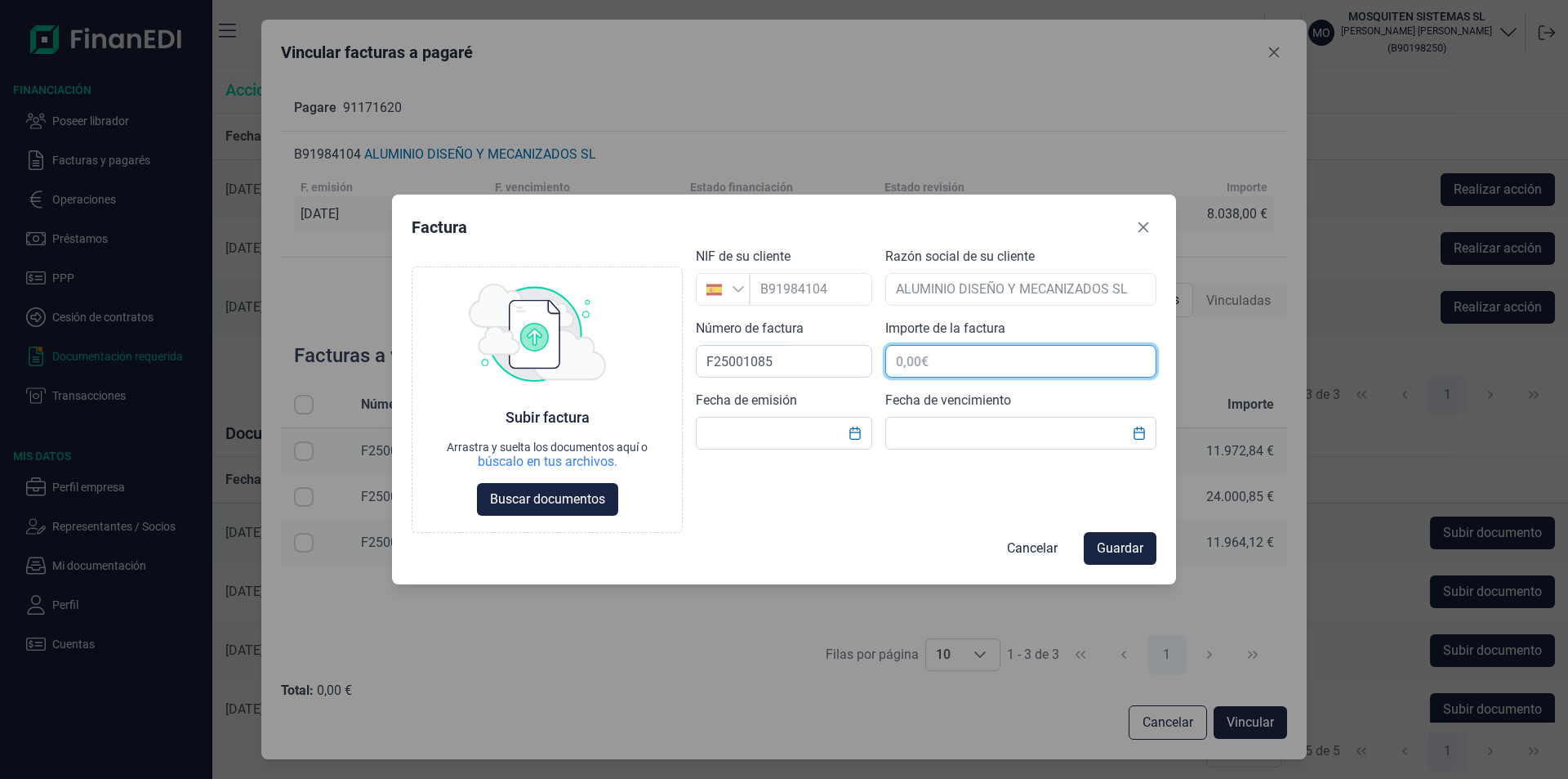
click at [985, 362] on input "text" at bounding box center [1020, 361] width 271 height 33
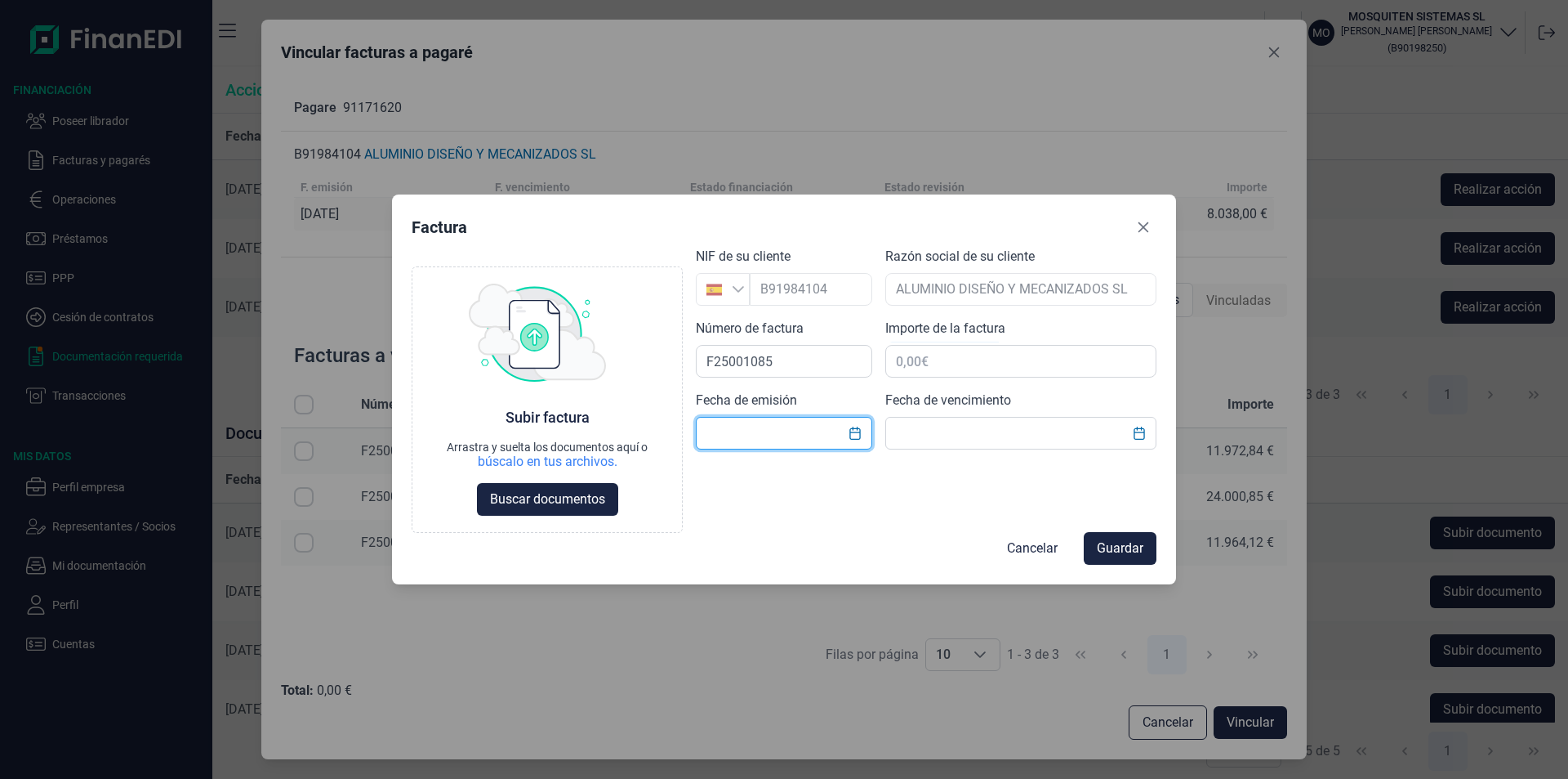
click at [712, 430] on input "text" at bounding box center [783, 433] width 177 height 33
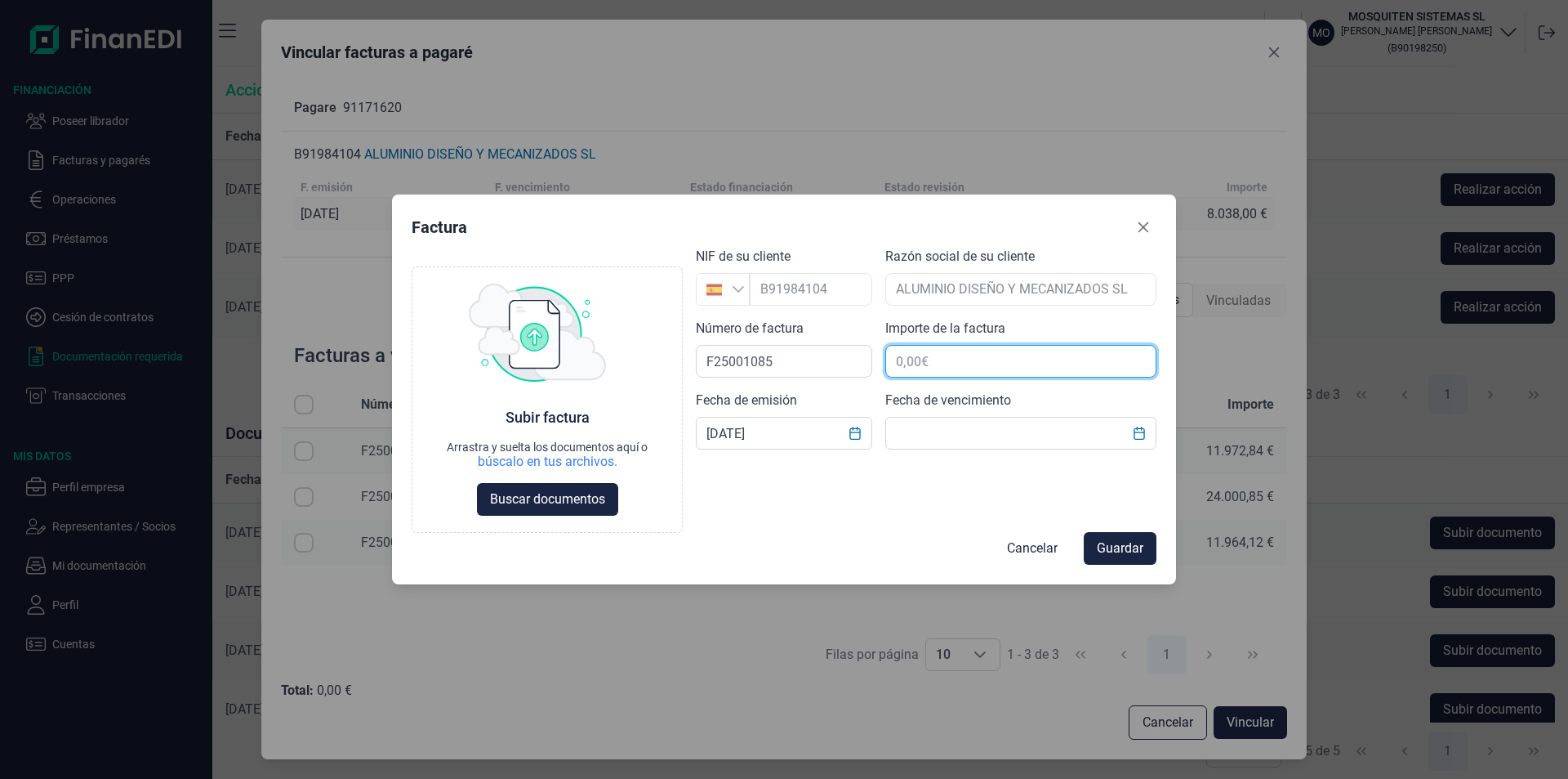
click at [910, 365] on input "text" at bounding box center [1020, 361] width 271 height 33
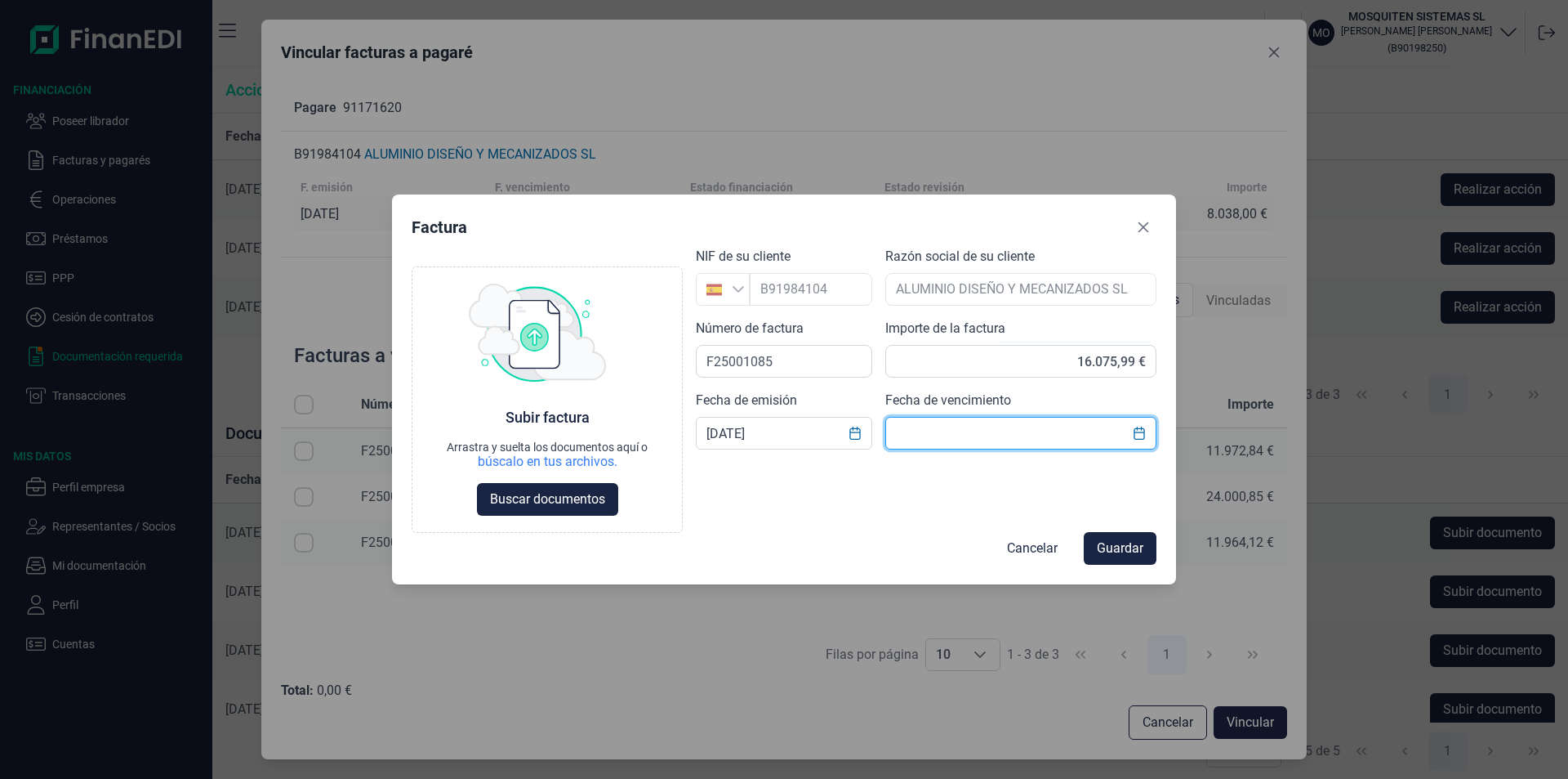
click at [917, 435] on input "text" at bounding box center [1020, 433] width 271 height 33
click at [523, 507] on span "Buscar documentos" at bounding box center [547, 500] width 115 height 20
click at [1126, 552] on span "Guardar" at bounding box center [1119, 548] width 46 height 20
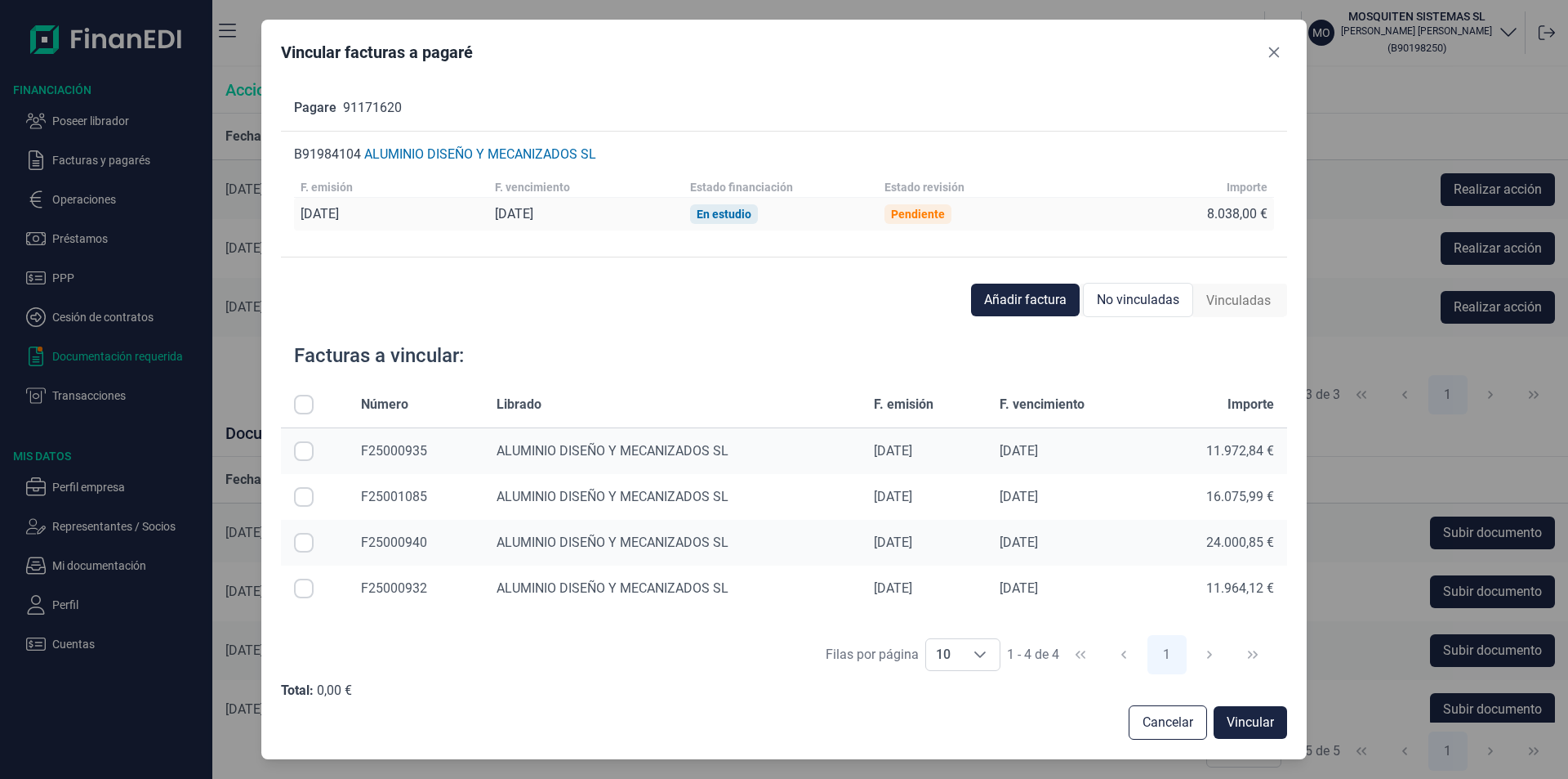
click at [307, 496] on input "Row Selected null" at bounding box center [304, 497] width 20 height 20
click at [1248, 715] on span "Vincular" at bounding box center [1250, 722] width 47 height 20
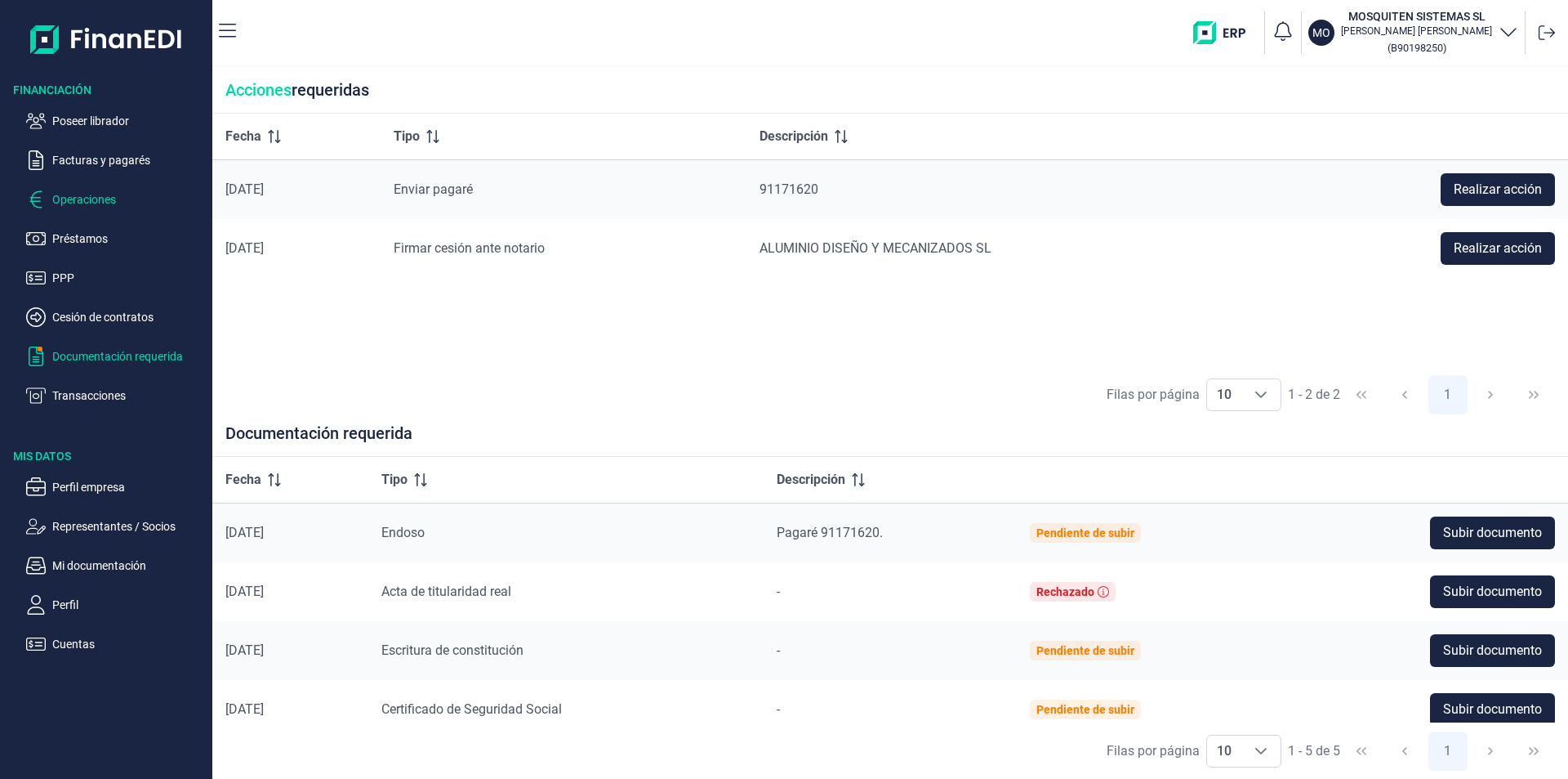
click at [93, 203] on p "Operaciones" at bounding box center [129, 199] width 154 height 20
